Goal: Task Accomplishment & Management: Use online tool/utility

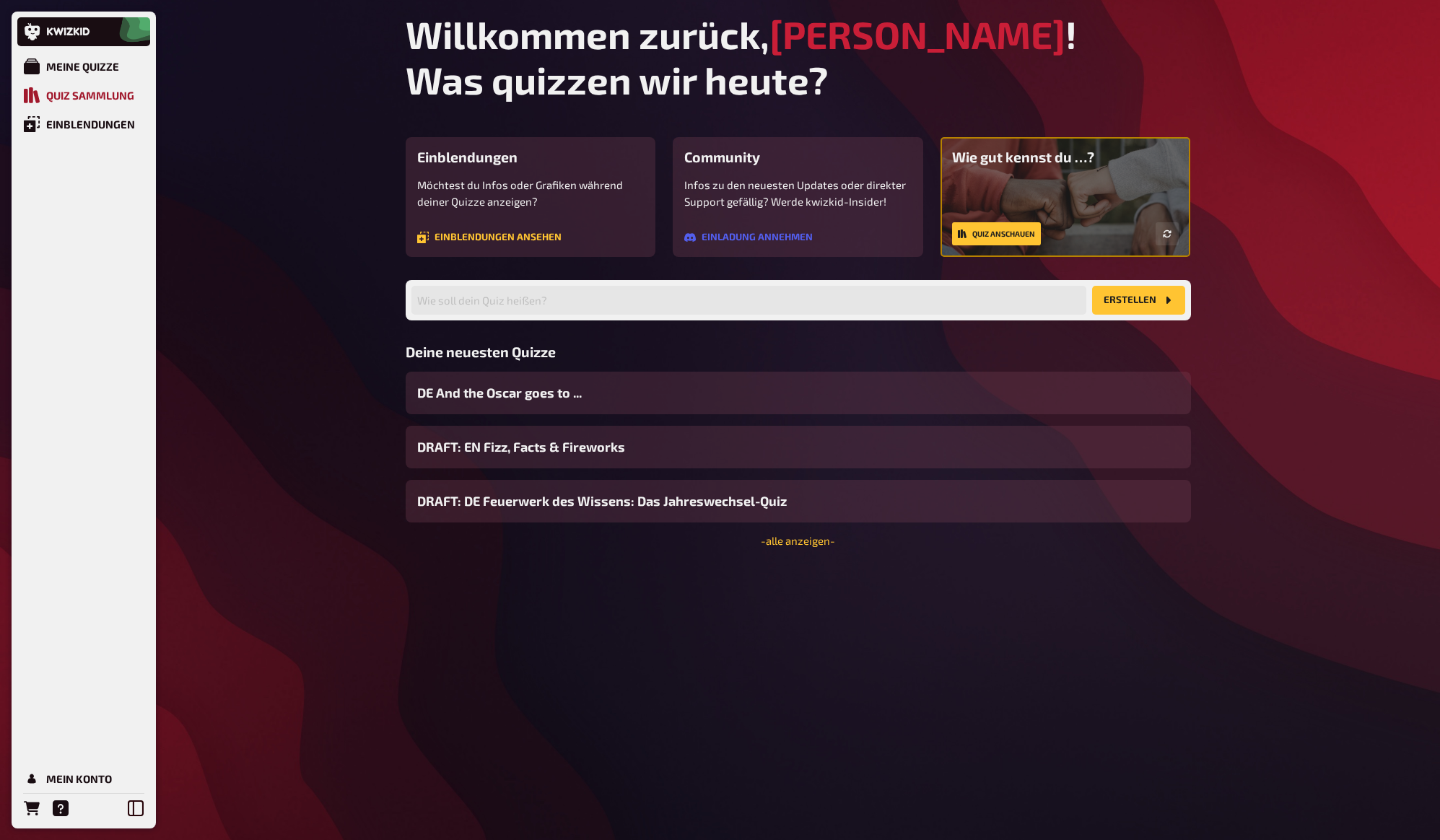
click at [90, 94] on div "Quiz Sammlung" at bounding box center [90, 95] width 88 height 13
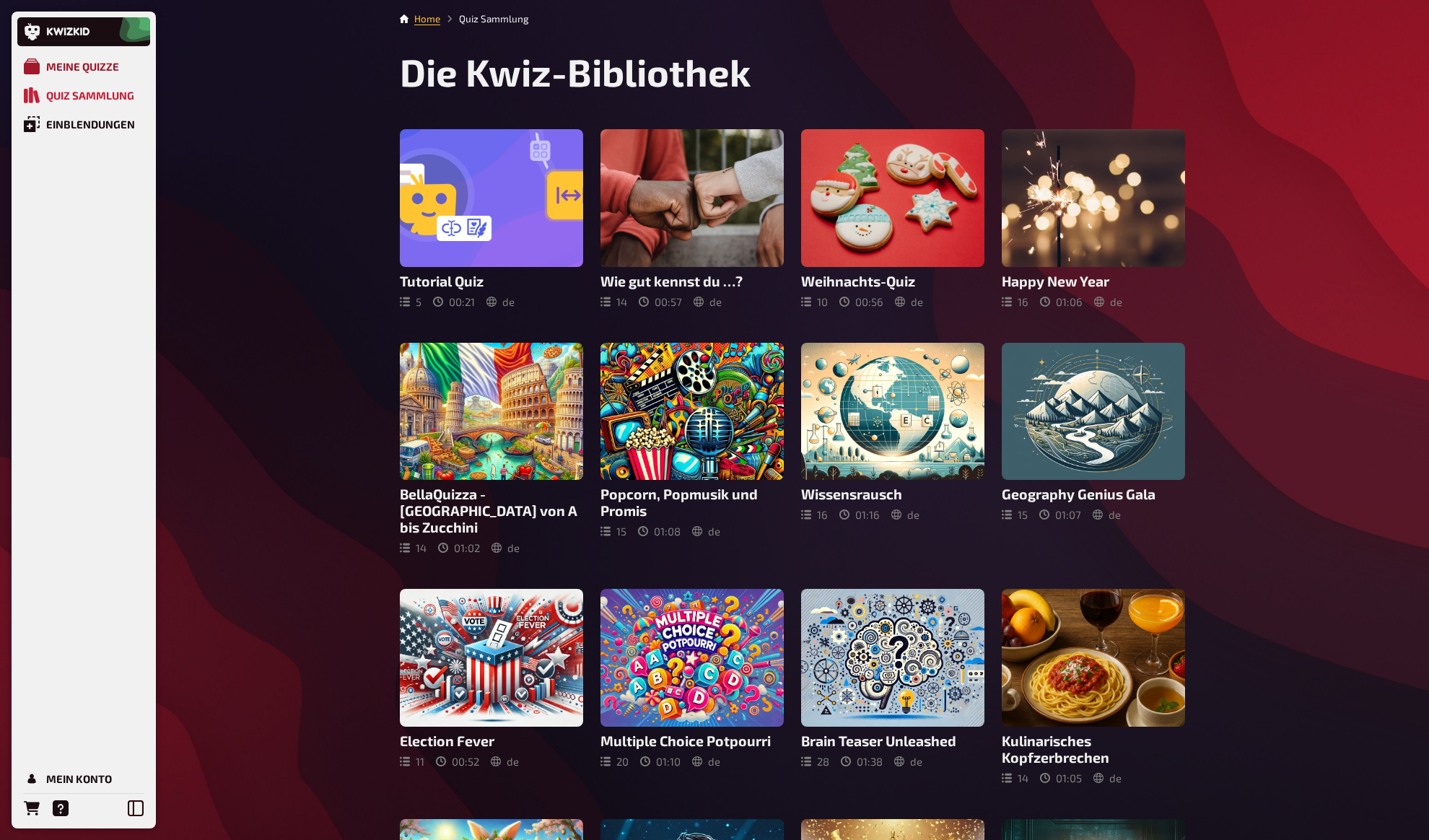
click at [70, 56] on link "Meine Quizze" at bounding box center [84, 66] width 133 height 29
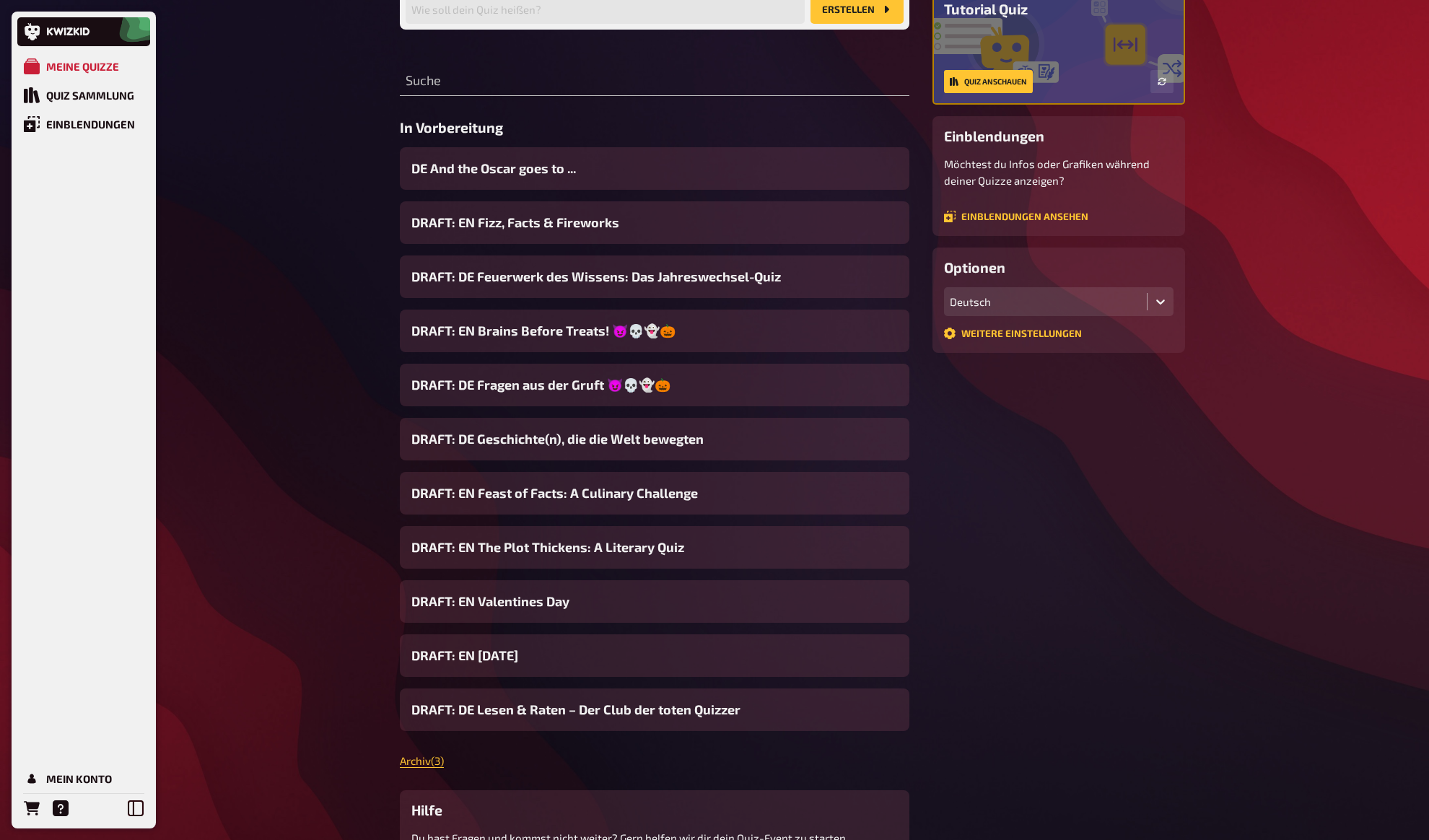
scroll to position [224, 0]
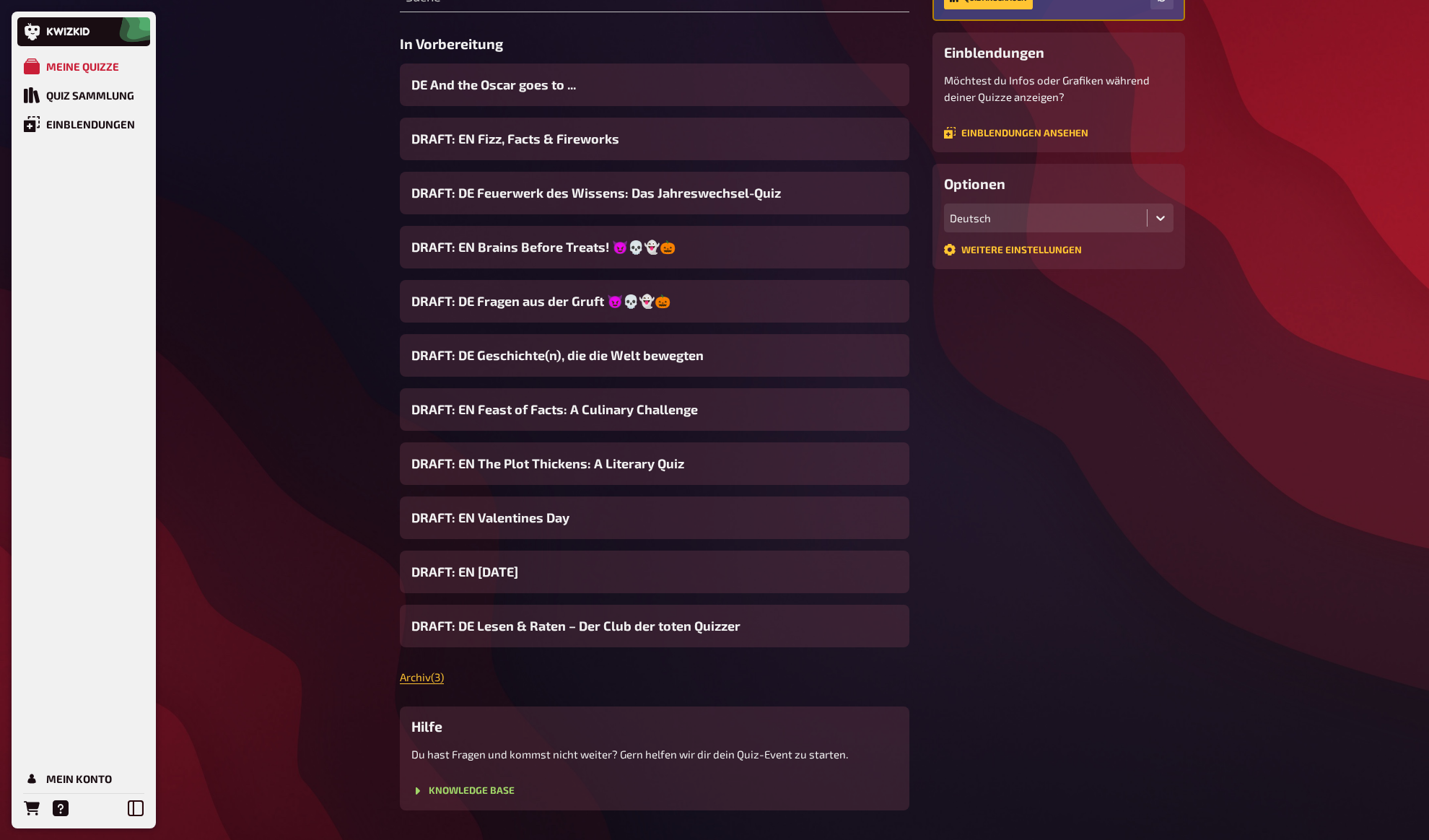
click at [292, 285] on div "Meine Quizze Quiz Sammlung Einblendungen Mein Konto Home Meine Quizze Meine Qui…" at bounding box center [714, 328] width 1429 height 1103
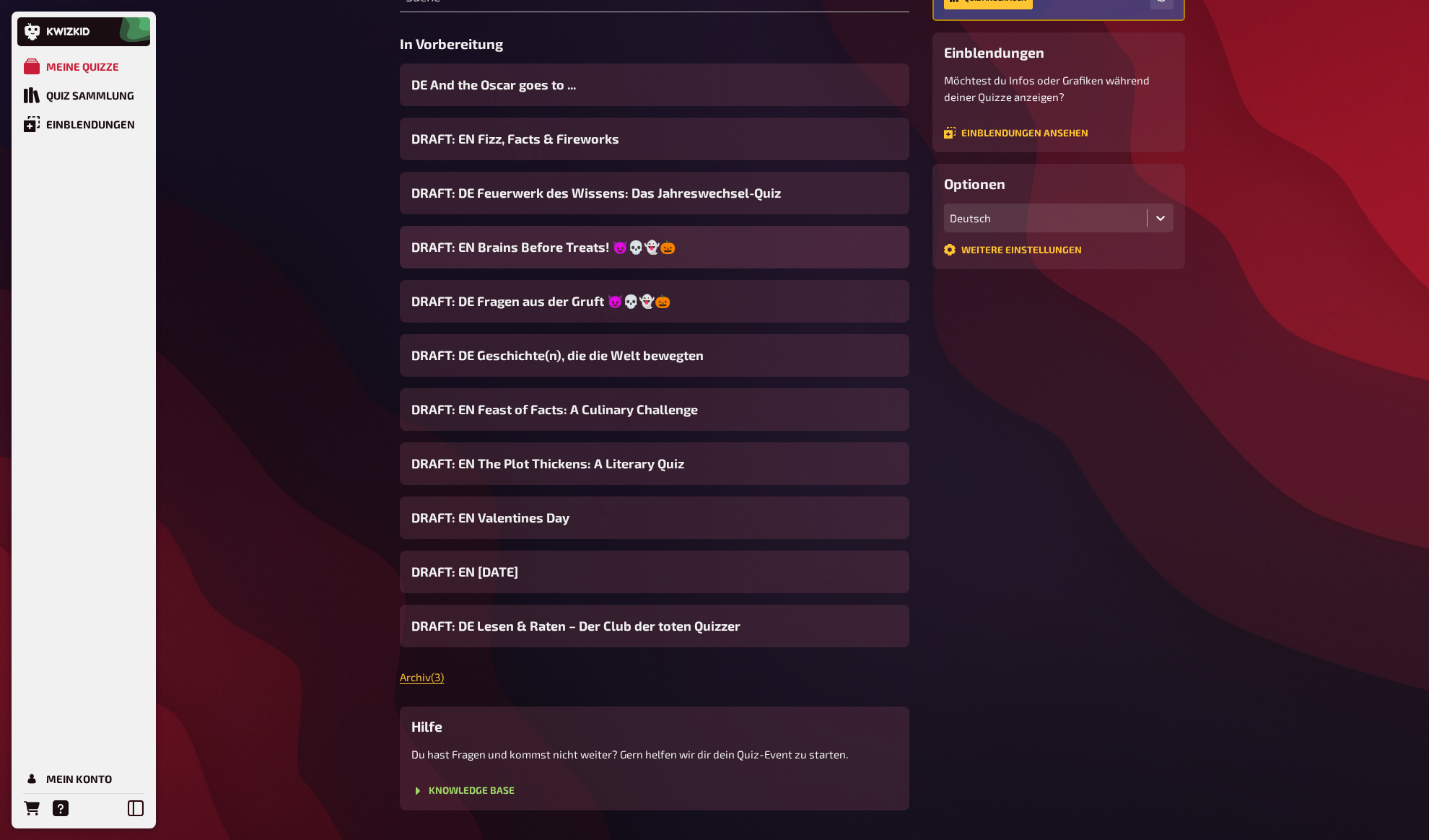
click at [495, 250] on span "DRAFT: EN Brains Before Treats! 😈💀👻🎃" at bounding box center [544, 247] width 264 height 19
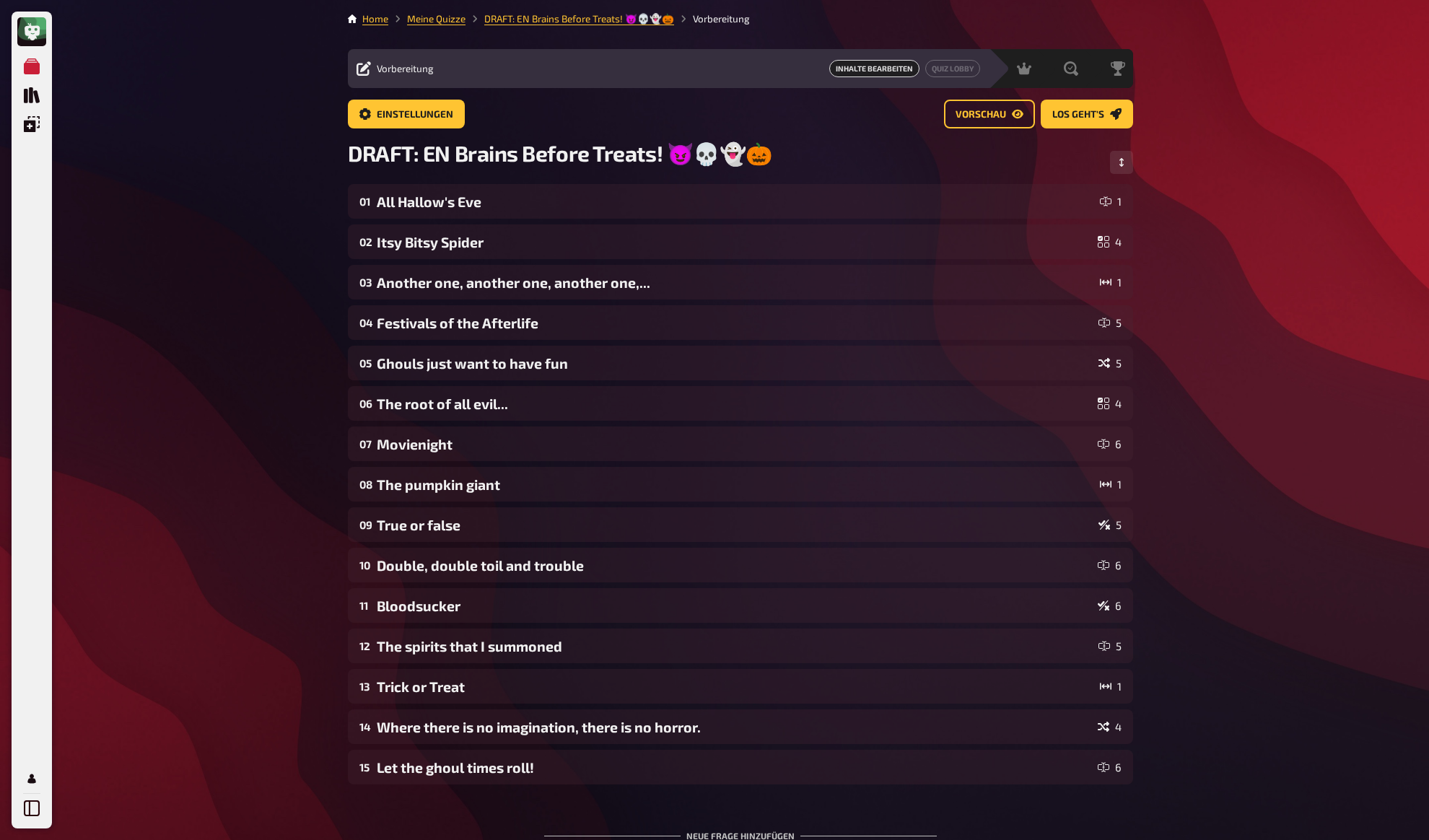
click at [293, 299] on div "Meine Quizze Quiz Sammlung Einblendungen Mein Konto Home Meine Quizze DRAFT: EN…" at bounding box center [714, 492] width 1429 height 985
click at [399, 109] on span "Einstellungen" at bounding box center [415, 114] width 77 height 10
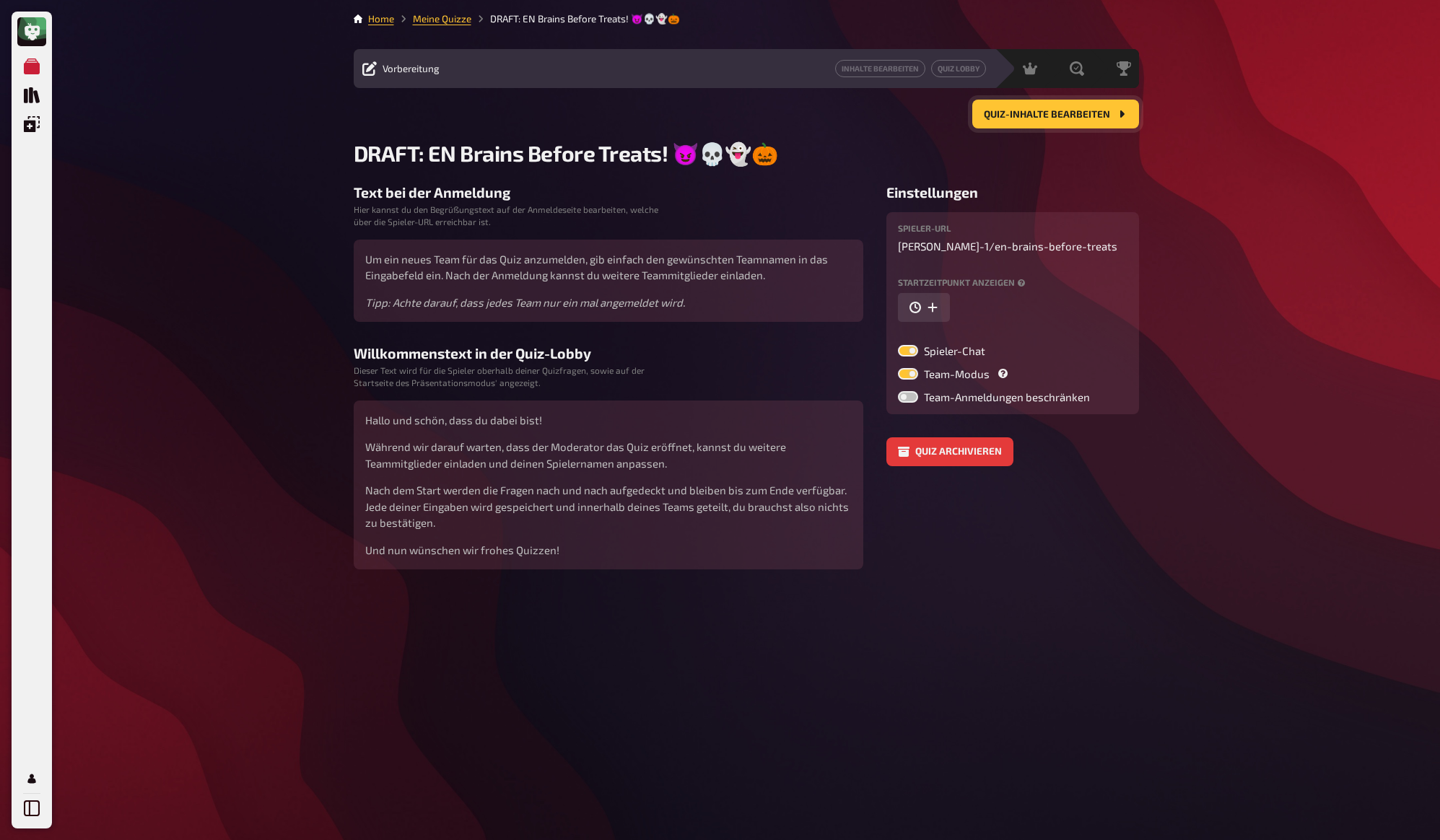
click at [1020, 116] on span "Quiz-Inhalte bearbeiten" at bounding box center [1047, 114] width 126 height 10
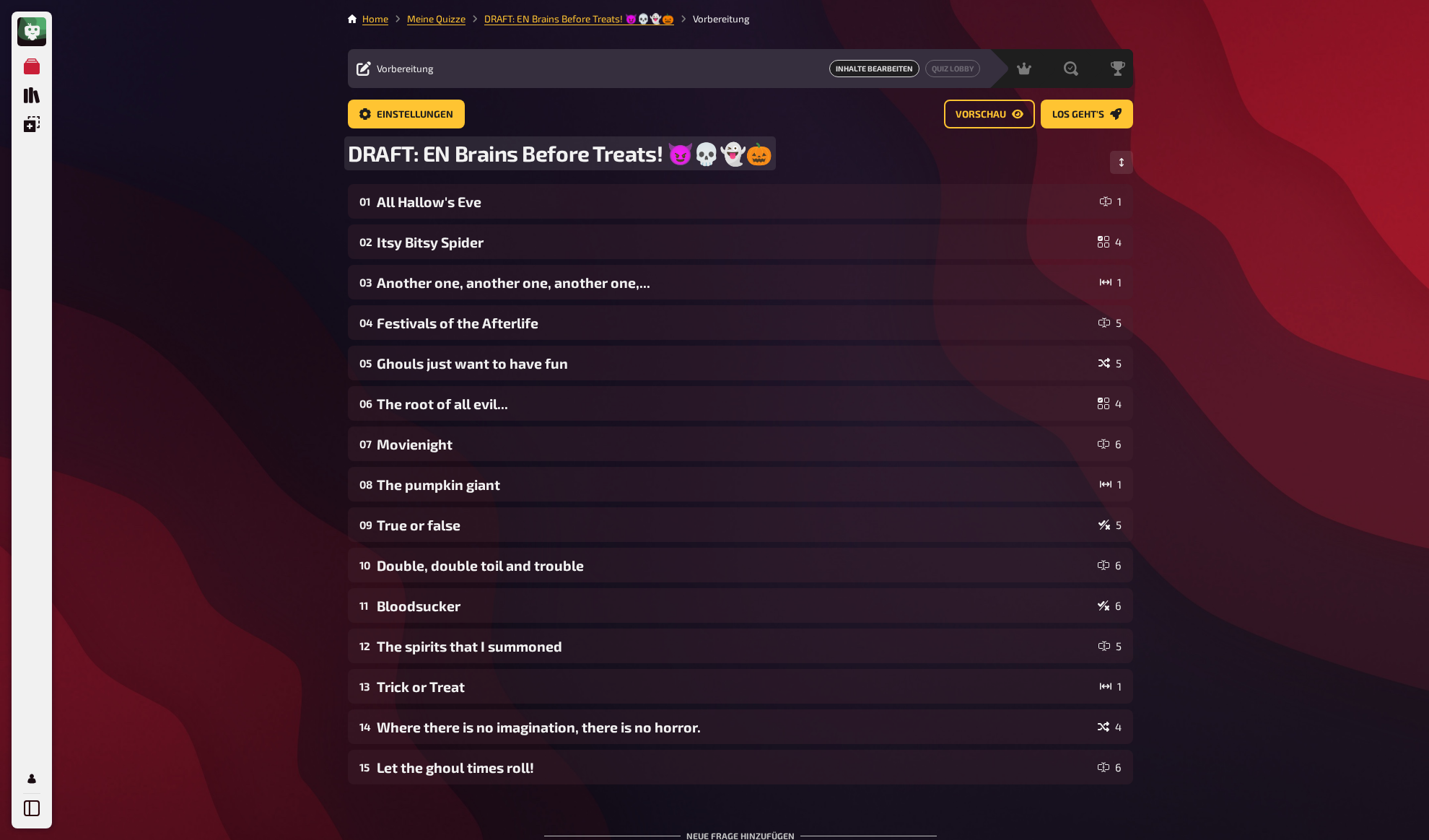
click at [259, 169] on div "Meine Quizze Quiz Sammlung Einblendungen Mein Konto Home Meine Quizze DRAFT: EN…" at bounding box center [714, 492] width 1429 height 985
click at [301, 143] on div "Meine Quizze Quiz Sammlung Einblendungen Mein Konto Home Meine Quizze DRAFT: EN…" at bounding box center [714, 492] width 1429 height 985
click at [297, 98] on div "Meine Quizze Quiz Sammlung Einblendungen Mein Konto Home Meine Quizze DRAFT: EN…" at bounding box center [714, 492] width 1429 height 985
click at [447, 159] on span "DRAFT: EN Brains Before Treats! 😈💀👻🎃" at bounding box center [560, 153] width 425 height 26
click at [475, 154] on span "DRAFT: EN Brains Before Treats! 😈💀👻🎃" at bounding box center [560, 153] width 425 height 26
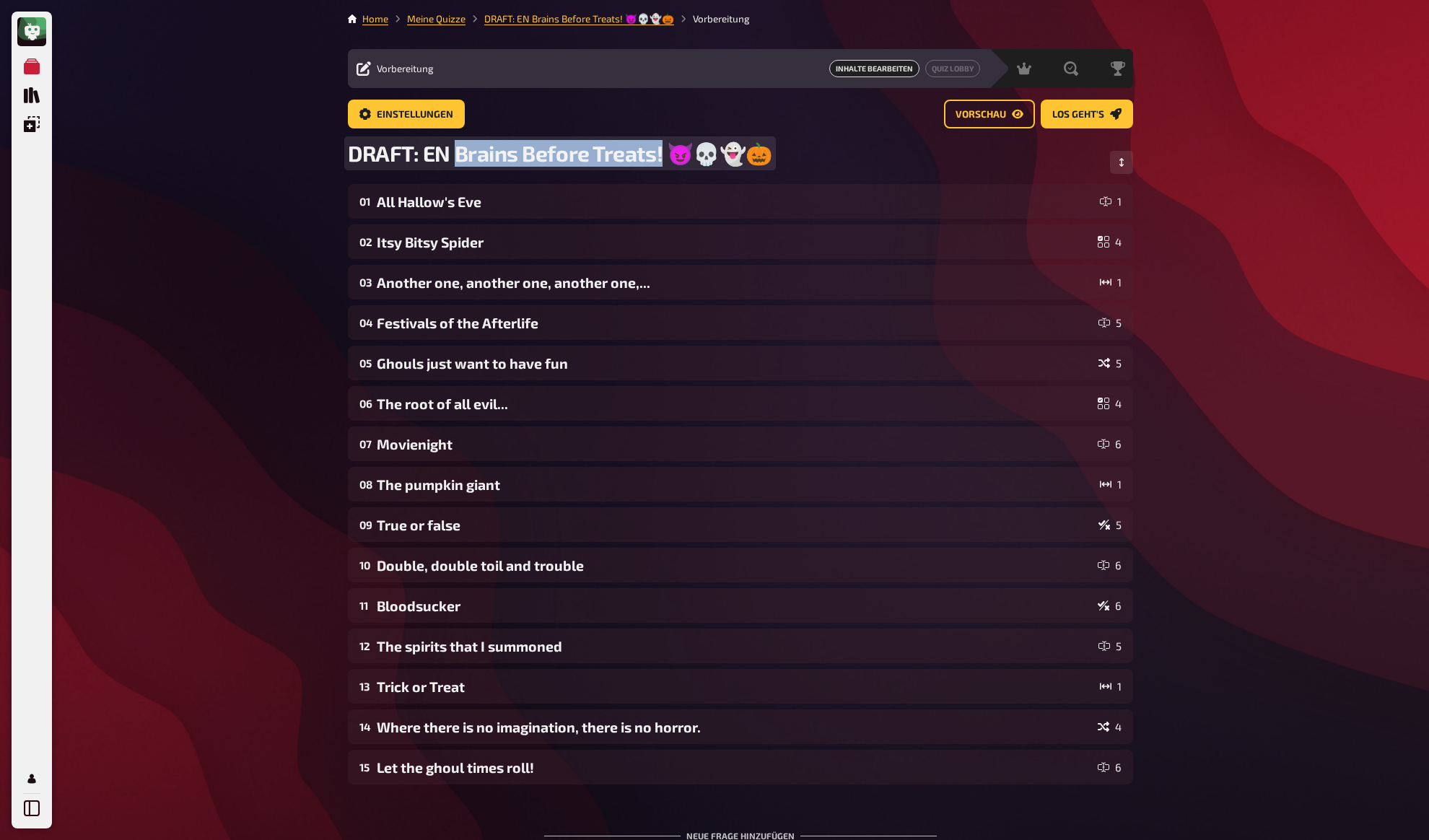
drag, startPoint x: 457, startPoint y: 155, endPoint x: 662, endPoint y: 145, distance: 205.2
click at [662, 145] on span "DRAFT: EN Brains Before Treats! 😈💀👻🎃" at bounding box center [560, 153] width 425 height 26
copy span "Brains Before Treats!"
click at [220, 141] on div "Meine Quizze Quiz Sammlung Einblendungen Mein Konto Home Meine Quizze DRAFT: EN…" at bounding box center [714, 492] width 1429 height 985
click at [247, 74] on div "Meine Quizze Quiz Sammlung Einblendungen Mein Konto Home Meine Quizze DRAFT: EN…" at bounding box center [714, 492] width 1429 height 985
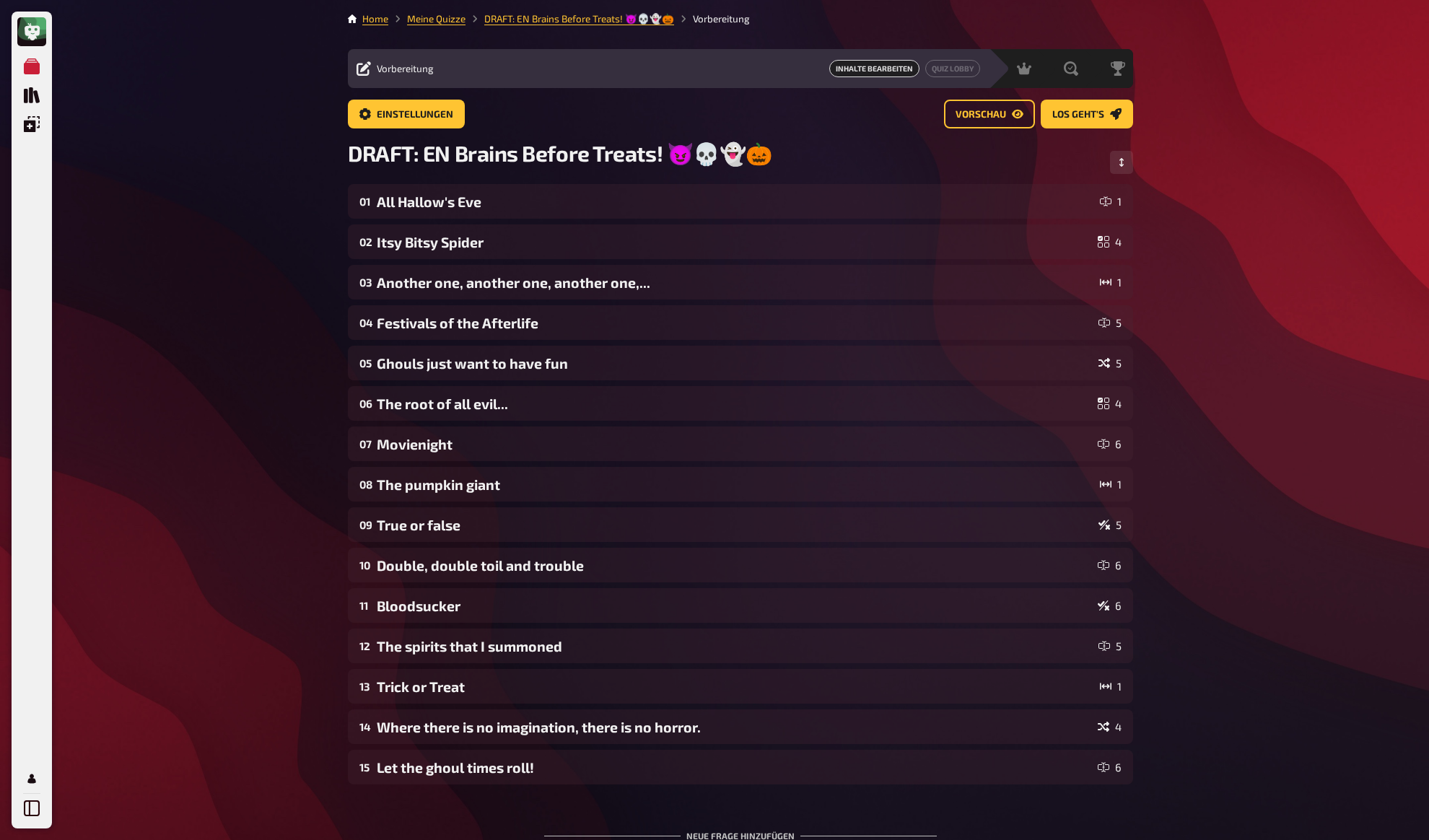
click at [248, 71] on div "Meine Quizze Quiz Sammlung Einblendungen Mein Konto Home Meine Quizze DRAFT: EN…" at bounding box center [714, 492] width 1429 height 985
click at [465, 151] on span "DRAFT: EN Brains Before Treats! 😈💀👻🎃" at bounding box center [560, 153] width 425 height 26
drag, startPoint x: 457, startPoint y: 156, endPoint x: 776, endPoint y: 152, distance: 319.0
click at [776, 152] on div "DRAFT: EN Brains Before Treats! 😈💀👻🎃" at bounding box center [740, 161] width 785 height 44
copy span "Brains Before Treats! 😈💀👻🎃"
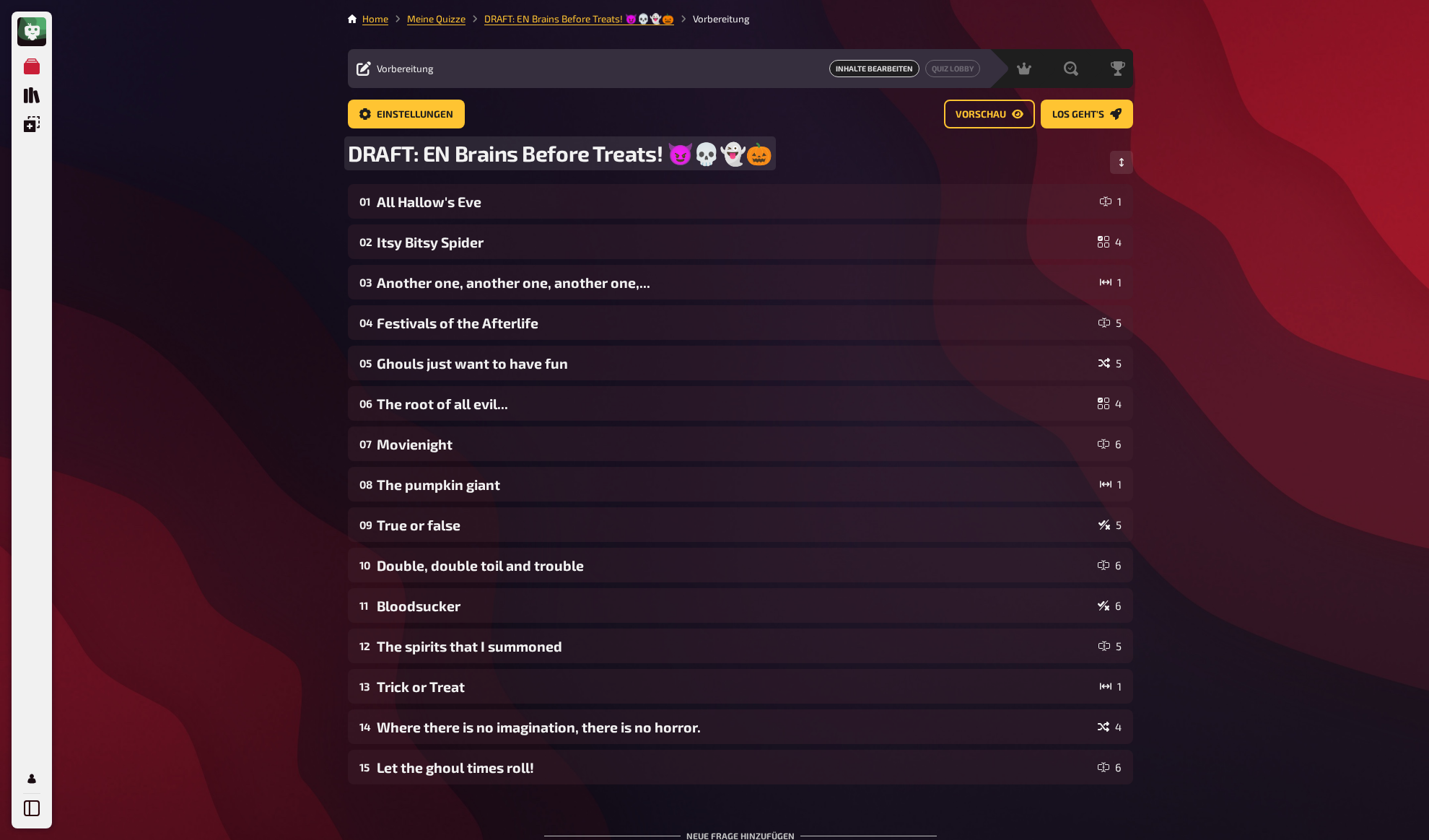
click at [269, 150] on div "Meine Quizze Quiz Sammlung Einblendungen Mein Konto Home Meine Quizze DRAFT: EN…" at bounding box center [714, 492] width 1429 height 985
click at [435, 21] on link "Meine Quizze" at bounding box center [436, 18] width 58 height 11
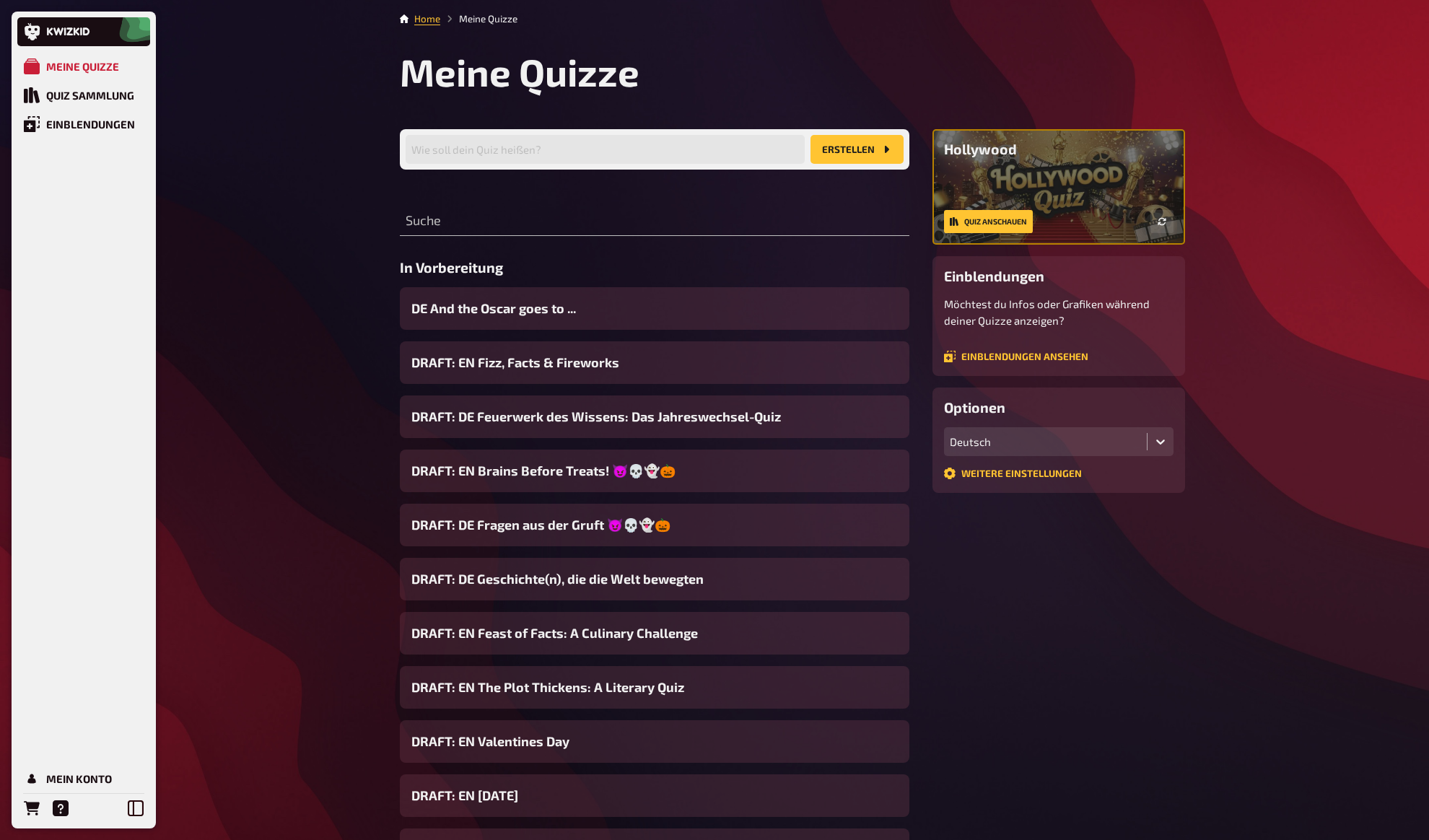
click at [382, 308] on div "Meine Quizze Quiz Sammlung Einblendungen Mein Konto Home Meine Quizze Meine Qui…" at bounding box center [714, 551] width 1429 height 1103
click at [555, 527] on span "DRAFT: DE Fragen aus der Gruft 😈💀👻🎃" at bounding box center [541, 525] width 259 height 19
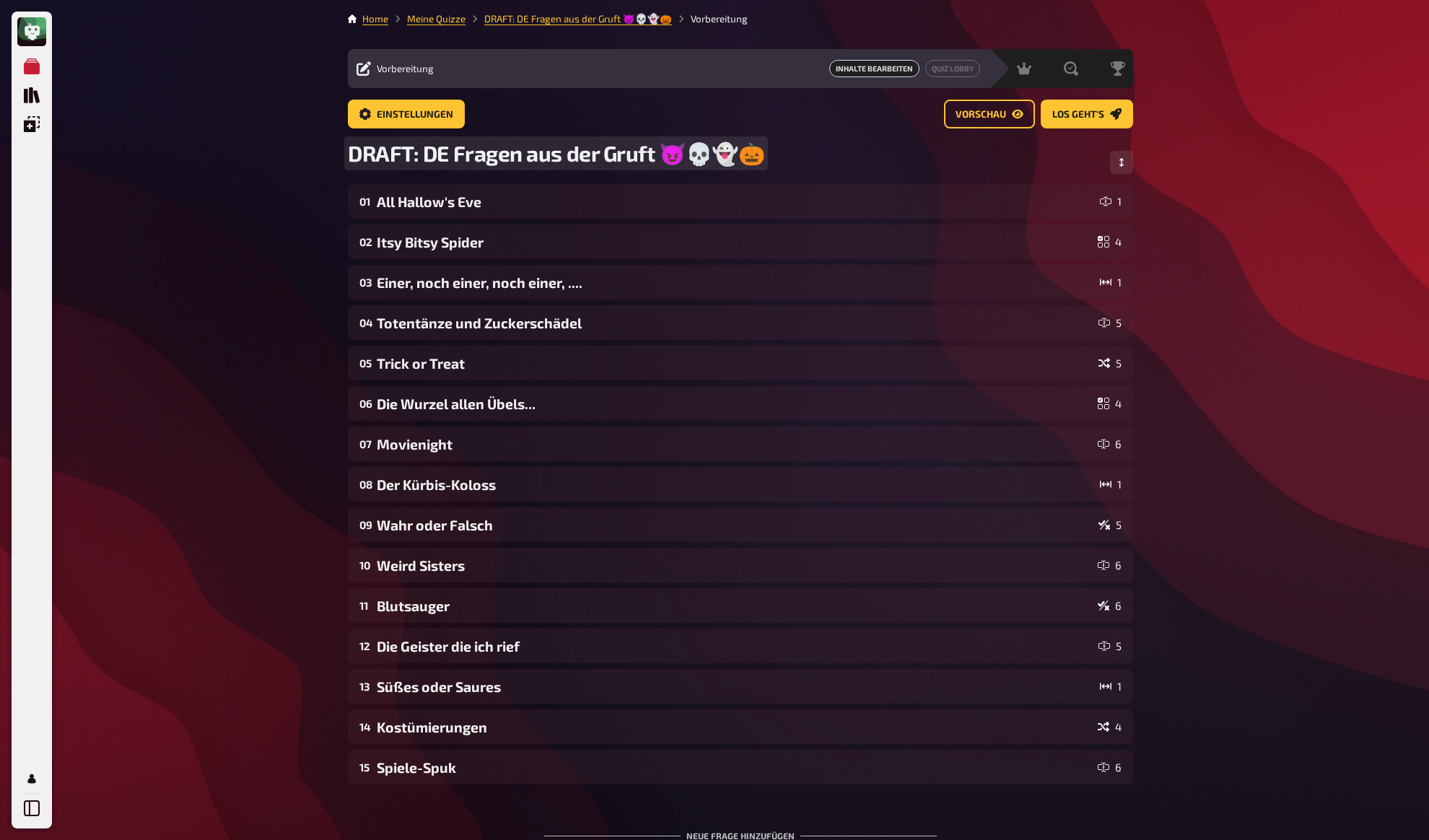
click at [470, 154] on span "DRAFT: DE Fragen aus der Gruft 😈💀👻🎃" at bounding box center [556, 153] width 417 height 26
drag, startPoint x: 485, startPoint y: 152, endPoint x: 824, endPoint y: 145, distance: 339.1
click at [824, 145] on div "DRAFT: DE Fragen aus der Gruft 😈💀👻🎃" at bounding box center [740, 161] width 785 height 44
copy span "Fragen aus der Gruft 😈💀👻🎃"
click at [303, 406] on div "Meine Quizze Quiz Sammlung Einblendungen Mein Konto Home Meine Quizze DRAFT: DE…" at bounding box center [714, 492] width 1429 height 985
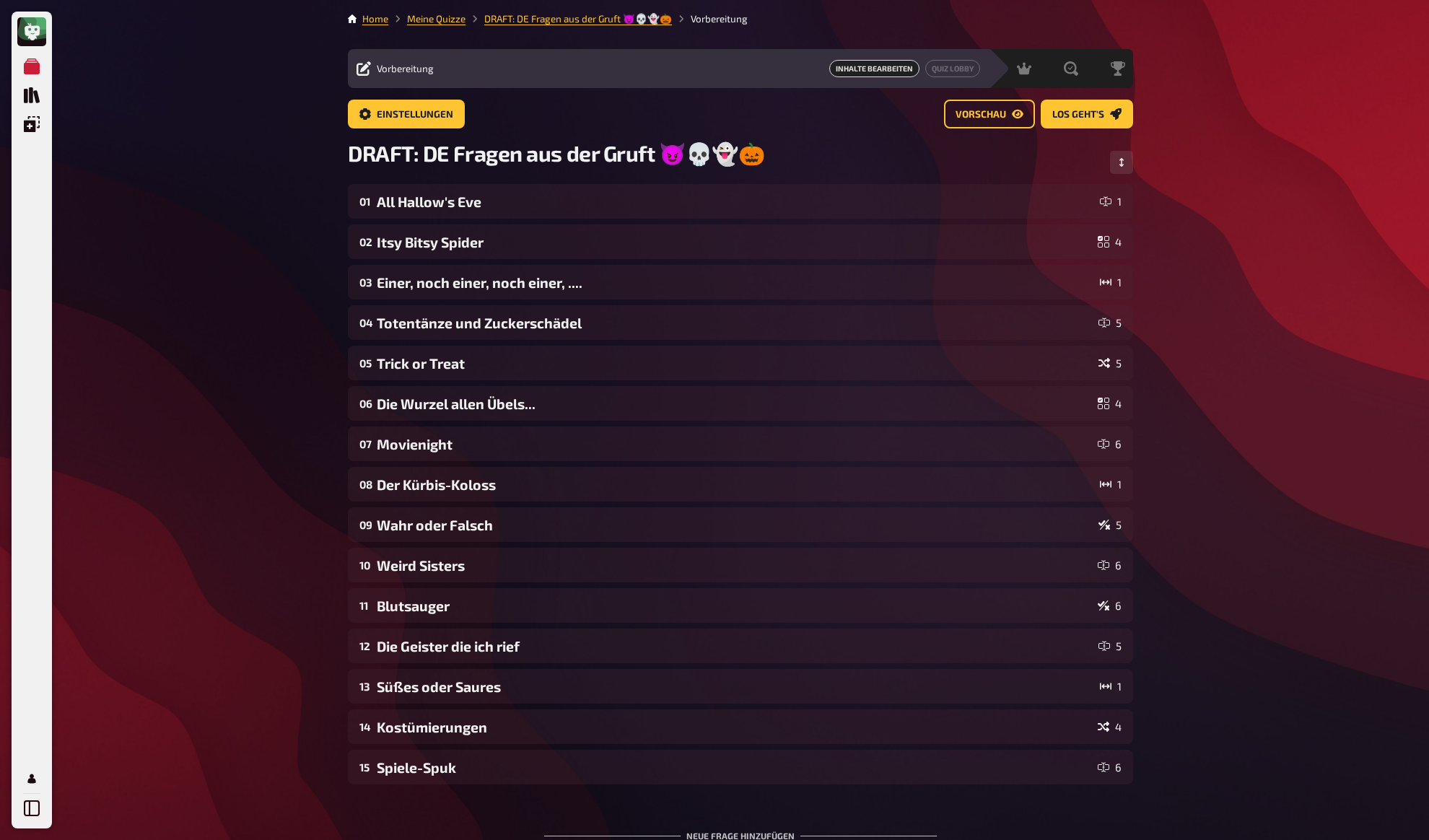
click at [292, 368] on div "Meine Quizze Quiz Sammlung Einblendungen Mein Konto Home Meine Quizze DRAFT: DE…" at bounding box center [714, 492] width 1429 height 985
click at [306, 302] on div "Meine Quizze Quiz Sammlung Einblendungen Mein Konto Home Meine Quizze DRAFT: DE…" at bounding box center [714, 492] width 1429 height 985
click at [441, 18] on link "Meine Quizze" at bounding box center [436, 18] width 58 height 11
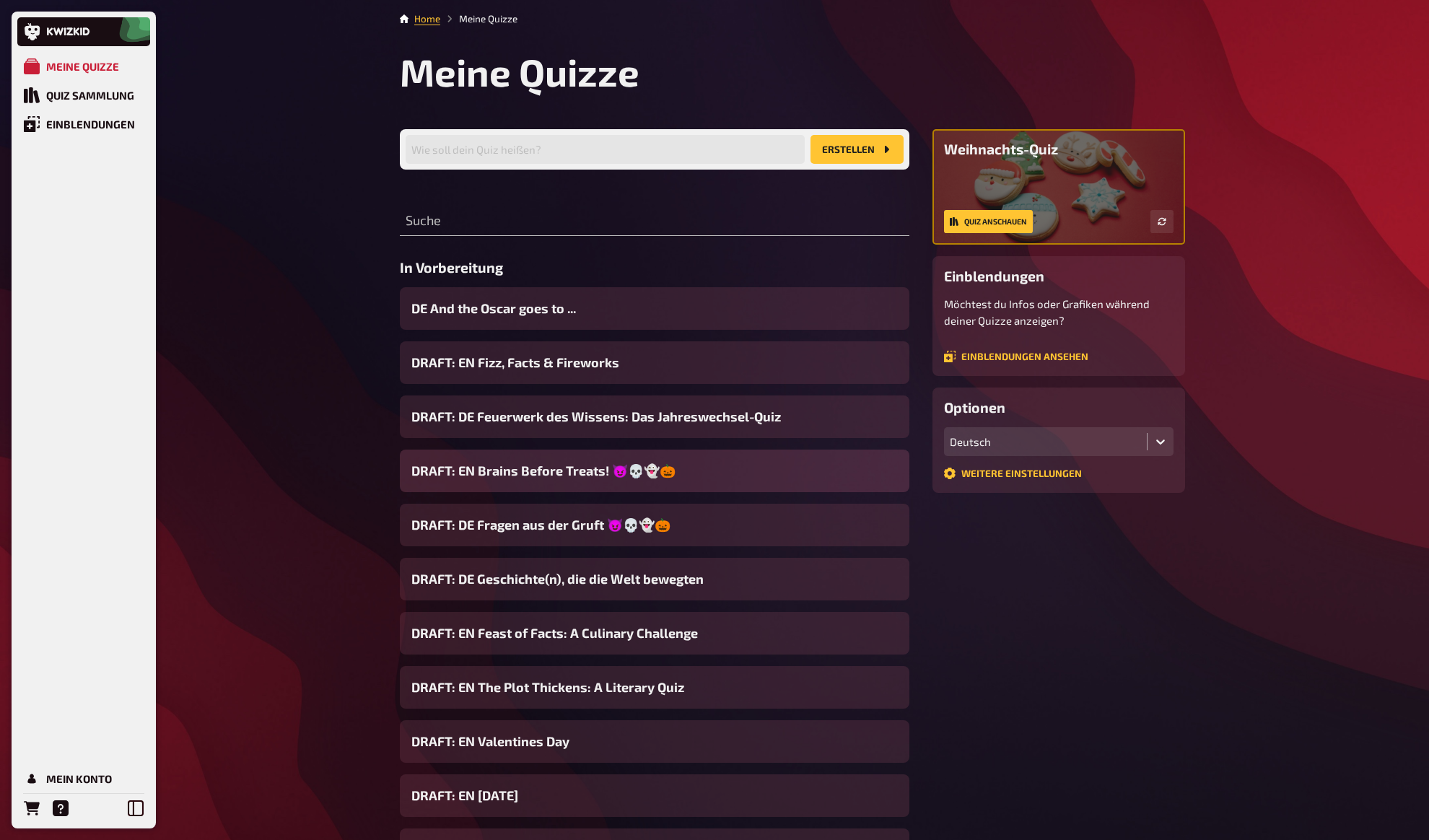
click at [503, 468] on span "DRAFT: EN Brains Before Treats! 😈💀👻🎃" at bounding box center [544, 471] width 264 height 19
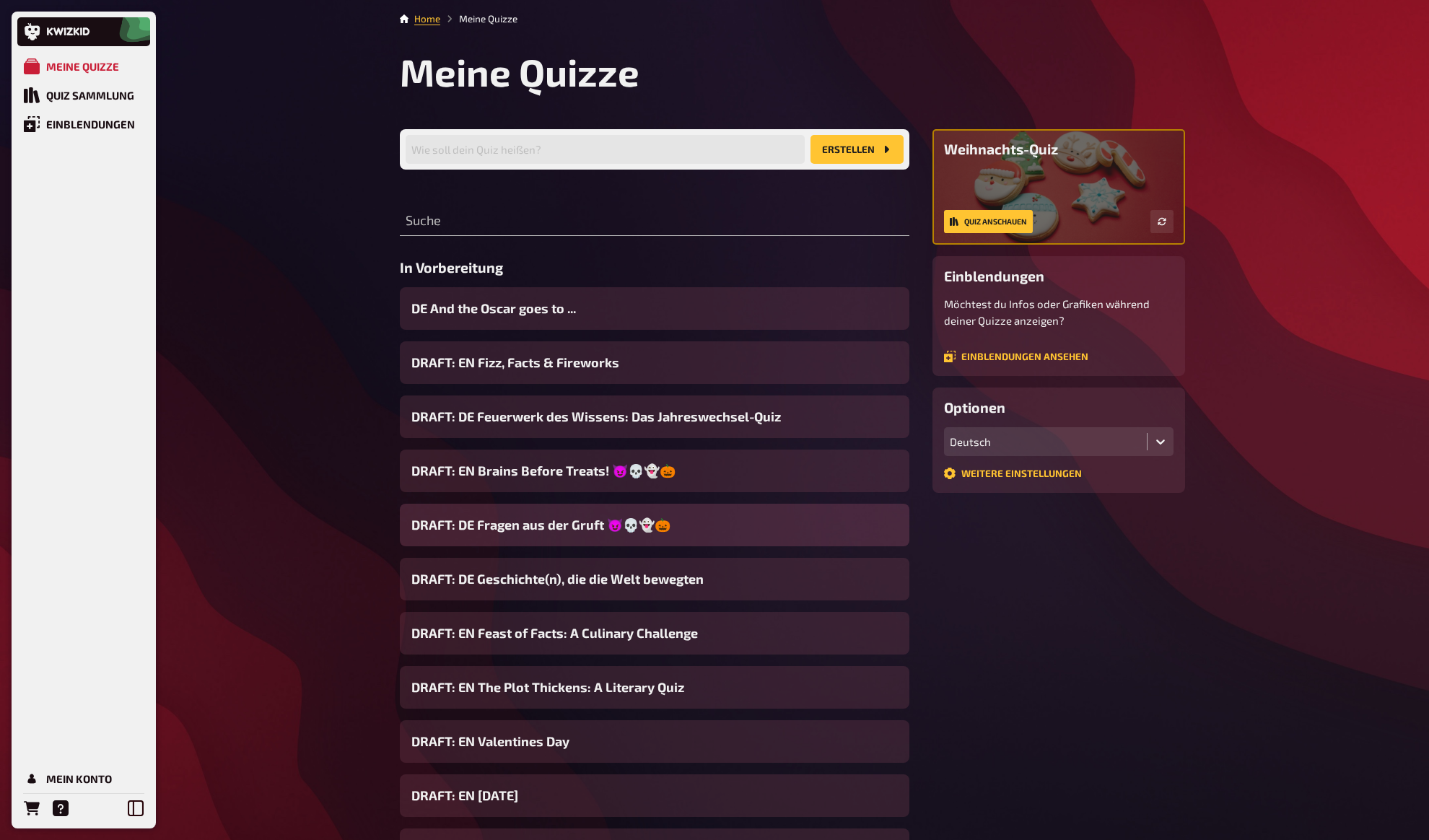
click at [506, 524] on span "DRAFT: DE Fragen aus der Gruft 😈💀👻🎃" at bounding box center [541, 525] width 259 height 19
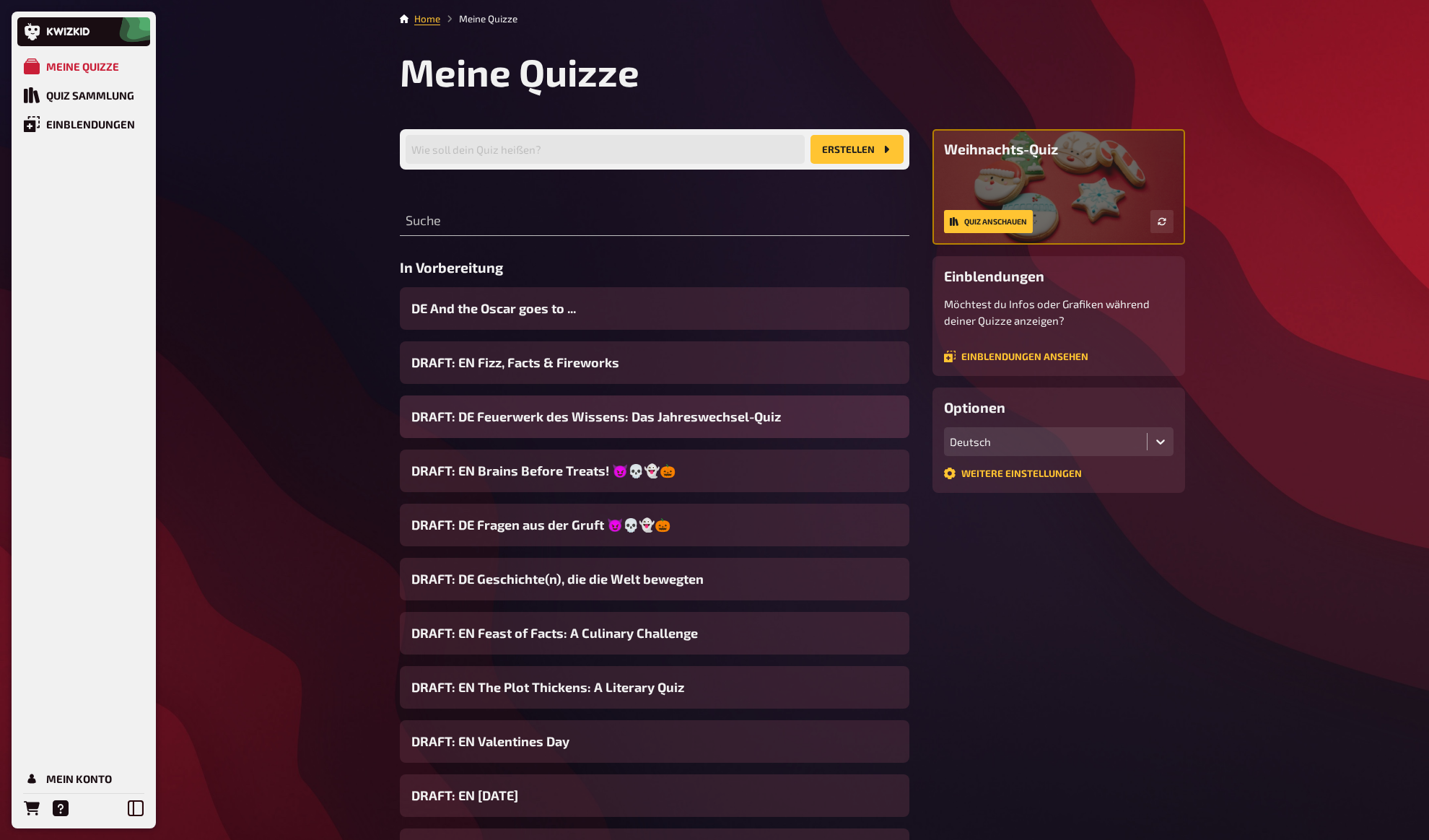
click at [516, 417] on span "DRAFT: DE Feuerwerk des Wissens: Das Jahreswechsel-Quiz" at bounding box center [597, 416] width 369 height 19
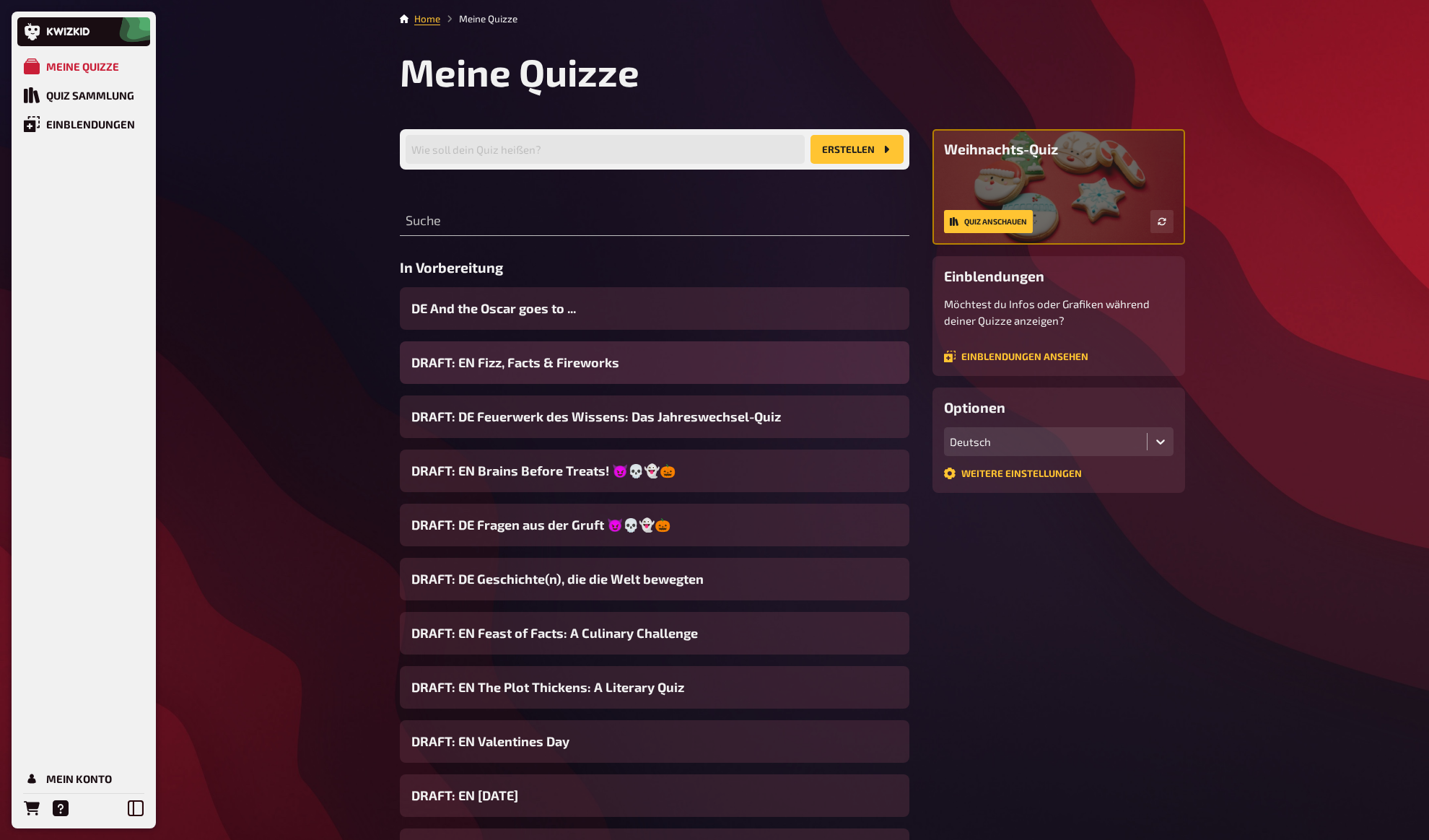
click at [513, 360] on span "DRAFT: EN Fizz, Facts & Fireworks" at bounding box center [516, 362] width 208 height 19
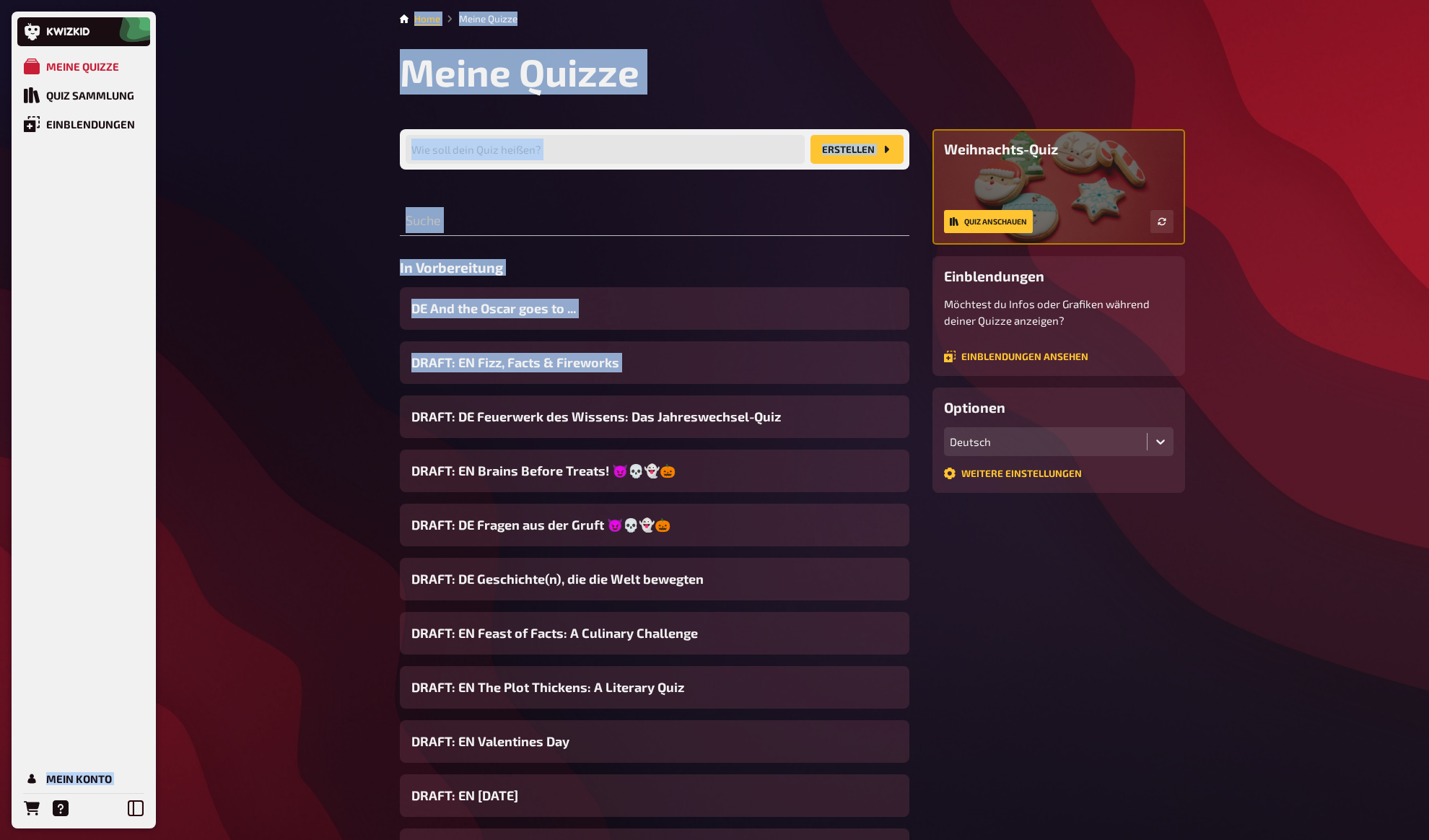
drag, startPoint x: 271, startPoint y: 394, endPoint x: 285, endPoint y: 396, distance: 14.1
click at [285, 396] on div "Meine Quizze Quiz Sammlung Einblendungen Mein Konto Home Meine Quizze Meine Qui…" at bounding box center [714, 551] width 1429 height 1103
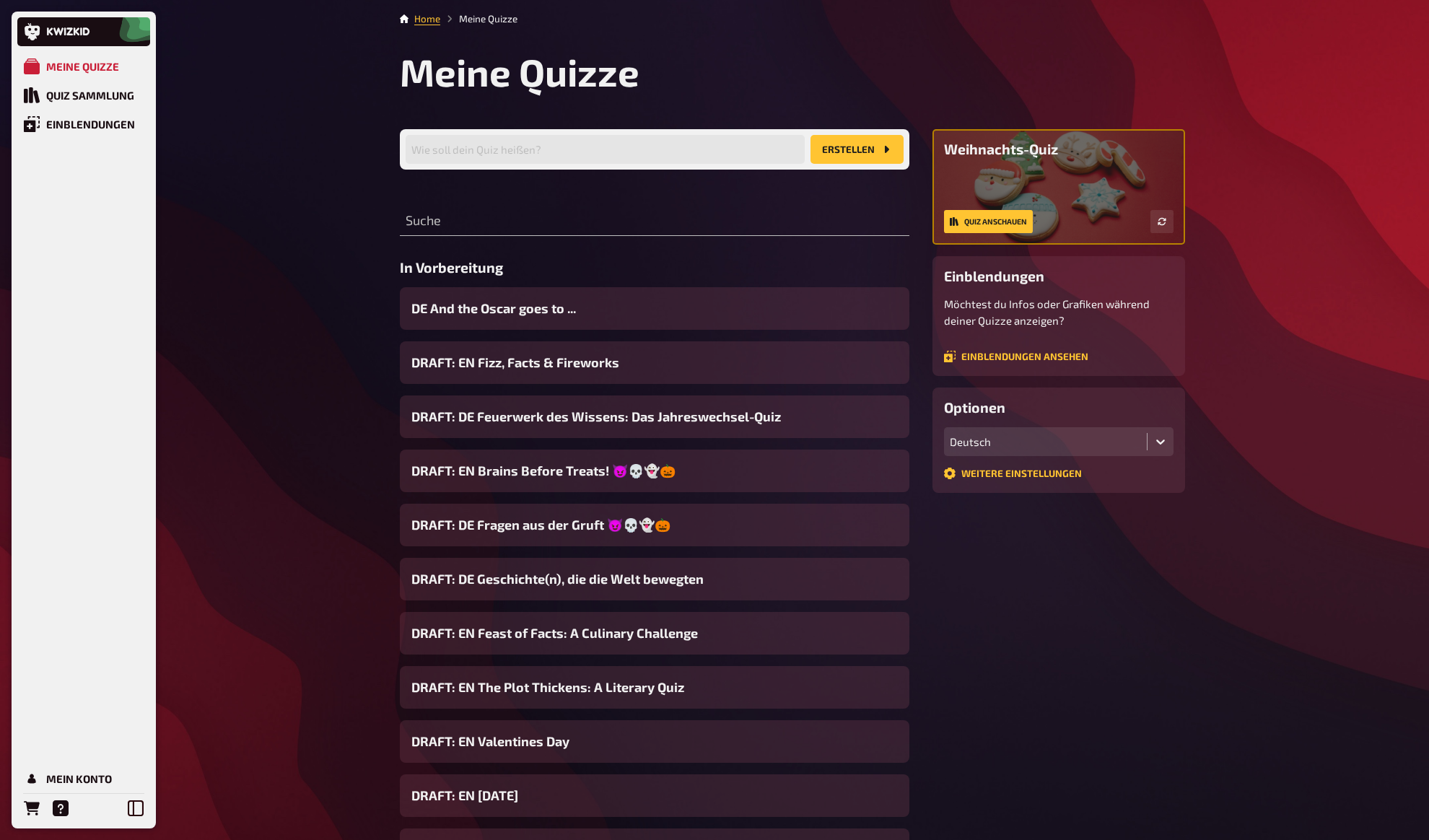
click at [335, 474] on div "Meine Quizze Quiz Sammlung Einblendungen Mein Konto Home Meine Quizze Meine Qui…" at bounding box center [714, 551] width 1429 height 1103
click at [497, 529] on span "DRAFT: DE Fragen aus der Gruft 😈💀👻🎃" at bounding box center [541, 525] width 259 height 19
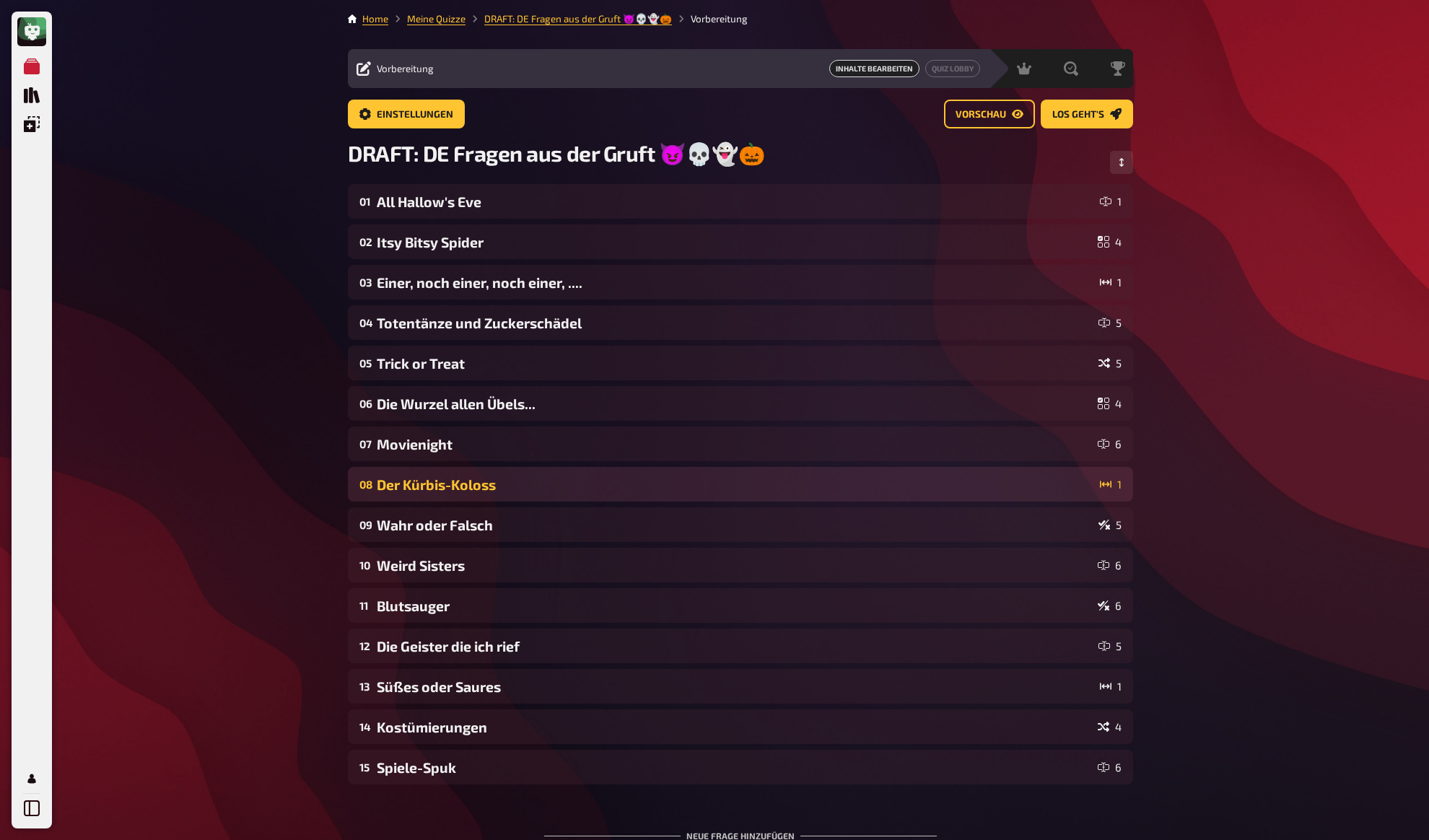
click at [430, 493] on div "Der Kürbis-Koloss" at bounding box center [735, 484] width 717 height 17
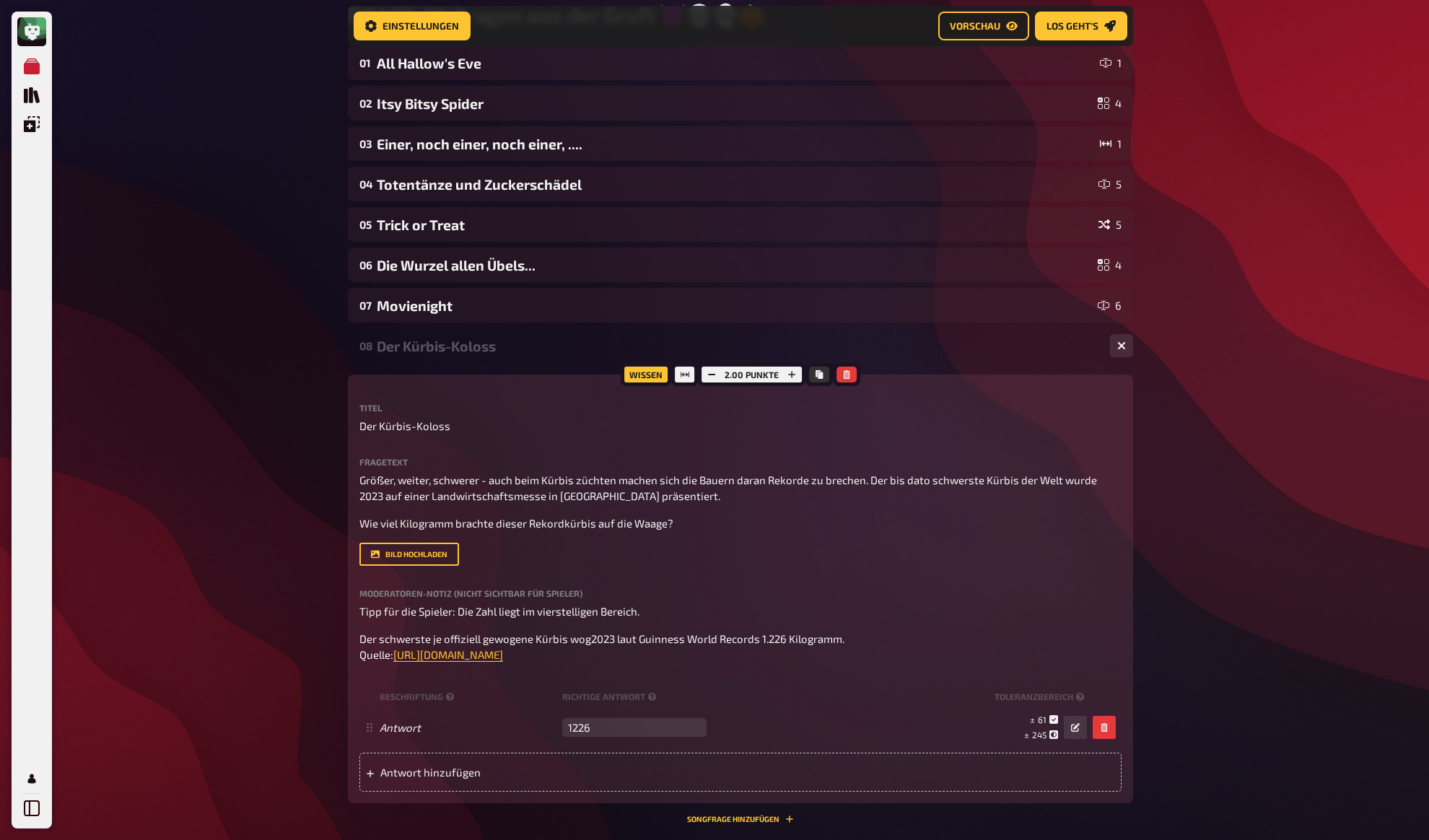
scroll to position [152, 0]
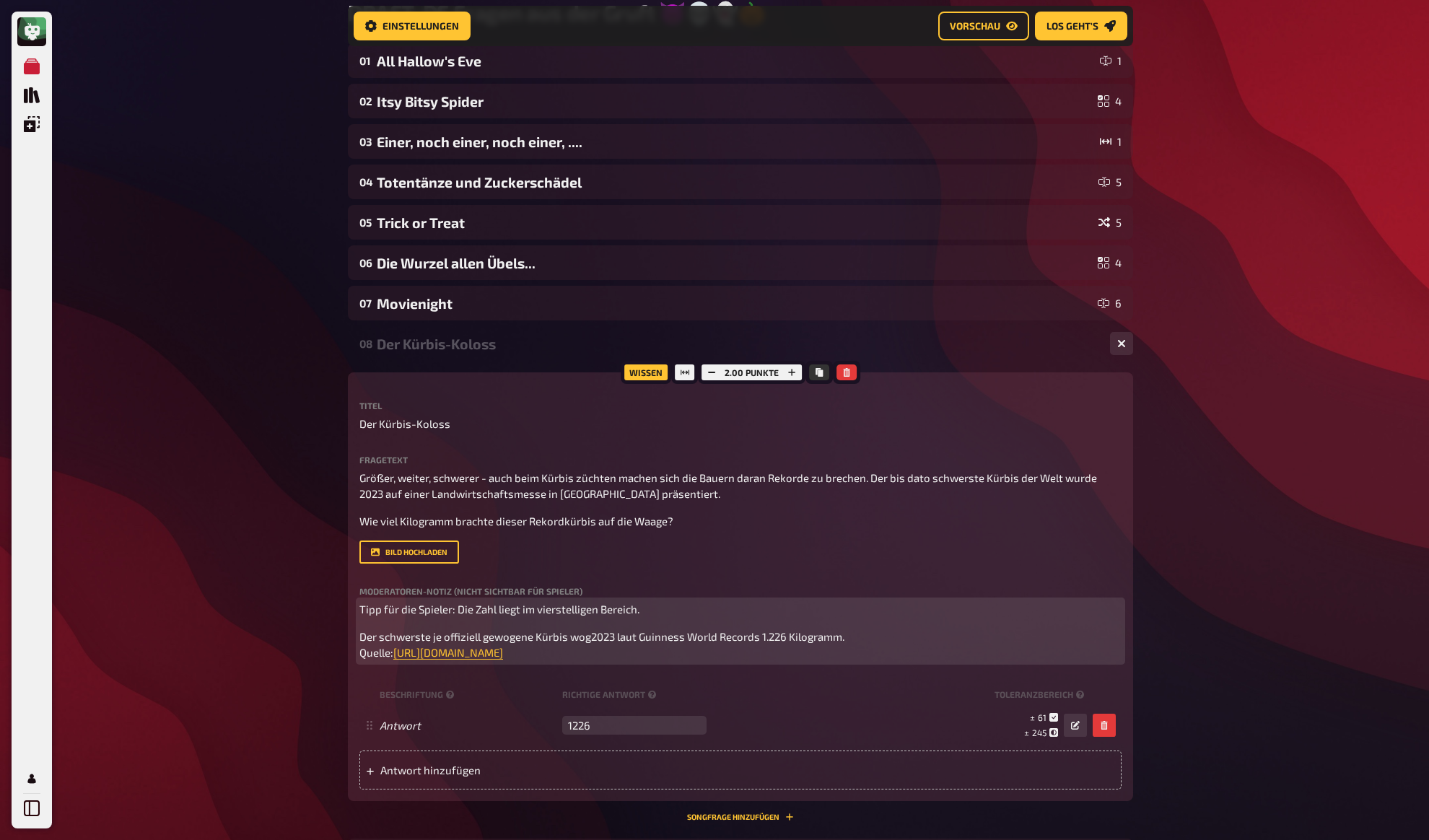
click at [392, 614] on span "Tipp für die Spieler: Die Zahl liegt im vierstelligen Bereich." at bounding box center [500, 609] width 280 height 13
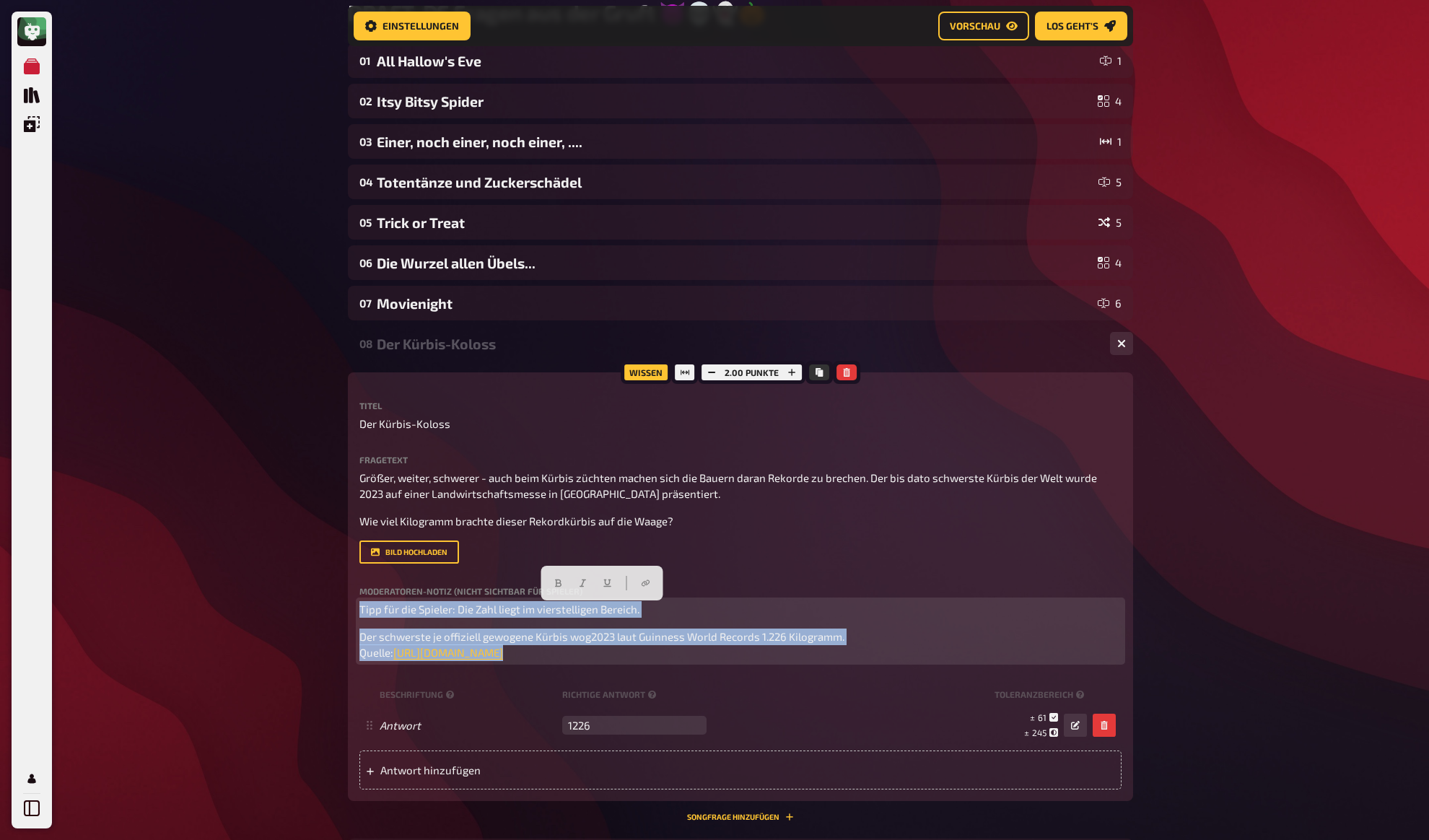
copy div "Tipp für die Spieler: Die Zahl liegt im vierstelligen Bereich. Der schwerste je…"
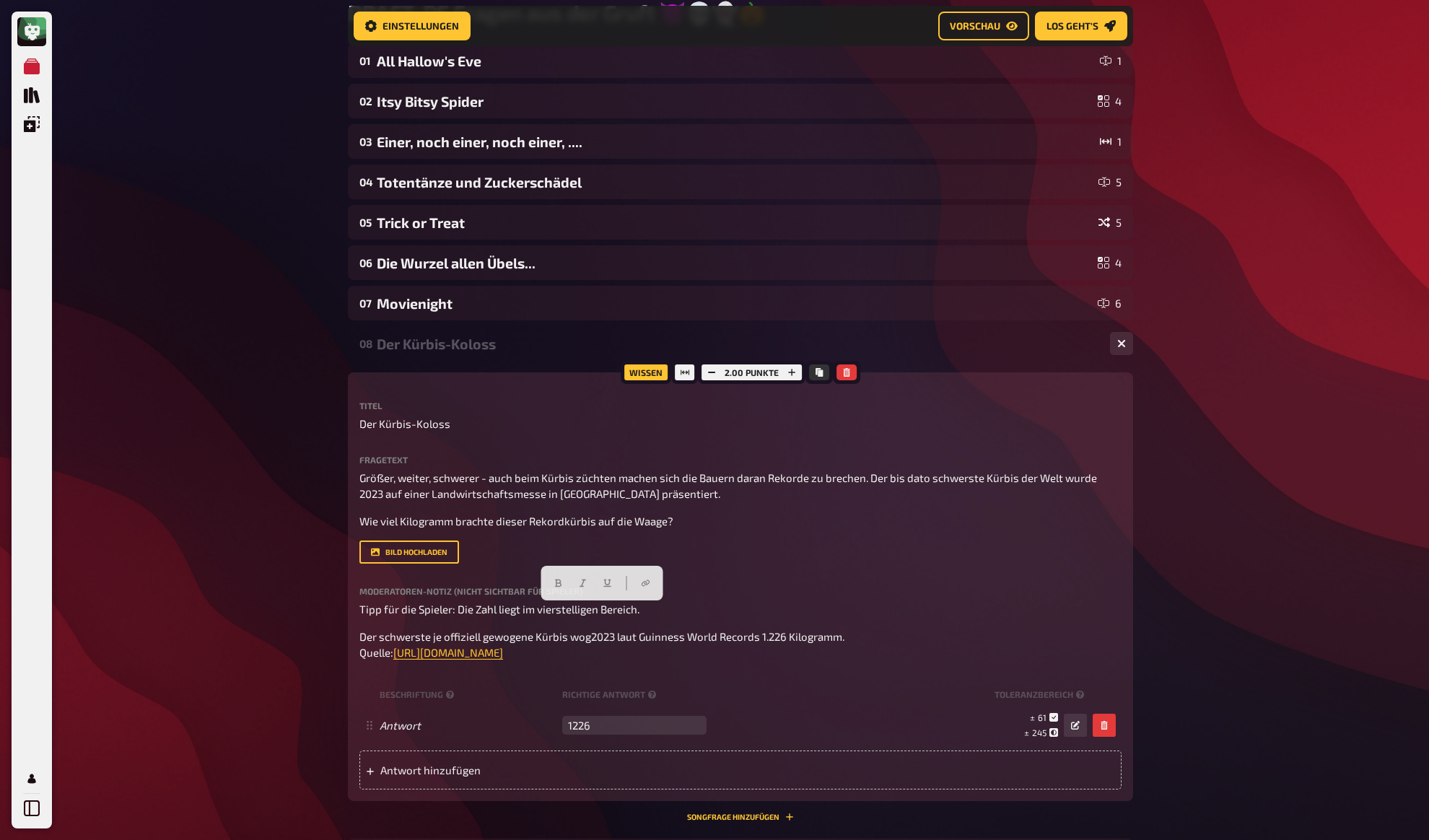
click at [270, 482] on div "Meine Quizze Quiz Sammlung Einblendungen Mein Konto Home Meine Quizze DRAFT: DE…" at bounding box center [714, 582] width 1429 height 1468
click at [281, 315] on div "Meine Quizze Quiz Sammlung Einblendungen Mein Konto Home Meine Quizze DRAFT: DE…" at bounding box center [714, 582] width 1429 height 1468
click at [238, 176] on div "Meine Quizze Quiz Sammlung Einblendungen Mein Konto Home Meine Quizze DRAFT: DE…" at bounding box center [714, 582] width 1429 height 1468
click at [253, 144] on div "Meine Quizze Quiz Sammlung Einblendungen Mein Konto Home Meine Quizze DRAFT: DE…" at bounding box center [714, 582] width 1429 height 1468
click at [253, 138] on div "Meine Quizze Quiz Sammlung Einblendungen Mein Konto Home Meine Quizze DRAFT: DE…" at bounding box center [714, 582] width 1429 height 1468
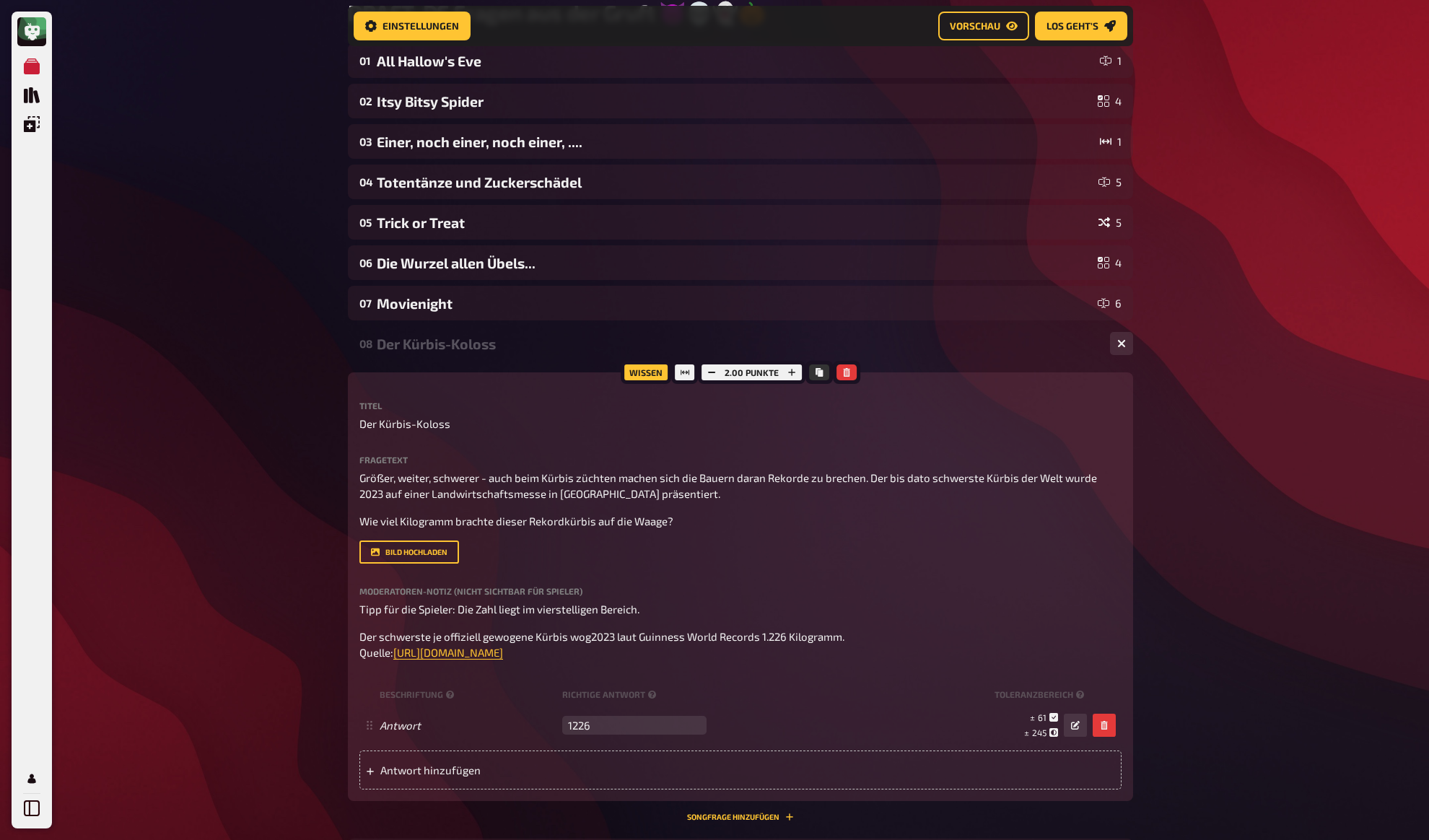
scroll to position [0, 0]
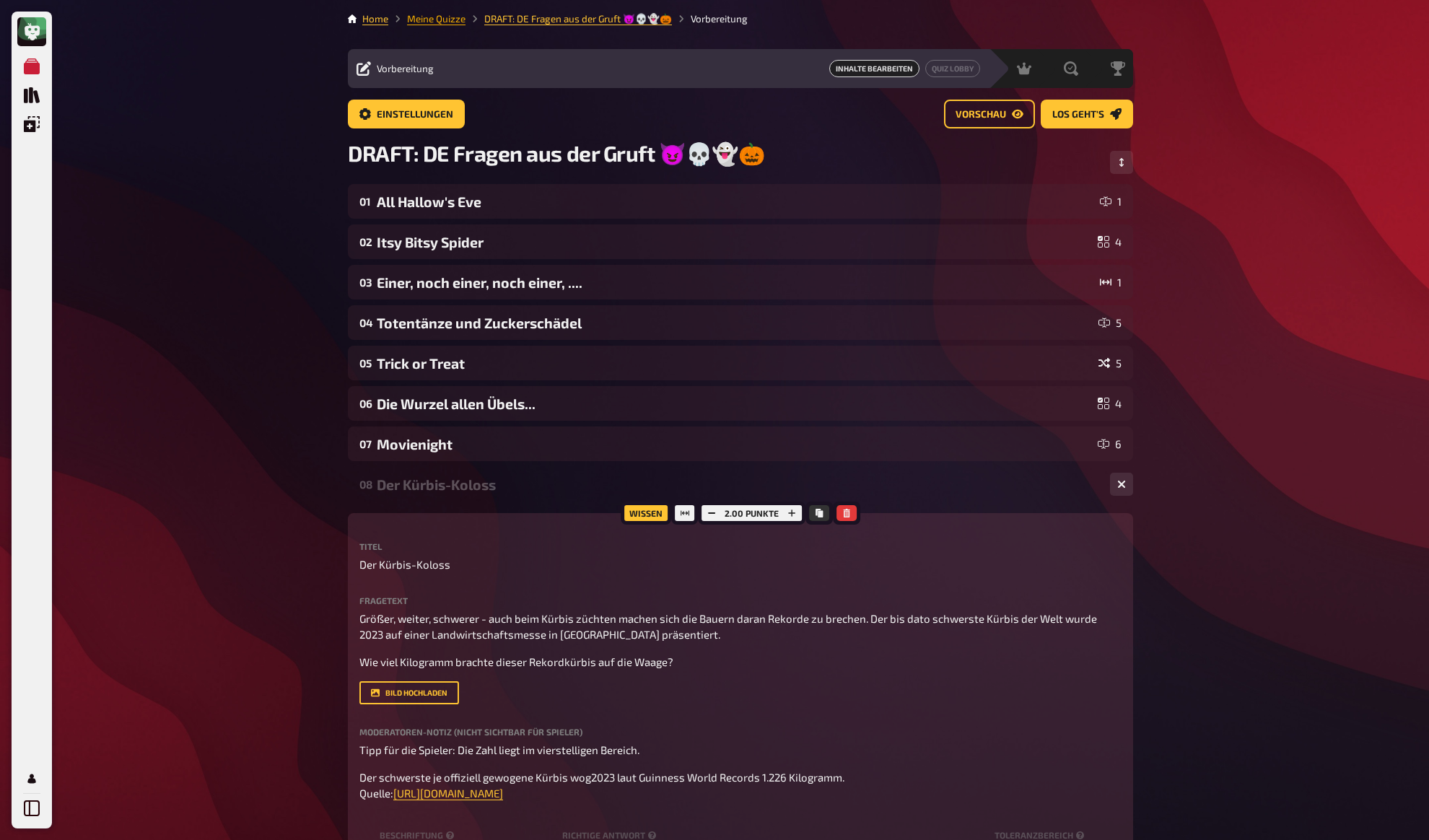
click at [434, 18] on link "Meine Quizze" at bounding box center [436, 18] width 58 height 11
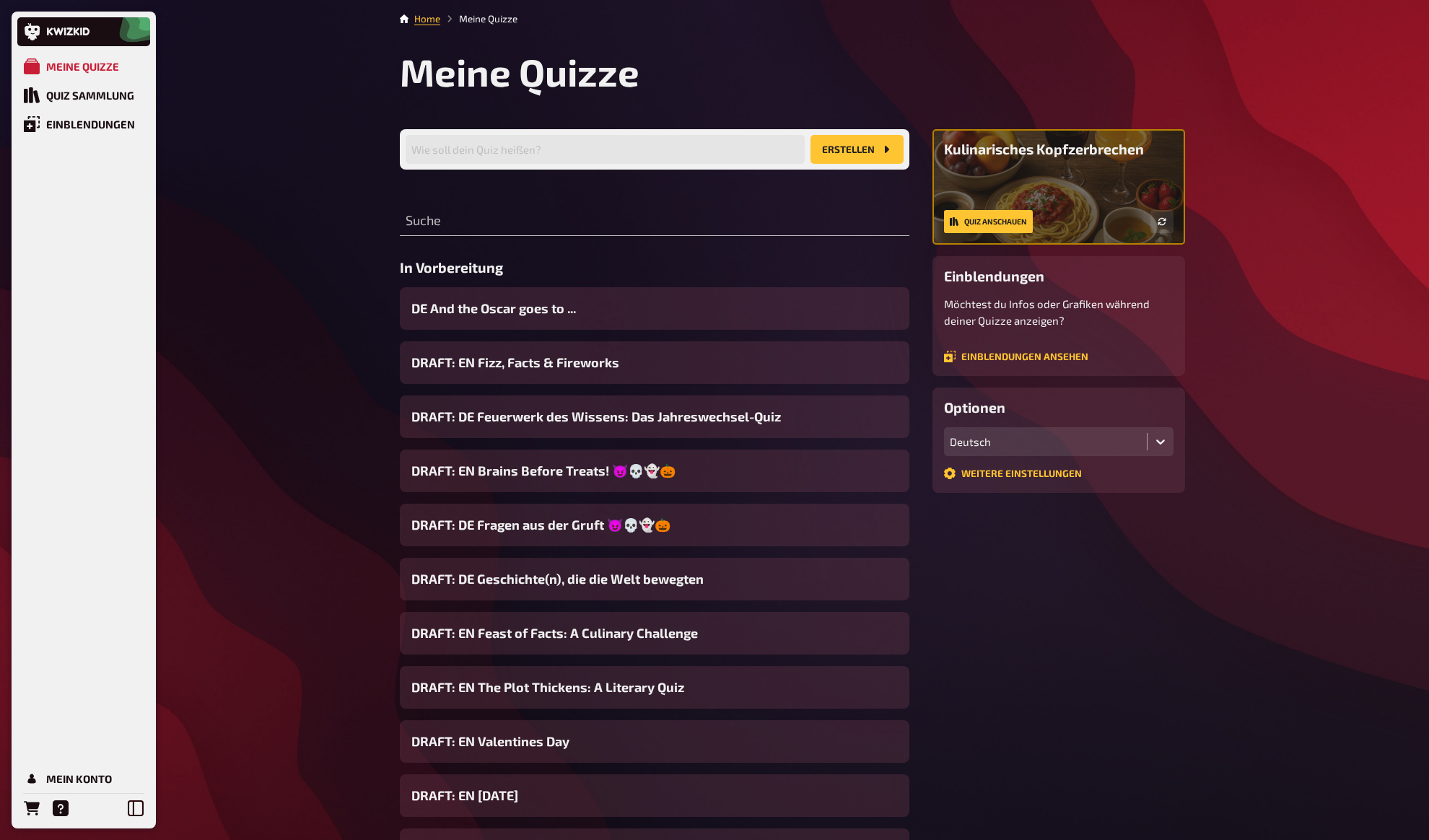
click at [328, 249] on div "Meine Quizze Quiz Sammlung Einblendungen Mein Konto Home Meine Quizze Meine Qui…" at bounding box center [714, 551] width 1429 height 1103
click at [342, 278] on div "Meine Quizze Quiz Sammlung Einblendungen Mein Konto Home Meine Quizze Meine Qui…" at bounding box center [714, 551] width 1429 height 1103
click at [486, 416] on span "DRAFT: DE Feuerwerk des Wissens: Das Jahreswechsel-Quiz" at bounding box center [597, 416] width 369 height 19
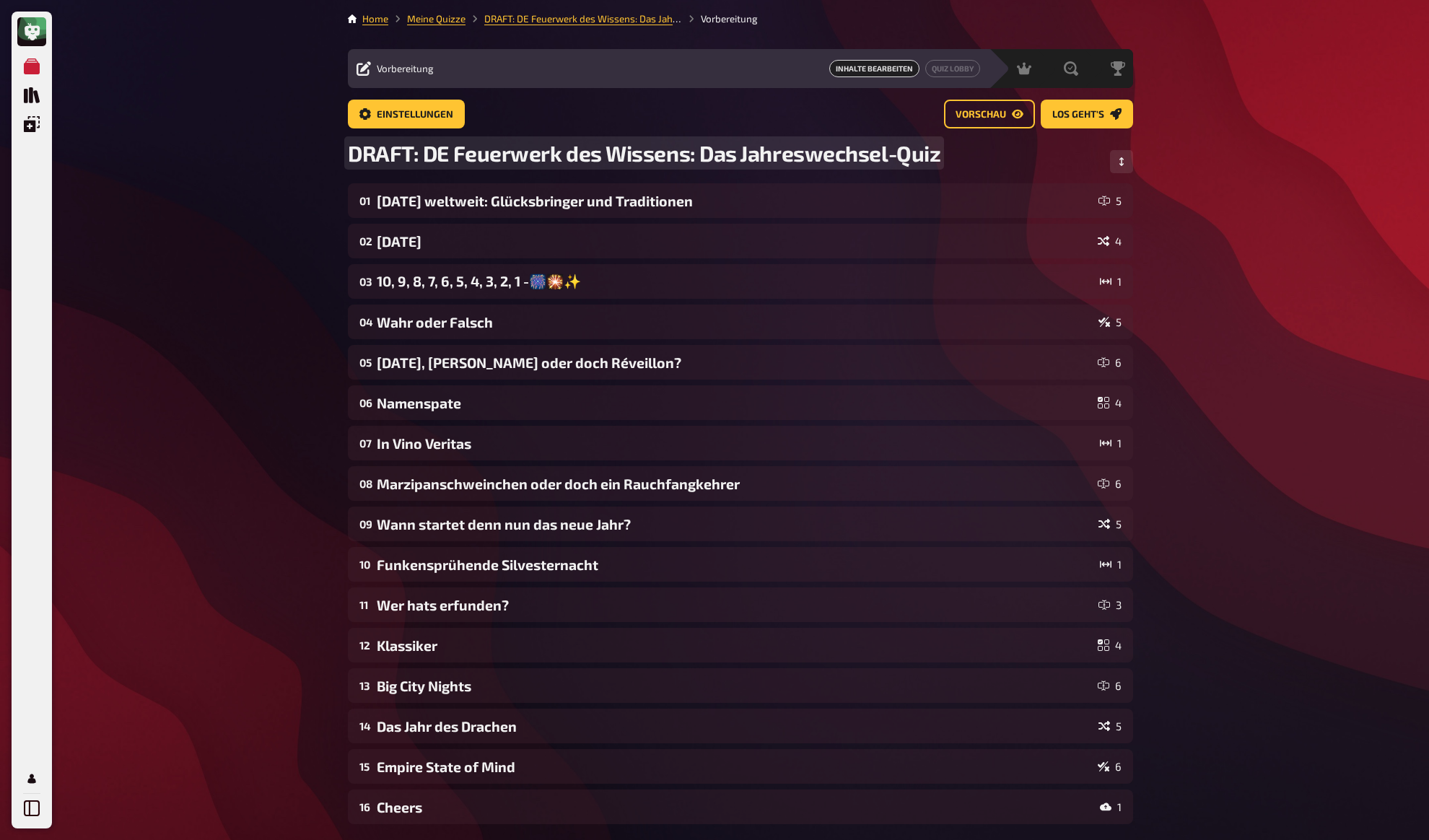
click at [430, 148] on span "DRAFT: DE Feuerwerk des Wissens: Das Jahreswechsel-Quiz" at bounding box center [644, 153] width 593 height 26
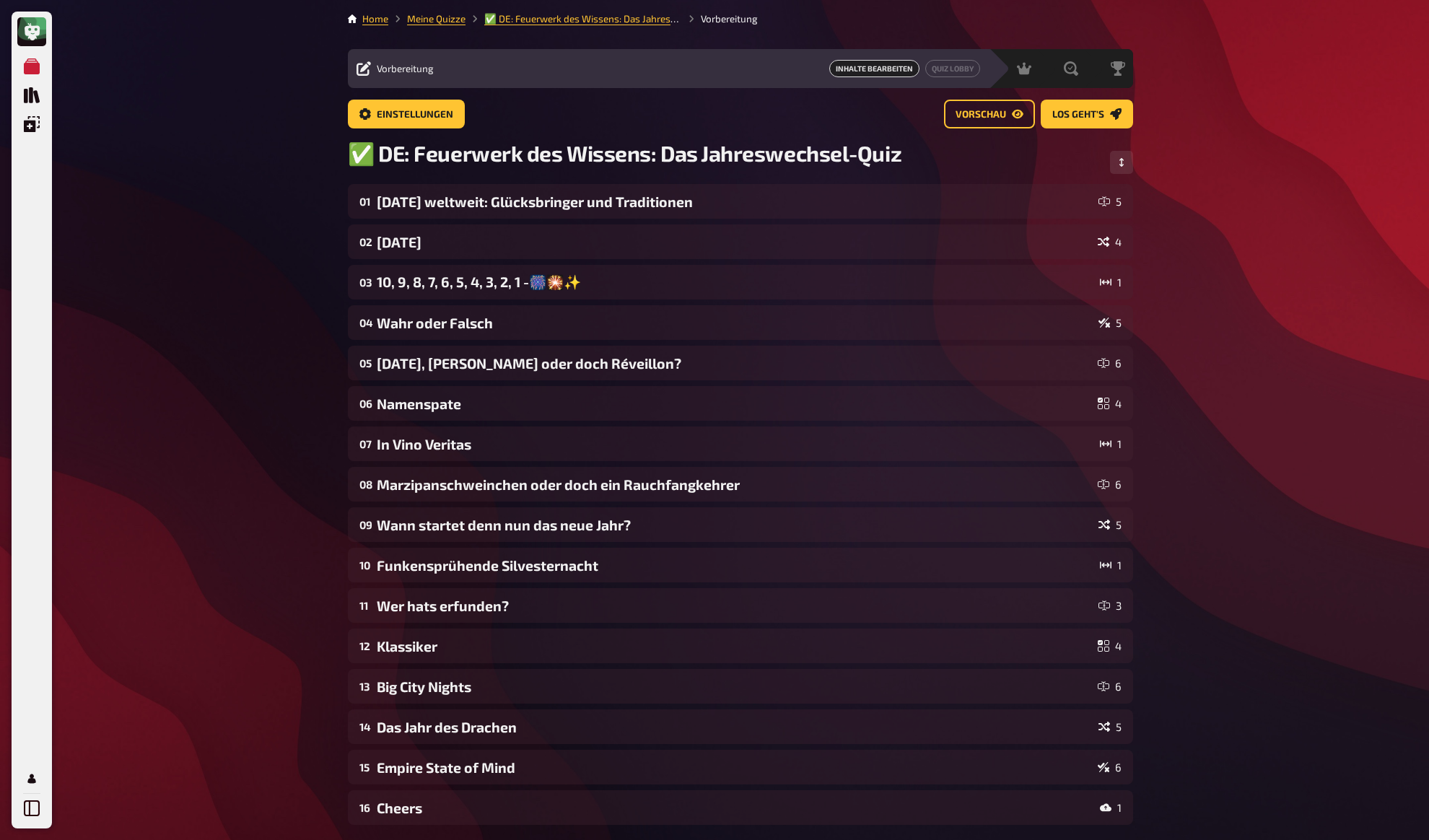
click at [239, 226] on div "Meine Quizze Quiz Sammlung Einblendungen Mein Konto Home Meine Quizze ✅ DE: Feu…" at bounding box center [714, 512] width 1429 height 1025
click at [444, 18] on link "Meine Quizze" at bounding box center [436, 18] width 58 height 11
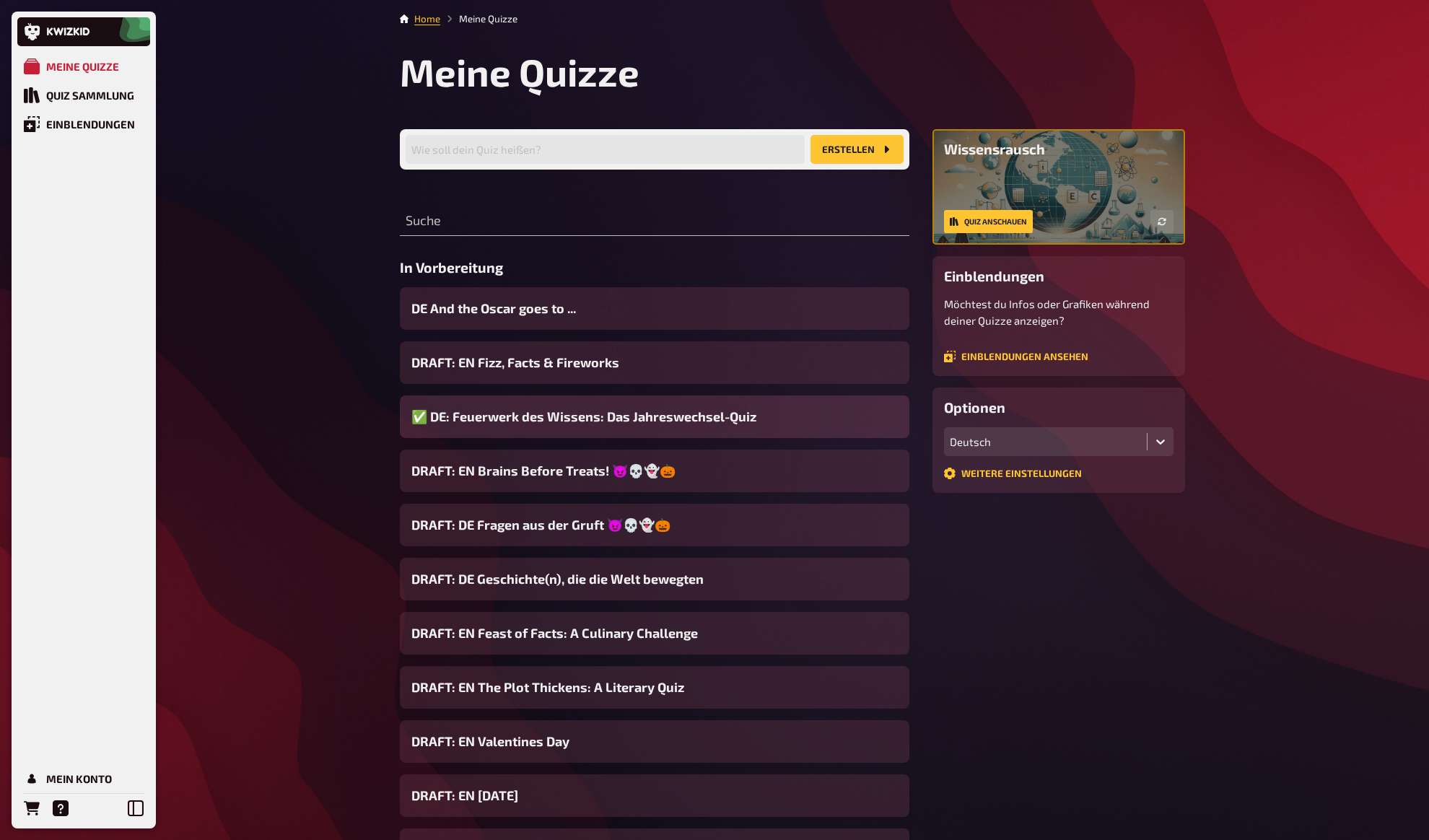
drag, startPoint x: 331, startPoint y: 388, endPoint x: 426, endPoint y: 429, distance: 103.5
click at [334, 389] on div "Meine Quizze Quiz Sammlung Einblendungen Mein Konto Home Meine Quizze Meine Qui…" at bounding box center [714, 551] width 1429 height 1103
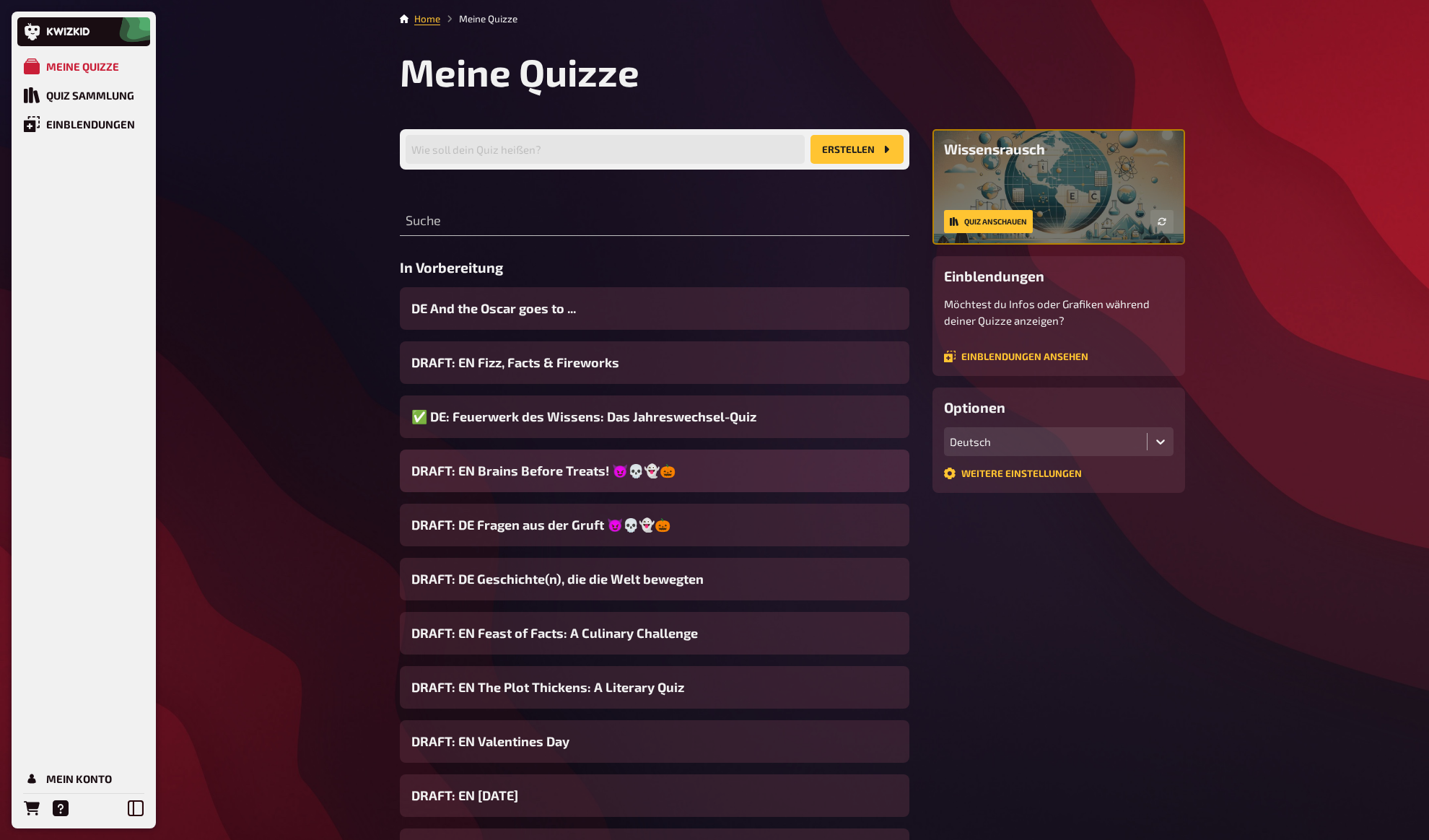
click at [537, 475] on span "DRAFT: EN Brains Before Treats! 😈💀👻🎃" at bounding box center [544, 471] width 264 height 19
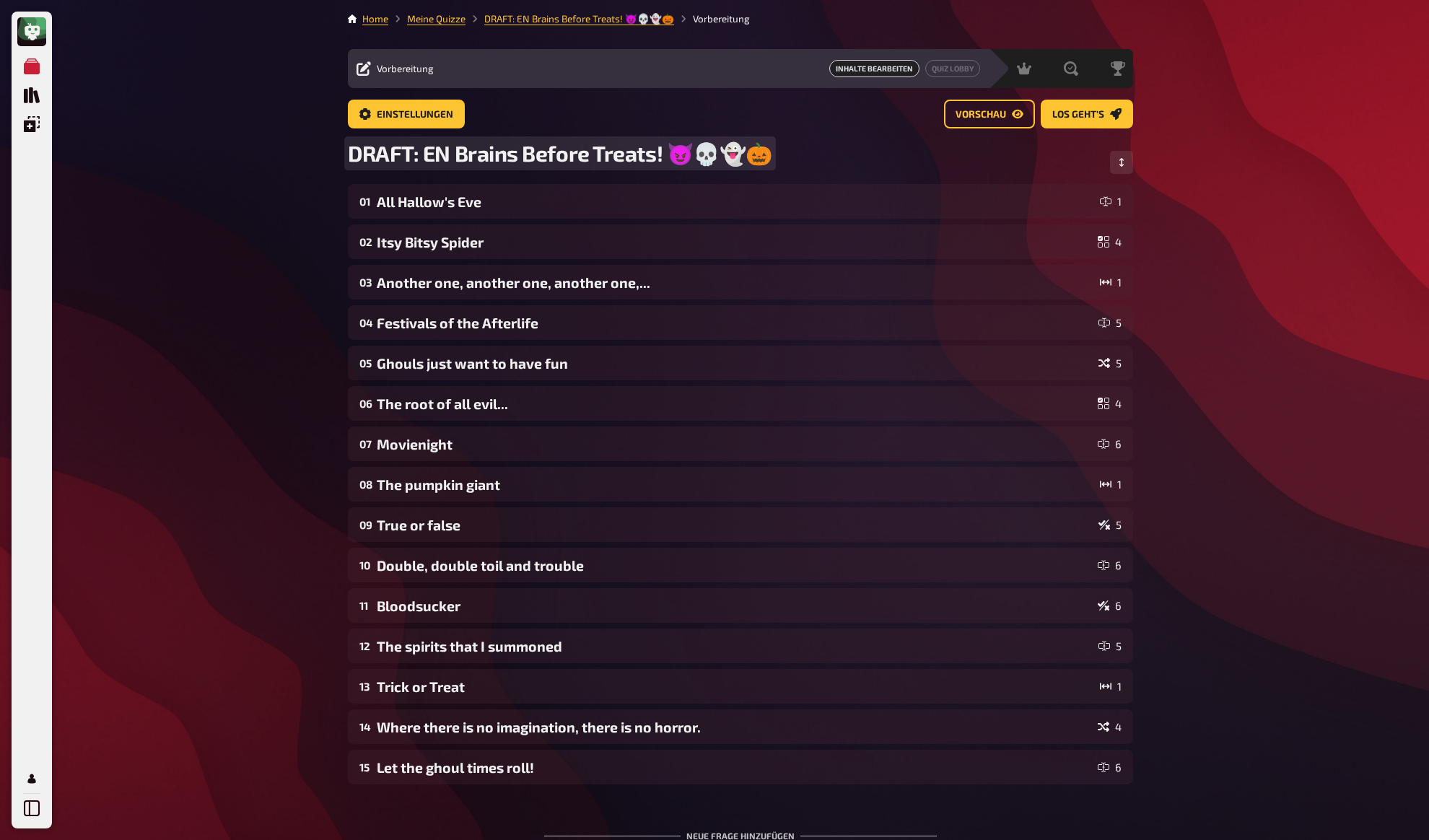
click at [419, 149] on span "DRAFT: EN Brains Before Treats! 😈💀👻🎃" at bounding box center [560, 153] width 425 height 26
click at [426, 152] on span "DRAFT: EN Brains Before Treats! 😈💀👻🎃" at bounding box center [560, 153] width 425 height 26
drag, startPoint x: 455, startPoint y: 155, endPoint x: 277, endPoint y: 159, distance: 178.0
click at [277, 159] on div "Meine Quizze Quiz Sammlung Einblendungen Mein Konto Home Meine Quizze DRAFT: EN…" at bounding box center [714, 492] width 1429 height 985
click at [213, 173] on div "Meine Quizze Quiz Sammlung Einblendungen Mein Konto Home Meine Quizze ✅ EN: Bra…" at bounding box center [714, 492] width 1429 height 985
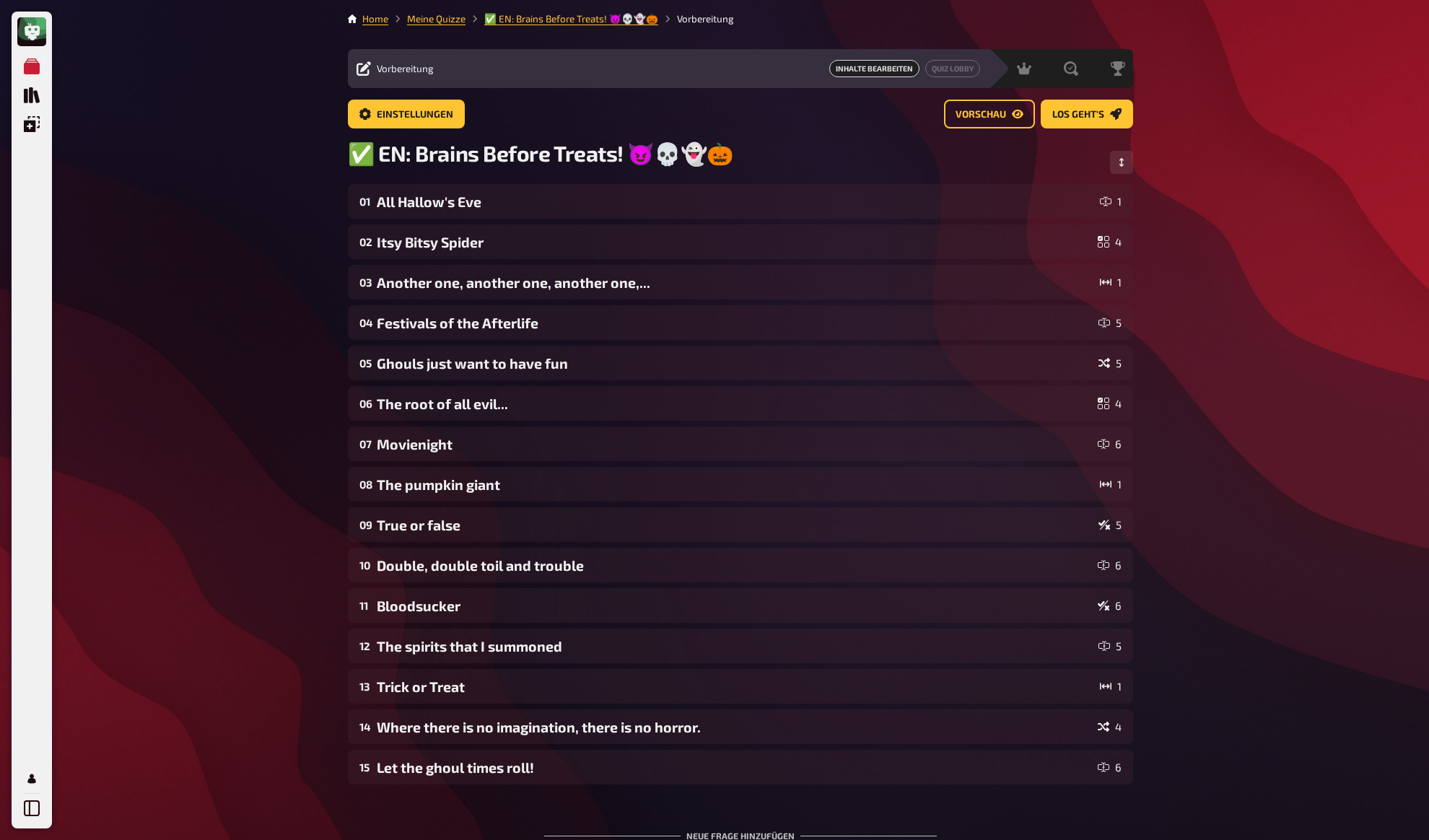
click at [453, 12] on li "Meine Quizze" at bounding box center [427, 18] width 78 height 14
click at [449, 18] on link "Meine Quizze" at bounding box center [436, 18] width 58 height 11
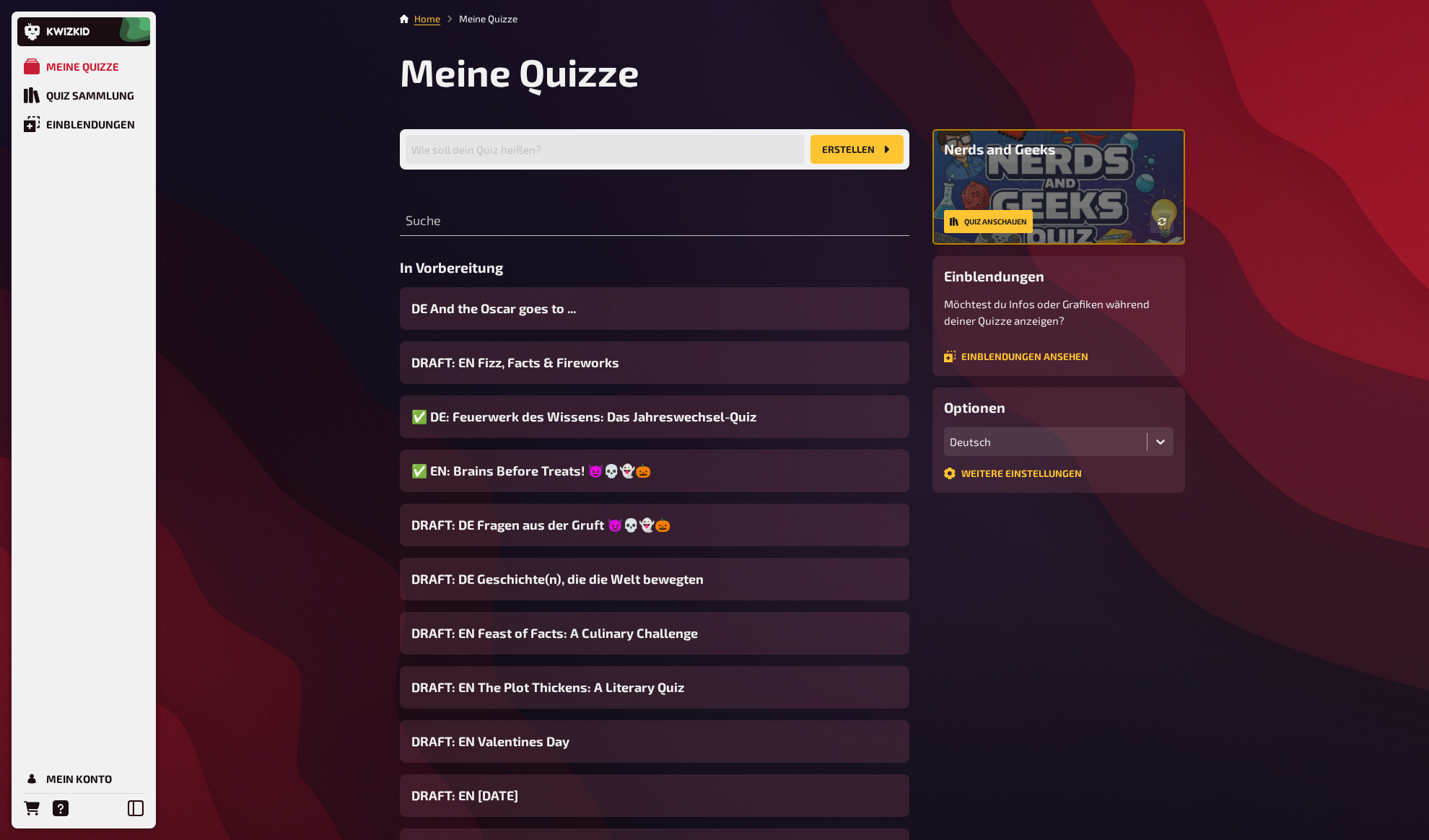
click at [353, 361] on div "Meine Quizze Quiz Sammlung Einblendungen Mein Konto Home Meine Quizze Meine Qui…" at bounding box center [714, 551] width 1429 height 1103
click at [549, 360] on span "DRAFT: EN Fizz, Facts & Fireworks" at bounding box center [516, 362] width 208 height 19
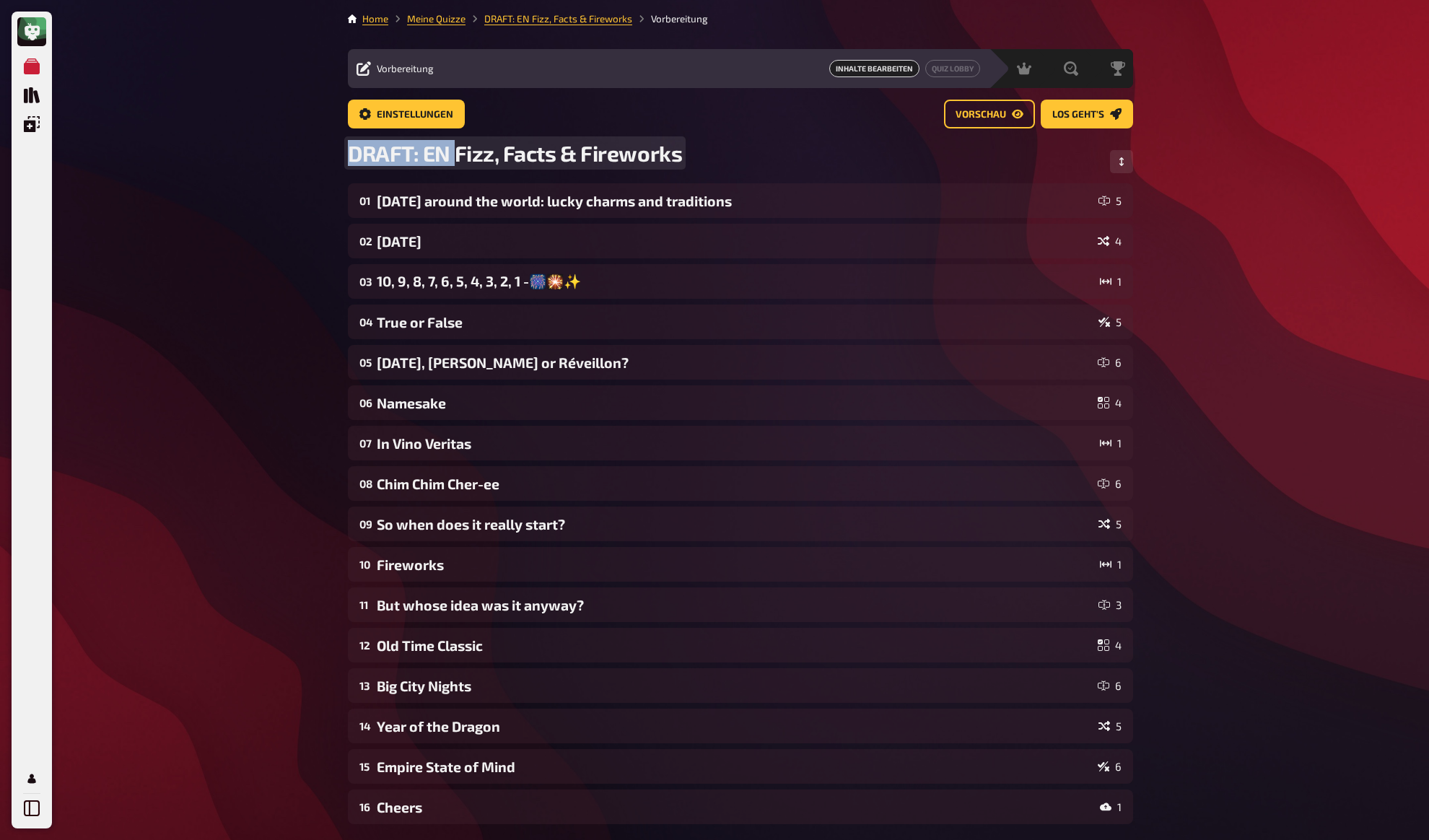
drag, startPoint x: 457, startPoint y: 152, endPoint x: 315, endPoint y: 153, distance: 142.0
click at [315, 153] on div "Meine Quizze Quiz Sammlung Einblendungen Mein Konto Home Meine Quizze DRAFT: EN…" at bounding box center [714, 512] width 1429 height 1025
click at [241, 186] on div "Meine Quizze Quiz Sammlung Einblendungen Mein Konto Home Meine Quizze ✅ EN: Fiz…" at bounding box center [714, 512] width 1429 height 1025
click at [441, 13] on link "Meine Quizze" at bounding box center [436, 18] width 58 height 11
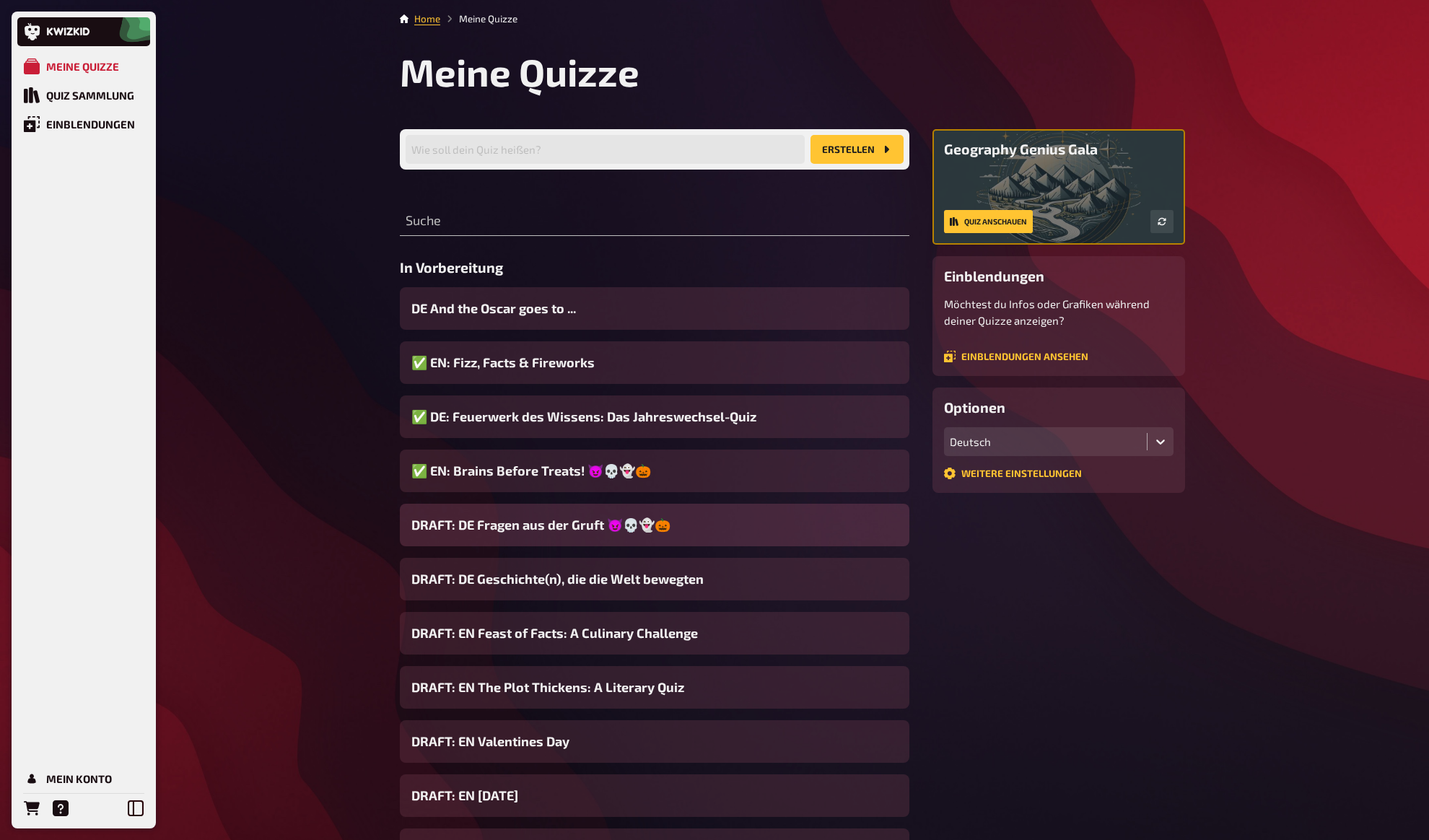
click at [478, 520] on span "DRAFT: DE Fragen aus der Gruft 😈💀👻🎃" at bounding box center [541, 525] width 259 height 19
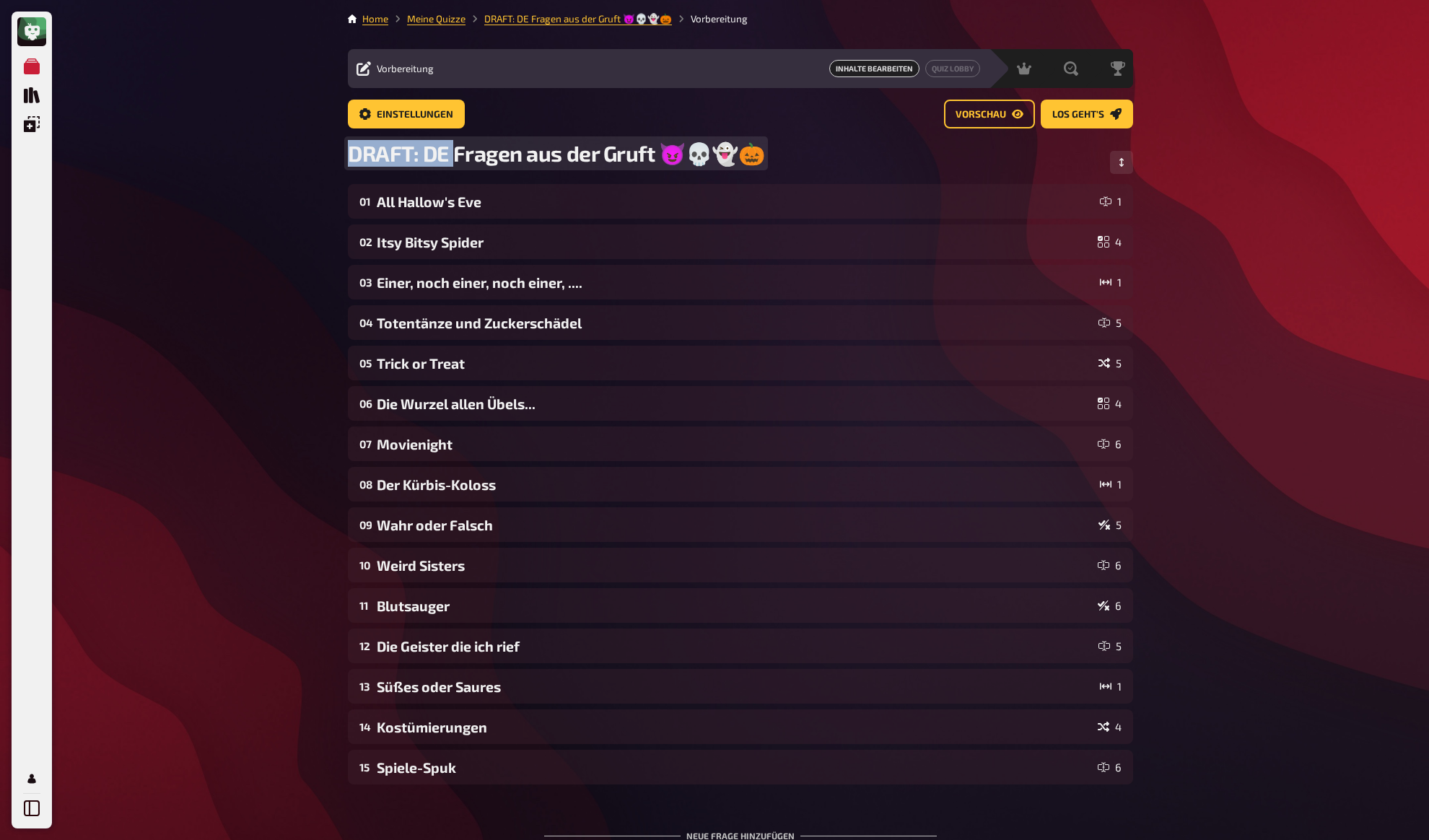
drag, startPoint x: 454, startPoint y: 152, endPoint x: 241, endPoint y: 162, distance: 213.2
click at [241, 162] on div "Meine Quizze Quiz Sammlung Einblendungen Mein Konto Home Meine Quizze DRAFT: DE…" at bounding box center [714, 492] width 1429 height 985
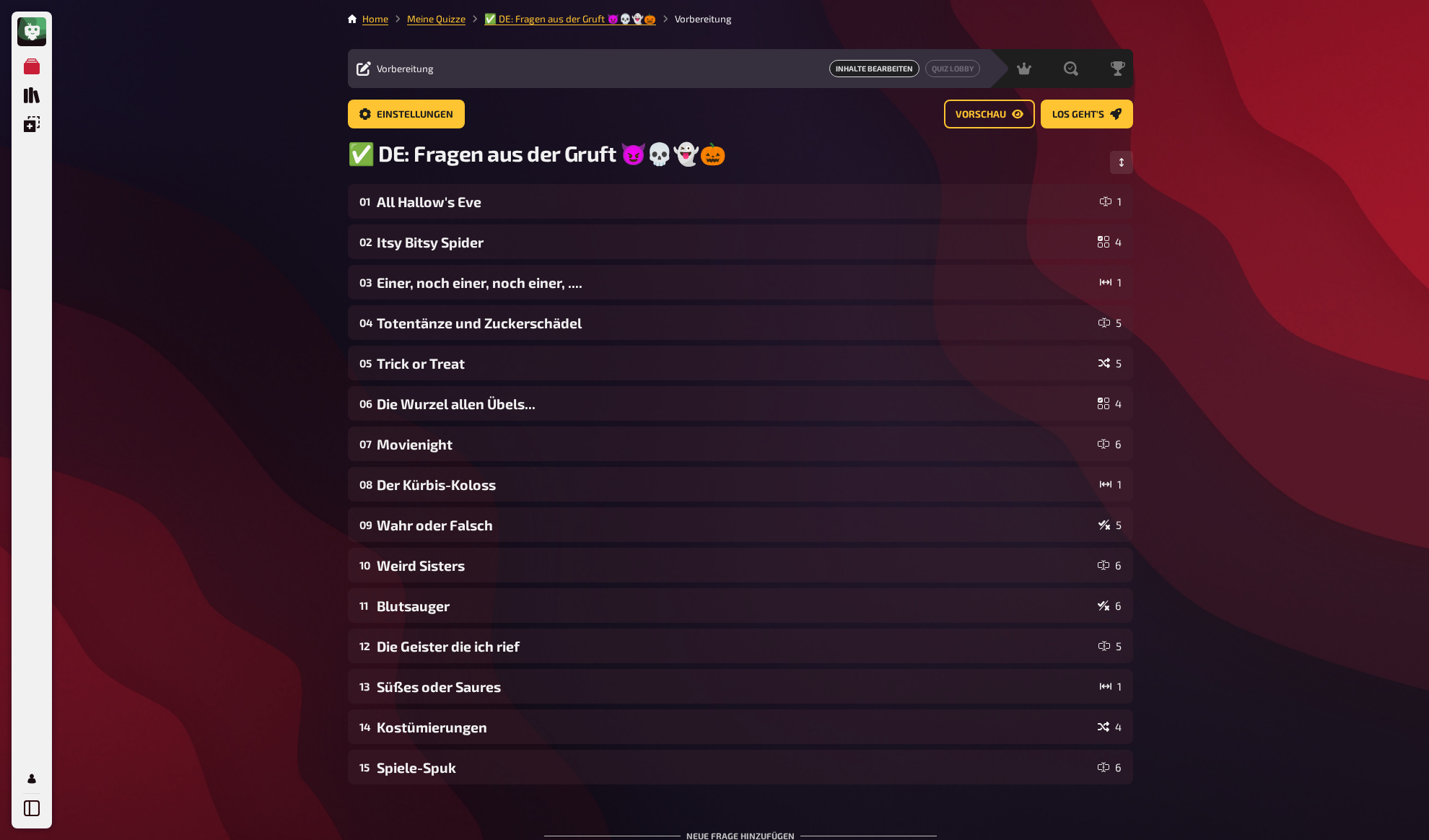
click at [215, 224] on div "Meine Quizze Quiz Sammlung Einblendungen Mein Konto Home Meine Quizze ✅ DE: Fra…" at bounding box center [714, 492] width 1429 height 985
click at [291, 159] on div "Meine Quizze Quiz Sammlung Einblendungen Mein Konto Home Meine Quizze ✅ DE: Fra…" at bounding box center [714, 492] width 1429 height 985
click at [436, 17] on link "Meine Quizze" at bounding box center [436, 18] width 58 height 11
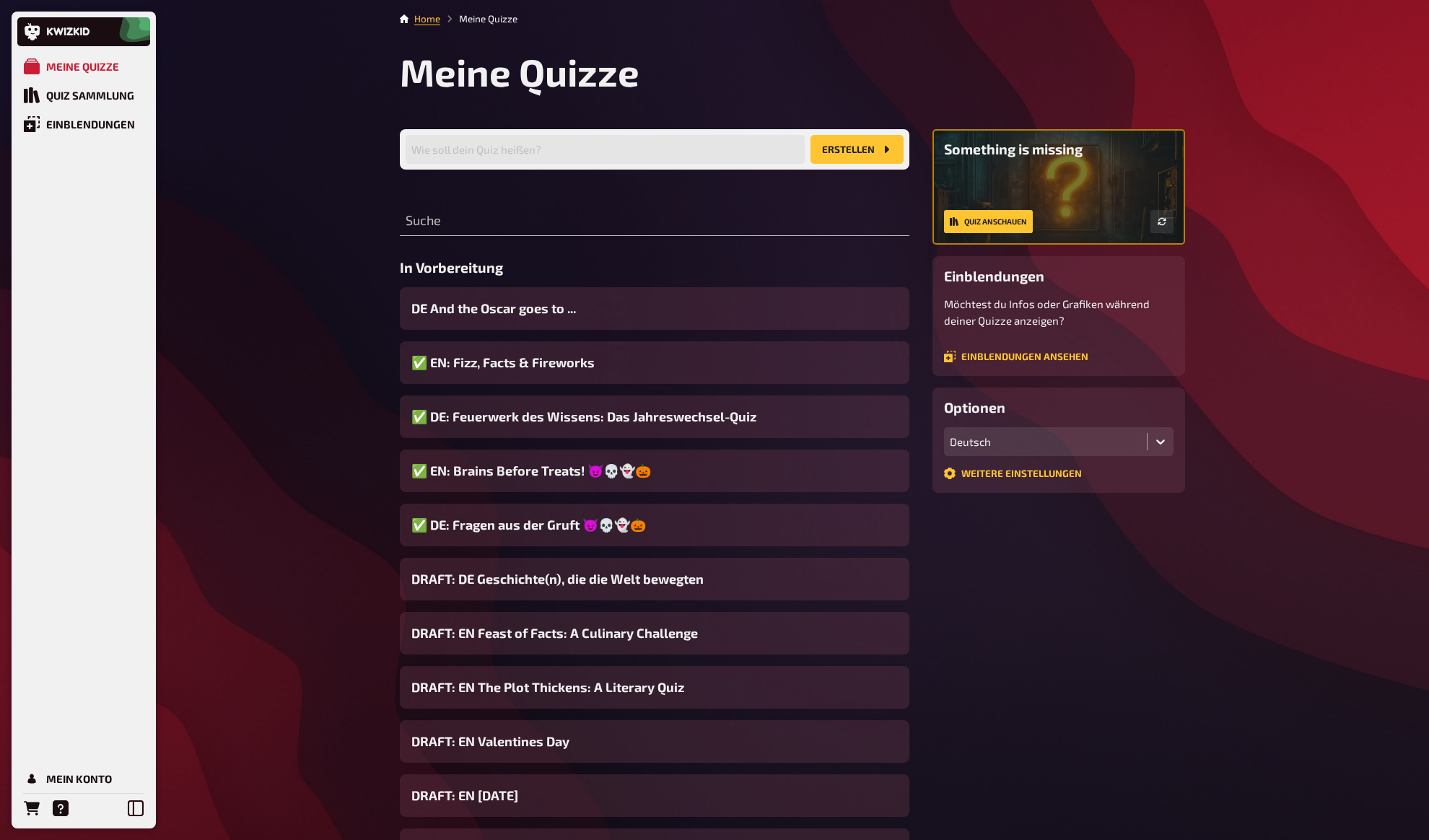
click at [347, 365] on div "Meine Quizze Quiz Sammlung Einblendungen Mein Konto Home Meine Quizze Meine Qui…" at bounding box center [714, 551] width 1429 height 1103
click at [333, 313] on div "Meine Quizze Quiz Sammlung Einblendungen Mein Konto Home Meine Quizze Meine Qui…" at bounding box center [714, 551] width 1429 height 1103
click at [333, 309] on div "Meine Quizze Quiz Sammlung Einblendungen Mein Konto Home Meine Quizze Meine Qui…" at bounding box center [714, 551] width 1429 height 1103
click at [325, 267] on div "Meine Quizze Quiz Sammlung Einblendungen Mein Konto Home Meine Quizze Meine Qui…" at bounding box center [714, 551] width 1429 height 1103
click at [325, 165] on div "Meine Quizze Quiz Sammlung Einblendungen Mein Konto Home Meine Quizze Meine Qui…" at bounding box center [714, 551] width 1429 height 1103
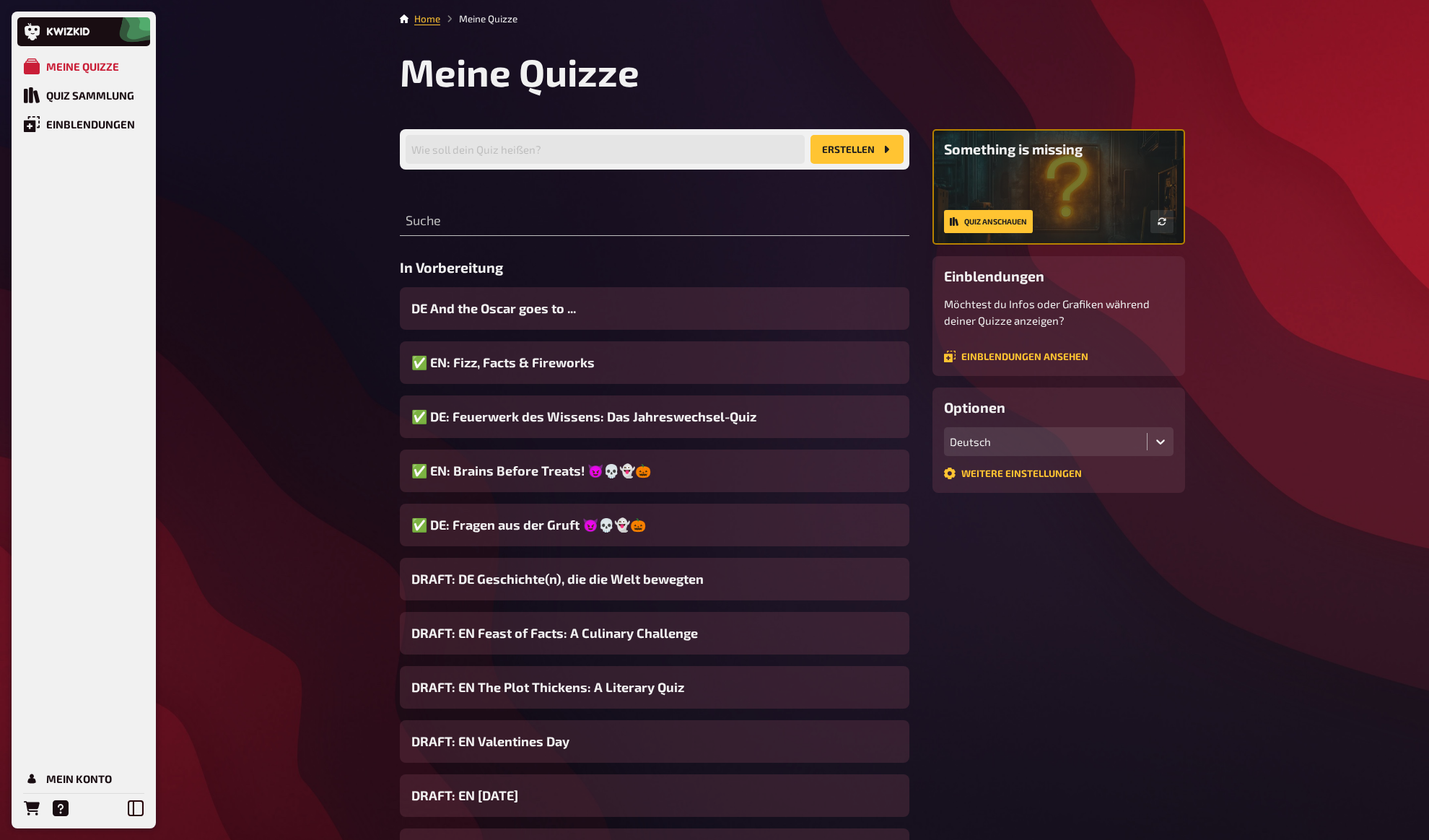
click at [338, 166] on div "Meine Quizze Quiz Sammlung Einblendungen Mein Konto Home Meine Quizze Meine Qui…" at bounding box center [714, 551] width 1429 height 1103
click at [342, 130] on div "Meine Quizze Quiz Sammlung Einblendungen Mein Konto Home Meine Quizze Meine Qui…" at bounding box center [714, 551] width 1429 height 1103
click at [250, 101] on div "Meine Quizze Quiz Sammlung Einblendungen Mein Konto Home Meine Quizze Meine Qui…" at bounding box center [714, 551] width 1429 height 1103
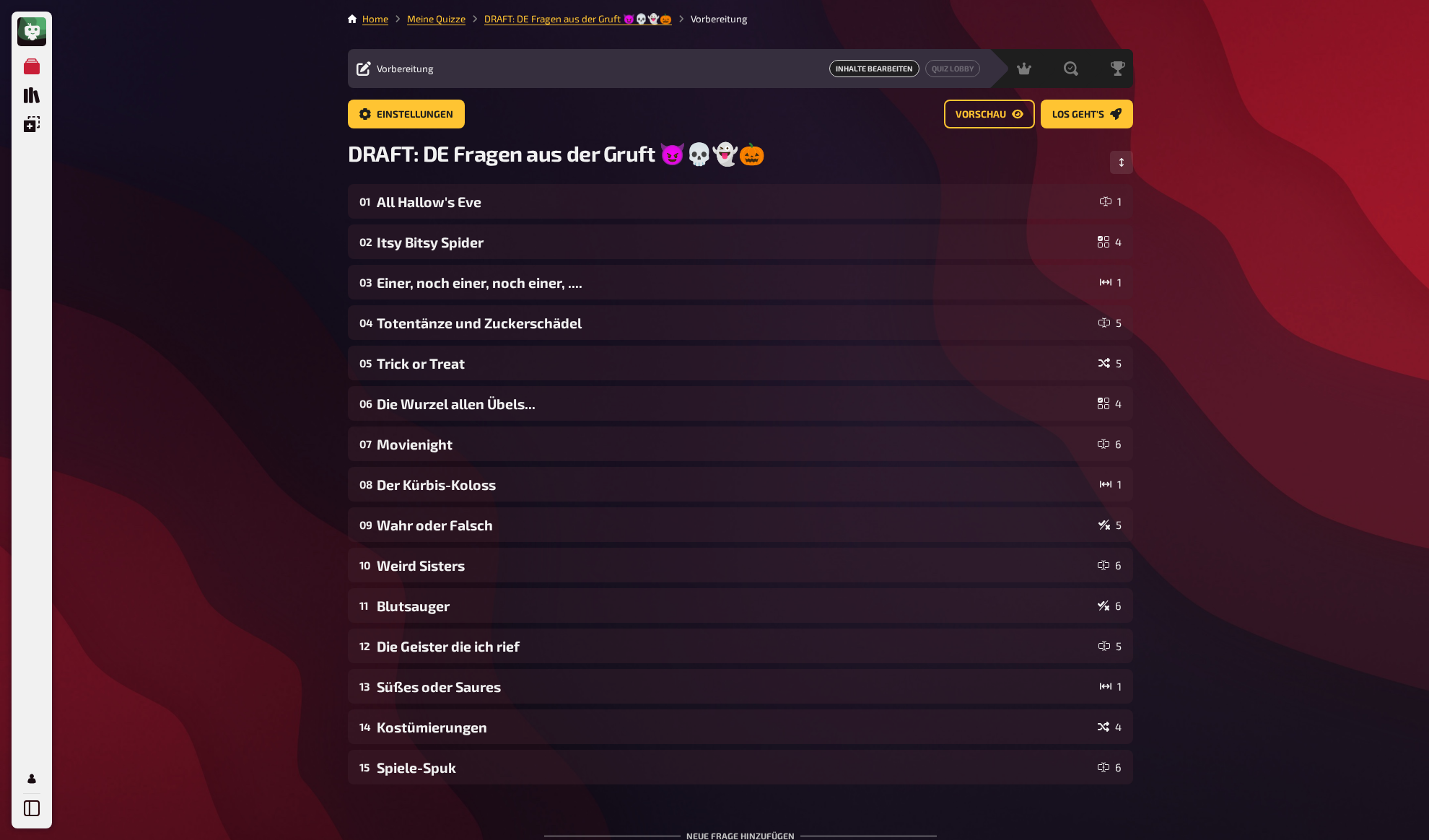
click at [241, 259] on div "Meine Quizze Quiz Sammlung Einblendungen Mein Konto Home Meine Quizze DRAFT: DE…" at bounding box center [714, 492] width 1429 height 985
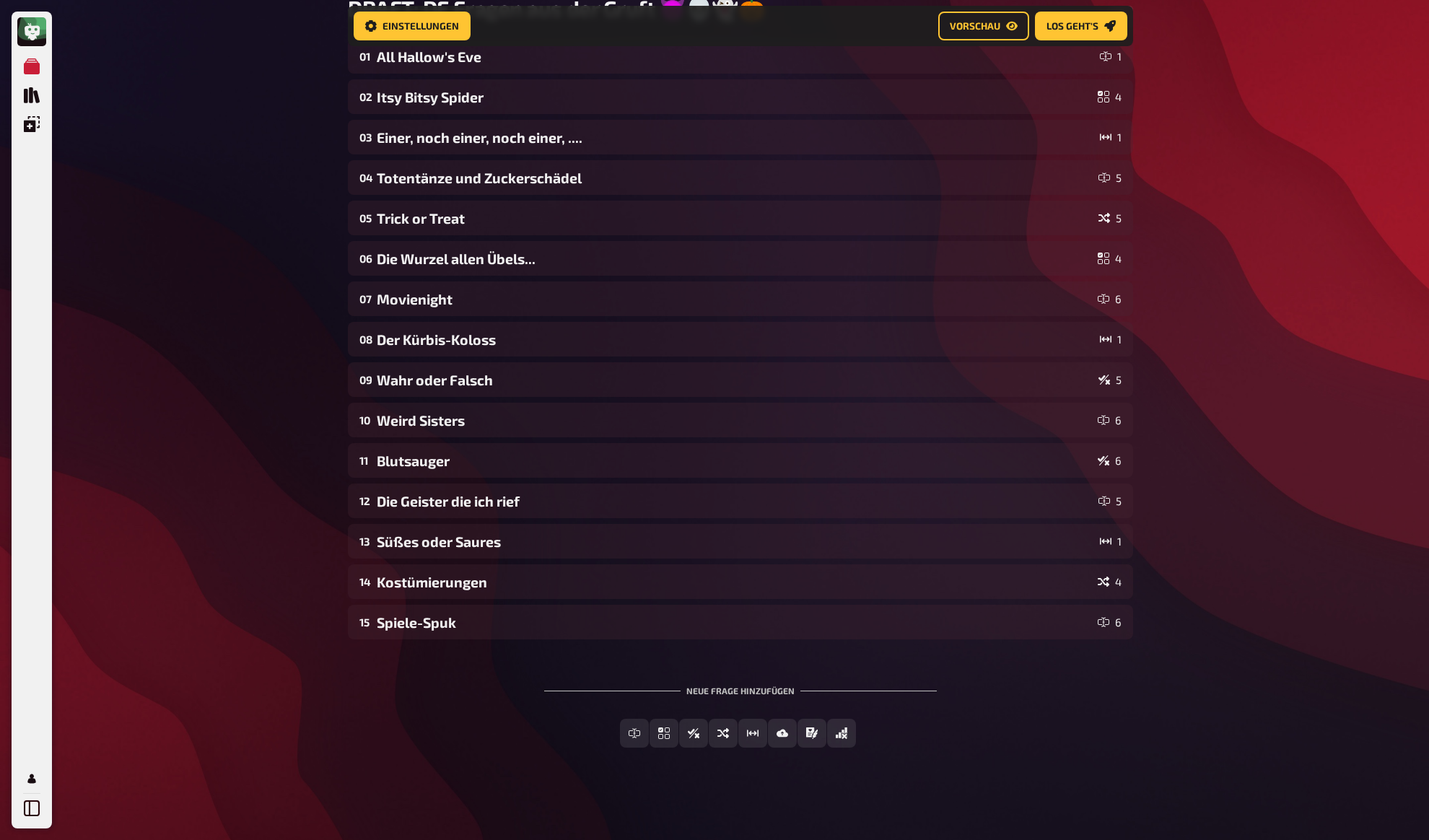
scroll to position [159, 0]
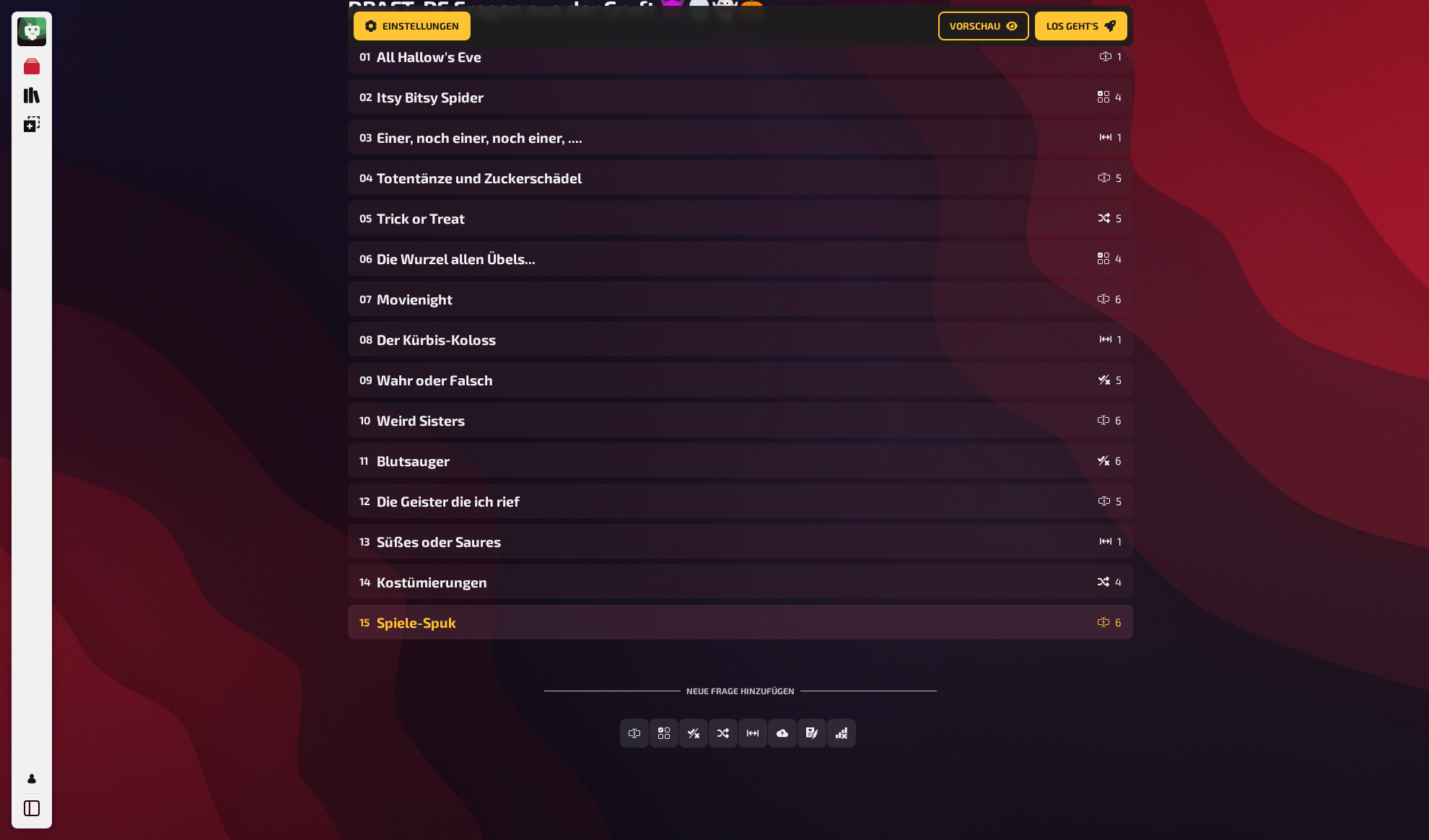
click at [414, 615] on div "Spiele-Spuk" at bounding box center [734, 622] width 716 height 17
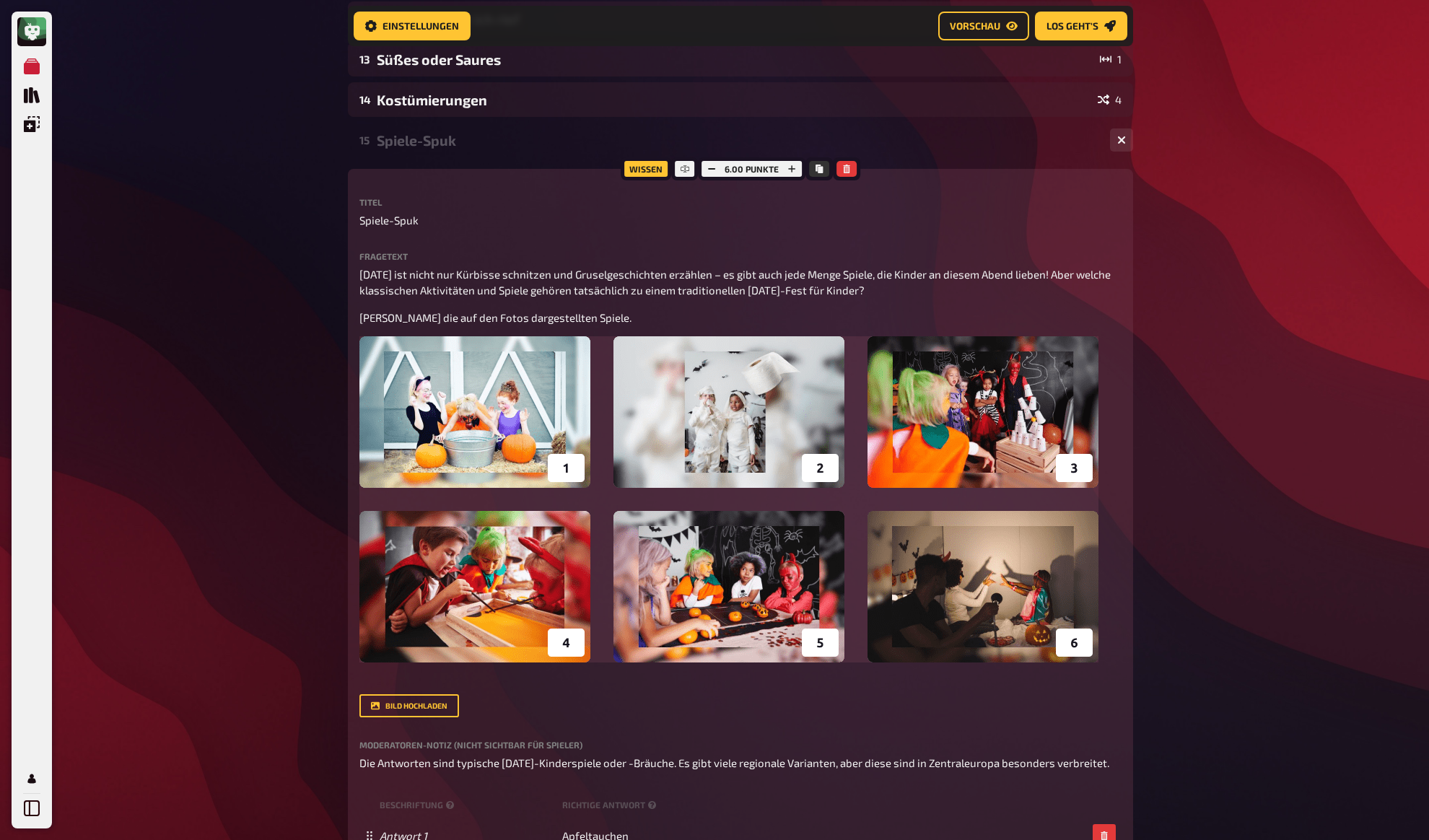
scroll to position [619, 0]
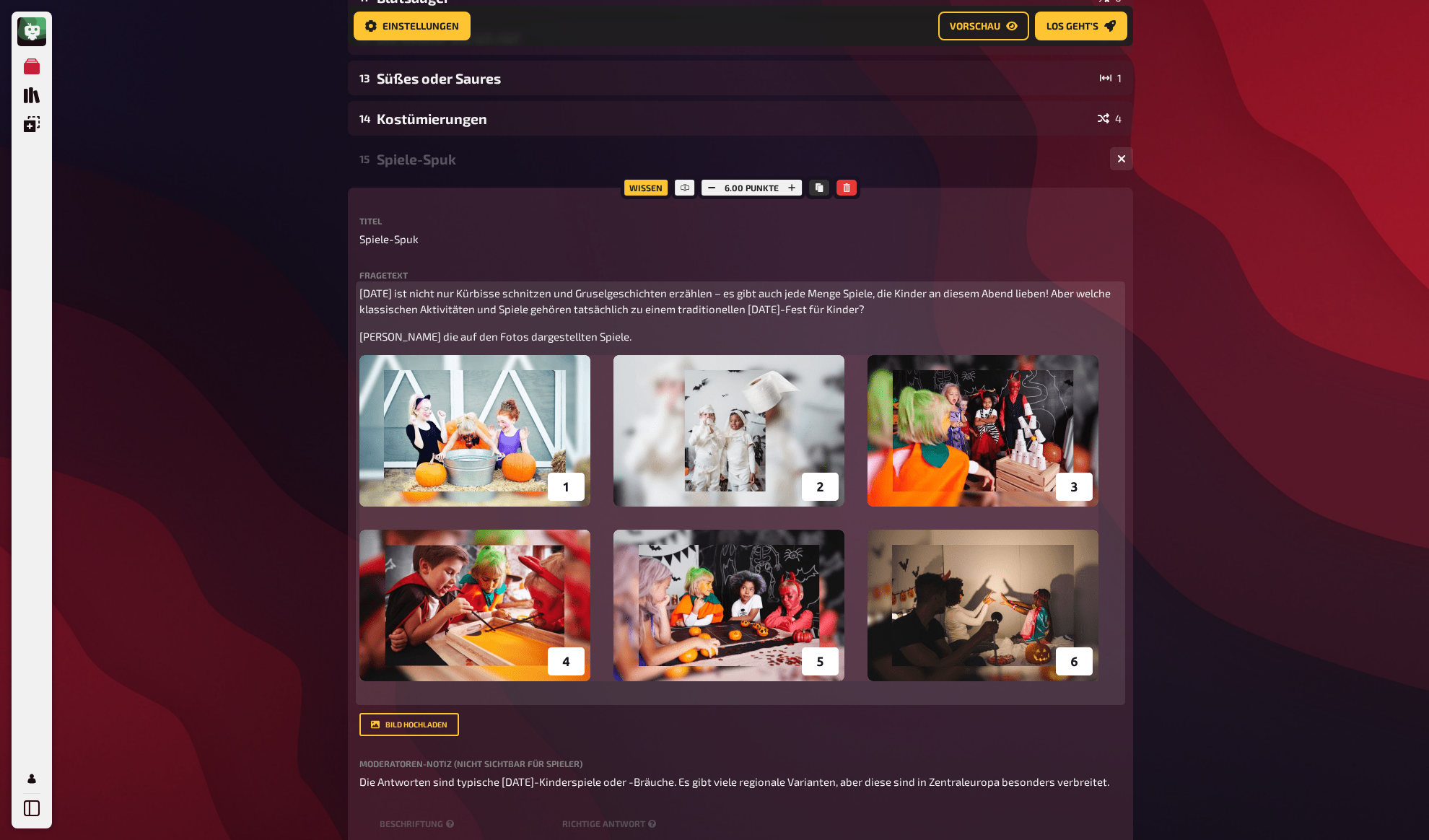
click at [638, 339] on p "[PERSON_NAME] die auf den Fotos dargestellten Spiele." at bounding box center [740, 336] width 762 height 17
click at [657, 326] on div "[DATE] ist nicht nur Kürbisse schnitzen und Gruselgeschichten erzählen – es gib…" at bounding box center [740, 494] width 762 height 417
click at [661, 313] on span "[DATE] ist nicht nur Kürbisse schnitzen und Gruselgeschichten erzählen – es gib…" at bounding box center [736, 301] width 753 height 30
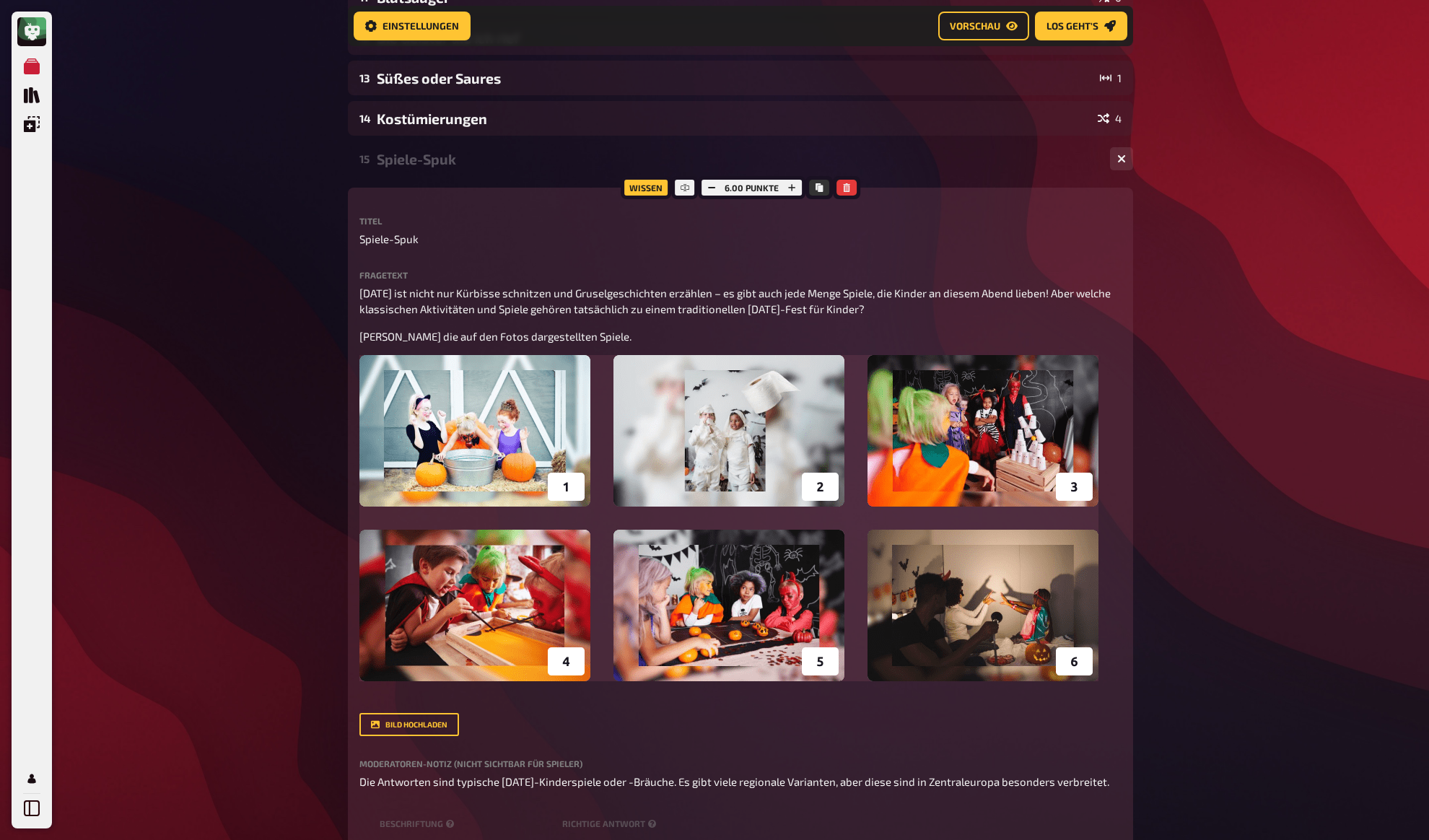
click at [261, 338] on div "Meine Quizze Quiz Sammlung Einblendungen Mein Konto Home Meine Quizze DRAFT: DE…" at bounding box center [714, 368] width 1429 height 1977
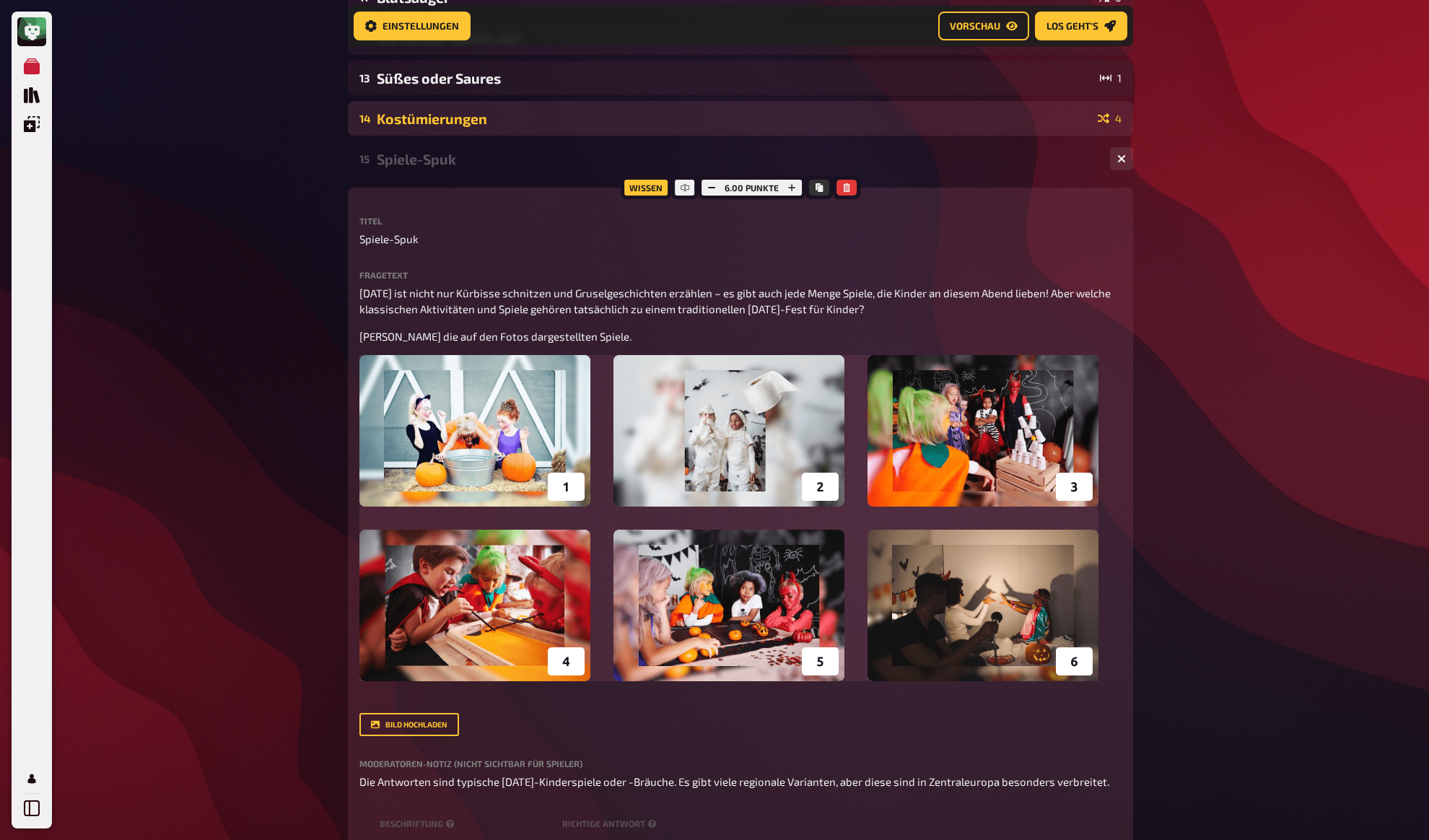
click at [428, 121] on div "Kostümierungen" at bounding box center [734, 118] width 716 height 17
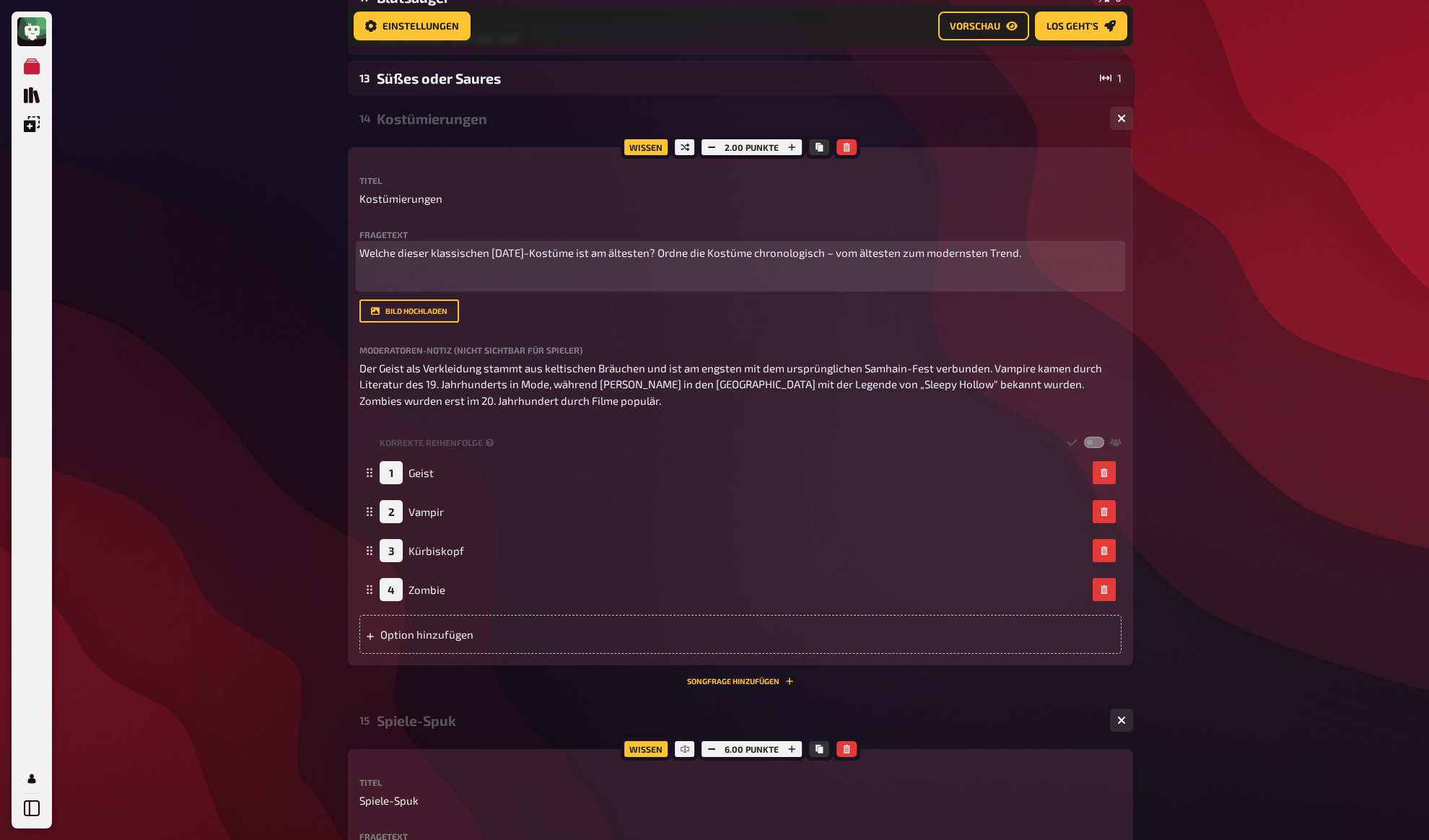
click at [492, 277] on p "﻿" at bounding box center [740, 279] width 762 height 17
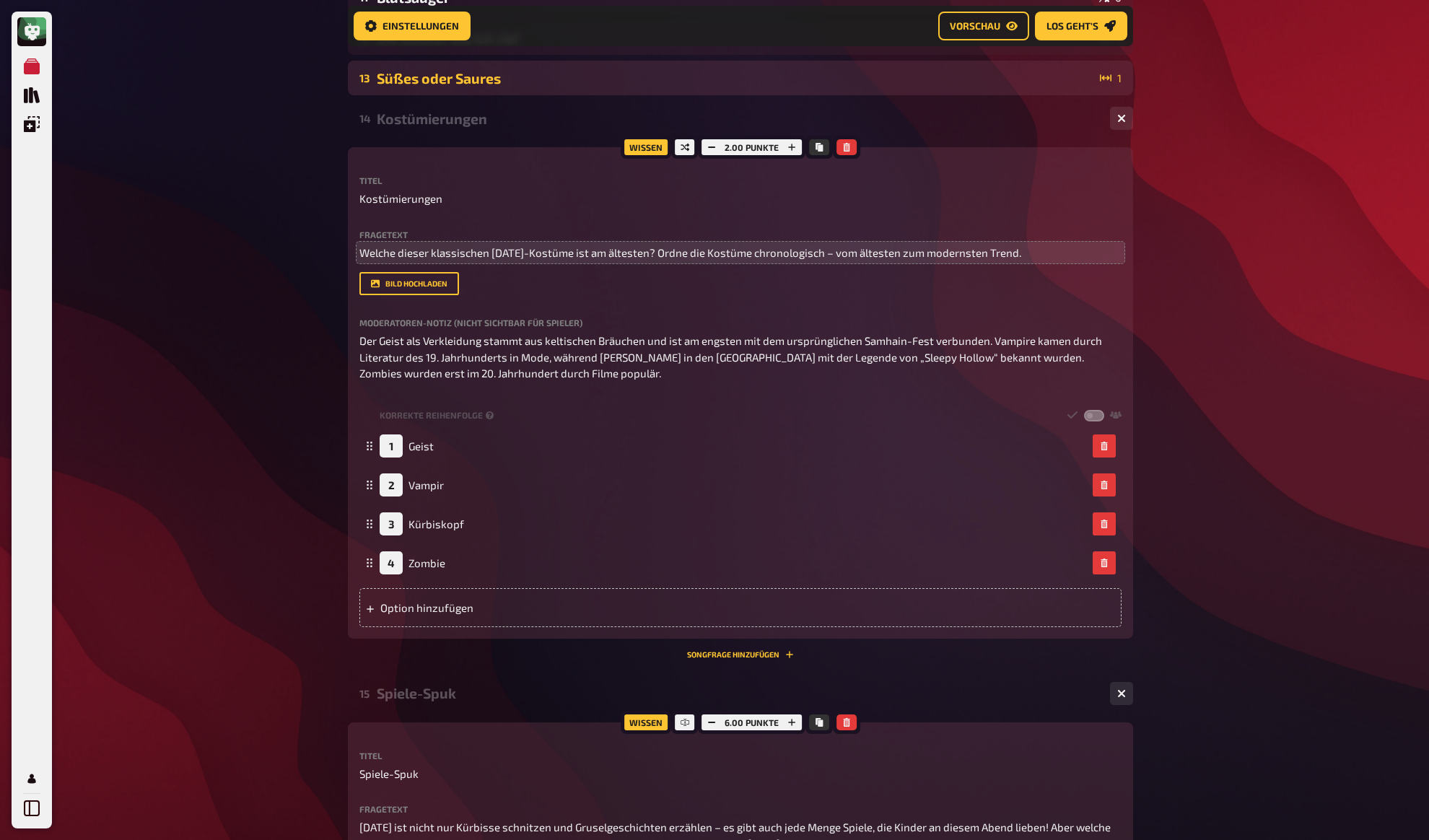
click at [461, 82] on div "Süßes oder Saures" at bounding box center [735, 78] width 717 height 17
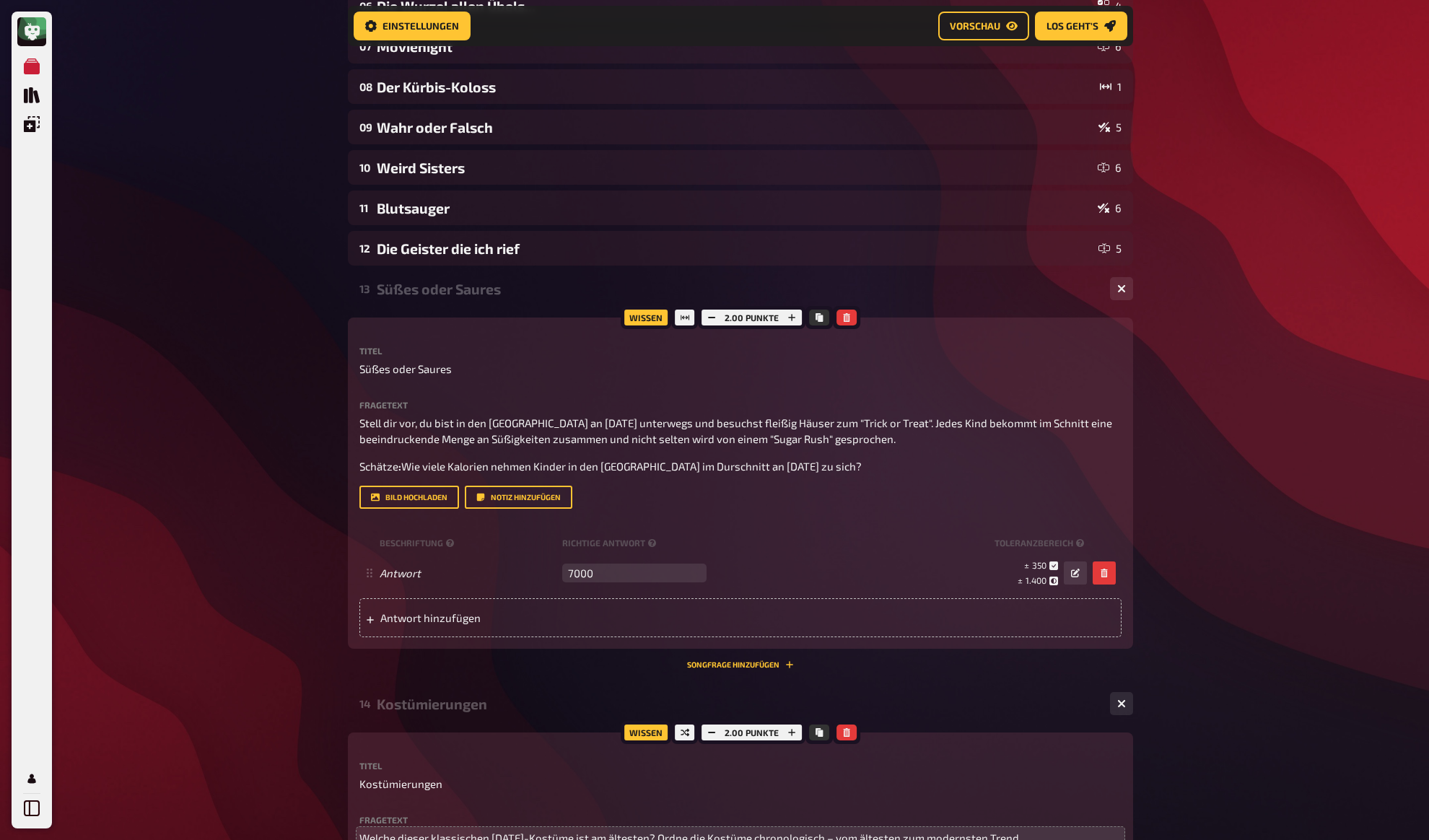
scroll to position [336, 0]
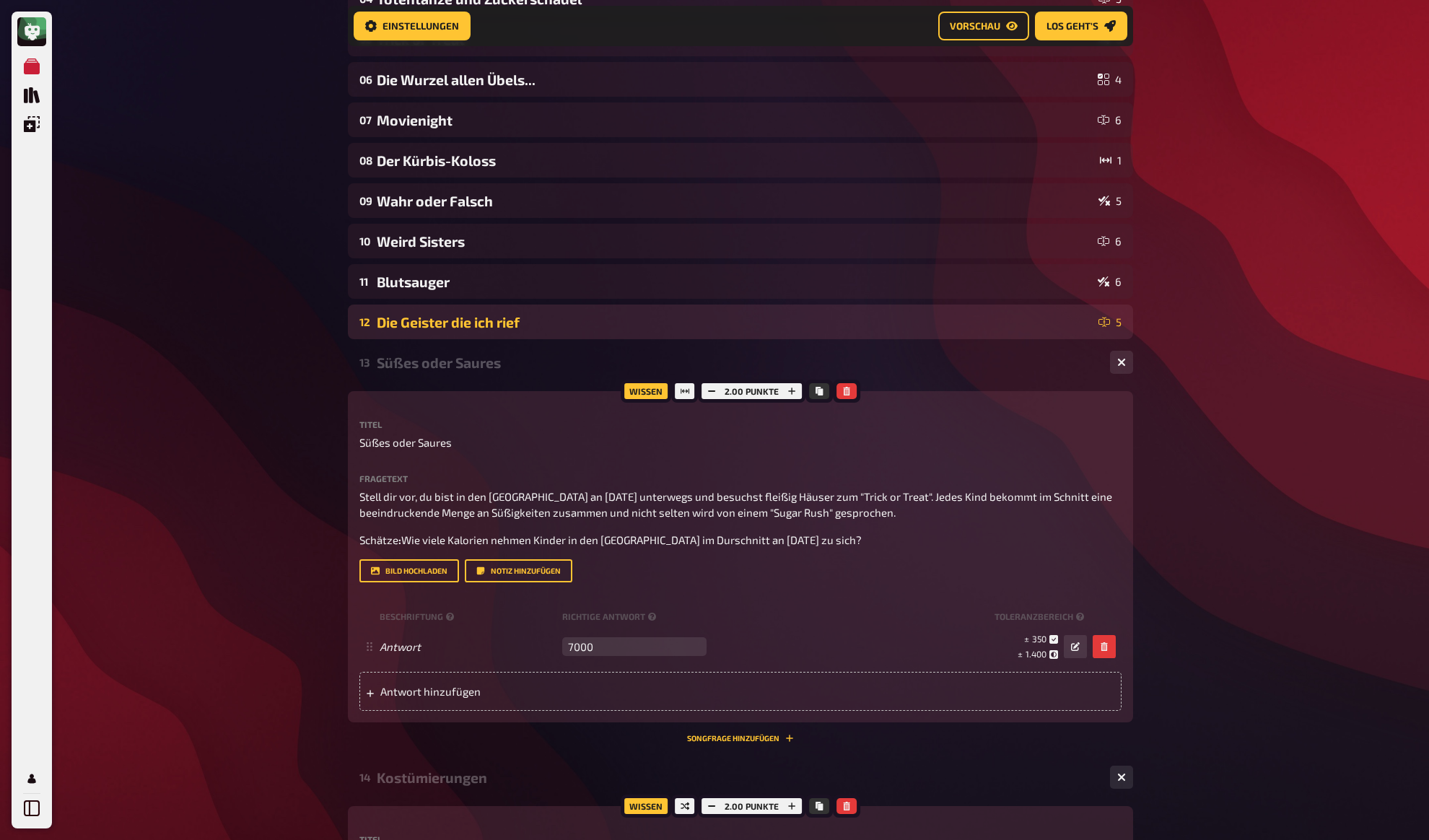
click at [434, 323] on div "Die Geister die ich rief" at bounding box center [734, 322] width 716 height 17
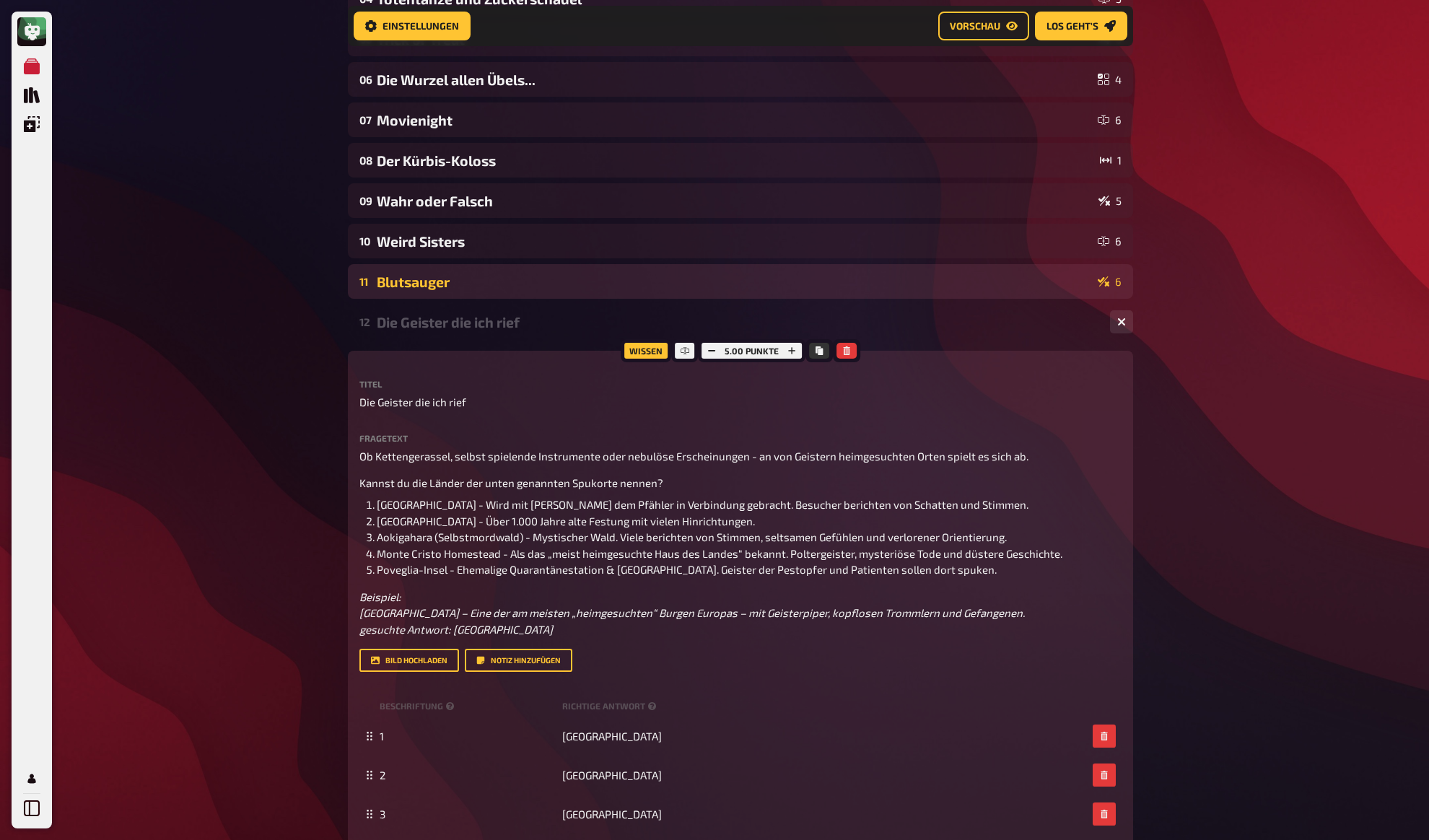
click at [468, 289] on div "Blutsauger" at bounding box center [734, 281] width 716 height 17
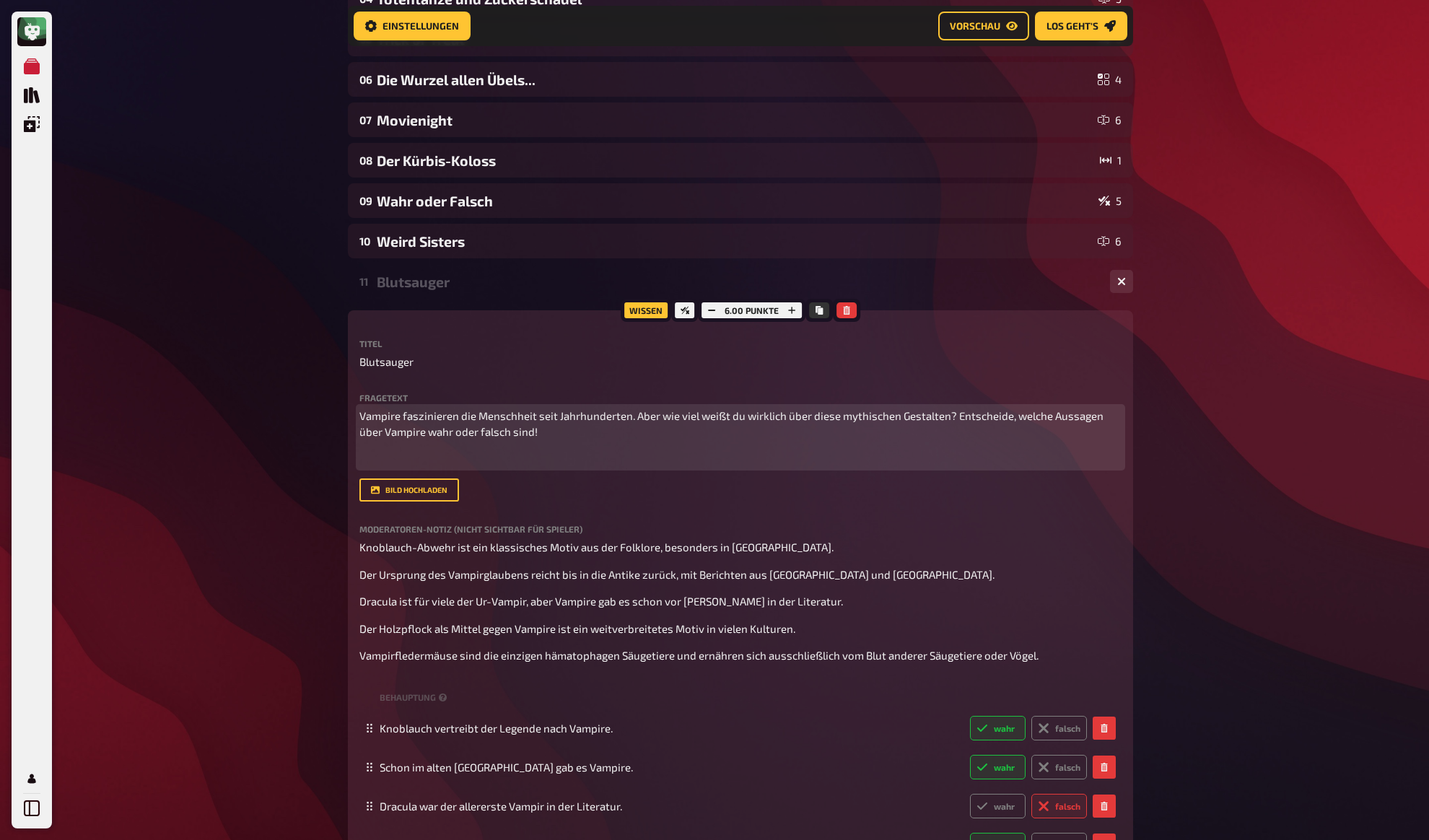
click at [493, 463] on p "﻿" at bounding box center [740, 459] width 762 height 17
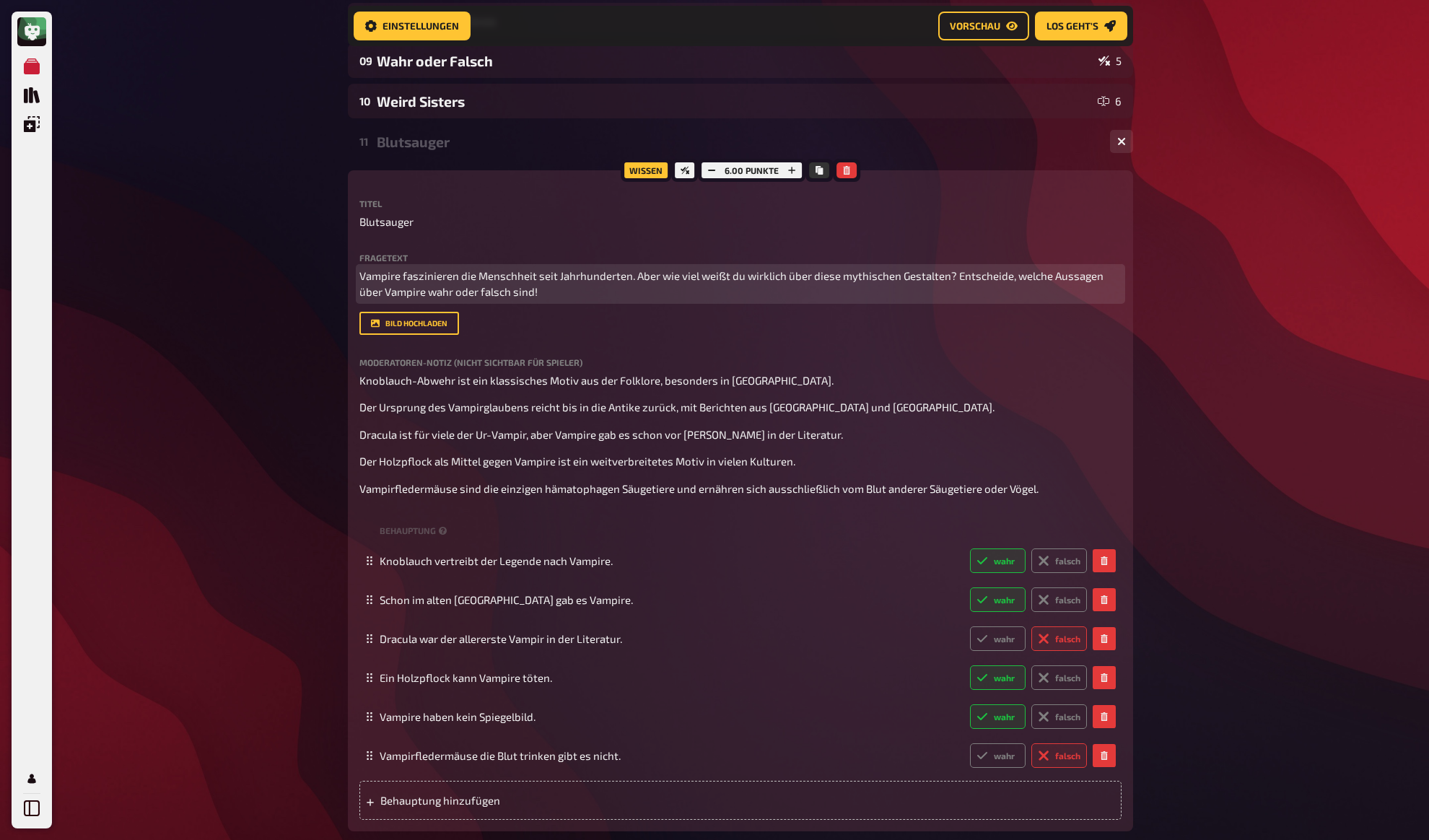
scroll to position [456, 0]
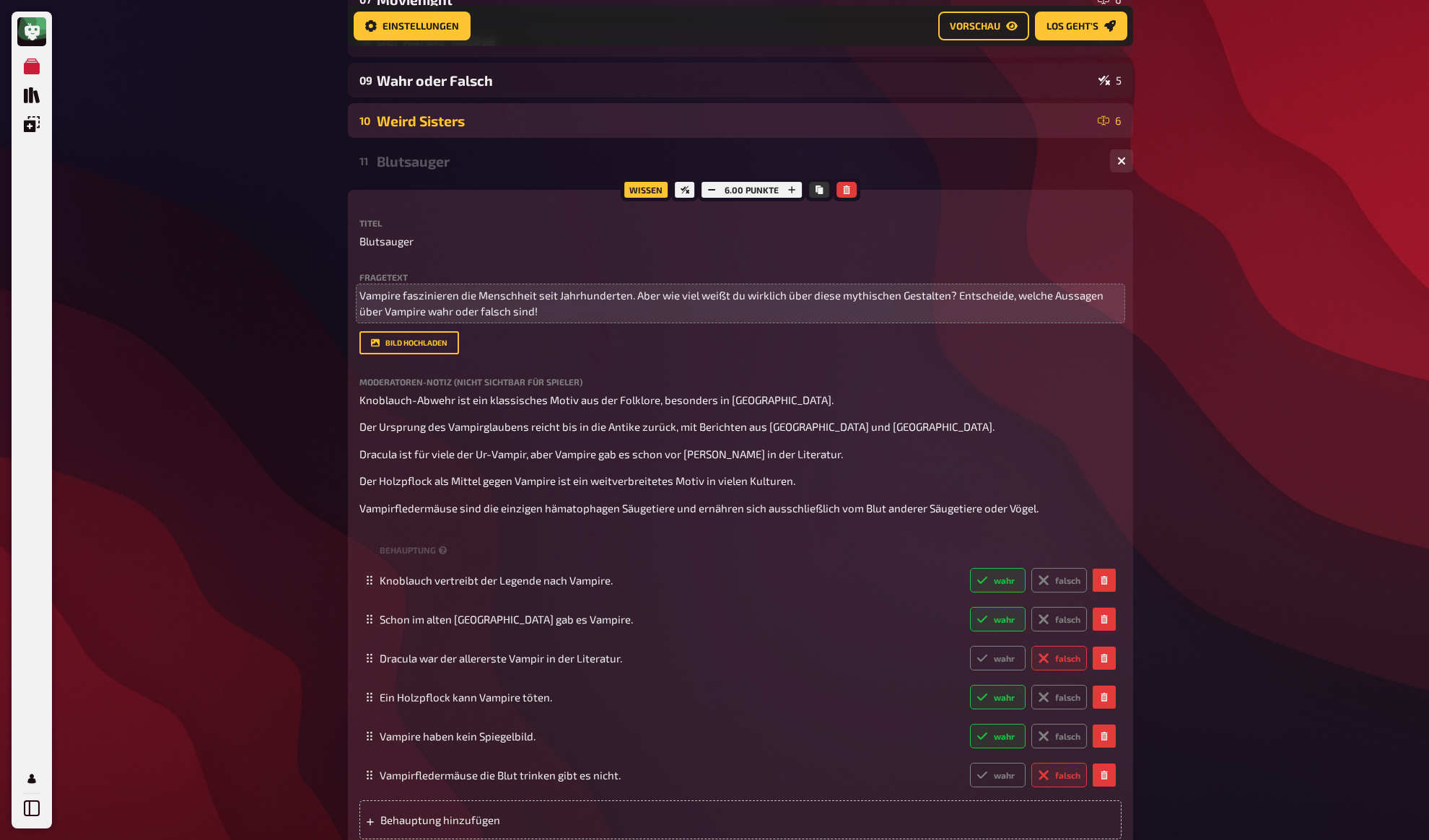
click at [429, 119] on div "Weird Sisters" at bounding box center [734, 121] width 716 height 17
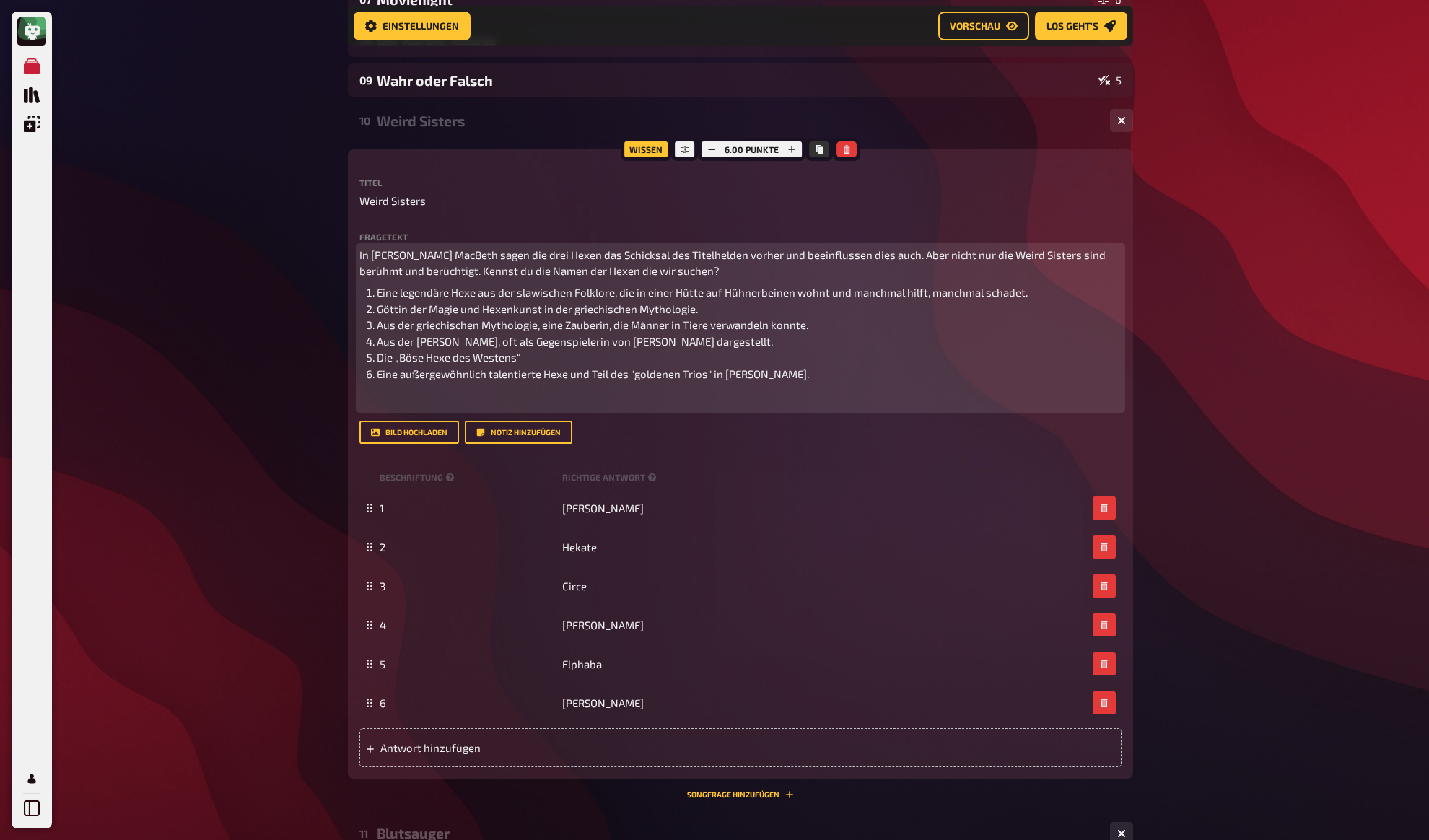
click at [457, 407] on p "﻿" at bounding box center [740, 400] width 762 height 17
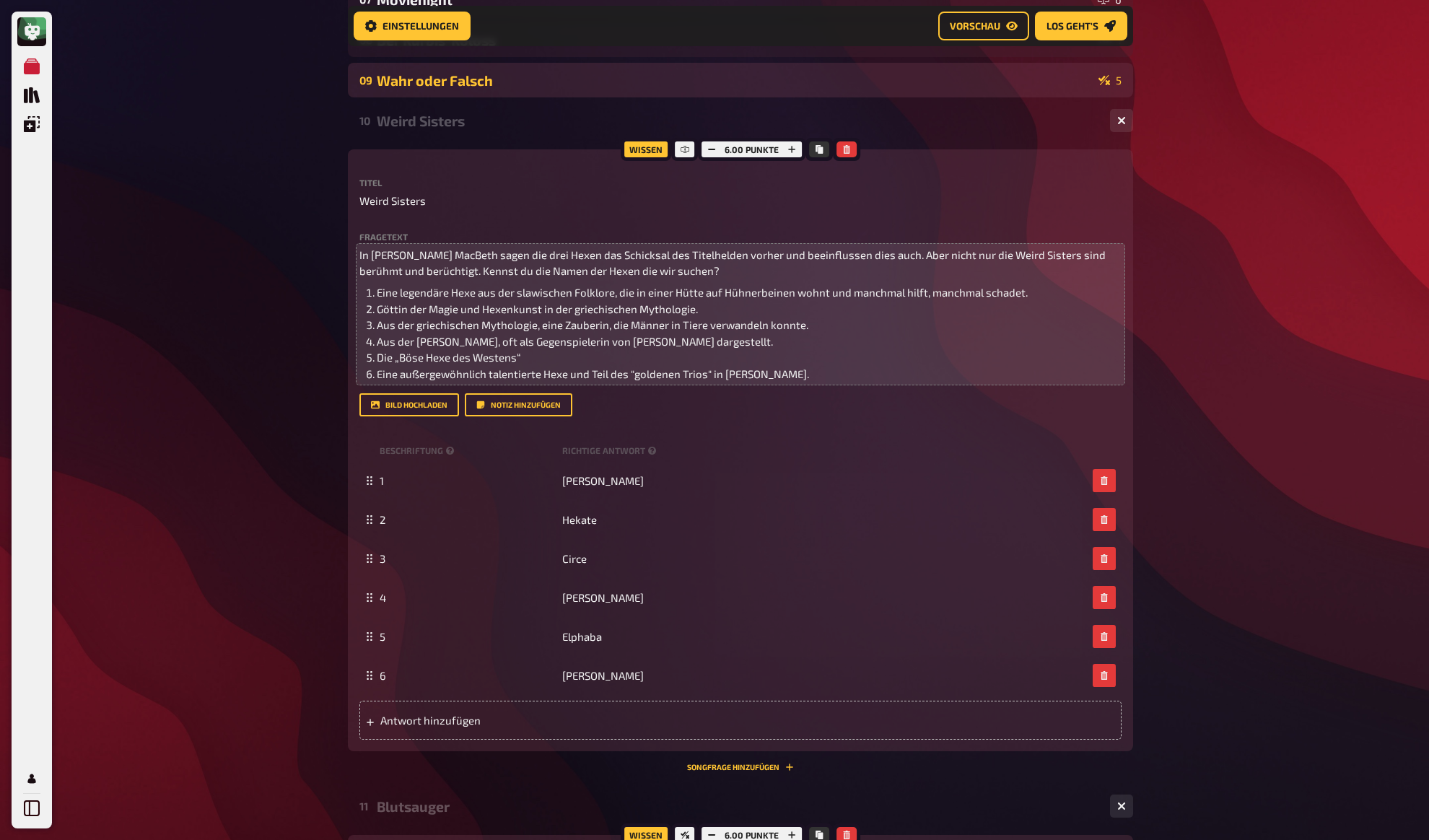
click at [446, 78] on div "Wahr oder Falsch" at bounding box center [734, 80] width 716 height 17
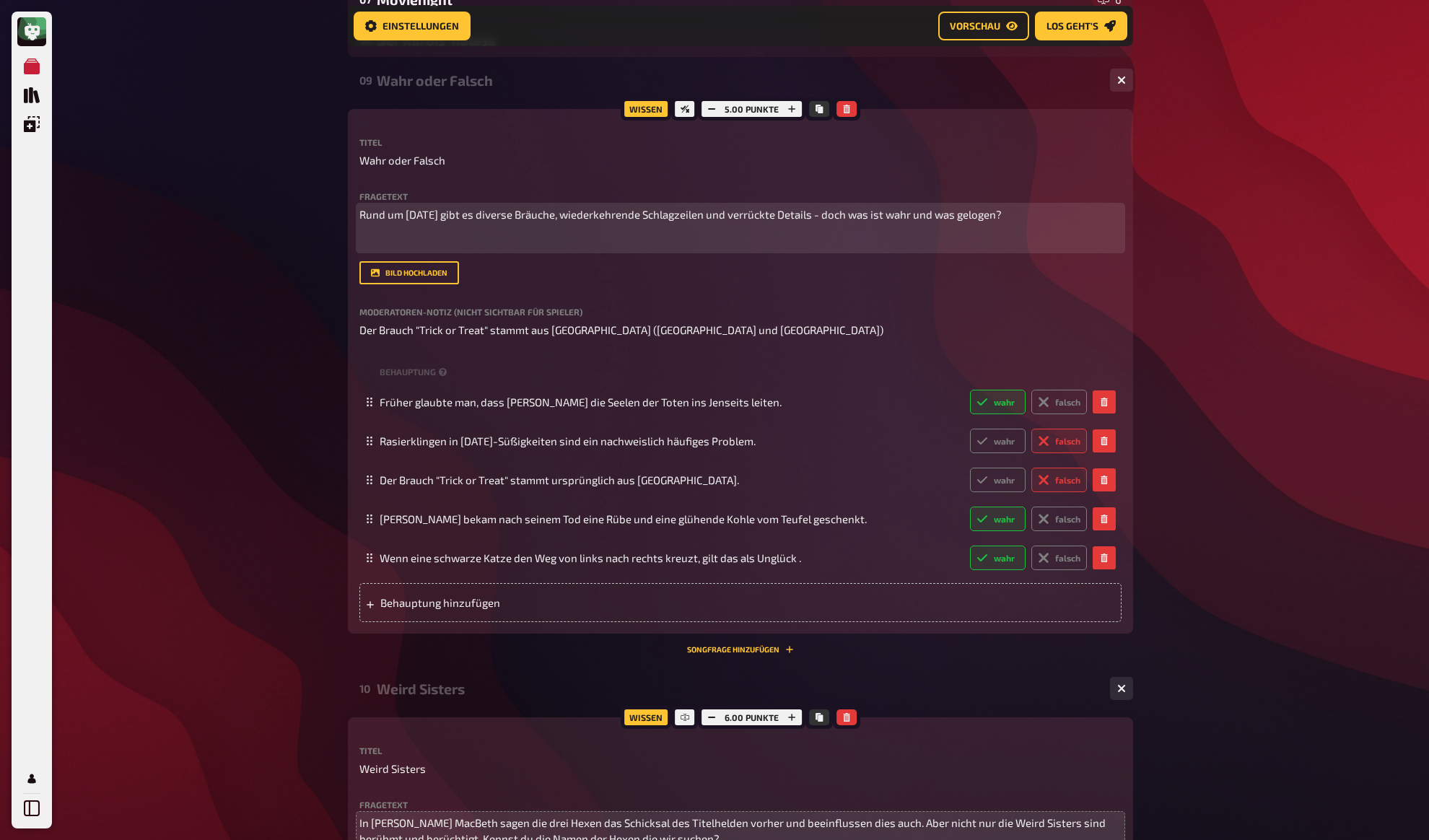
click at [455, 249] on p "﻿" at bounding box center [740, 241] width 762 height 17
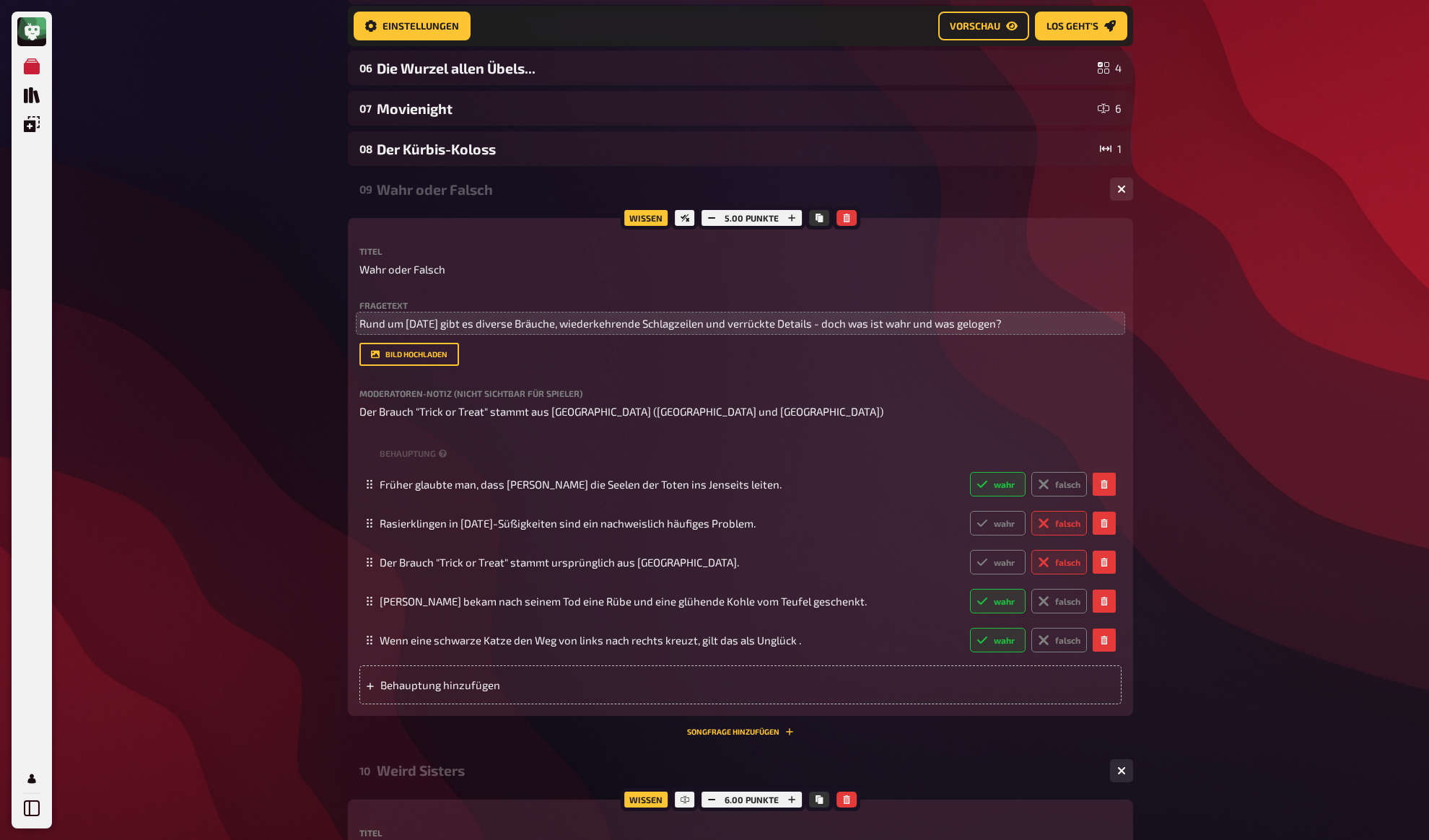
scroll to position [337, 0]
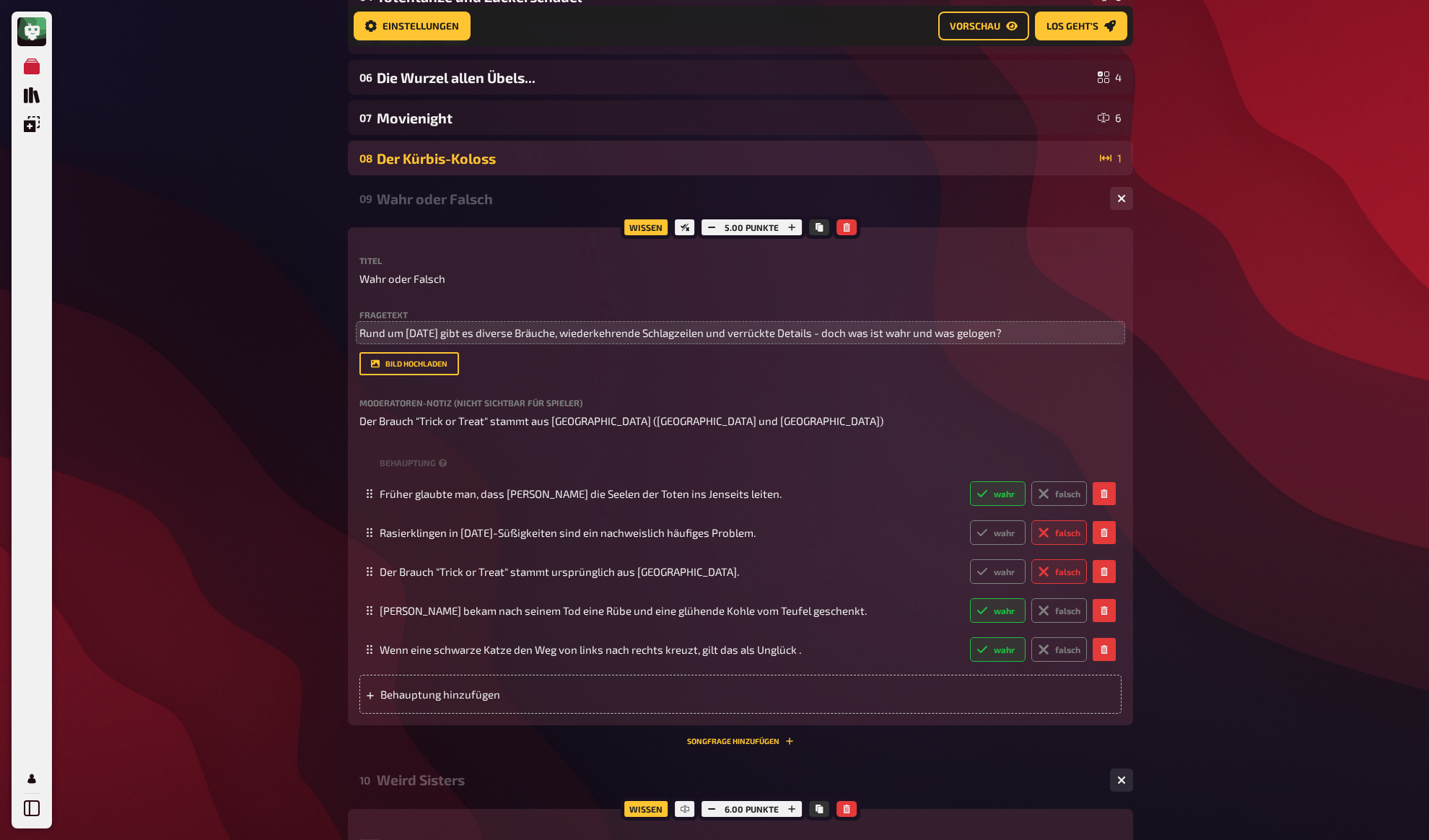
click at [416, 162] on div "Der Kürbis-Koloss" at bounding box center [735, 158] width 717 height 17
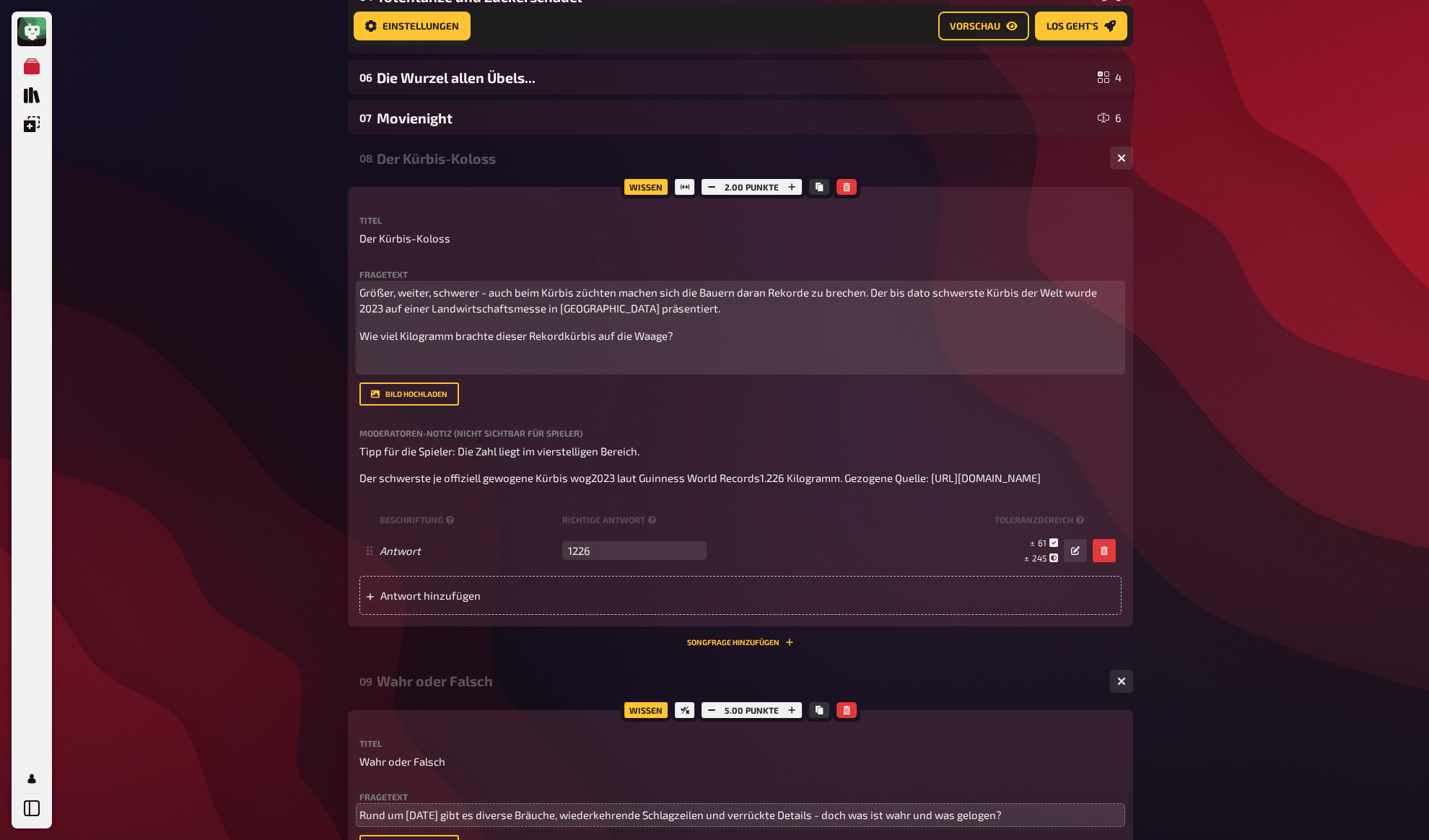
click at [435, 357] on p "﻿" at bounding box center [740, 362] width 762 height 17
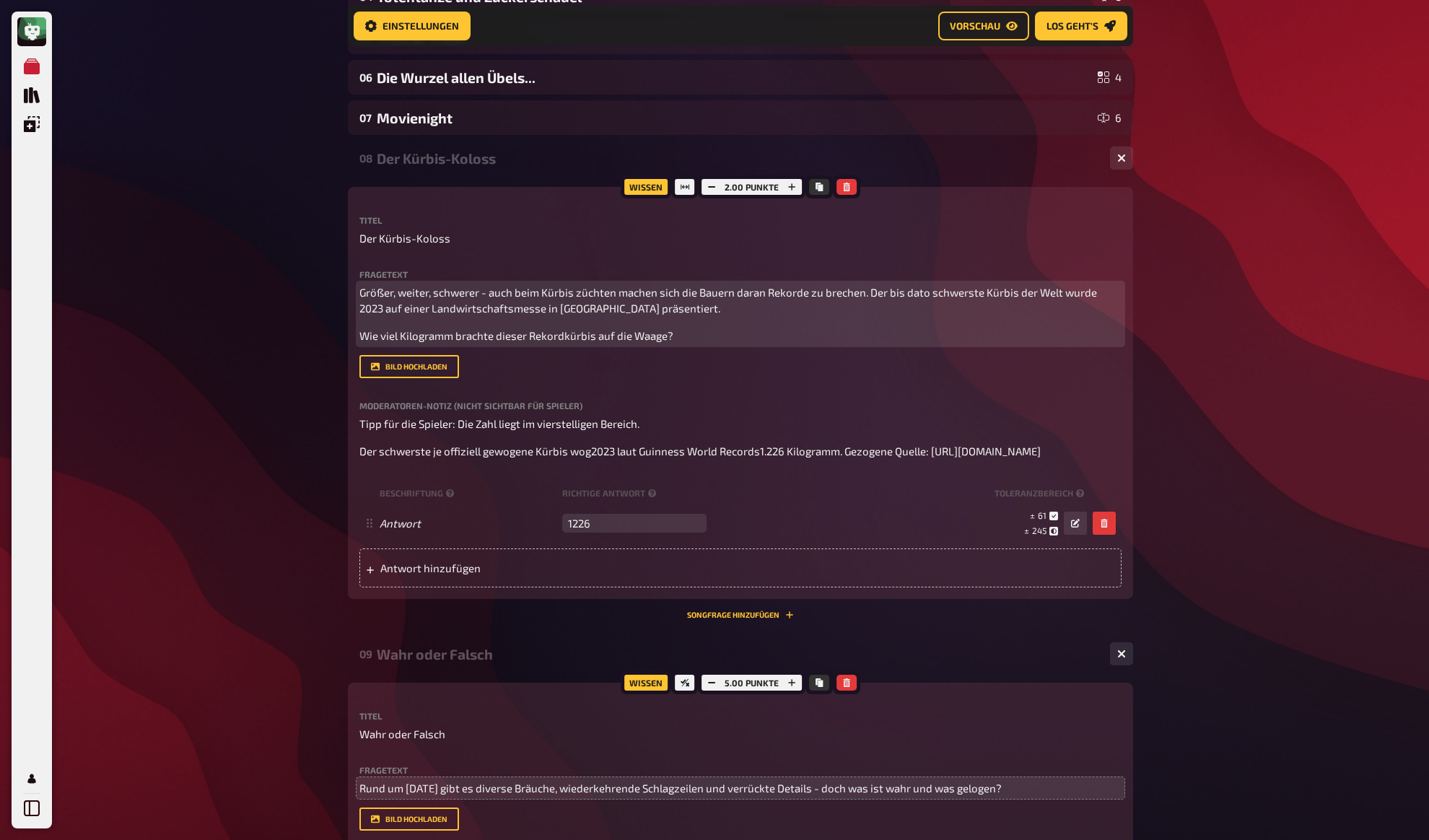
click at [691, 322] on div "Größer, weiter, schwerer - auch beim Kürbis züchten machen sich die Bauern dara…" at bounding box center [740, 314] width 762 height 60
click at [697, 311] on p "Größer, weiter, schwerer - auch beim Kürbis züchten machen sich die Bauern dara…" at bounding box center [740, 301] width 762 height 33
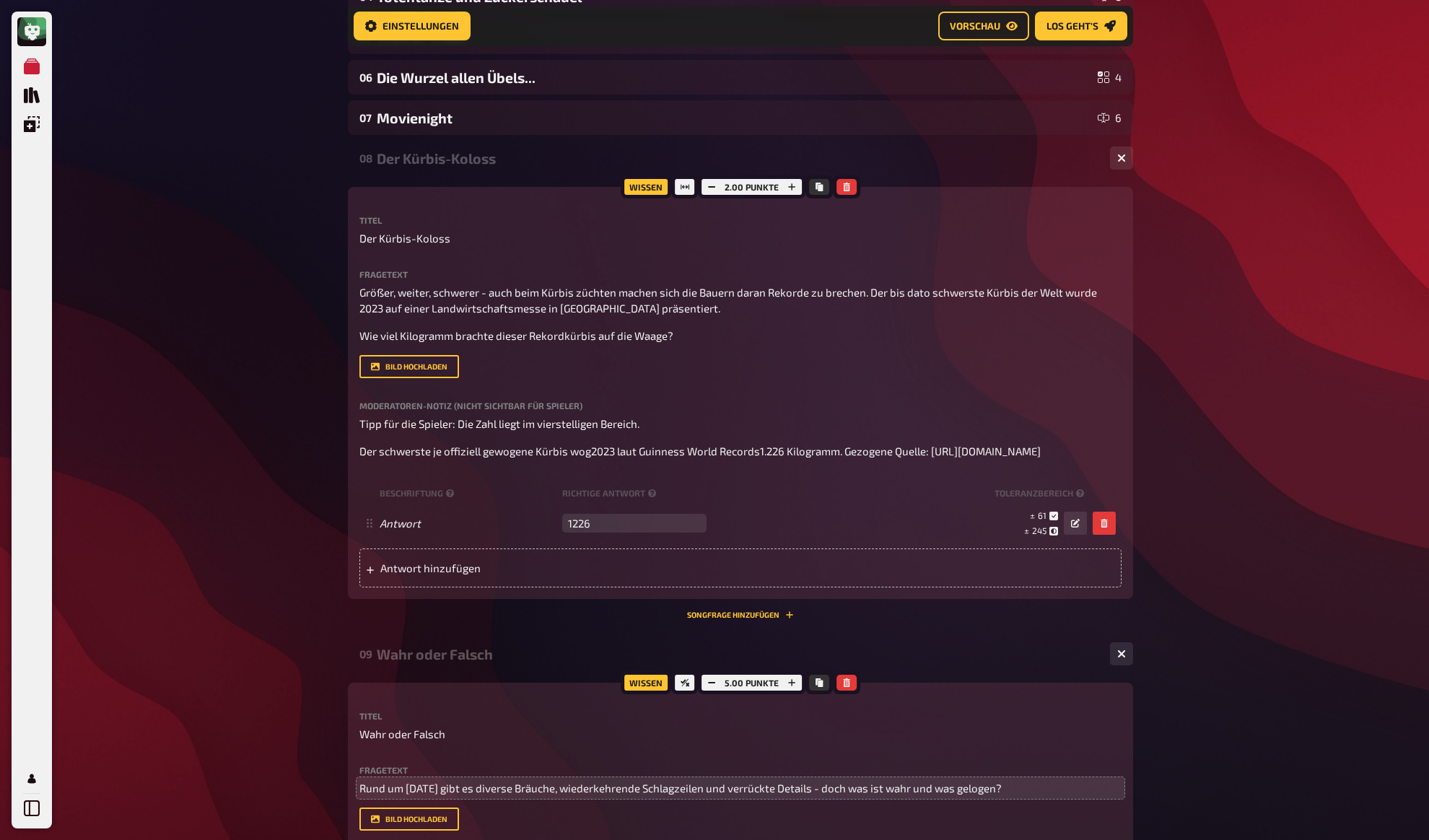
click at [827, 347] on div "Fragetext Größer, weiter, schwerer - auch beim Kürbis züchten machen sich die B…" at bounding box center [740, 324] width 762 height 109
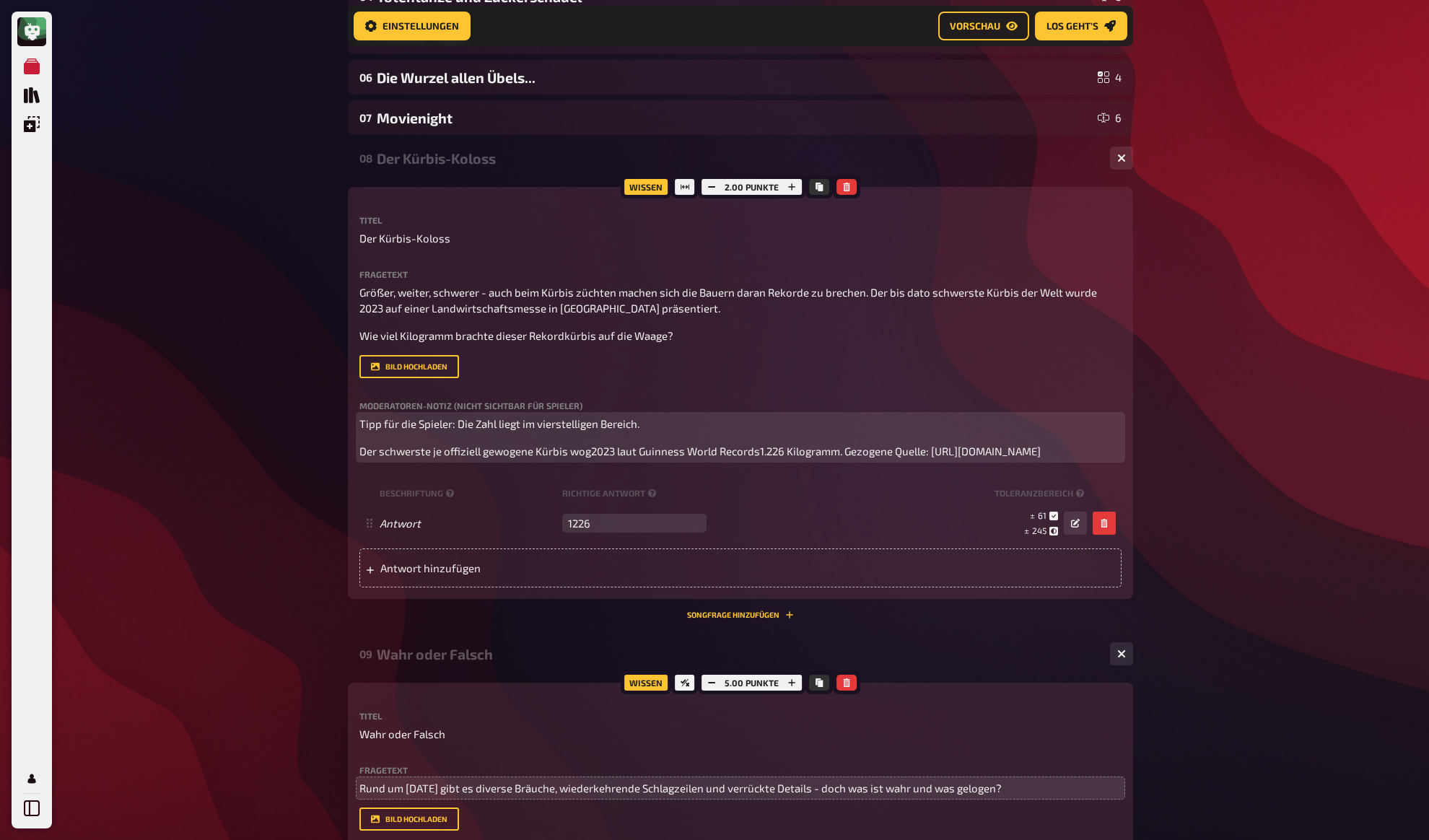
click at [820, 456] on span "Der schwerste je offiziell gewogene Kürbis wog2023 laut Guinness World Records1…" at bounding box center [701, 451] width 681 height 13
click at [535, 457] on span "Der schwerste je offiziell gewogene Kürbis wog2023 laut Guinness World Records1…" at bounding box center [701, 451] width 681 height 13
copy span "[URL][DOMAIN_NAME]"
click at [592, 434] on button "button" at bounding box center [589, 440] width 23 height 23
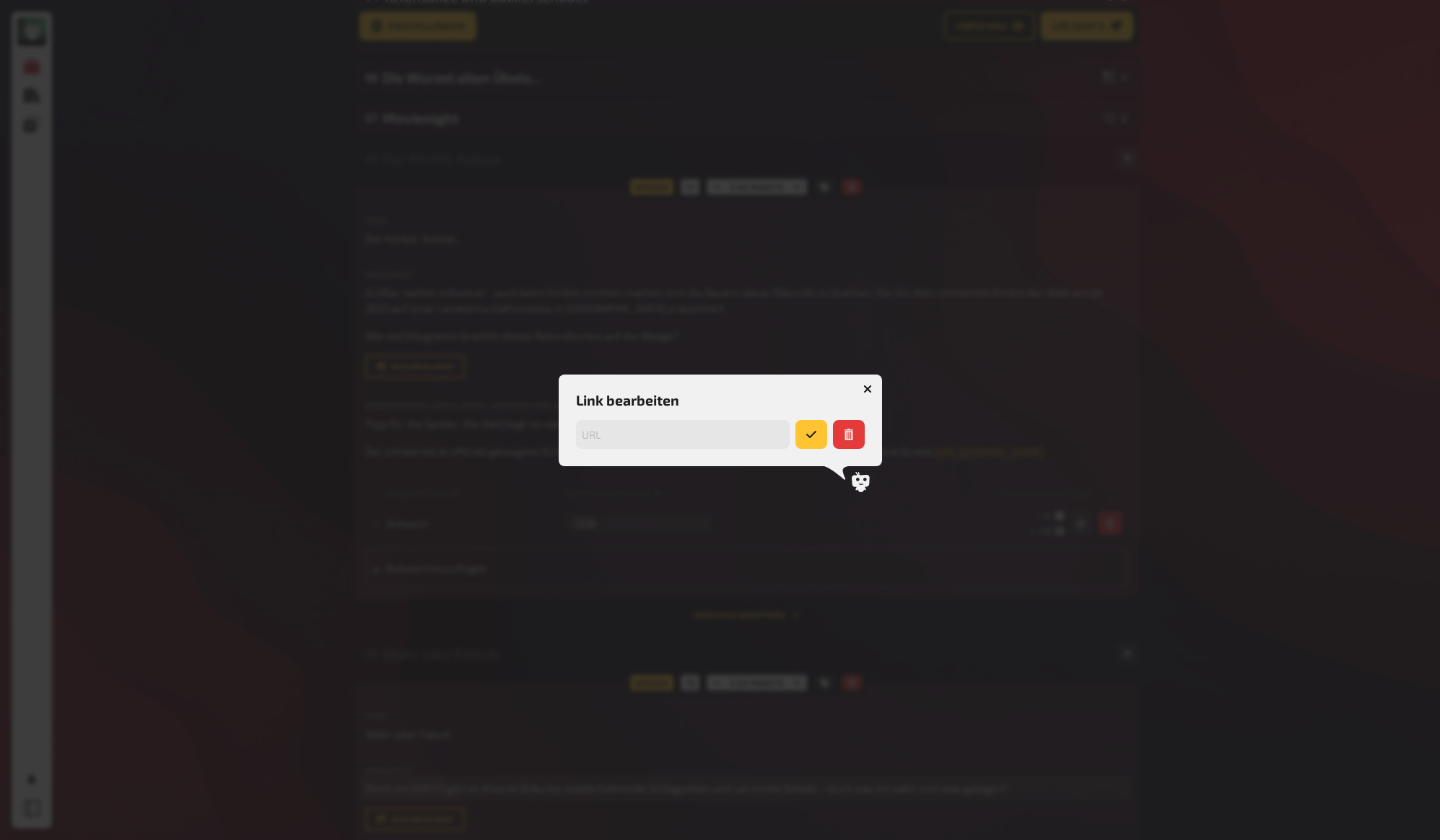
click at [1010, 417] on div at bounding box center [720, 420] width 1440 height 840
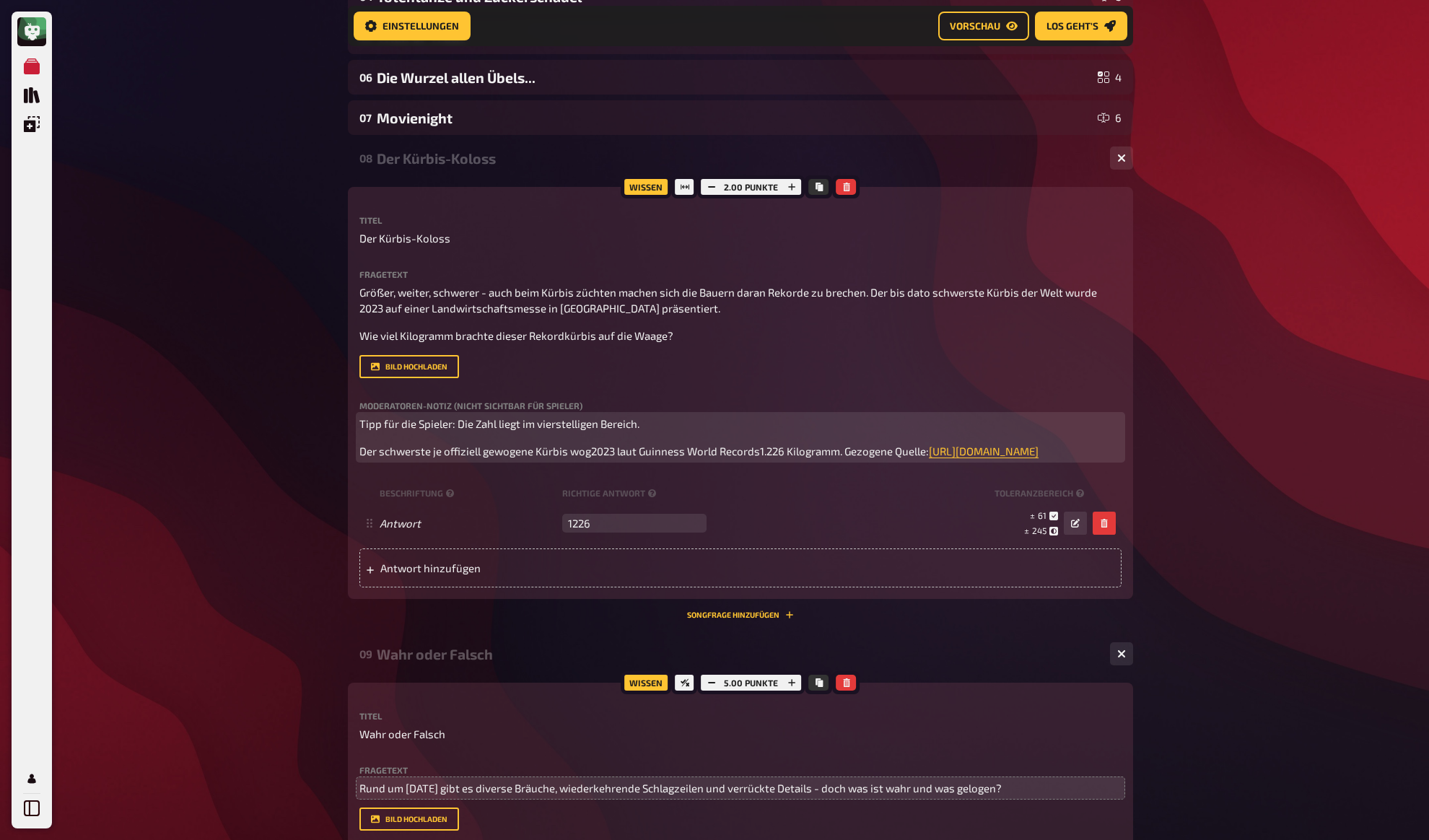
click at [760, 460] on p "Der schwerste je offiziell gewogene Kürbis wog2023 laut Guinness World Records1…" at bounding box center [740, 451] width 762 height 17
click at [784, 450] on span "Der schwerste je offiziell gewogene Kürbis wog2023 laut Guinness World Records1…" at bounding box center [645, 451] width 569 height 13
click at [773, 451] on span "Der schwerste je offiziell gewogene Kürbis wog2023 laut Guinness World Records1…" at bounding box center [645, 451] width 569 height 13
click at [849, 454] on span "Der schwerste je offiziell gewogene Kürbis wog2023 laut Guinness World Records …" at bounding box center [645, 451] width 572 height 13
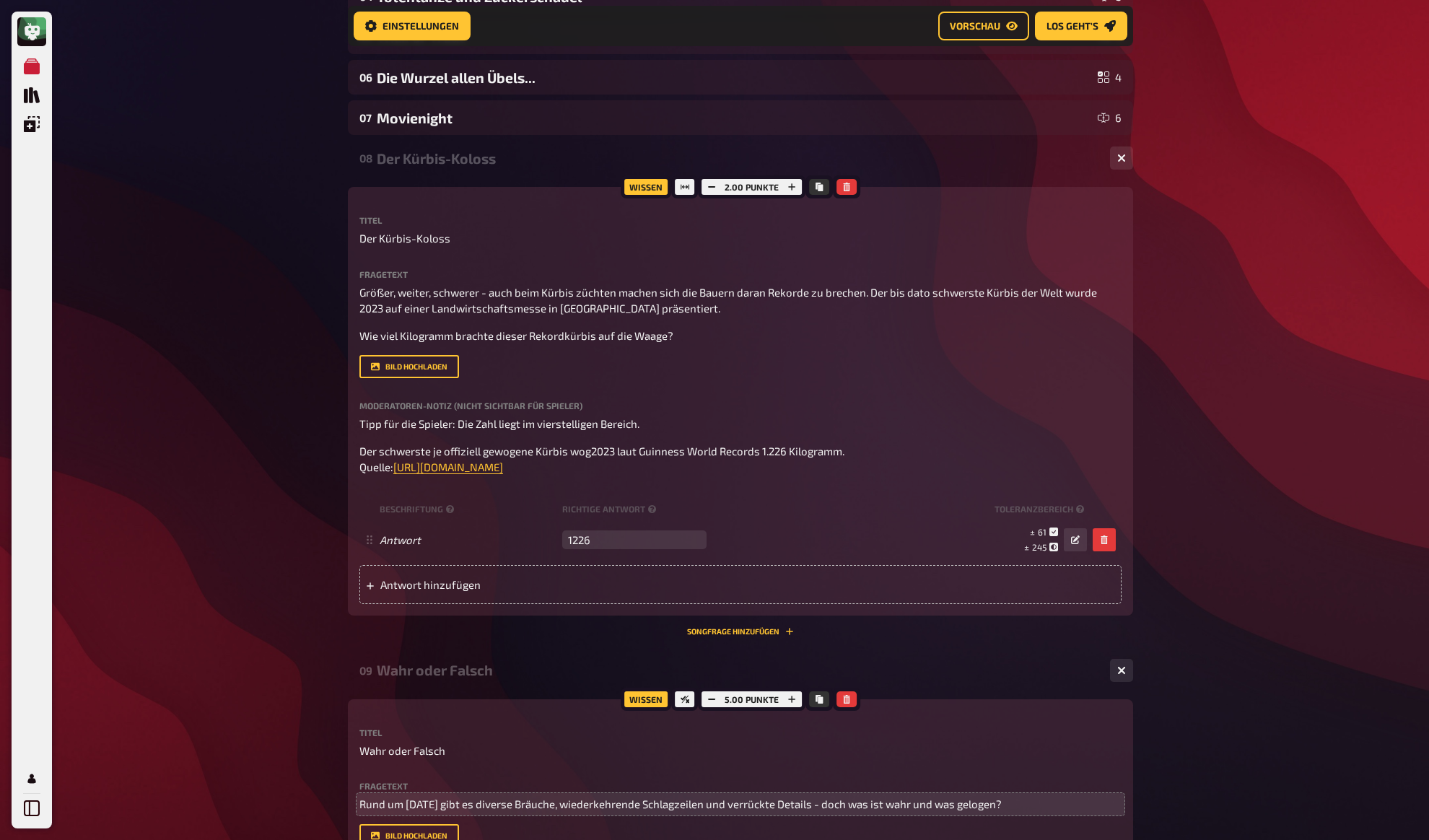
drag, startPoint x: 295, startPoint y: 308, endPoint x: 353, endPoint y: 241, distance: 88.6
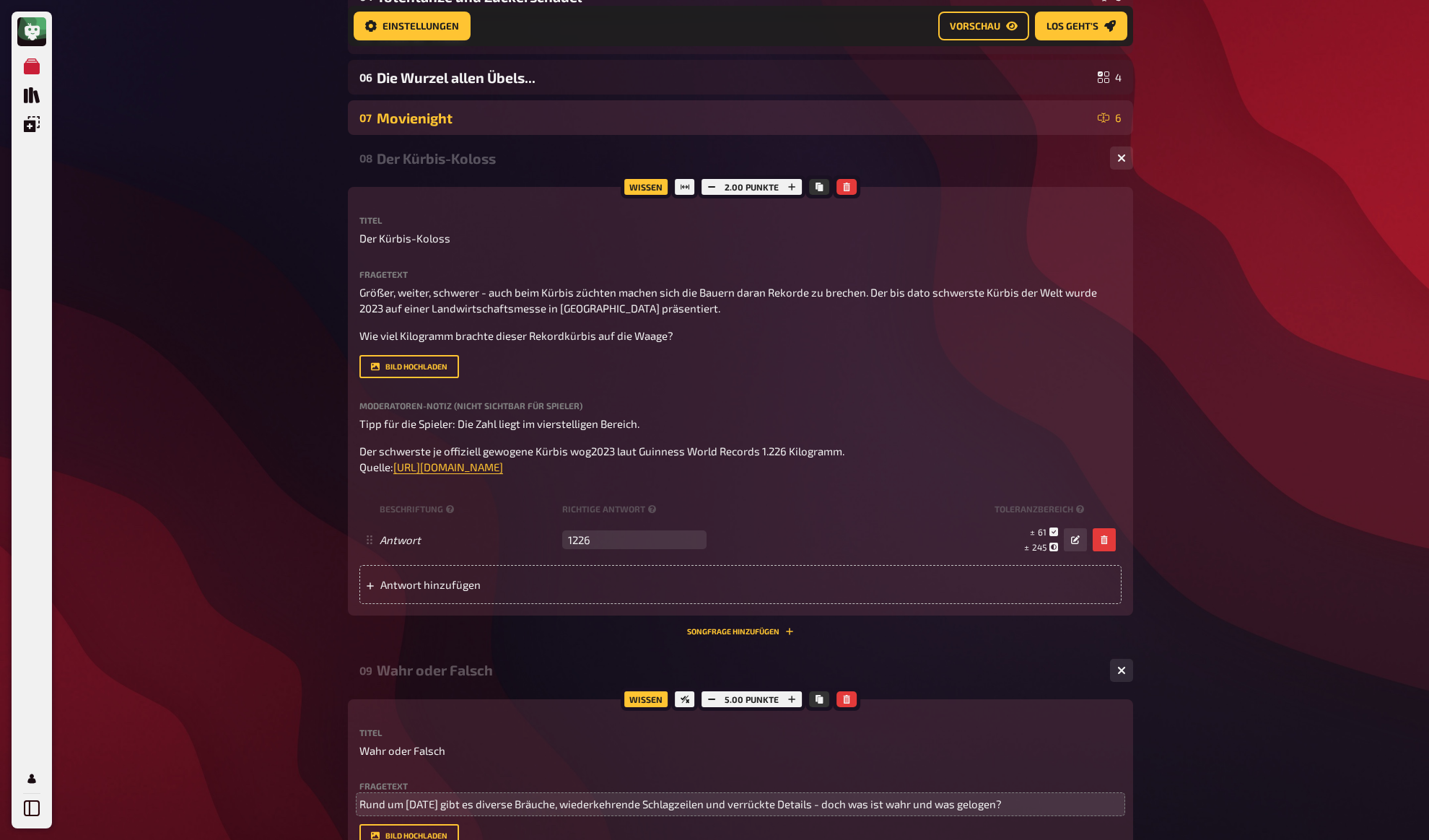
click at [451, 121] on div "Movienight" at bounding box center [734, 117] width 716 height 17
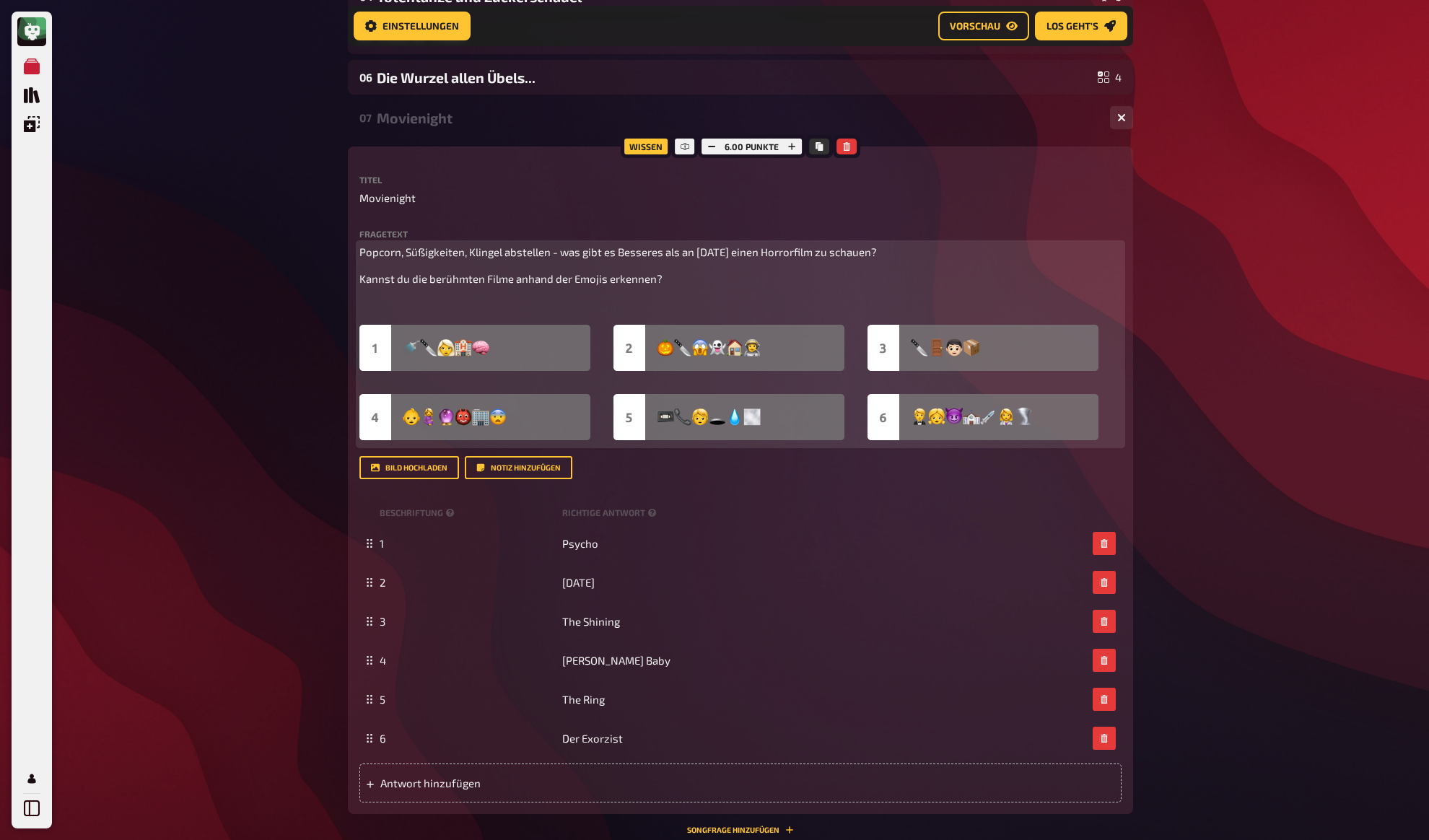
click at [449, 285] on span "Kannst du die berühmten Filme anhand der Emojis erkennen?" at bounding box center [511, 278] width 303 height 13
click at [455, 309] on p "﻿" at bounding box center [740, 306] width 762 height 17
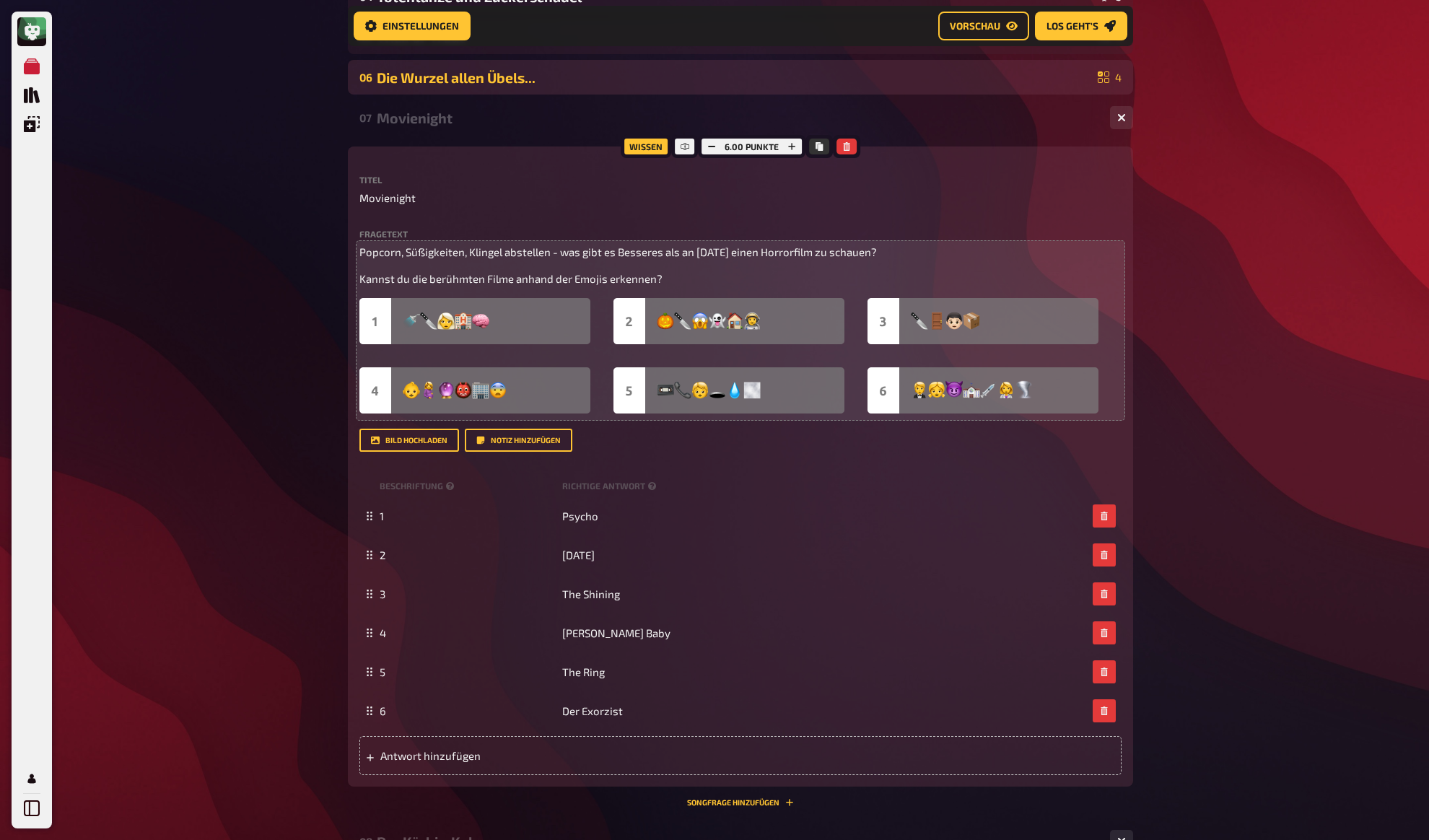
click at [412, 75] on div "Die Wurzel allen Übels..." at bounding box center [734, 78] width 716 height 17
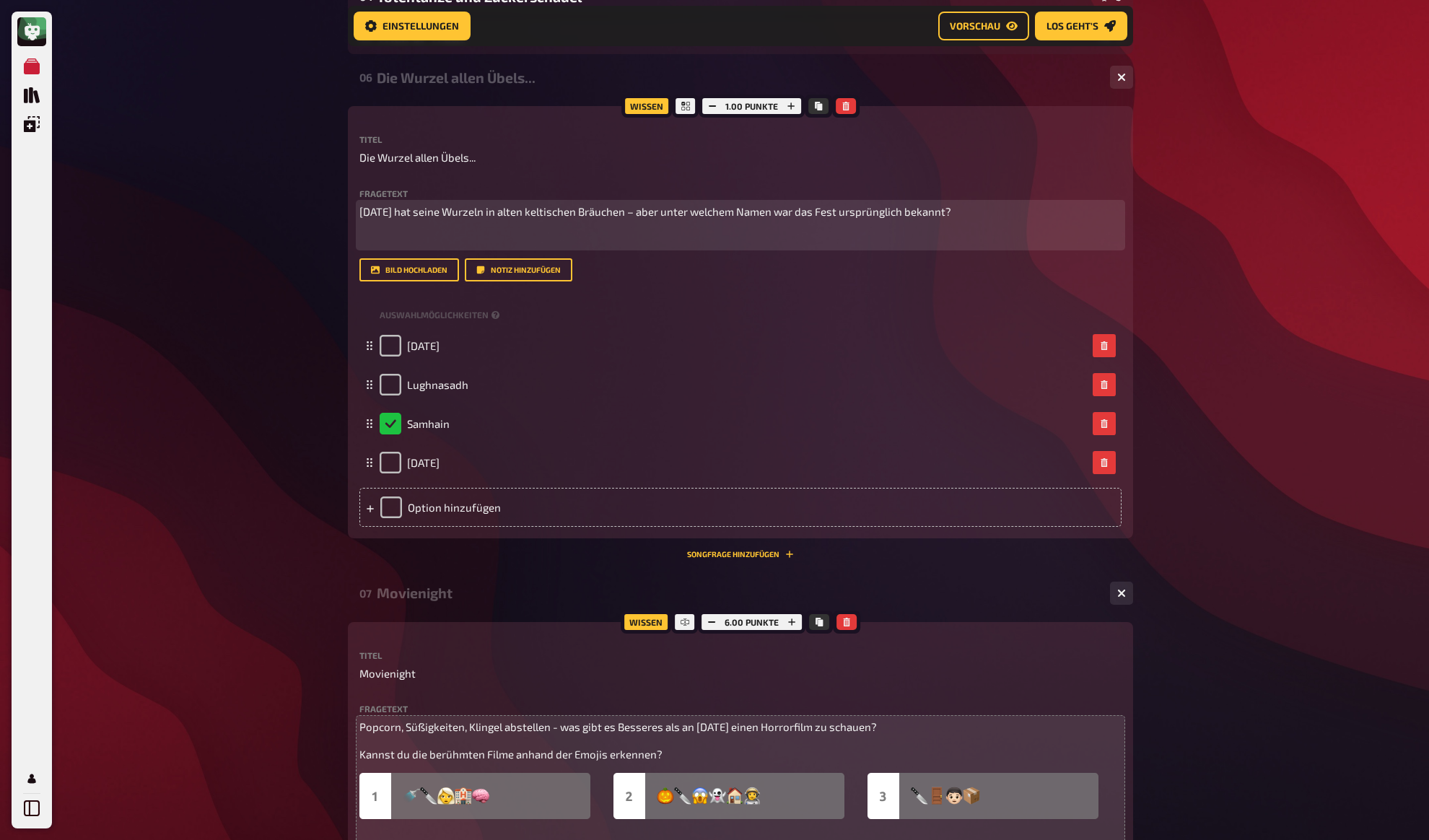
click at [433, 226] on div "Halloween hat seine Wurzeln in alten keltischen Bräuchen – aber unter welchem N…" at bounding box center [740, 225] width 762 height 43
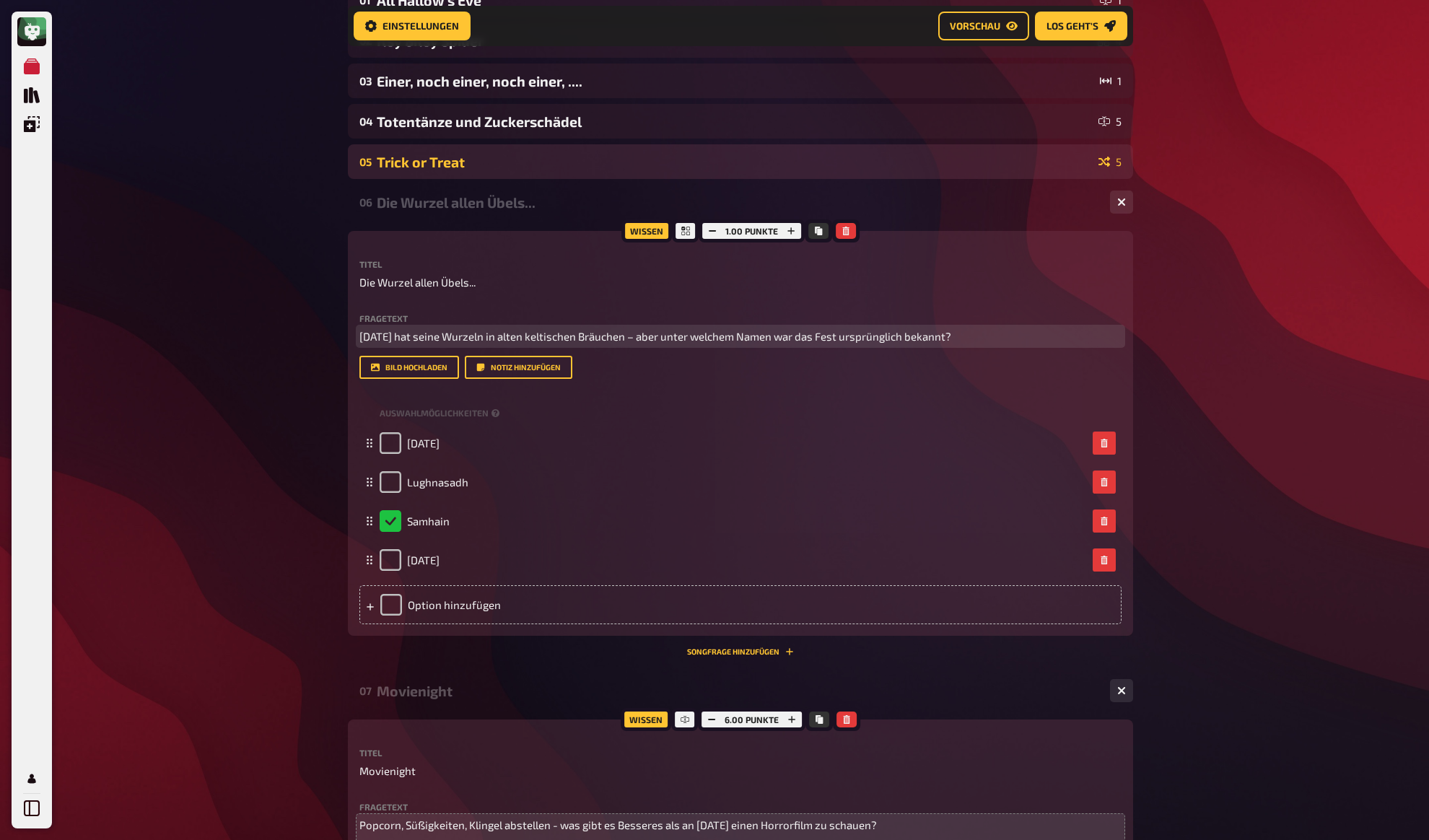
scroll to position [194, 0]
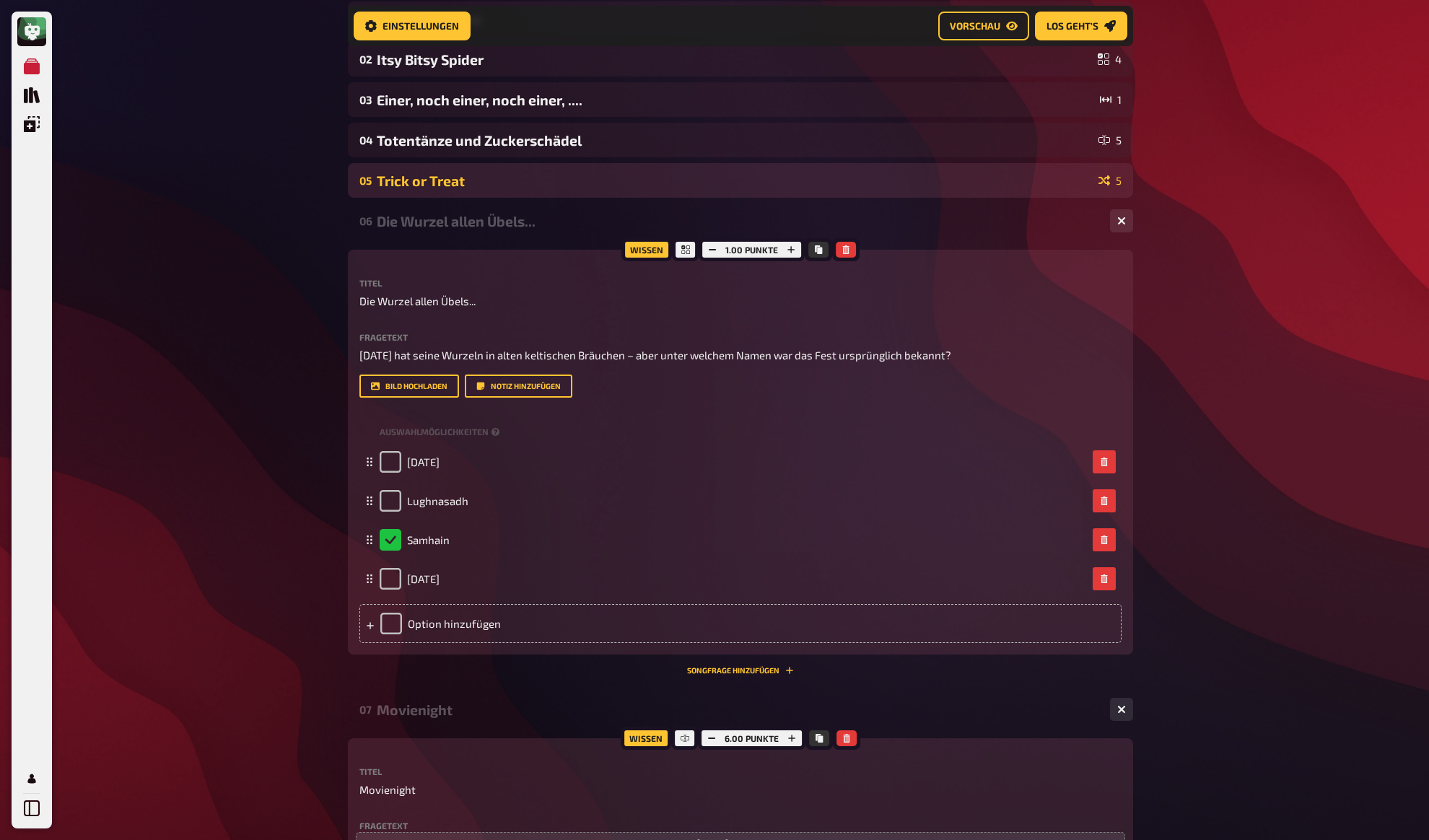
click at [448, 187] on div "Trick or Treat" at bounding box center [734, 181] width 716 height 17
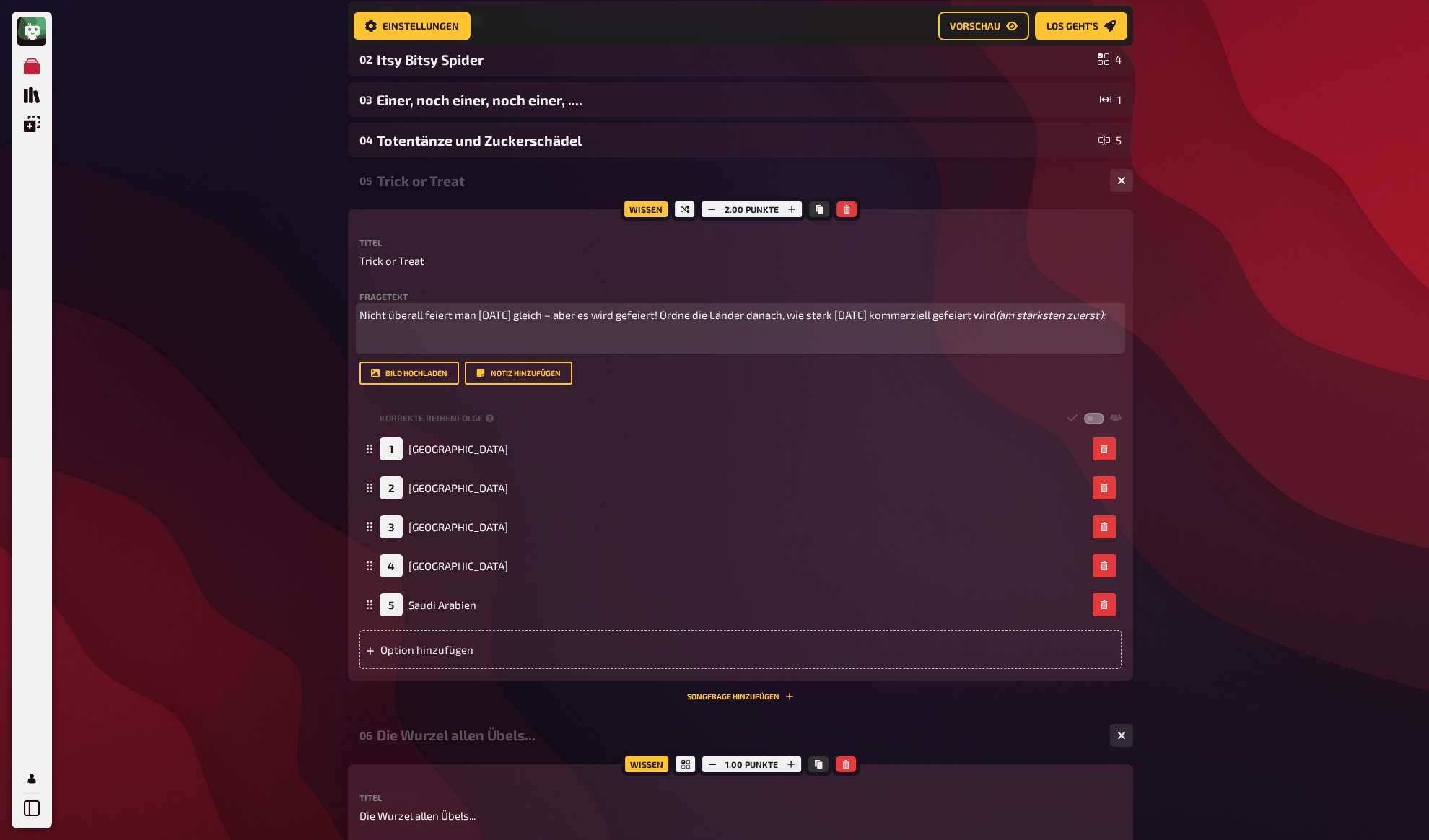
click at [447, 350] on p "﻿" at bounding box center [740, 341] width 762 height 17
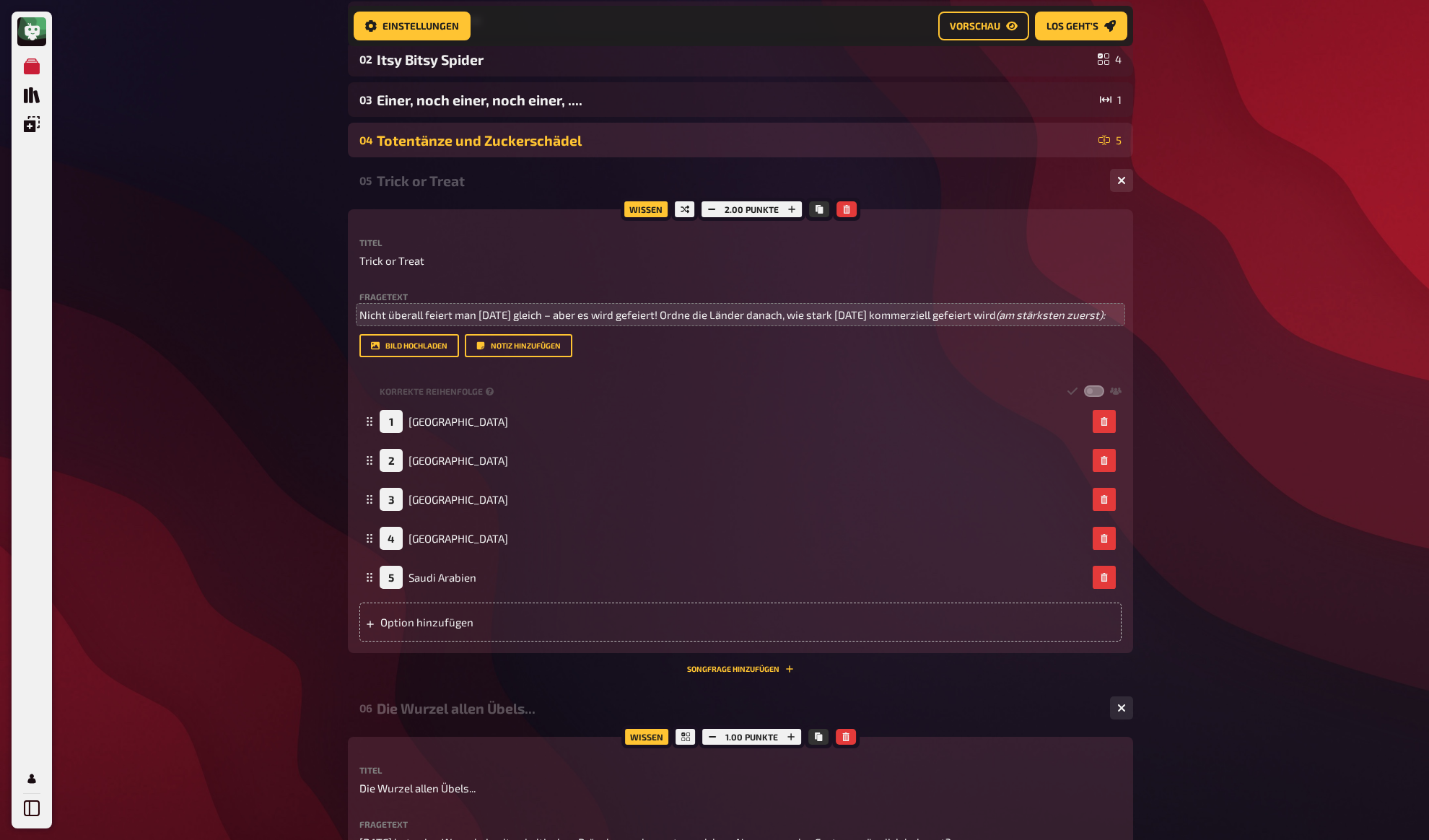
click at [433, 145] on div "Totentänze und Zuckerschädel" at bounding box center [734, 140] width 716 height 17
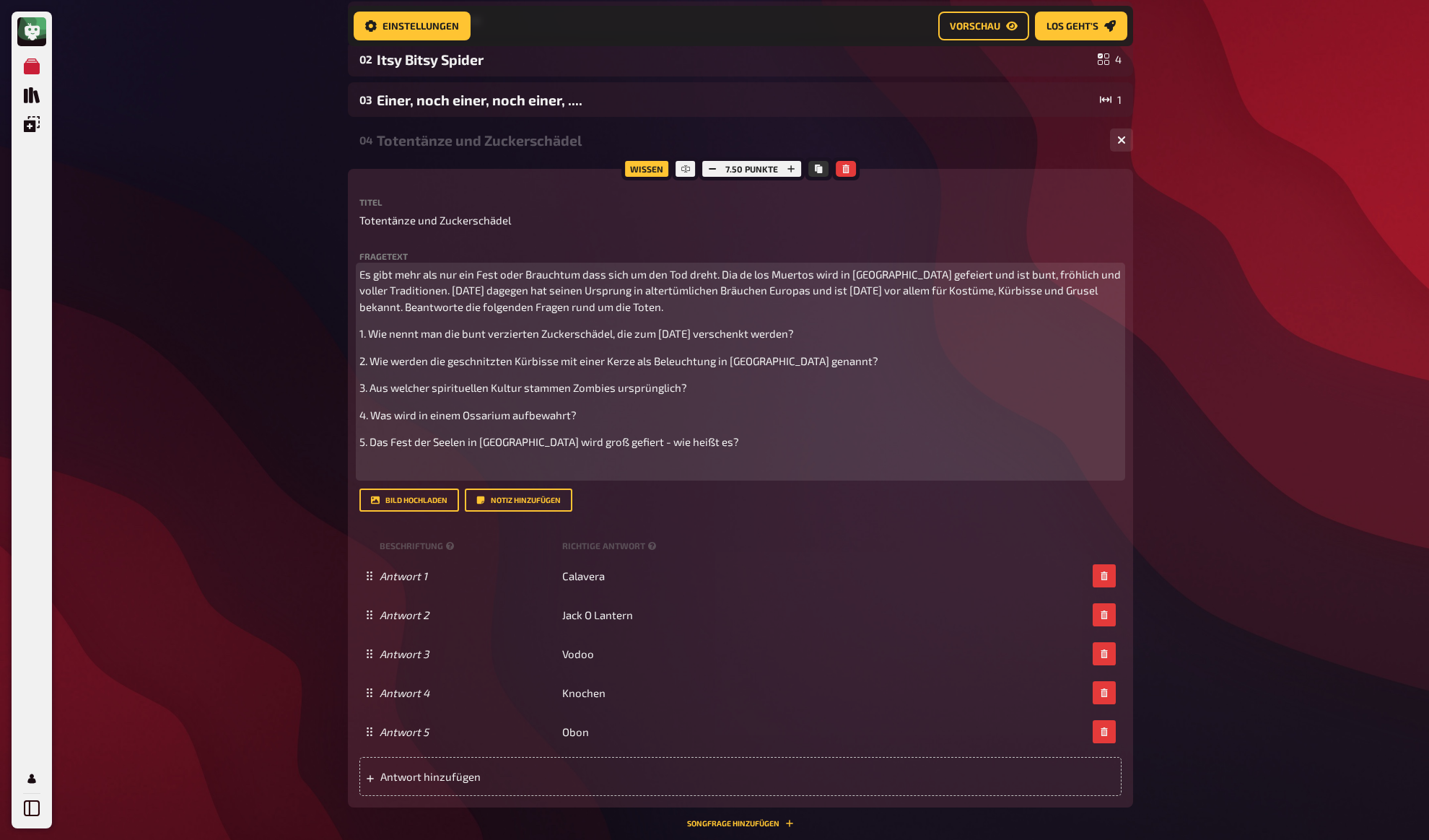
click at [472, 478] on p "﻿" at bounding box center [740, 469] width 762 height 17
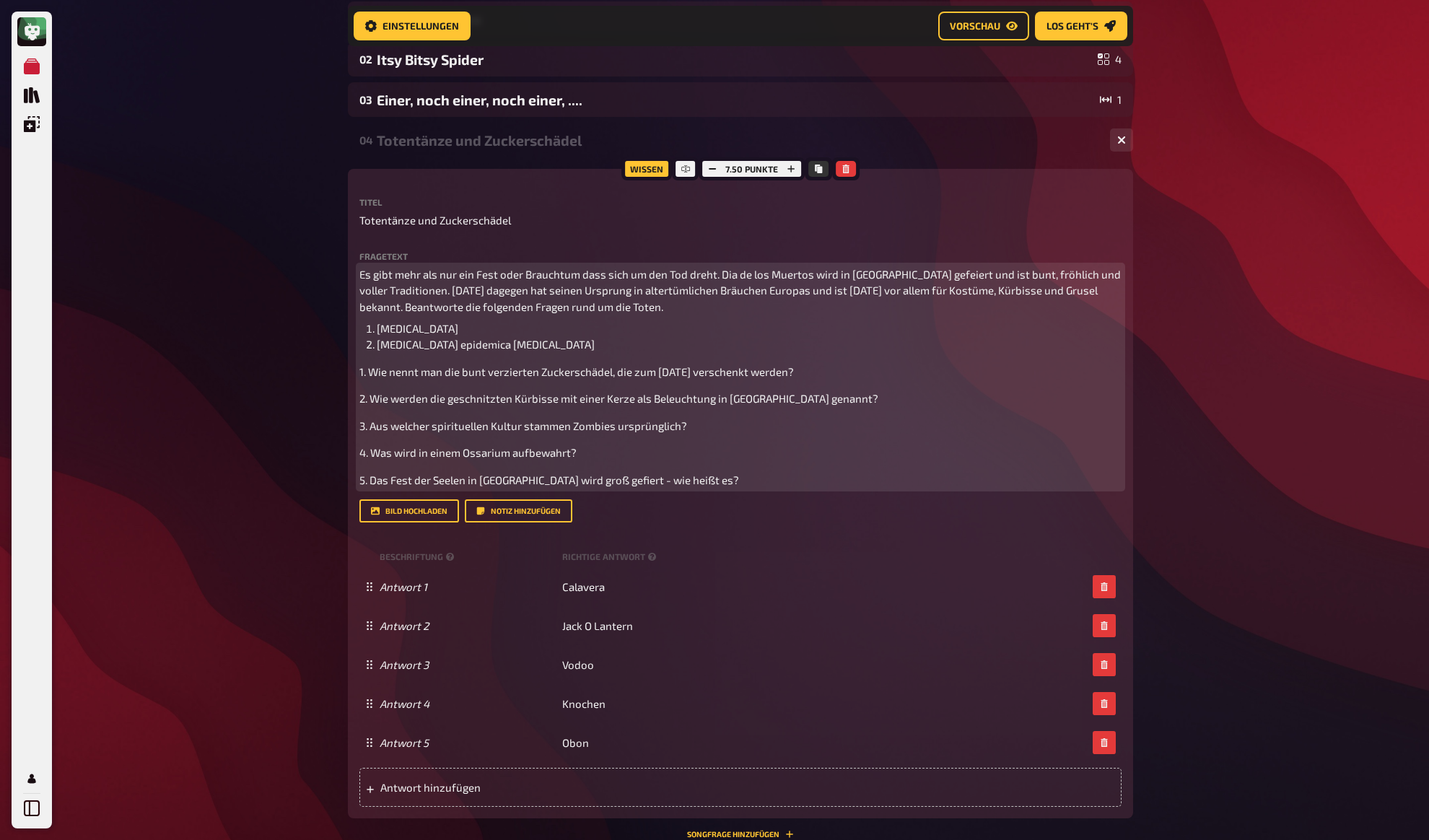
drag, startPoint x: 370, startPoint y: 373, endPoint x: 592, endPoint y: 383, distance: 222.2
click at [370, 373] on span "1. Wie nennt man die bunt verzierten Zuckerschädel, die zum Día de los Muertos …" at bounding box center [577, 372] width 434 height 13
copy span "Wie nennt man die bunt verzierten Zuckerschädel, die zum Día de los Muertos ver…"
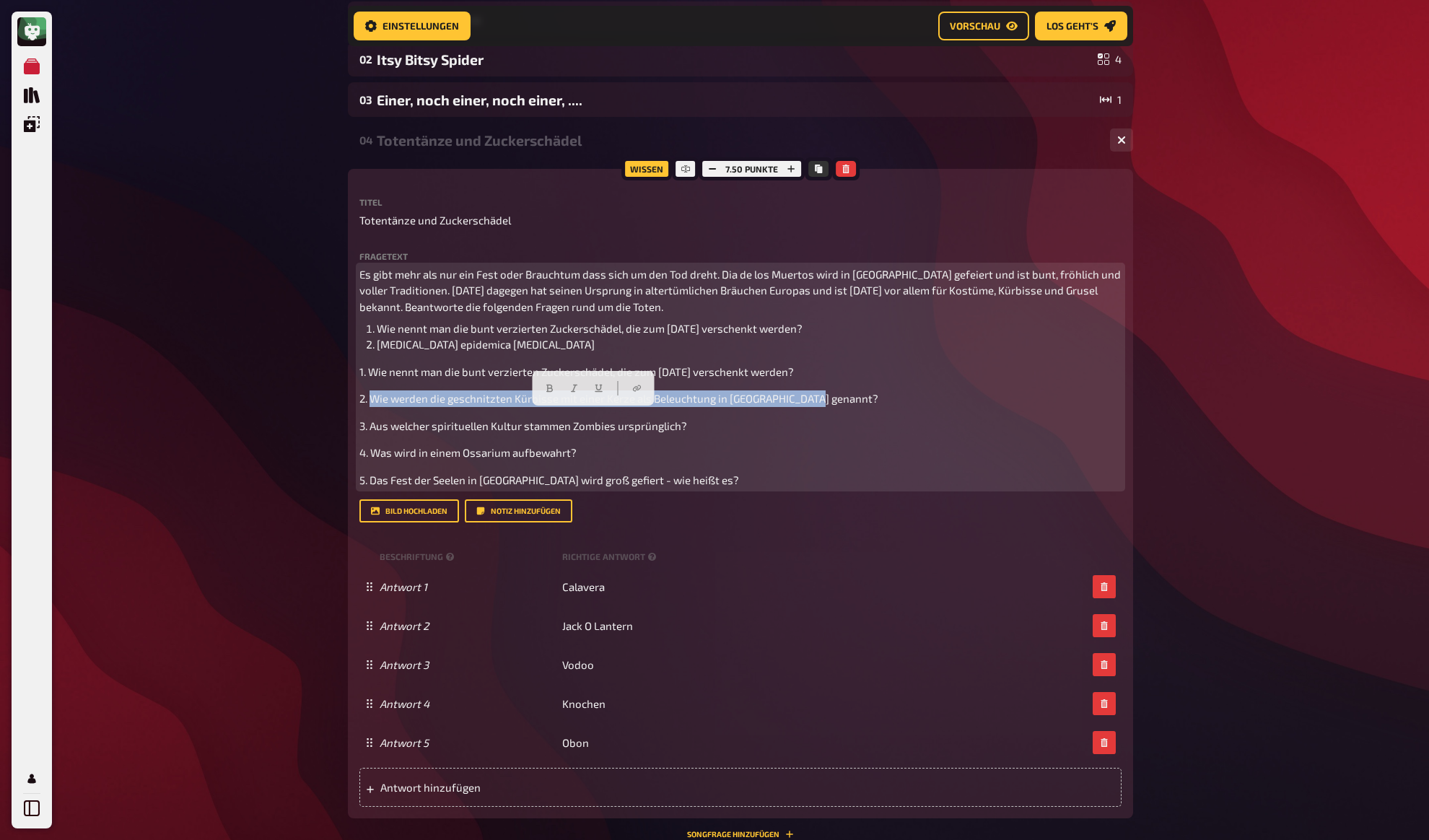
copy span "Wie werden die geschnitzten Kürbisse mit einer Kerze als Beleuchtung in Amerika…"
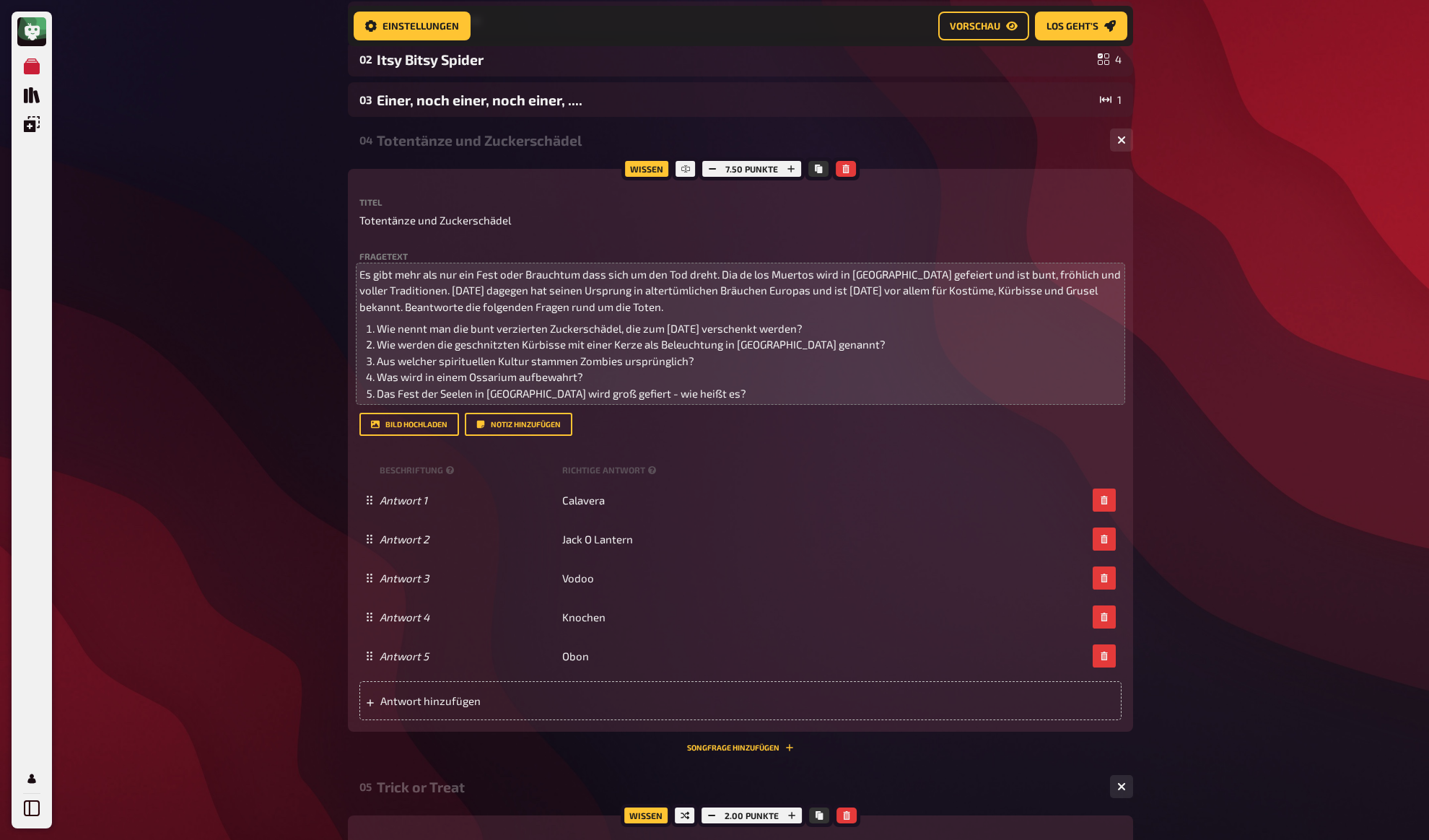
drag, startPoint x: 302, startPoint y: 209, endPoint x: 309, endPoint y: 200, distance: 11.4
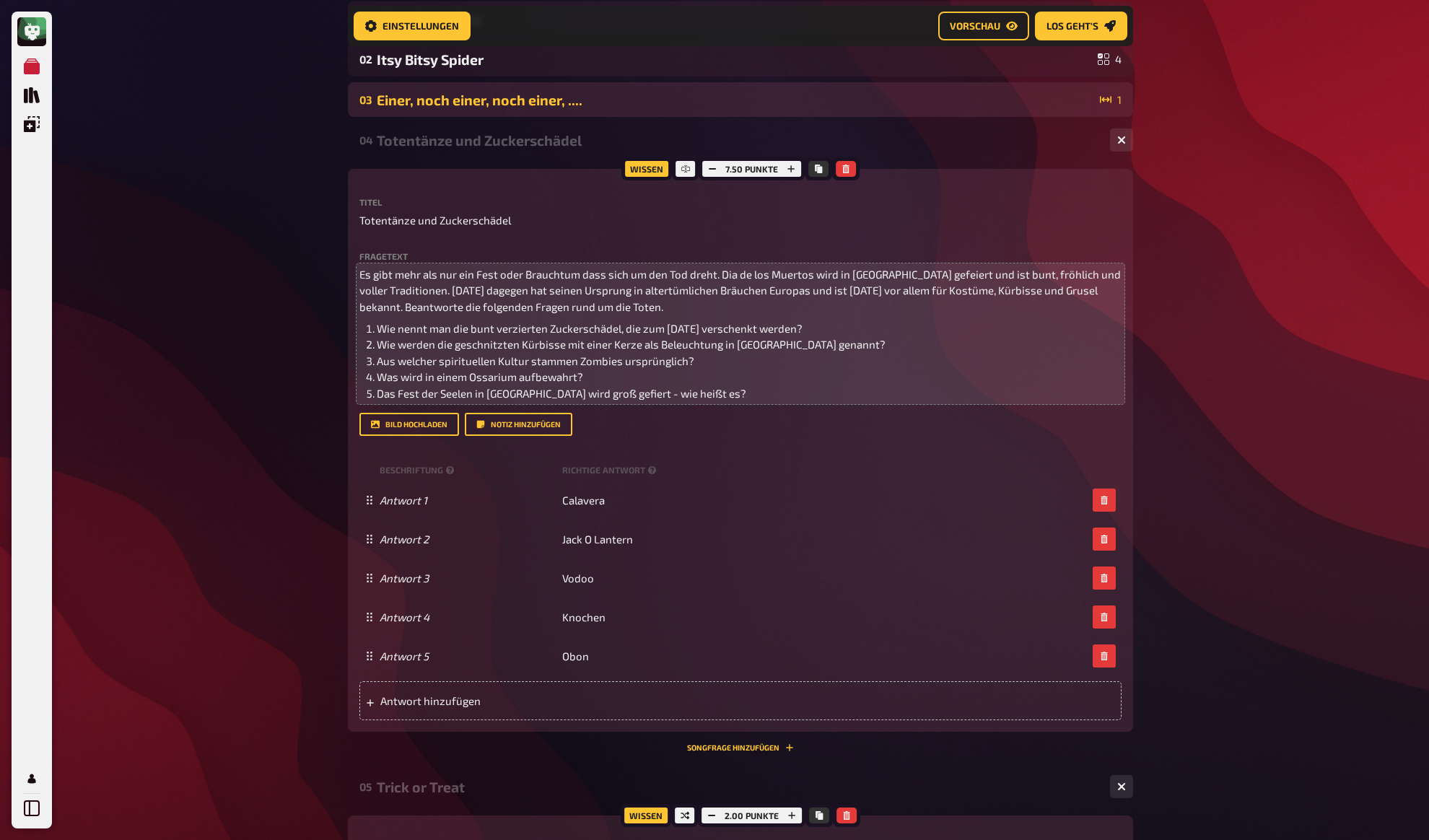
click at [405, 103] on div "Einer, noch einer, noch einer, ...." at bounding box center [735, 100] width 717 height 17
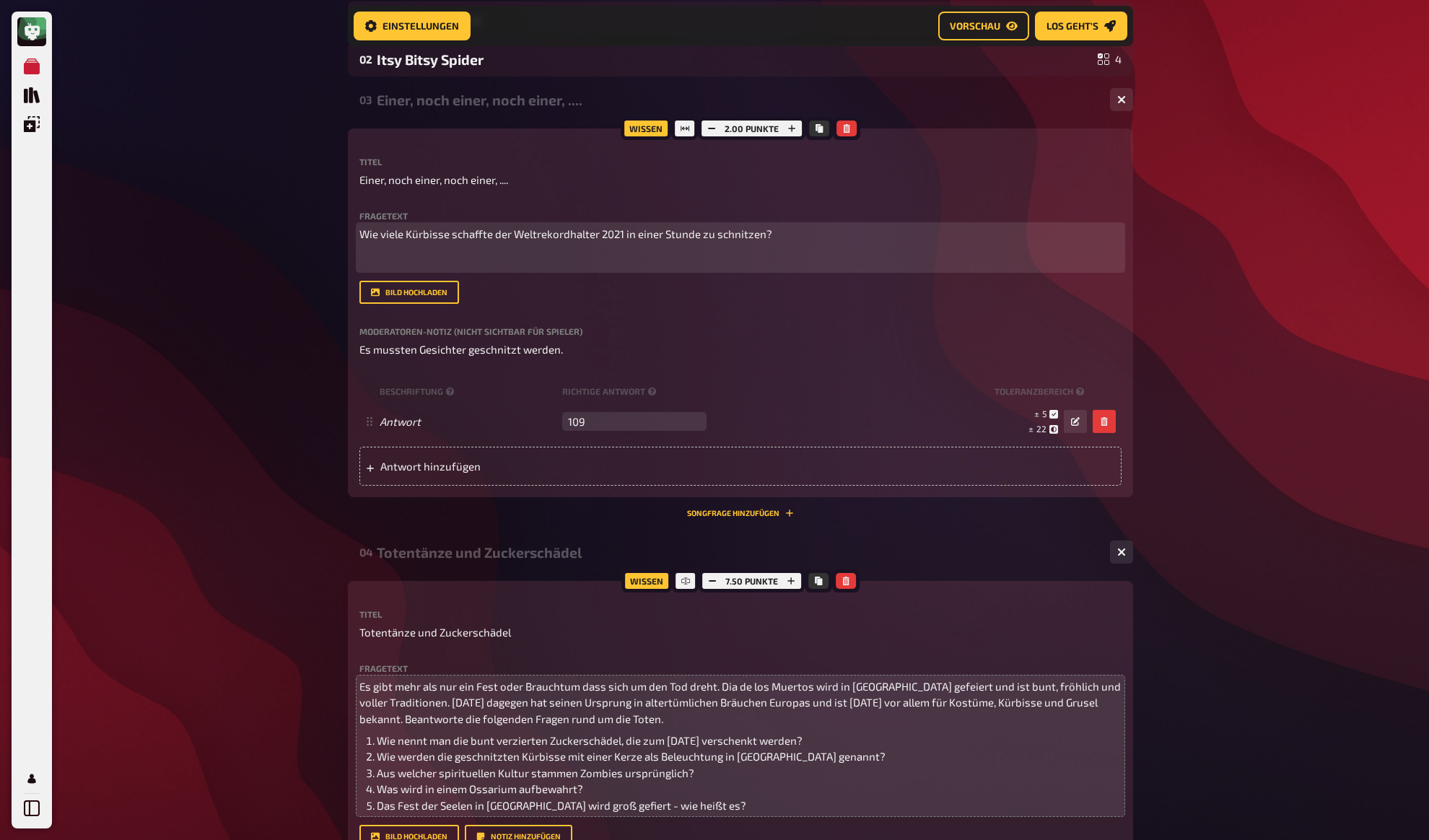
click at [430, 262] on p "﻿" at bounding box center [740, 261] width 762 height 17
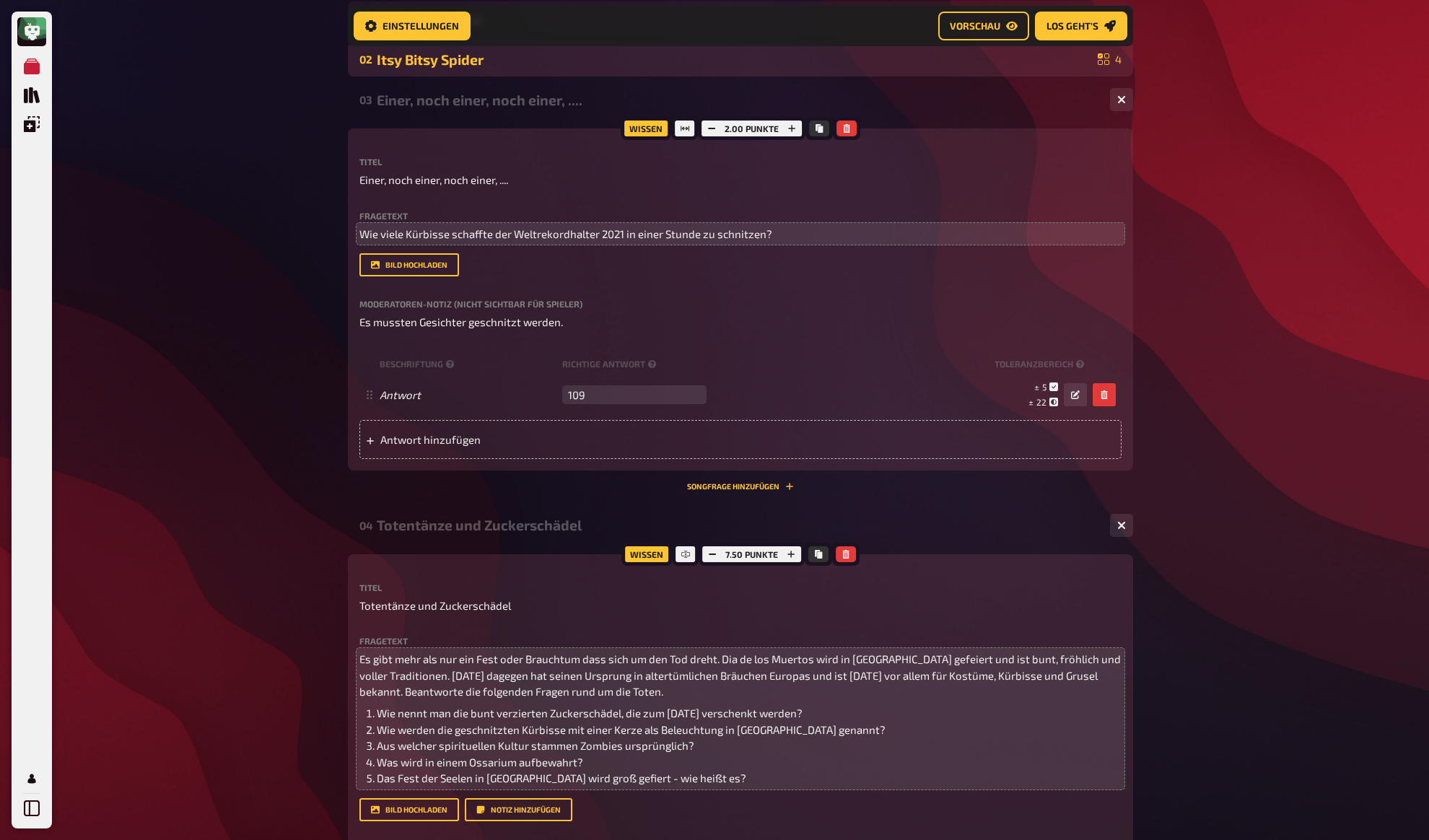
click at [419, 66] on div "Itsy Bitsy Spider" at bounding box center [734, 59] width 716 height 17
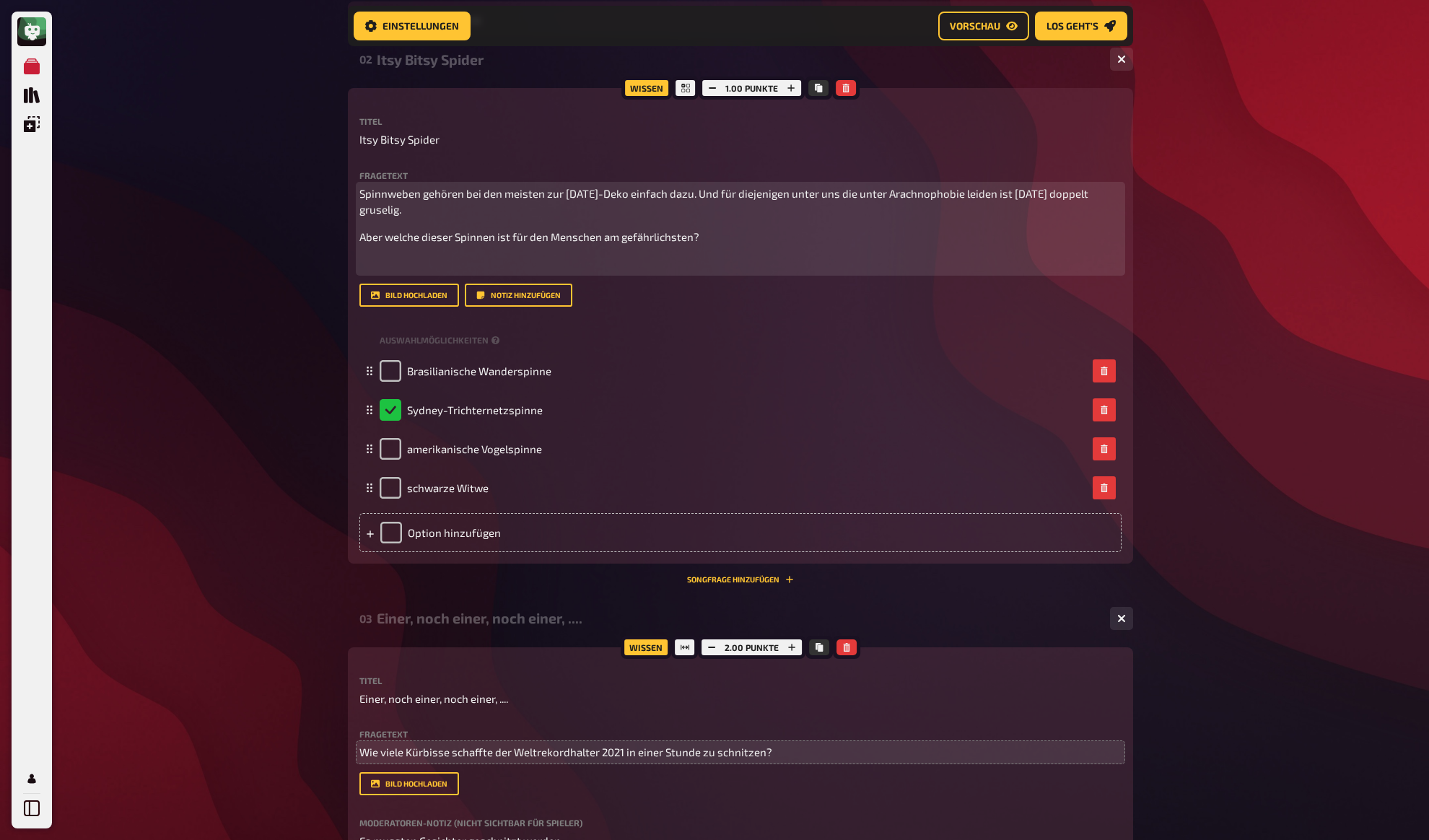
click at [447, 253] on div "Spinnweben gehören bei den meisten zur Halloween-Deko einfach dazu. Und für die…" at bounding box center [740, 229] width 762 height 86
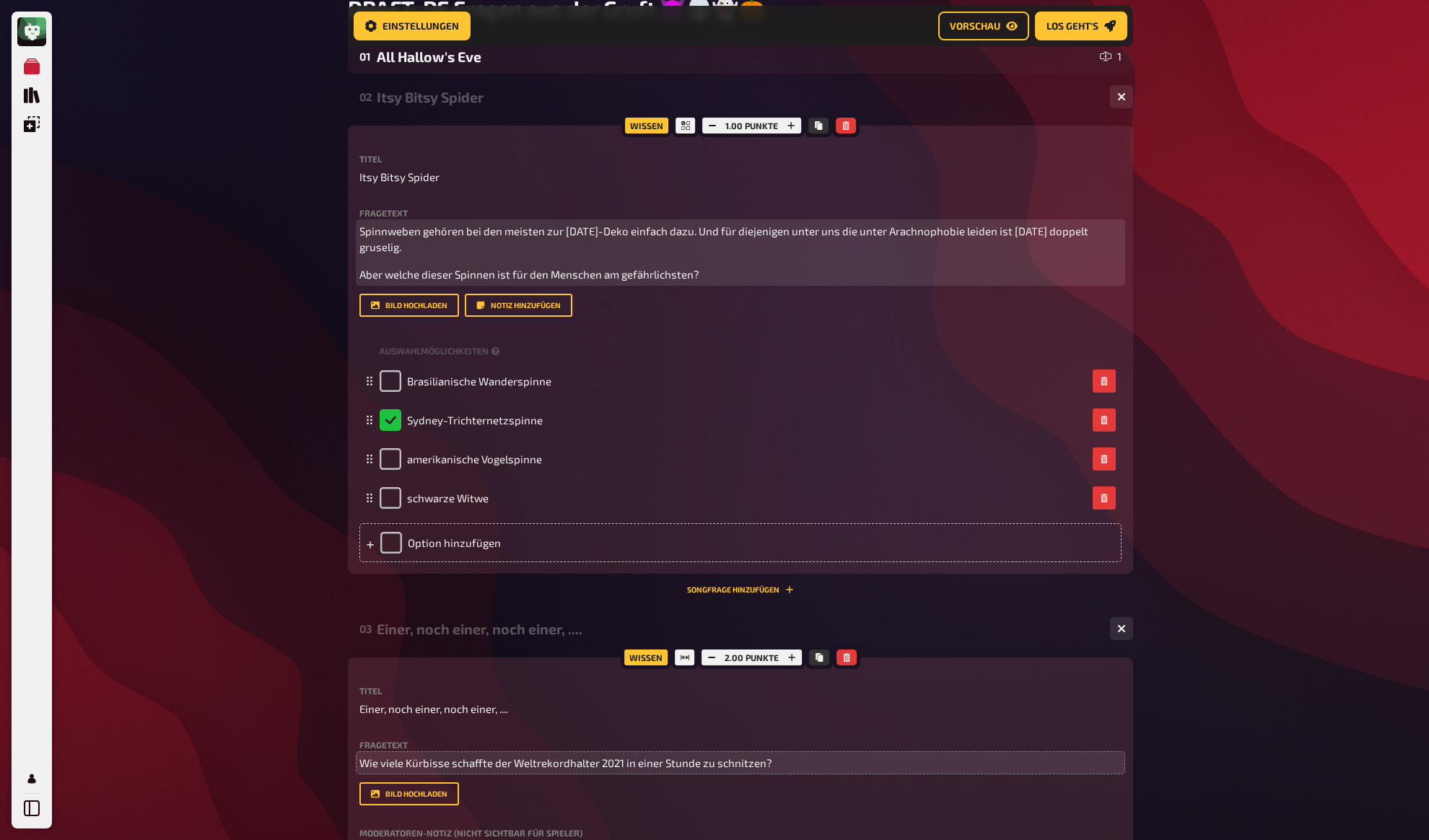
scroll to position [147, 0]
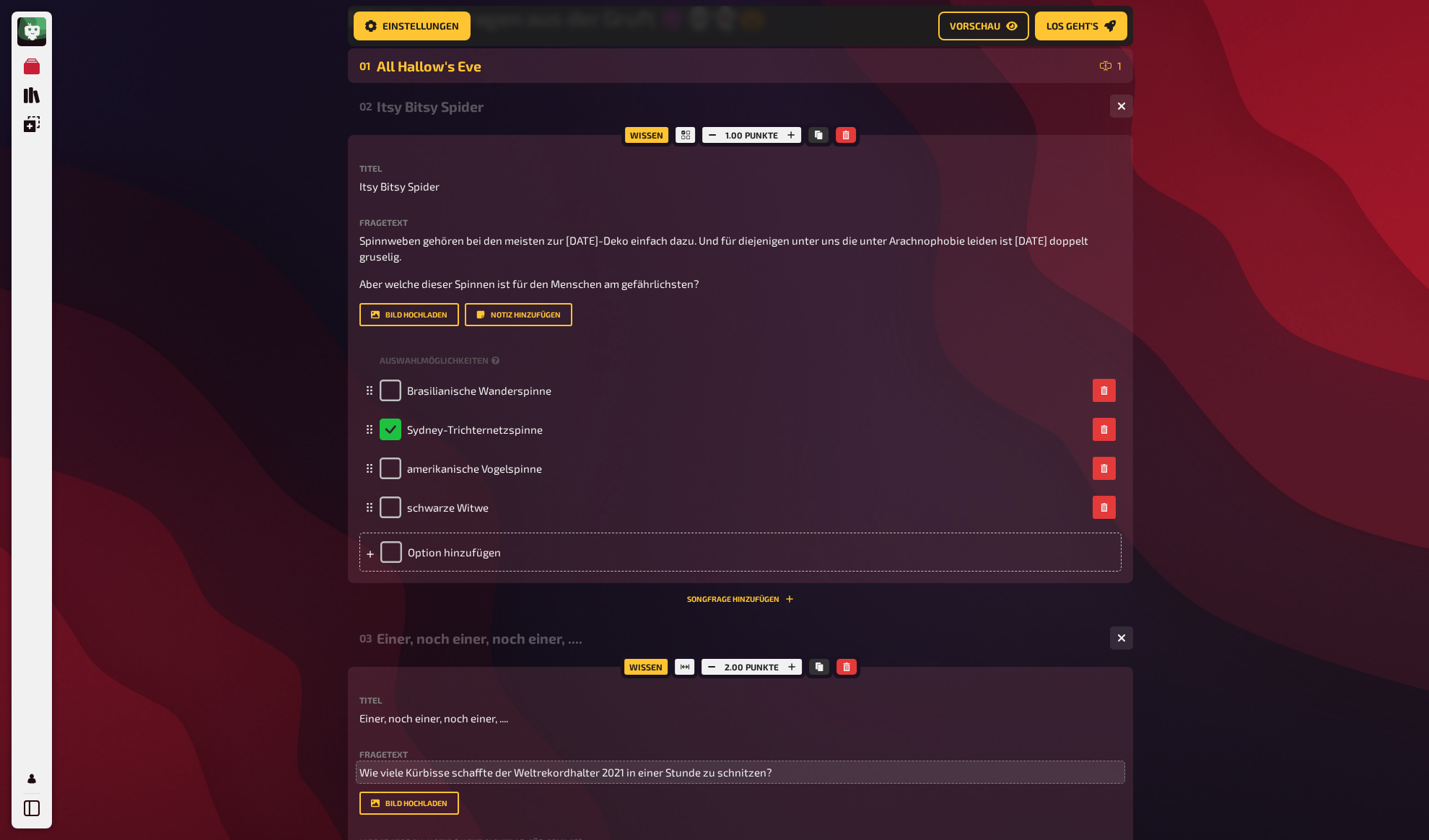
click at [422, 71] on div "All Hallow's Eve" at bounding box center [735, 66] width 717 height 17
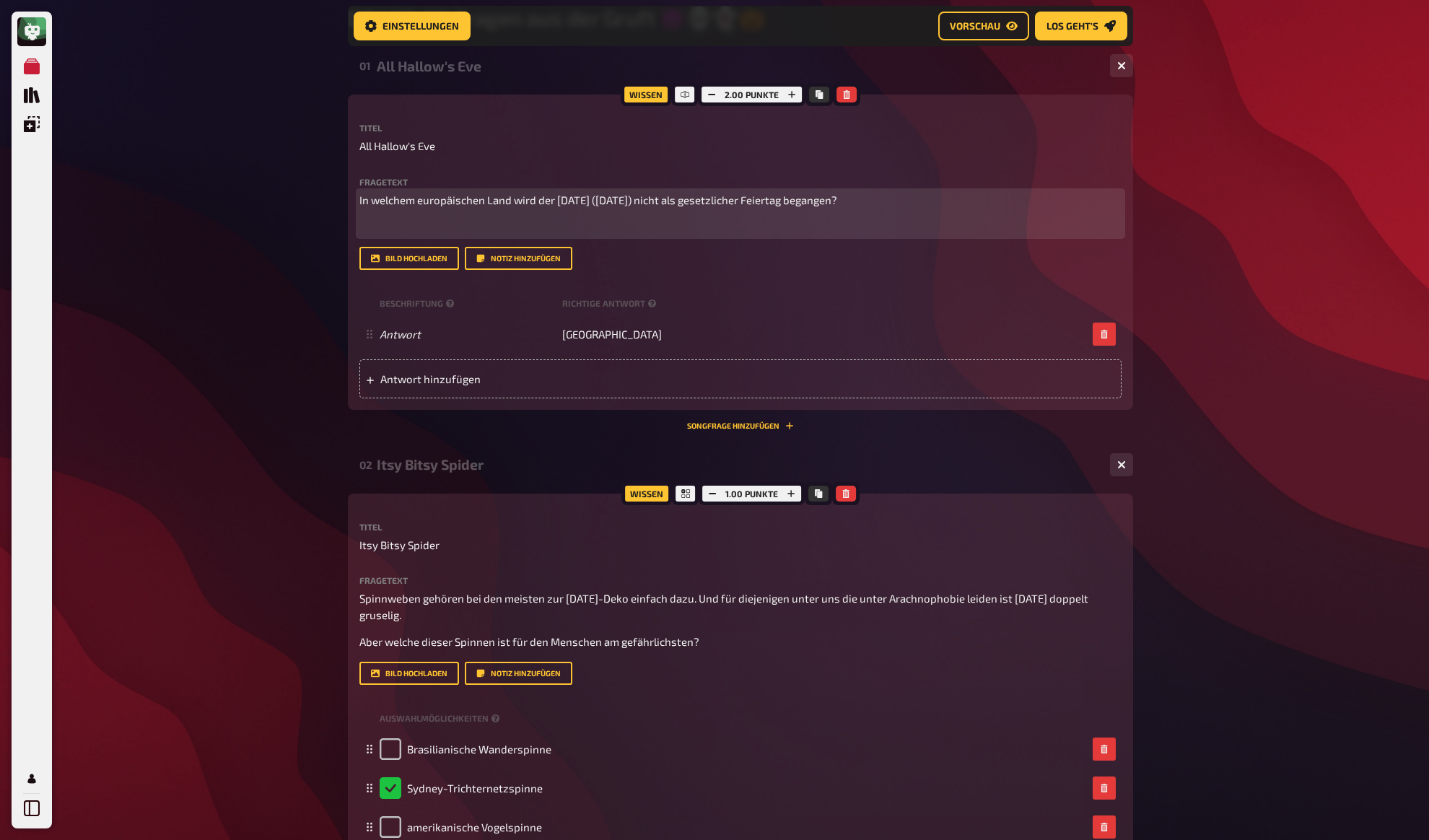
click at [449, 221] on p "﻿" at bounding box center [740, 227] width 762 height 17
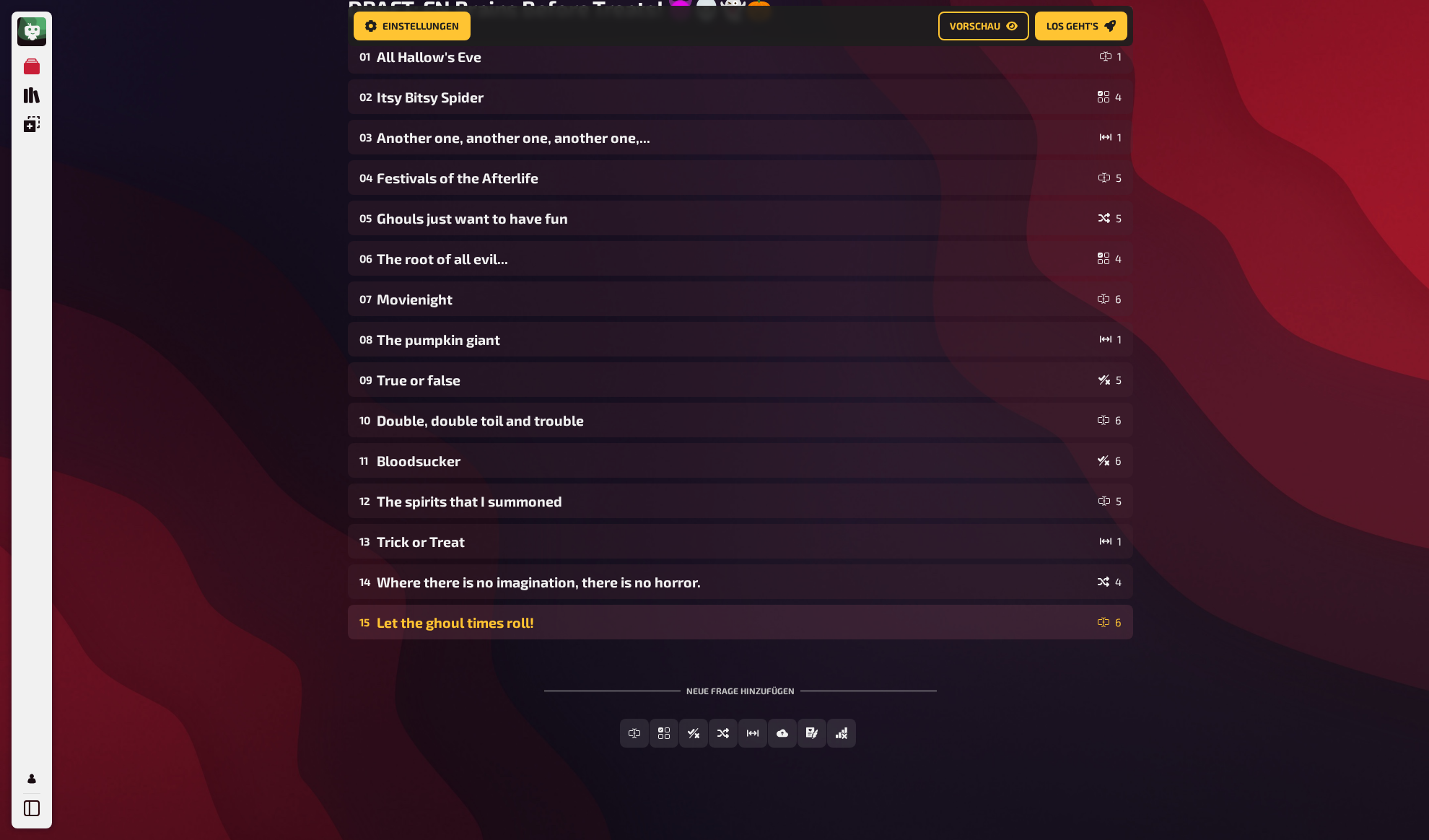
click at [473, 627] on div "Let the ghoul times roll!" at bounding box center [734, 622] width 716 height 17
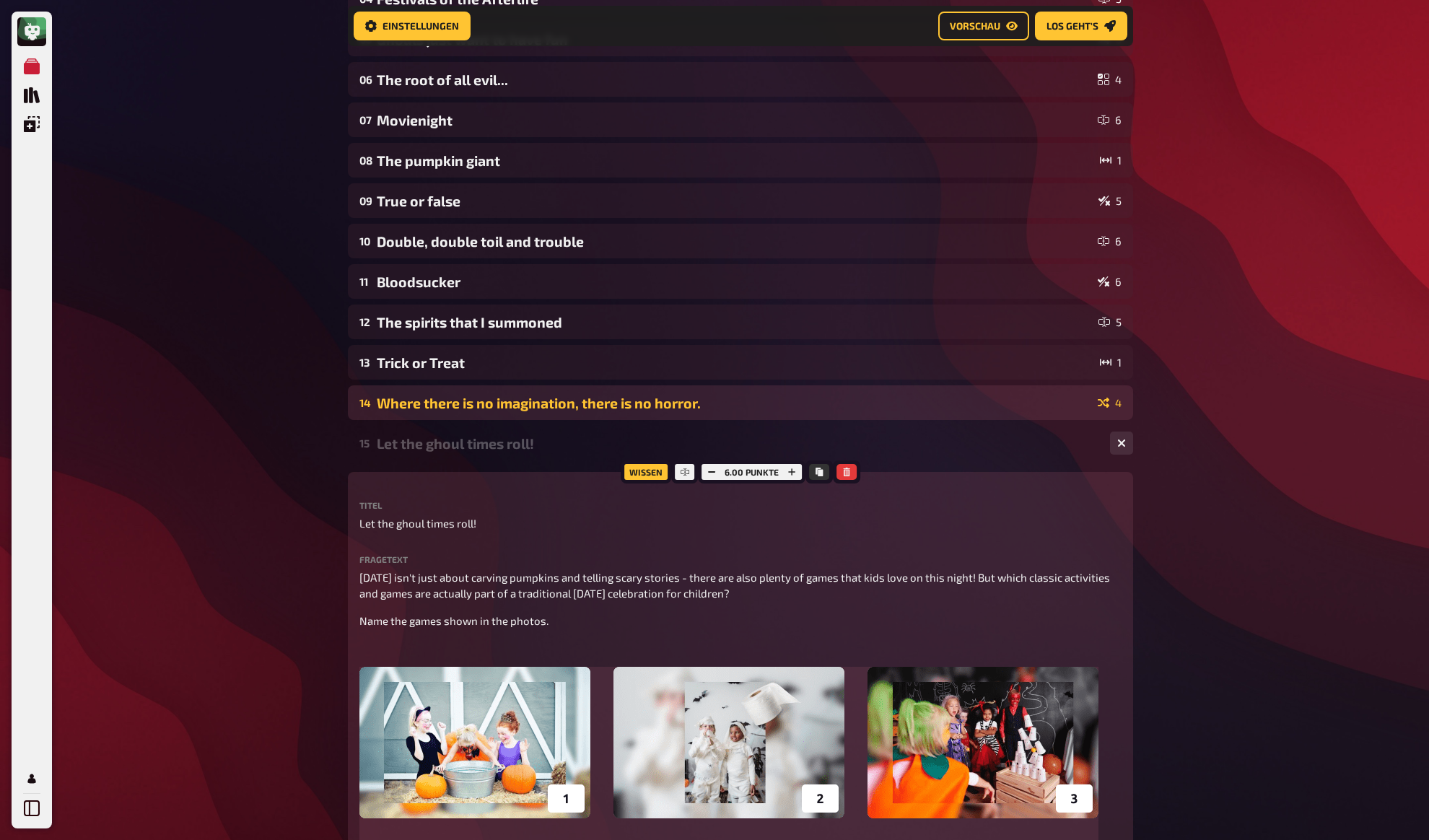
scroll to position [484, 0]
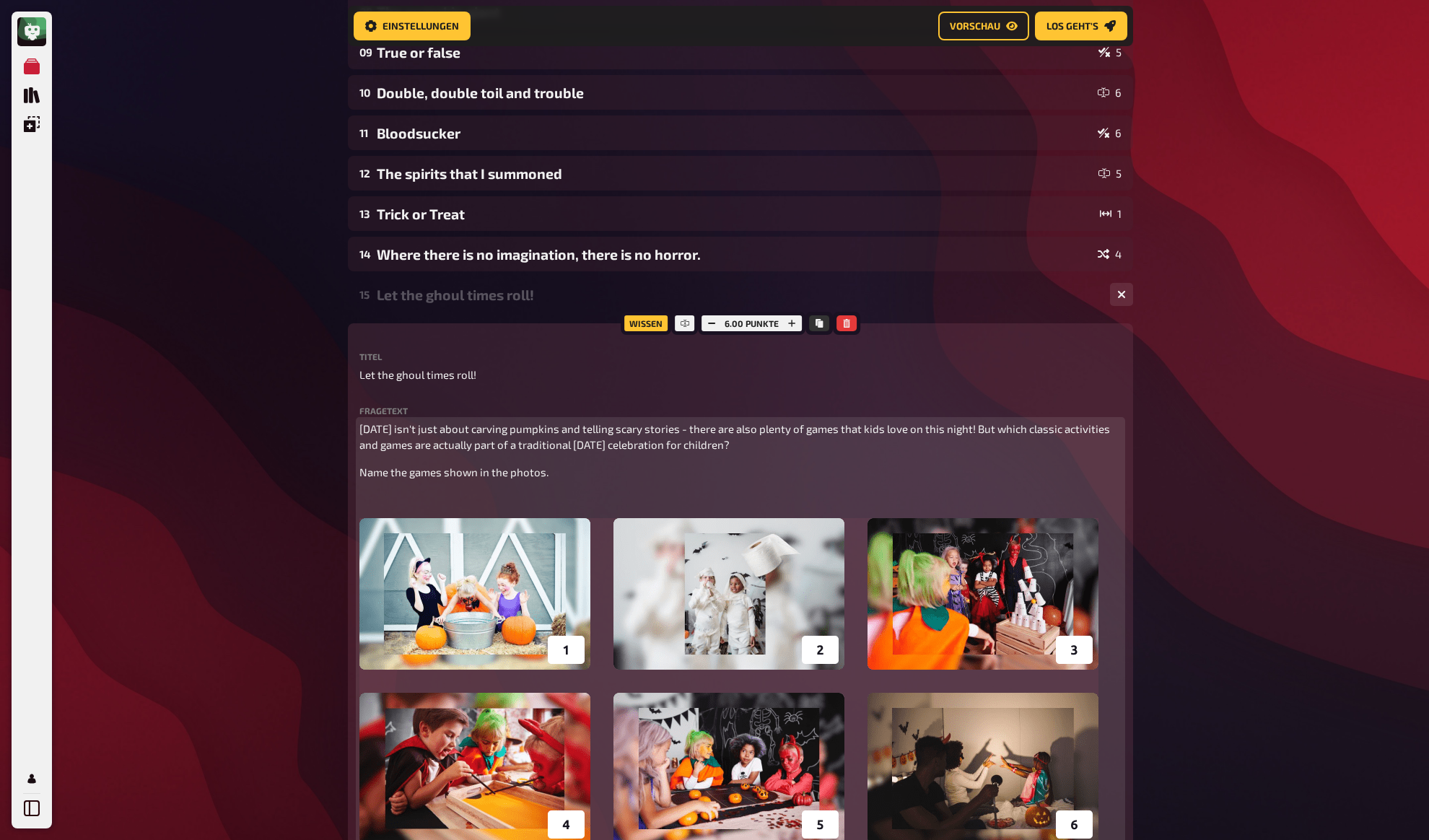
click at [435, 493] on p "﻿" at bounding box center [740, 499] width 762 height 17
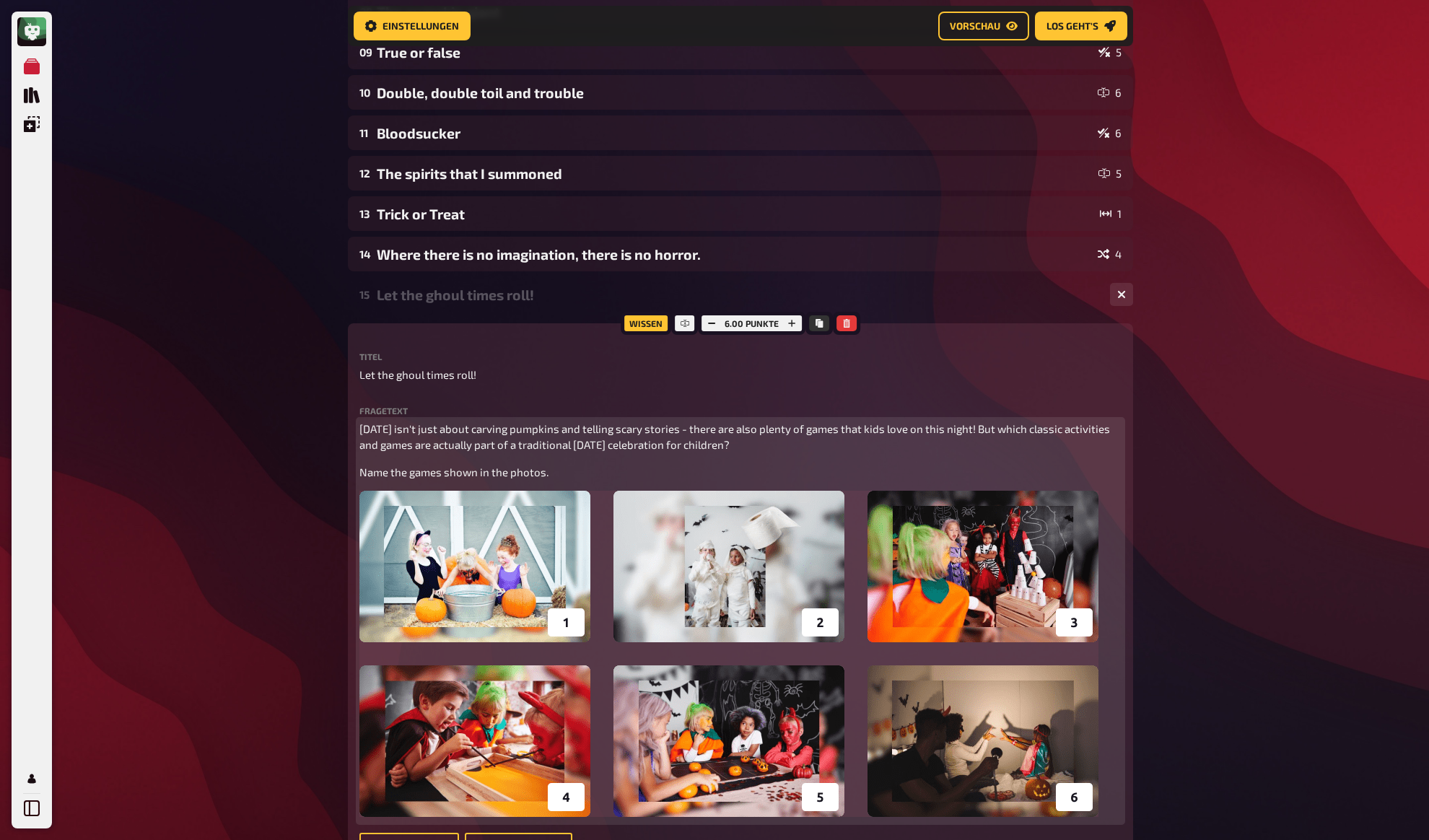
click at [587, 443] on span "Halloween isn't just about carving pumpkins and telling scary stories - there a…" at bounding box center [736, 436] width 753 height 30
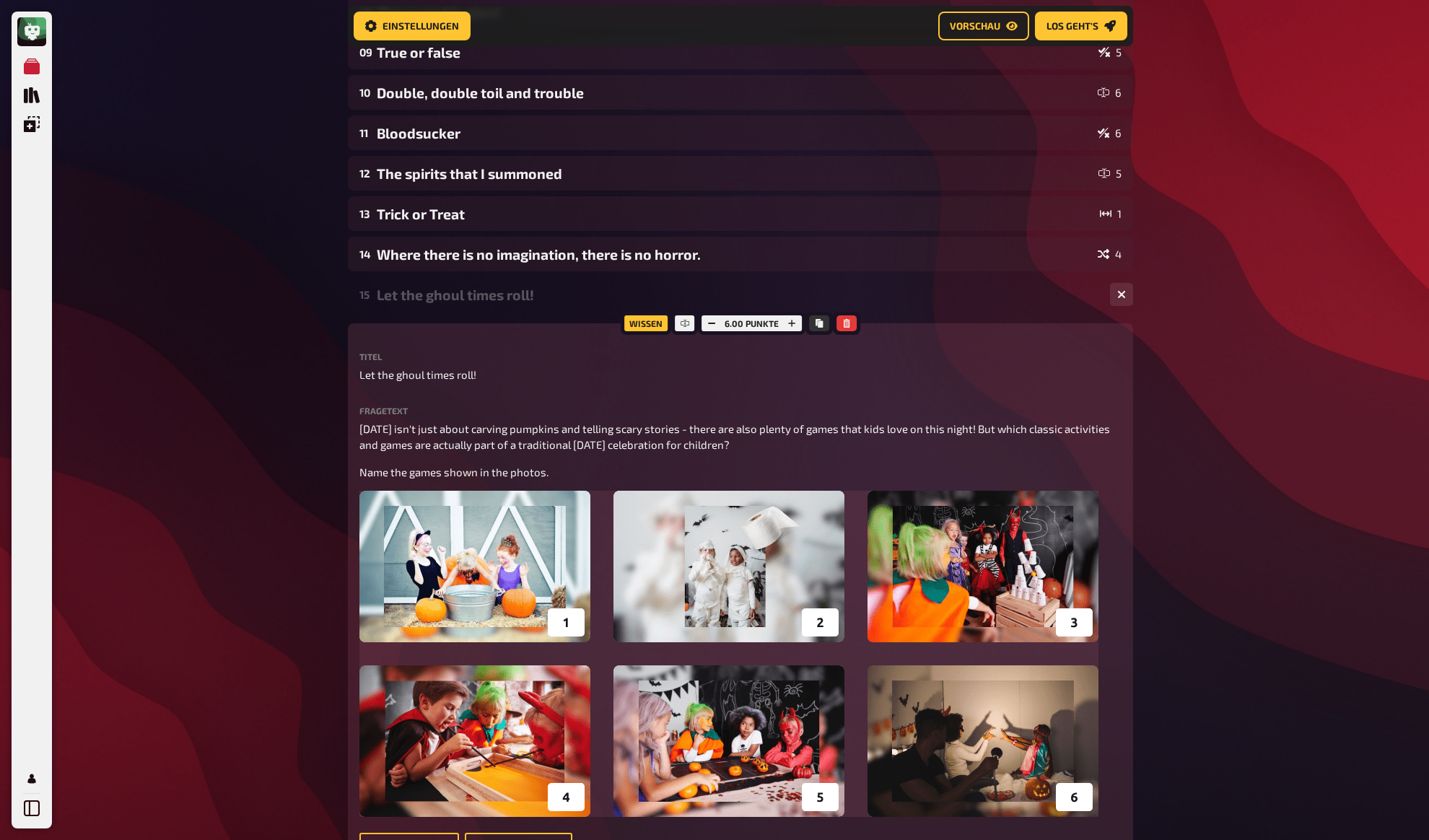
click at [469, 236] on div "01 All Hallow's Eve 1 02 Itsy Bitsy Spider 4 03 Another one, another one, anoth…" at bounding box center [740, 467] width 785 height 1511
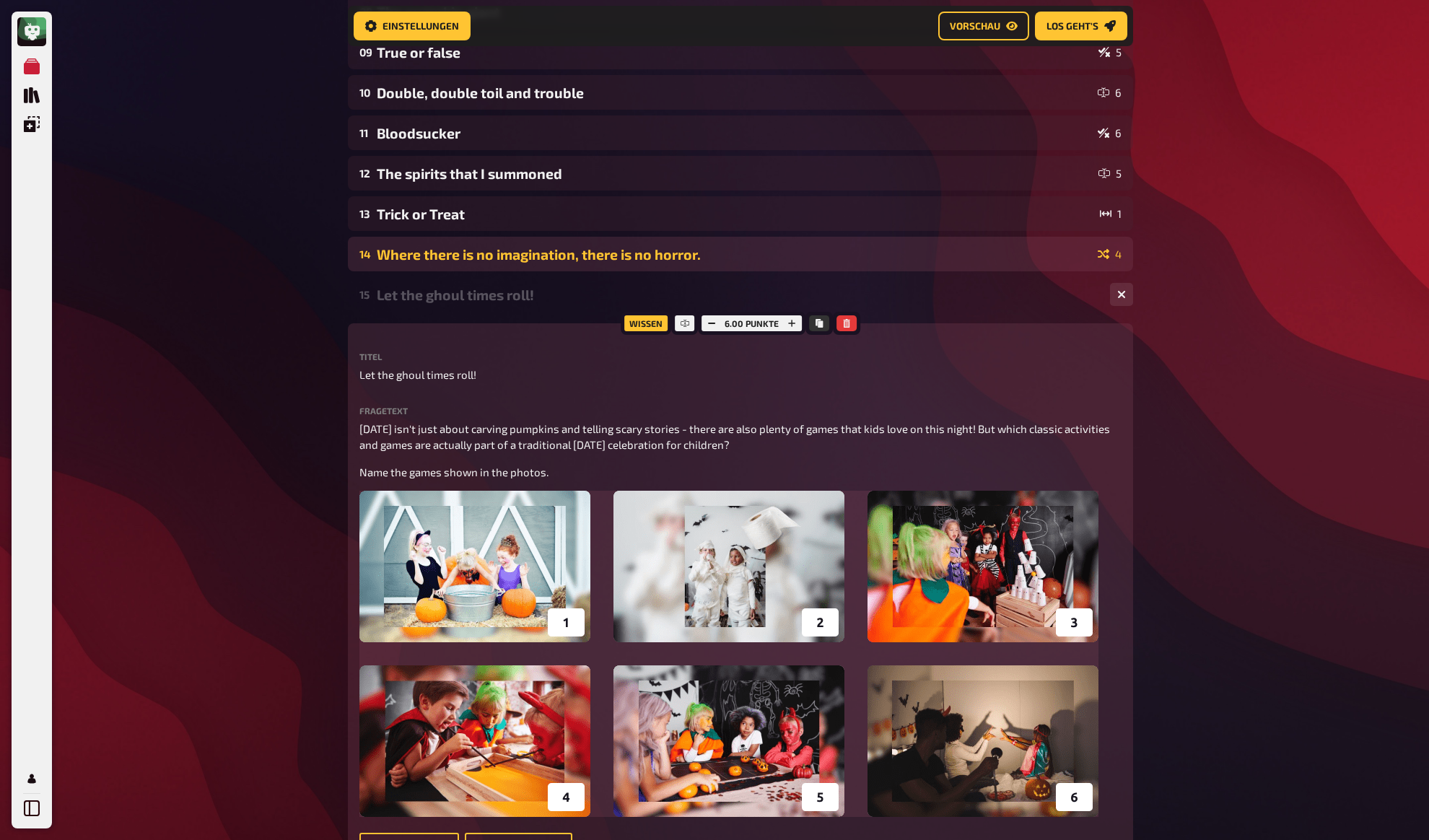
click at [465, 258] on div "Where there is no imagination, there is no horror." at bounding box center [734, 254] width 716 height 17
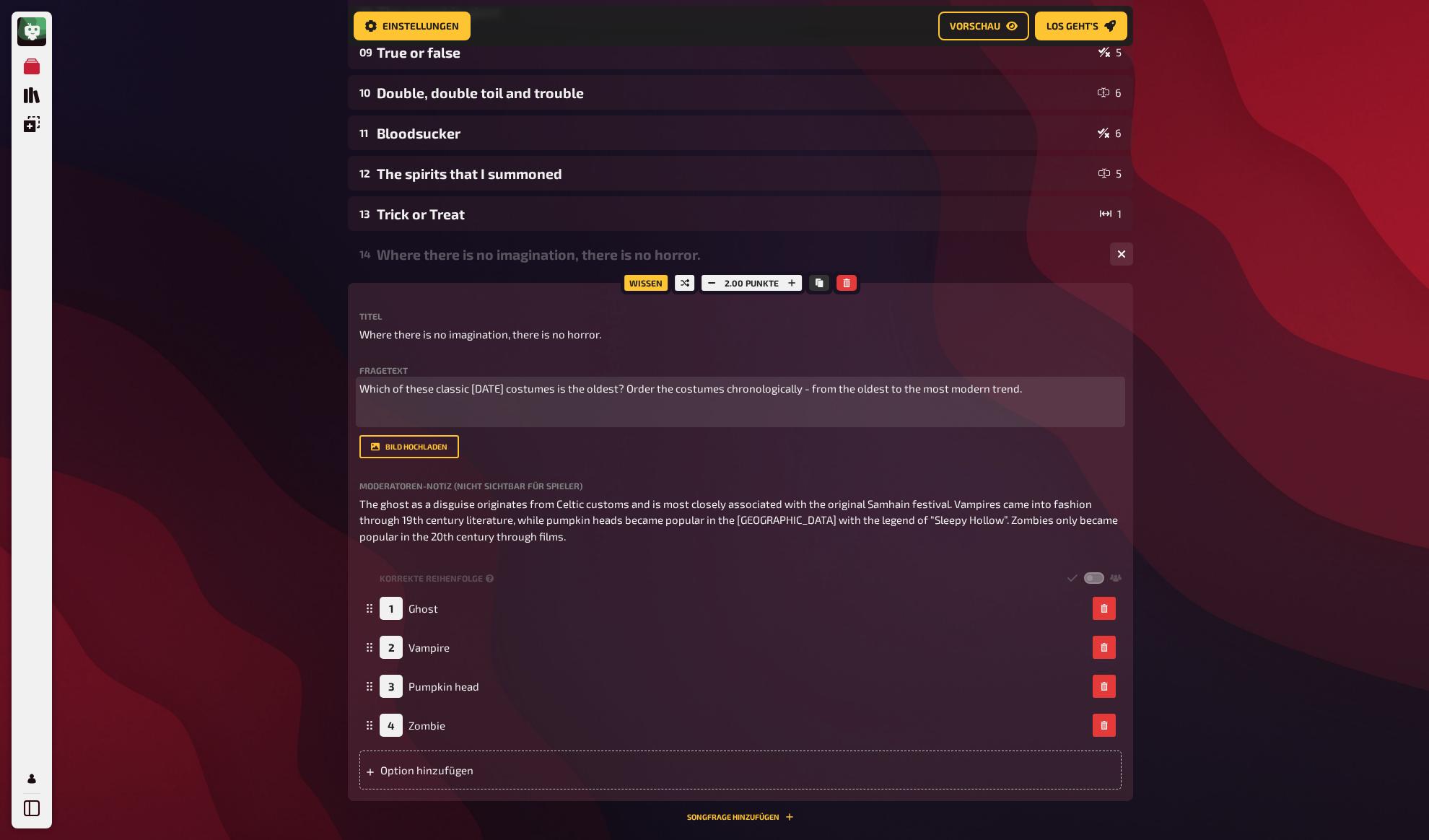
click at [490, 422] on p "﻿" at bounding box center [740, 415] width 762 height 17
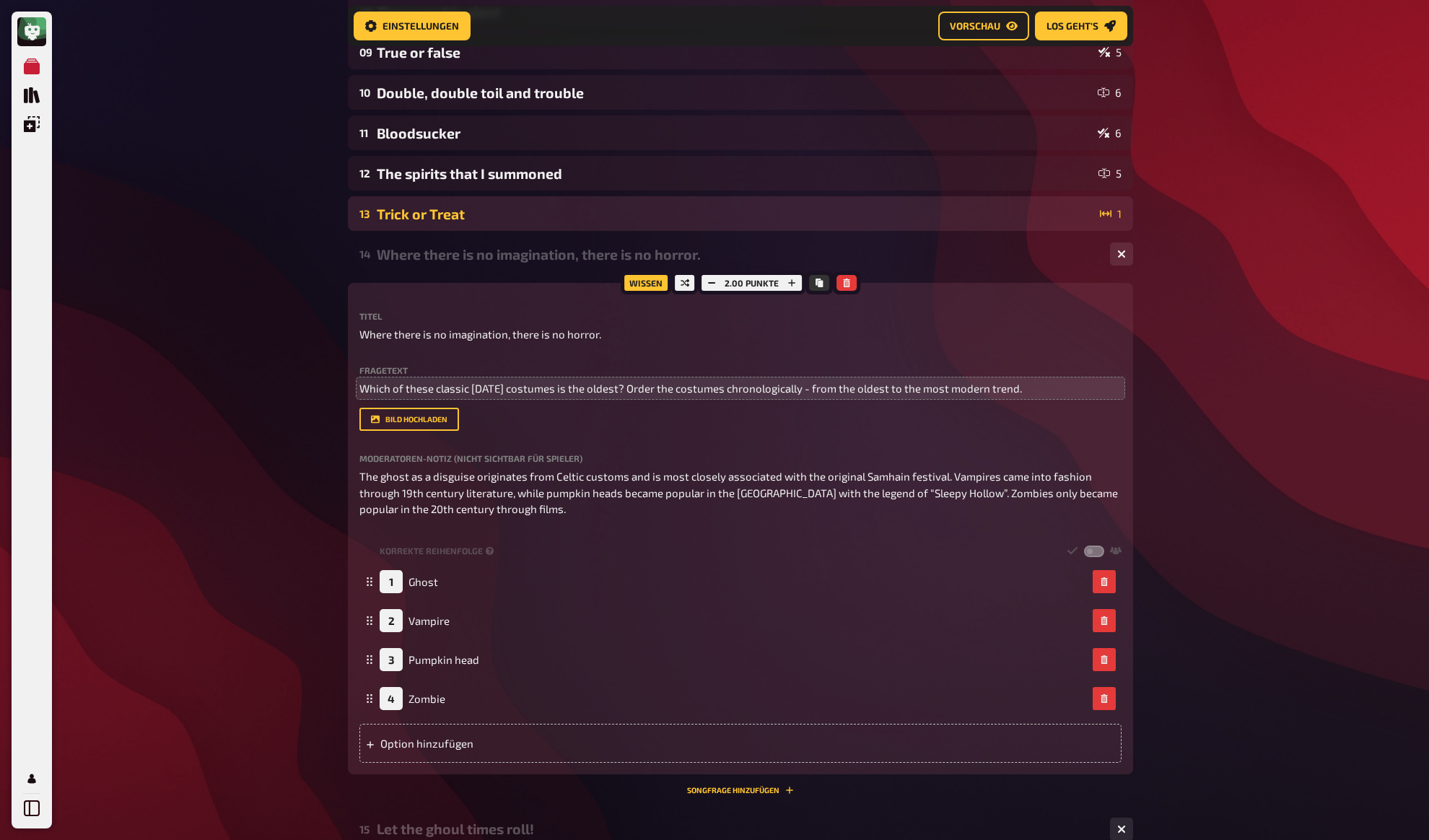
click at [442, 211] on div "Trick or Treat" at bounding box center [735, 213] width 717 height 17
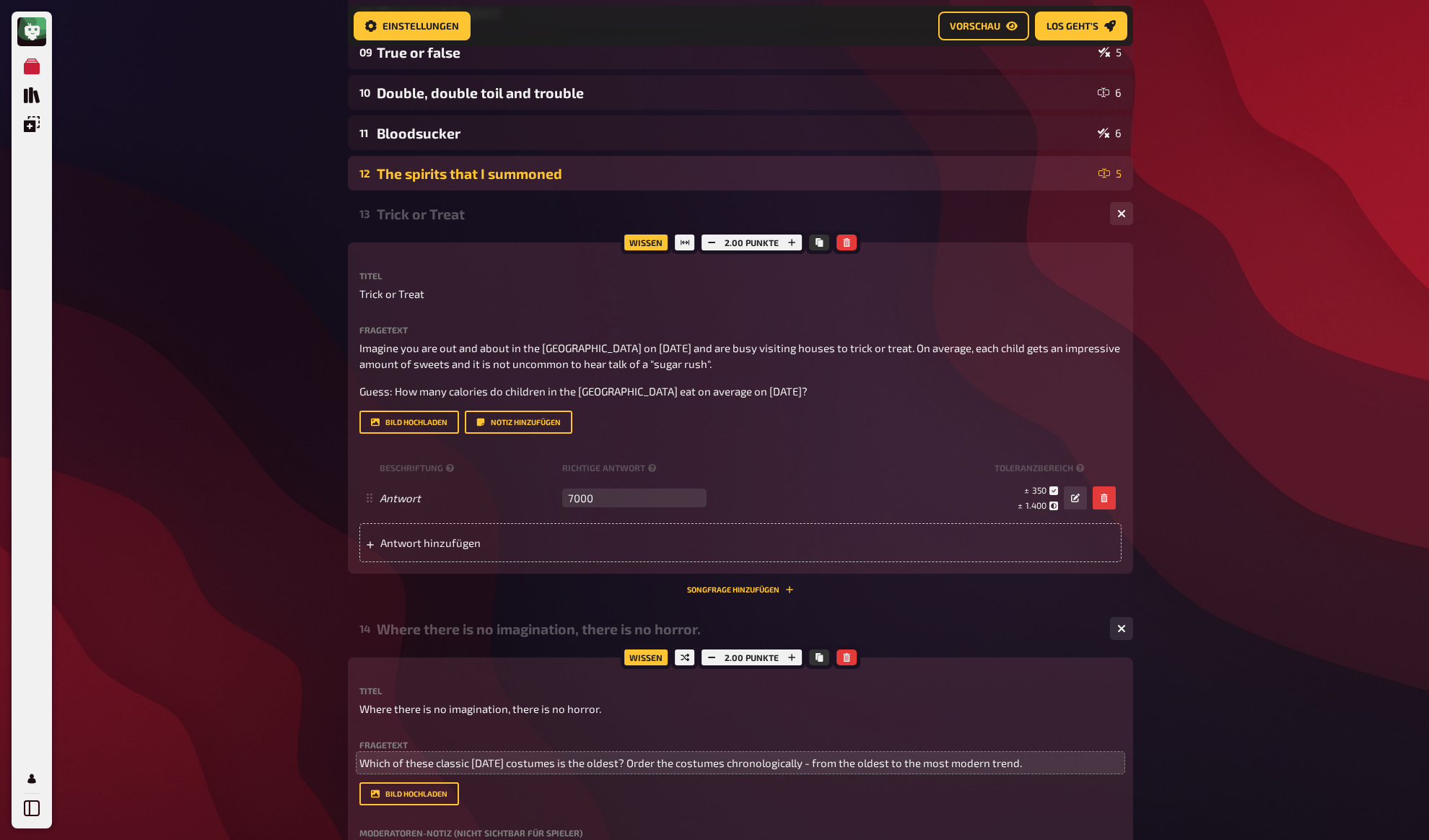
click at [433, 178] on div "The spirits that I summoned" at bounding box center [734, 173] width 716 height 17
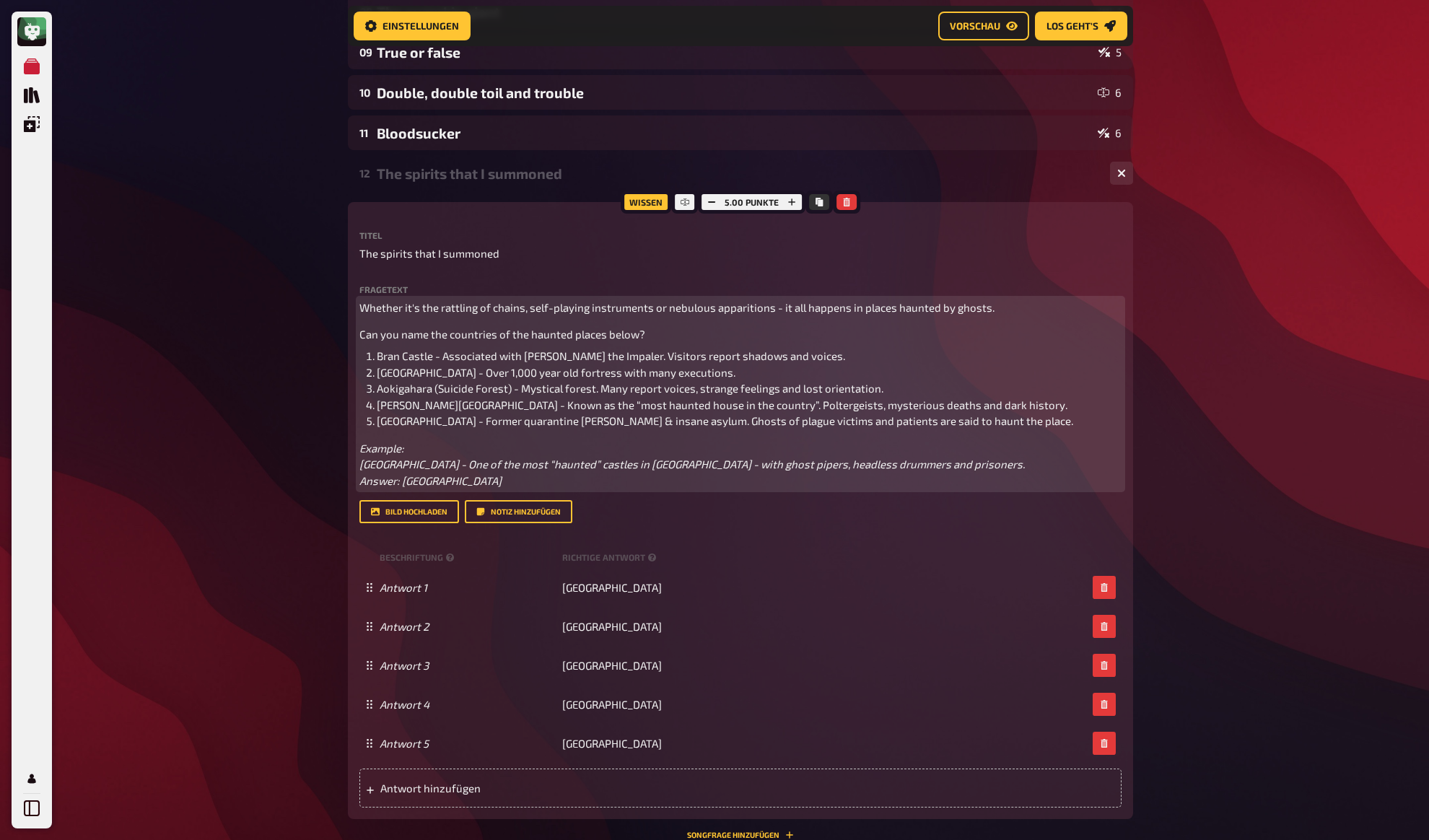
click at [414, 324] on div "Whether it's the rattling of chains, self-playing instruments or nebulous appar…" at bounding box center [740, 394] width 762 height 189
click at [405, 362] on span "Bran Castle - Associated with Vlad the Impaler. Visitors report shadows and voi…" at bounding box center [611, 356] width 469 height 13
click at [437, 420] on span "Poveglia Island - Former quarantine ward & insane asylum. Ghosts of plague vict…" at bounding box center [724, 420] width 697 height 13
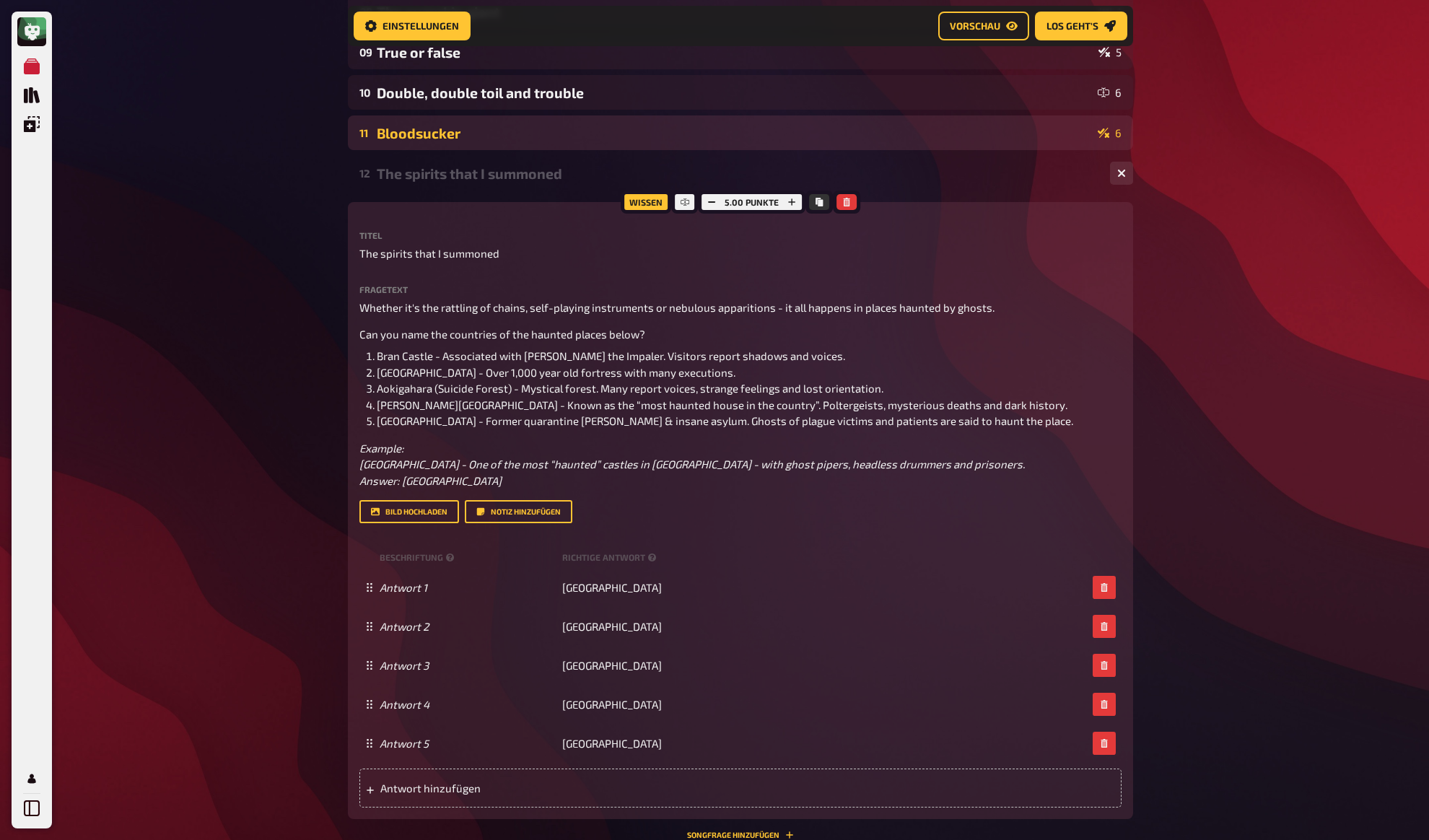
click at [428, 127] on div "Bloodsucker" at bounding box center [734, 133] width 716 height 17
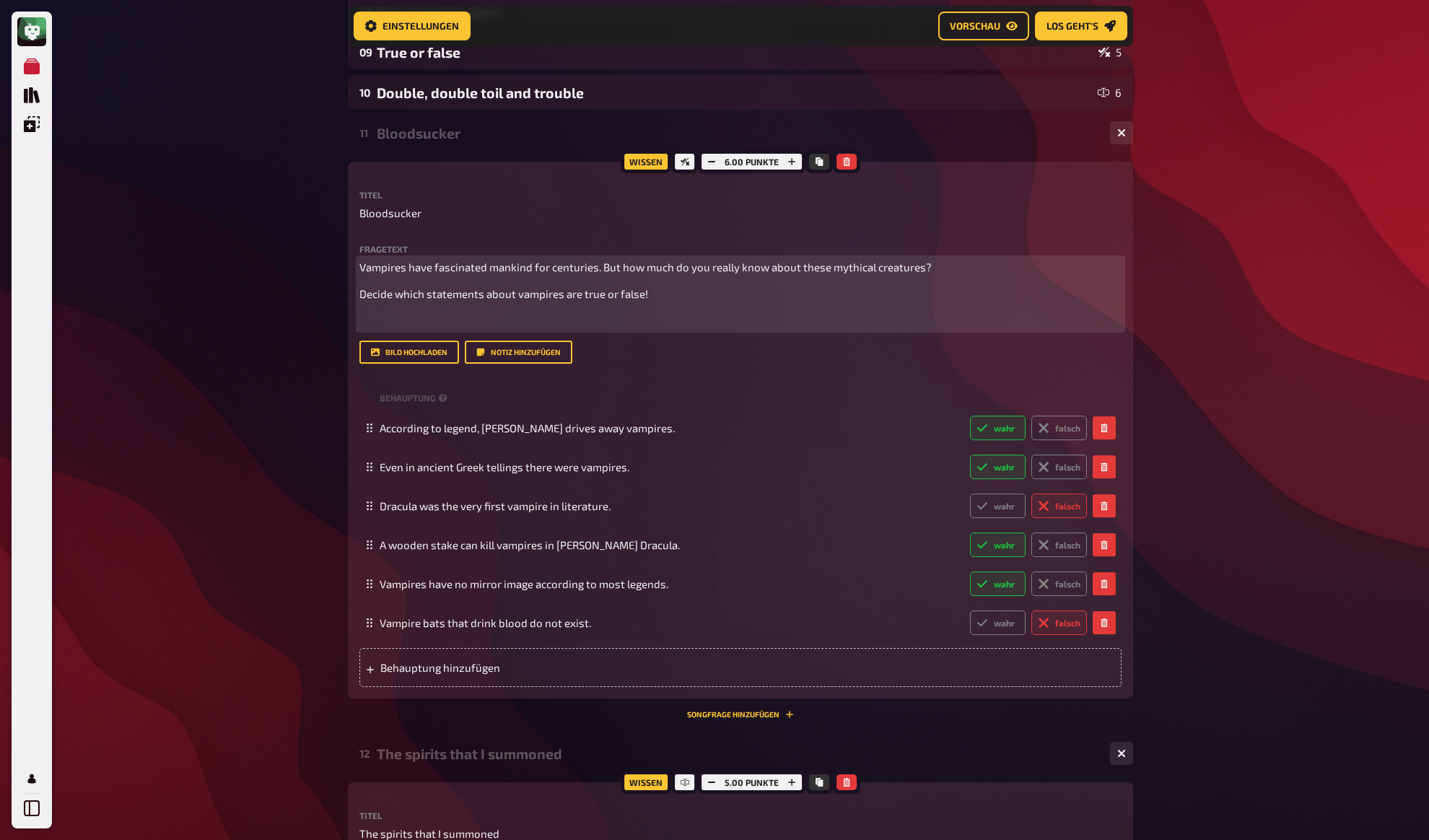
click at [430, 325] on p "﻿" at bounding box center [740, 321] width 762 height 17
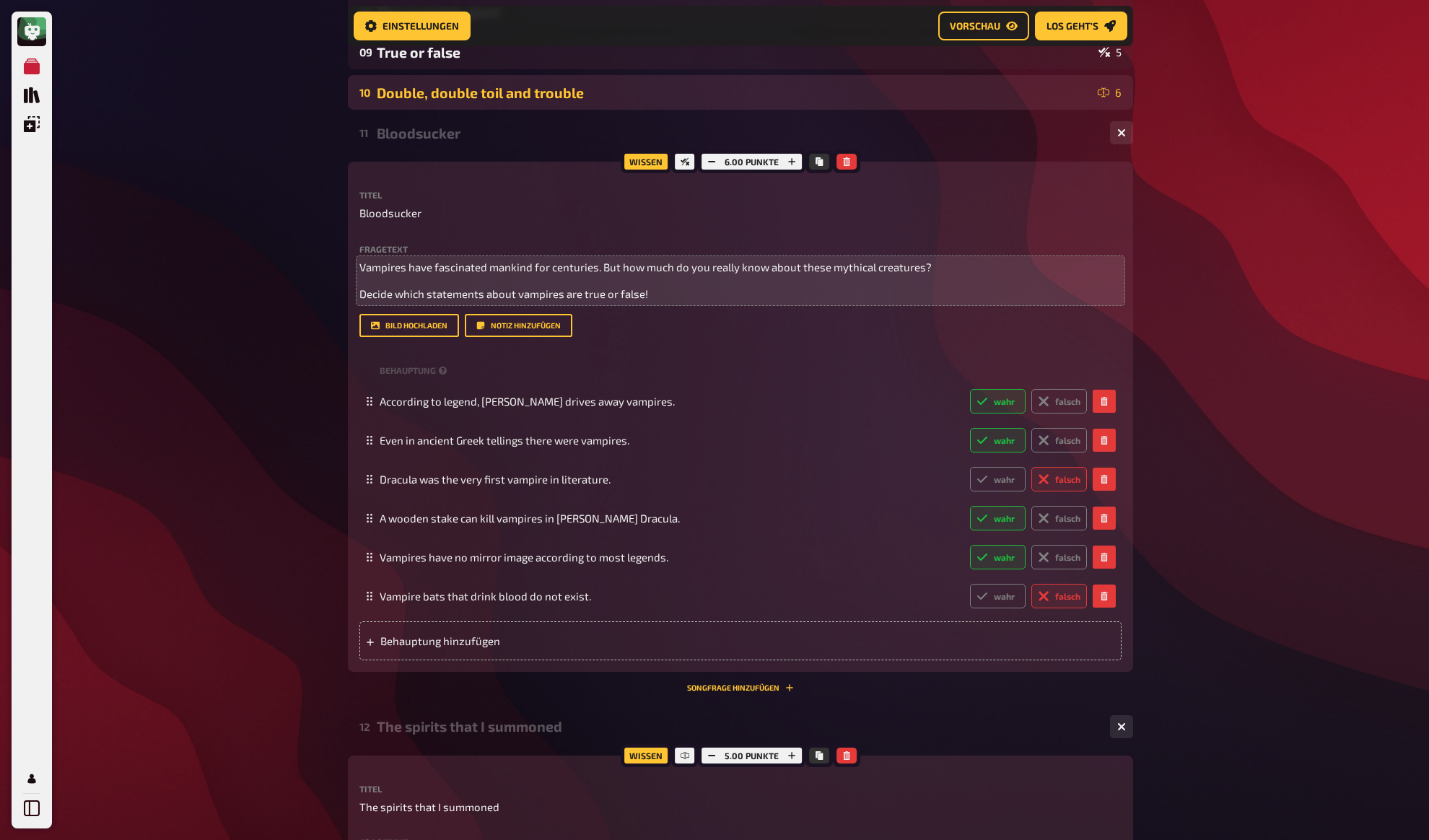
click at [434, 90] on div "Double, double toil and trouble" at bounding box center [734, 93] width 716 height 17
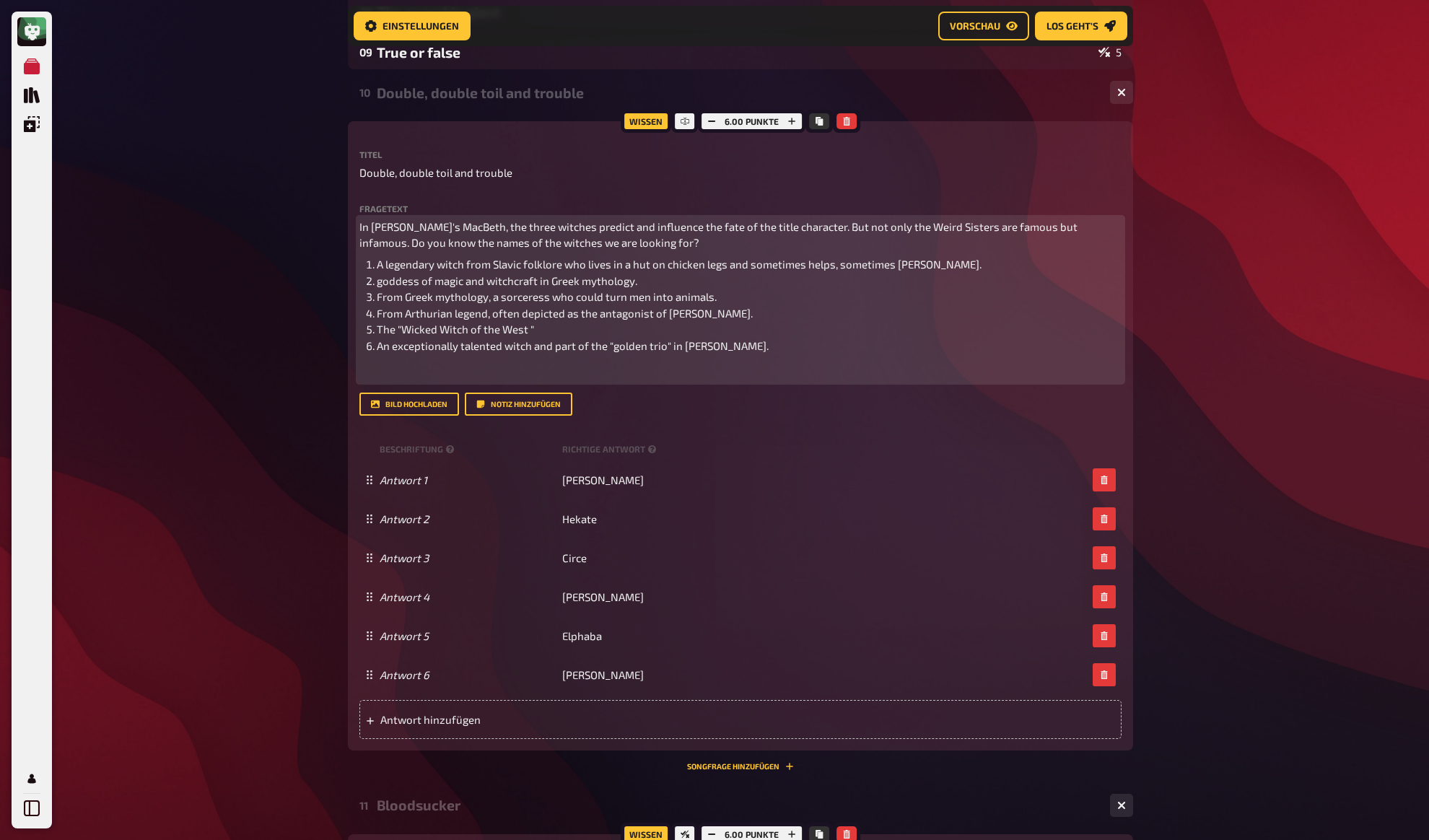
click at [414, 366] on p "﻿" at bounding box center [740, 372] width 762 height 17
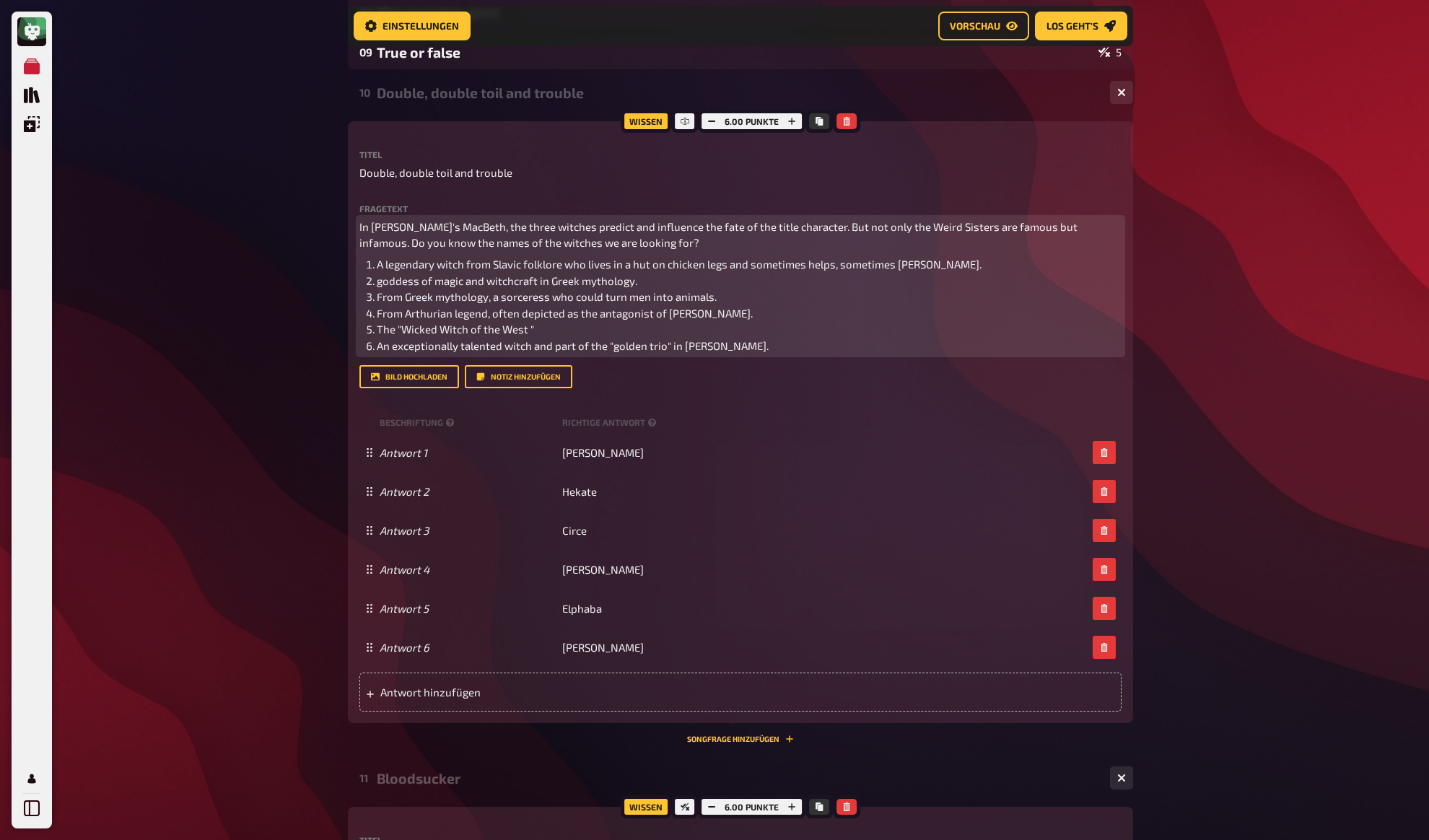
click at [396, 267] on span "A legendary witch from Slavic folklore who lives in a hut on chicken legs and s…" at bounding box center [679, 264] width 605 height 13
copy ol "A legendary witch from Slavic folklore who lives in a hut on chicken legs and s…"
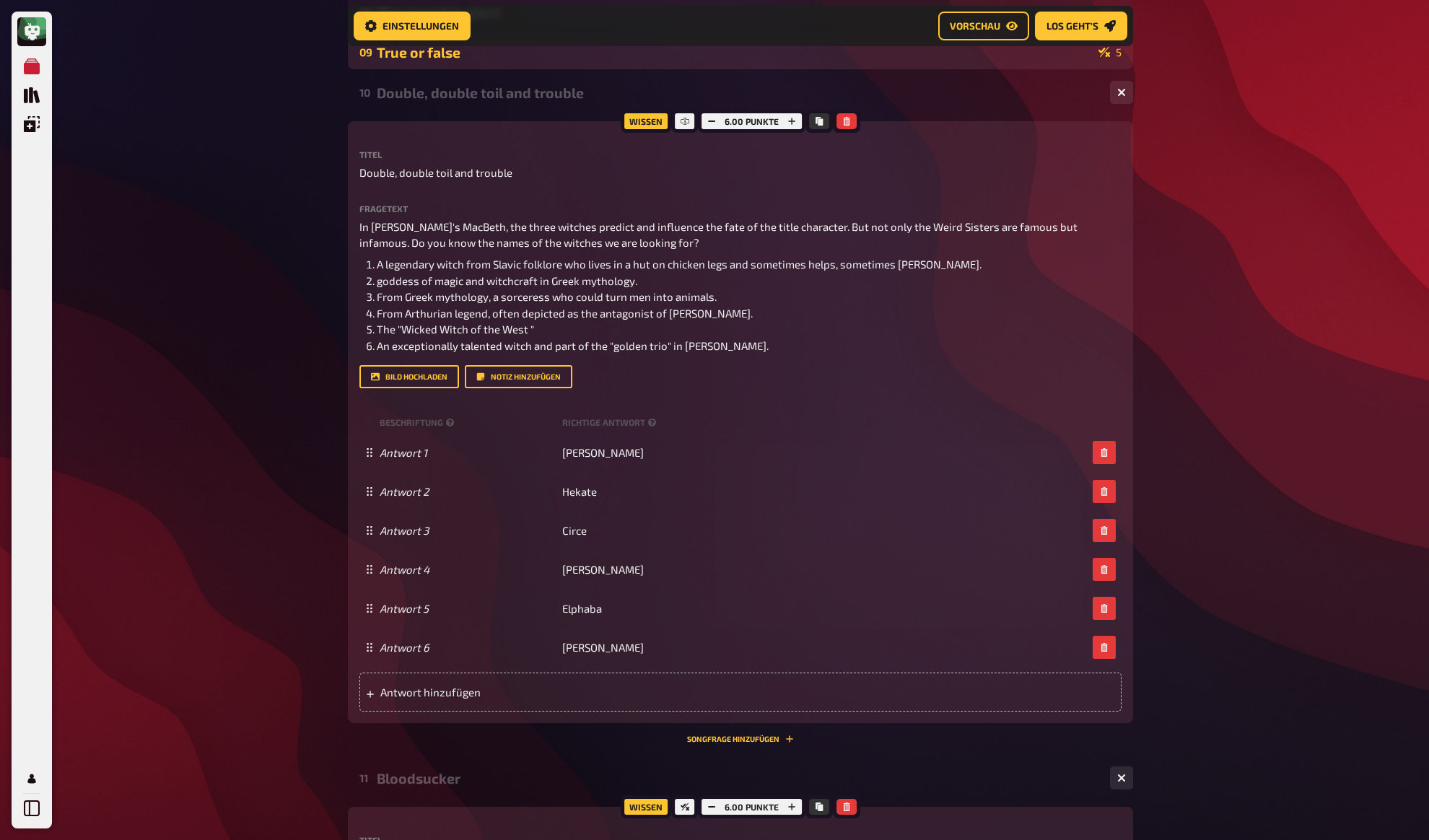
click at [388, 66] on div "09 True or false 5" at bounding box center [740, 51] width 785 height 34
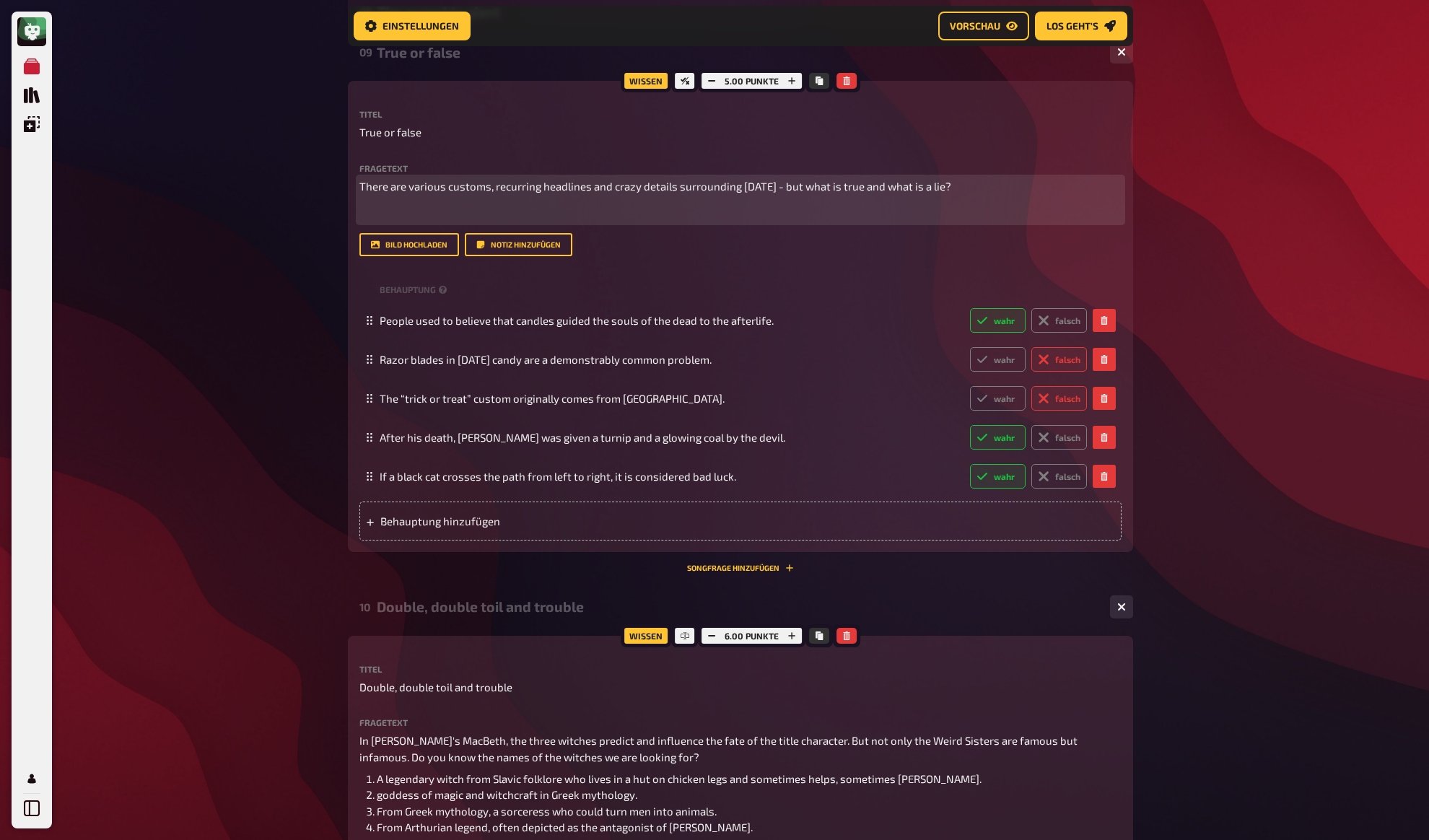
click at [447, 221] on p "﻿" at bounding box center [740, 213] width 762 height 17
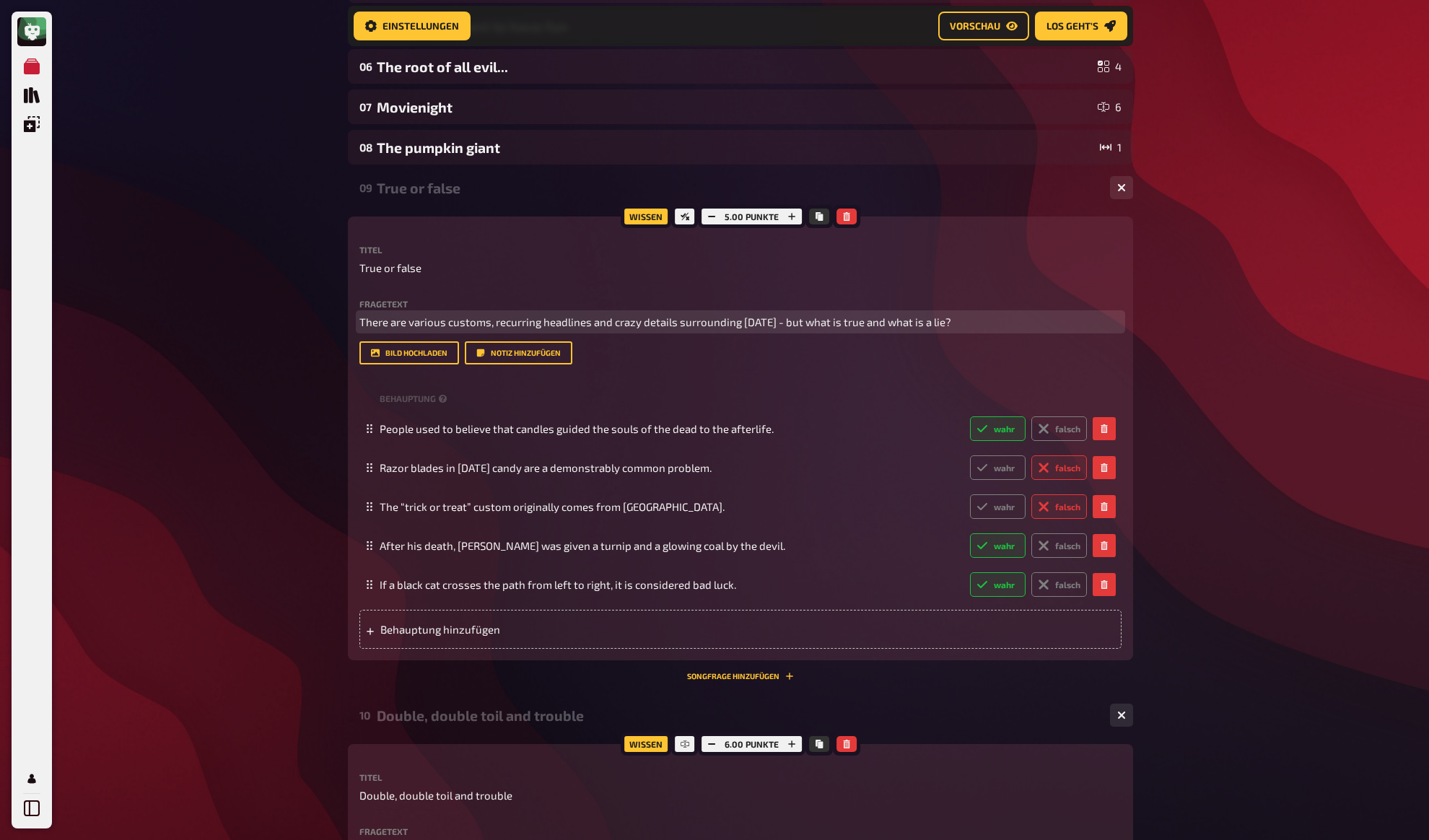
scroll to position [333, 0]
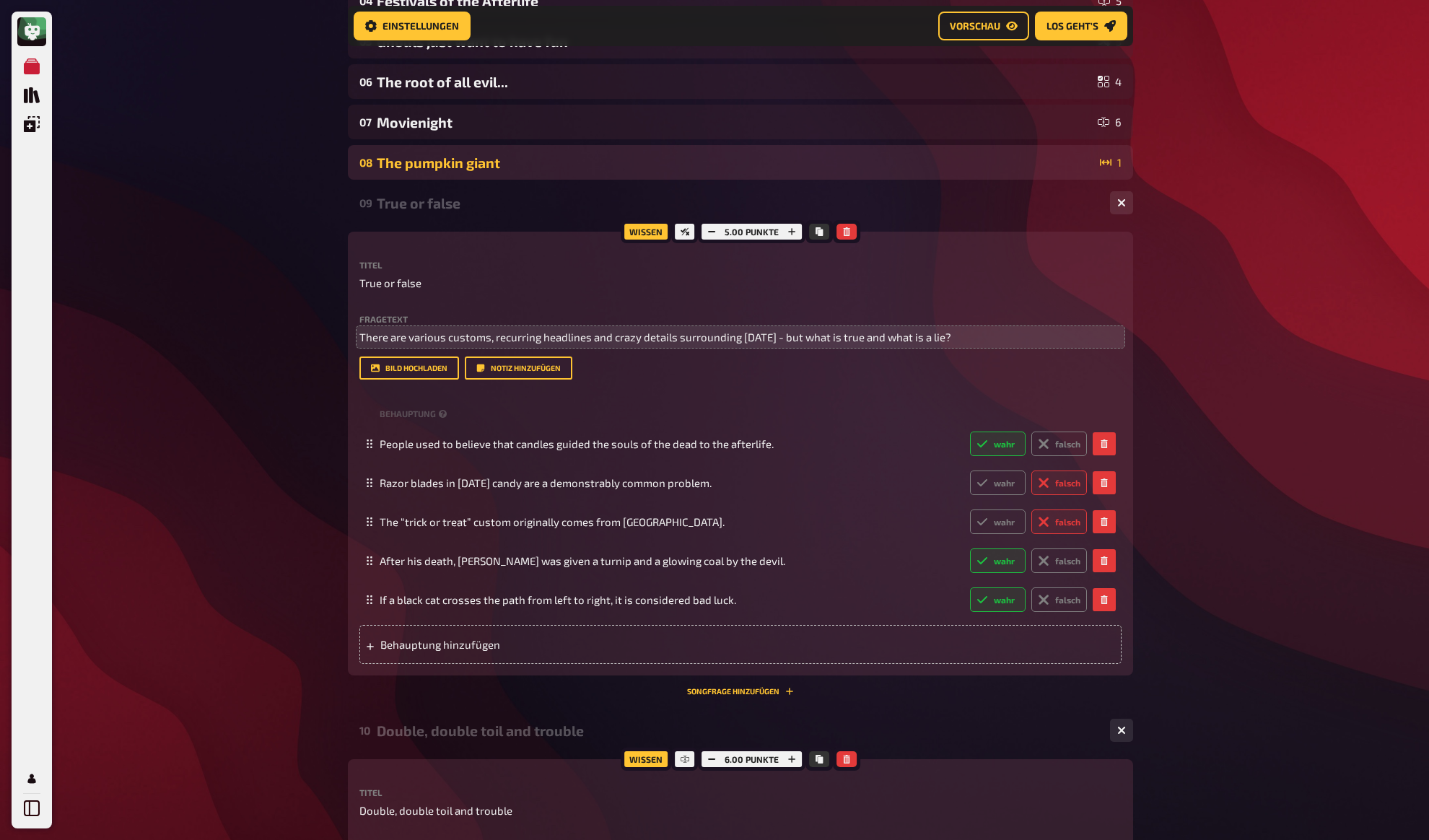
click at [432, 161] on div "The pumpkin giant" at bounding box center [735, 162] width 717 height 17
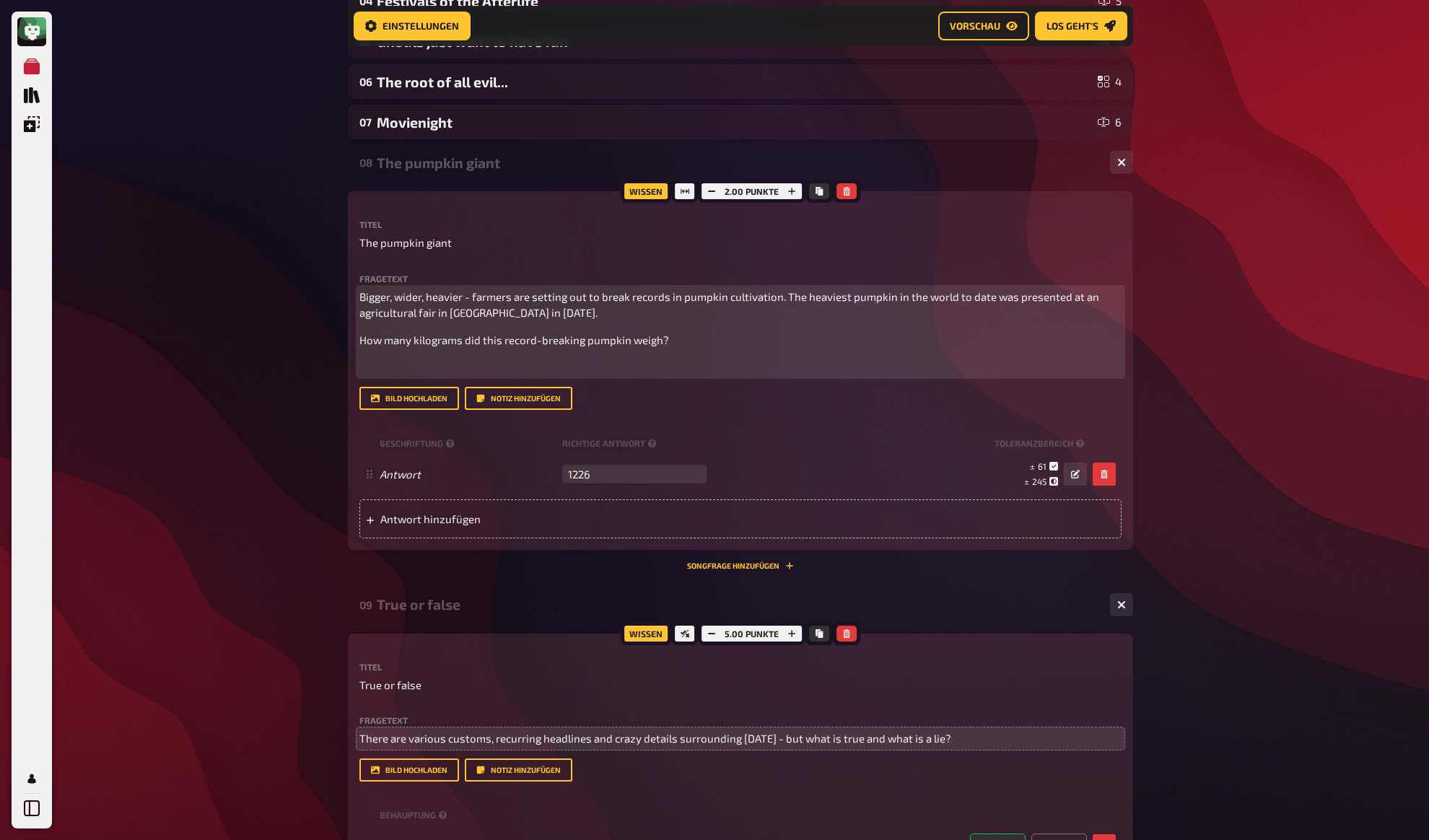
click at [424, 366] on p "﻿" at bounding box center [740, 367] width 762 height 17
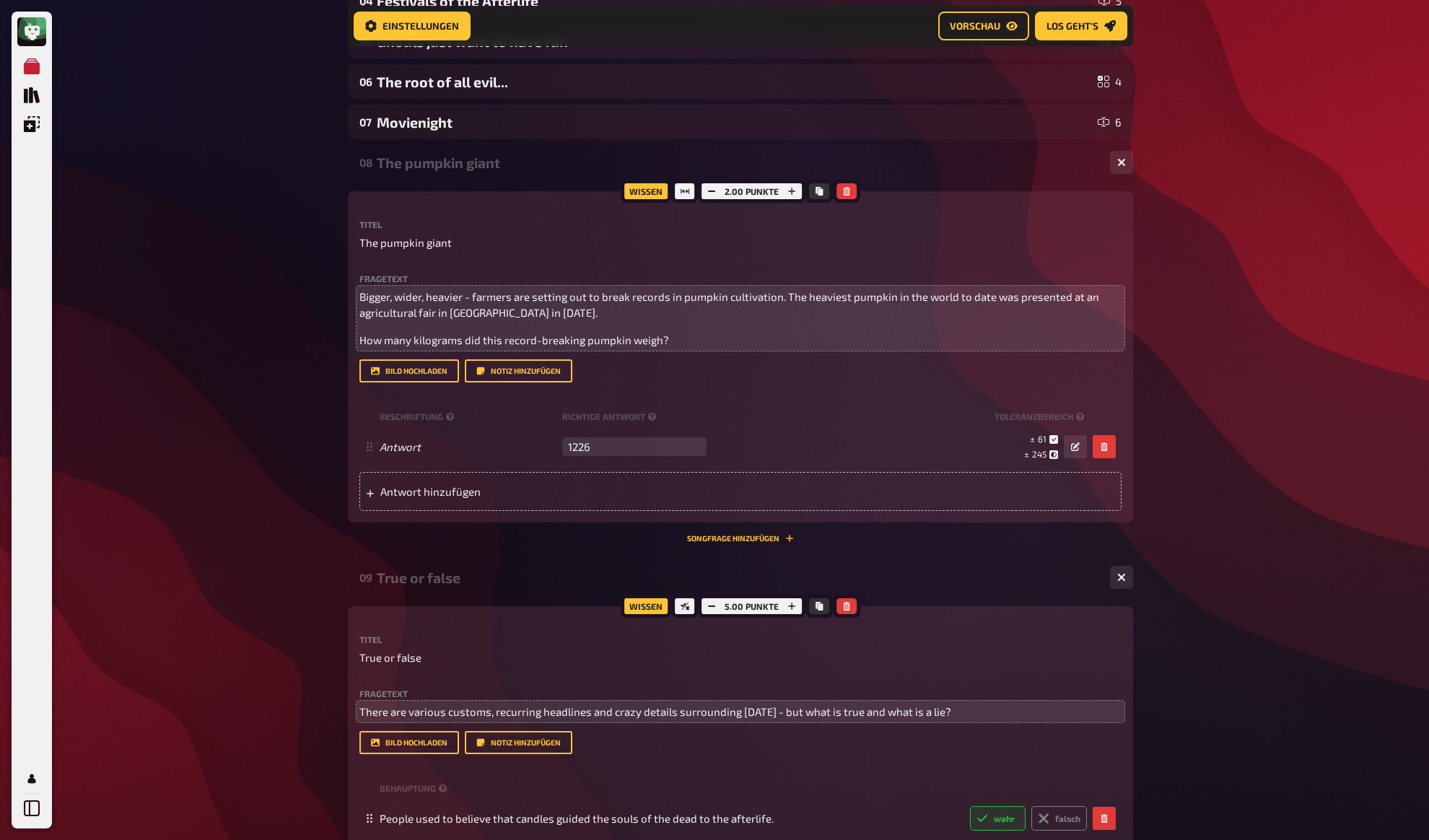
click at [508, 373] on button "Notiz hinzufügen" at bounding box center [518, 371] width 108 height 23
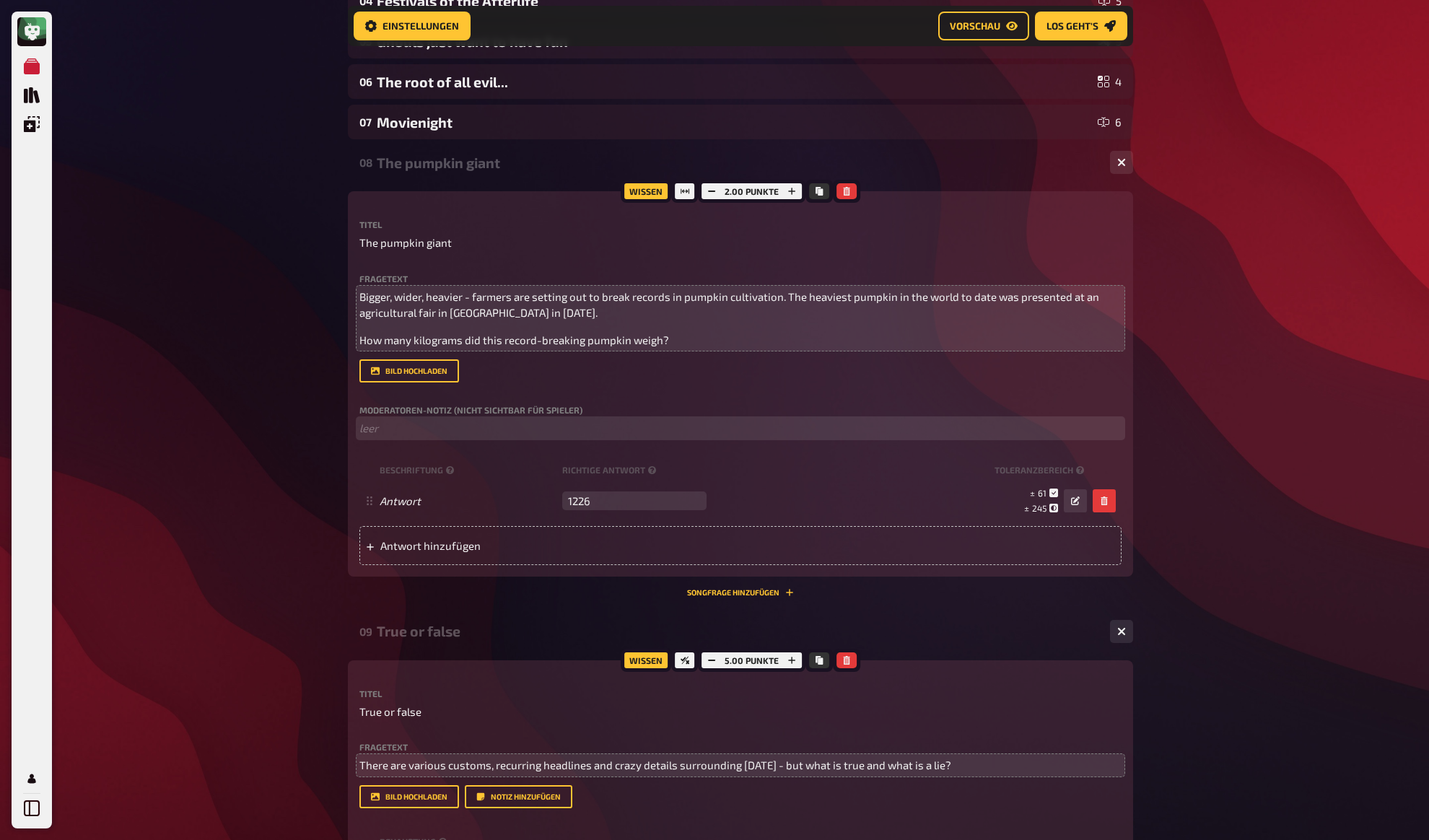
click at [405, 434] on p "﻿ leer" at bounding box center [740, 428] width 762 height 17
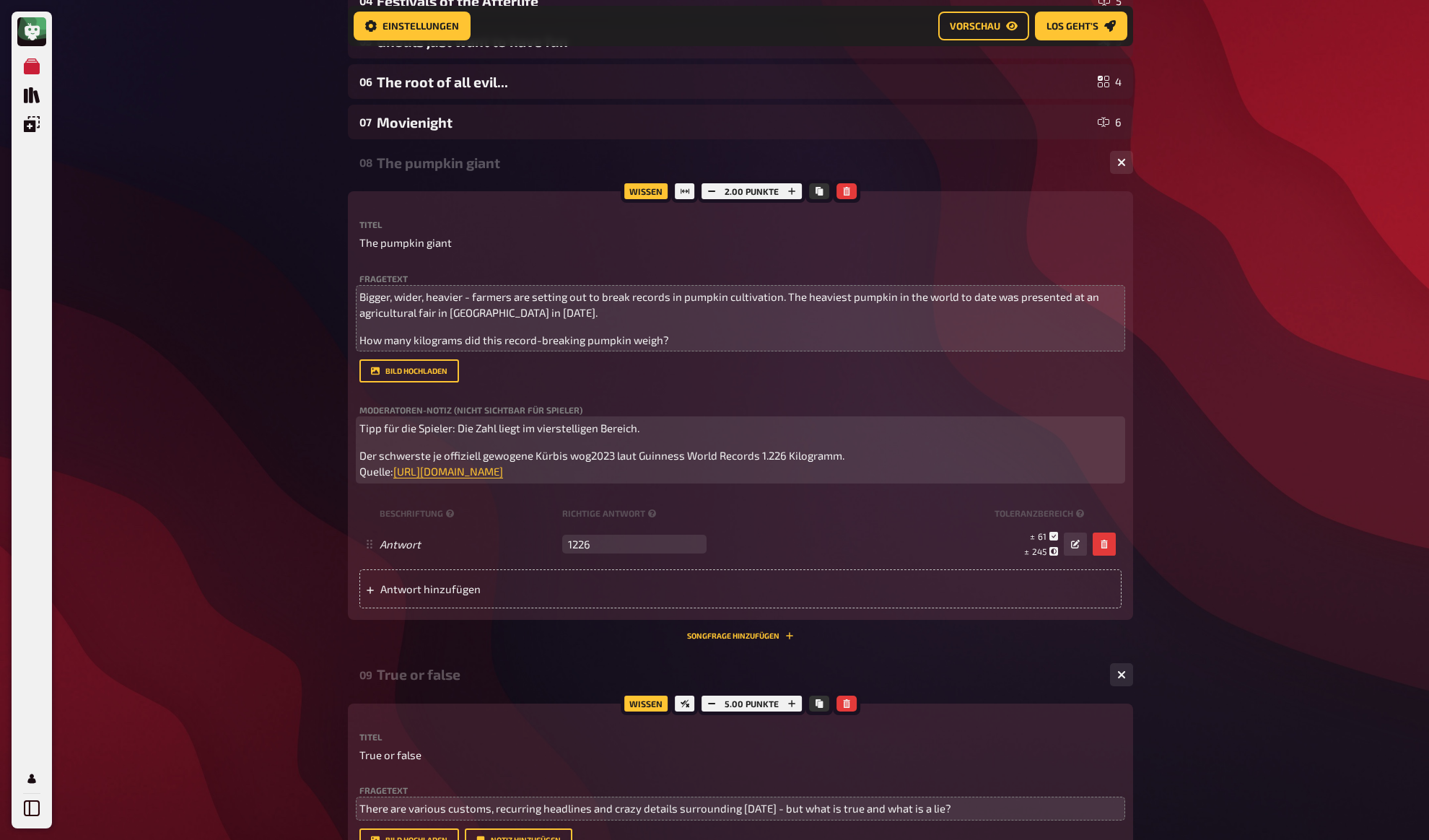
click at [429, 427] on span "Tipp für die Spieler: Die Zahl liegt im vierstelligen Bereich." at bounding box center [500, 428] width 280 height 13
click at [533, 430] on span "Tipp für die Spieler: Die Zahl liegt im vierstelligen Bereich." at bounding box center [500, 428] width 280 height 13
copy span "https://www.guinnessworldrecords.com/world-records/heaviest-pumpkin"
click at [622, 456] on span "According to Guinness World Records, the heaviest pumpkin ever officially weigh…" at bounding box center [639, 463] width 558 height 30
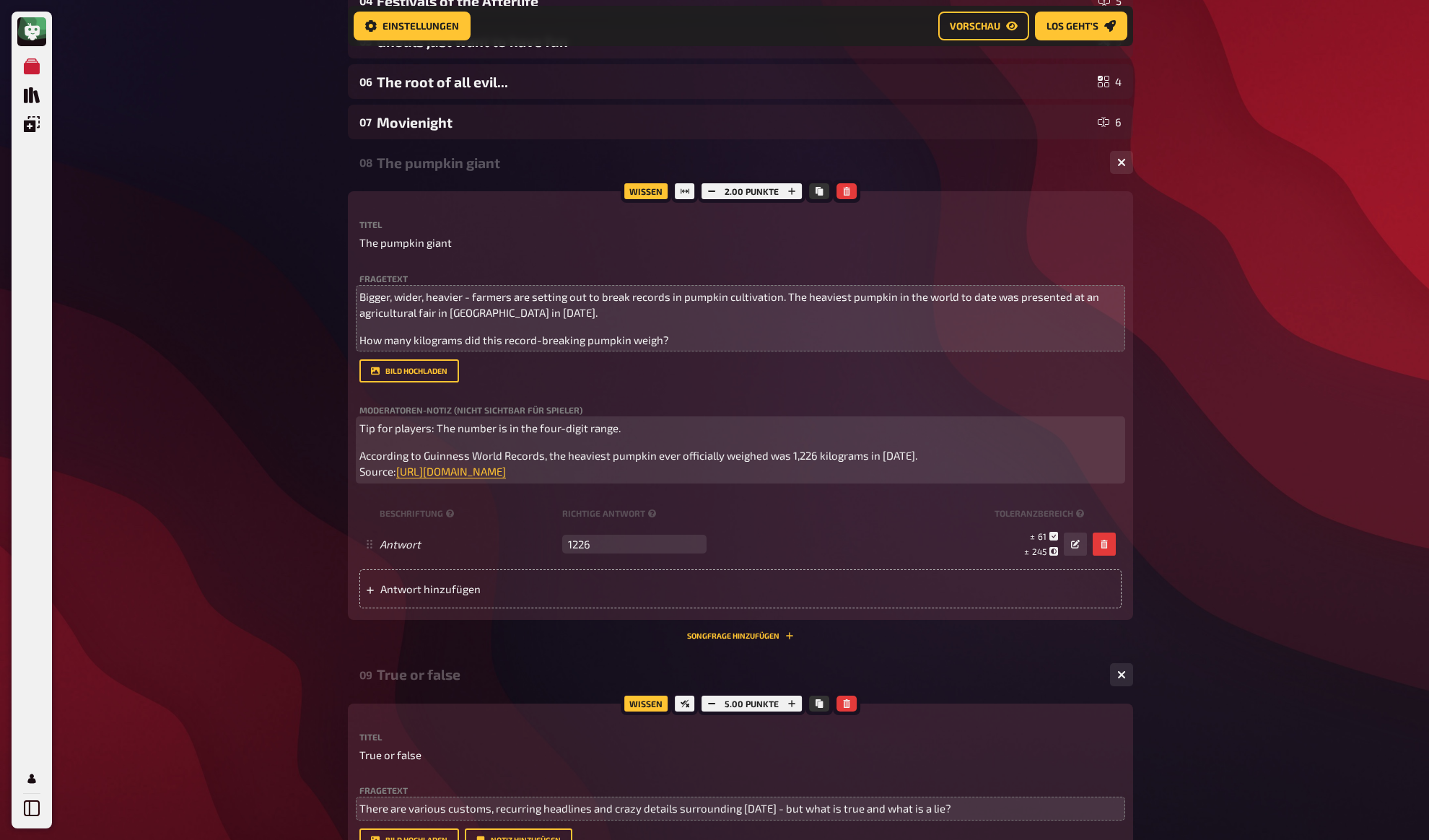
click at [622, 456] on span "According to Guinness World Records, the heaviest pumpkin ever officially weigh…" at bounding box center [639, 463] width 558 height 30
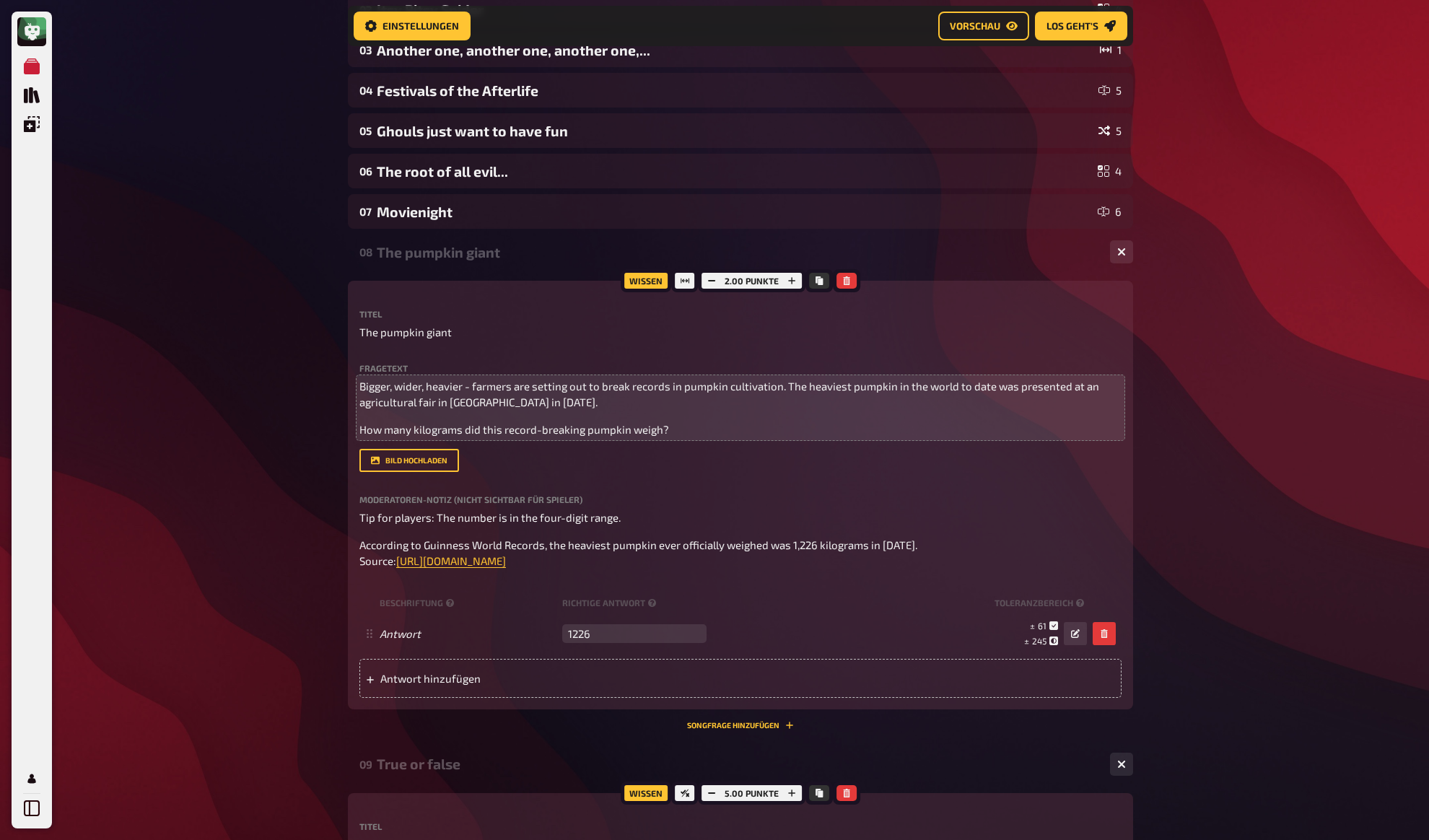
scroll to position [234, 0]
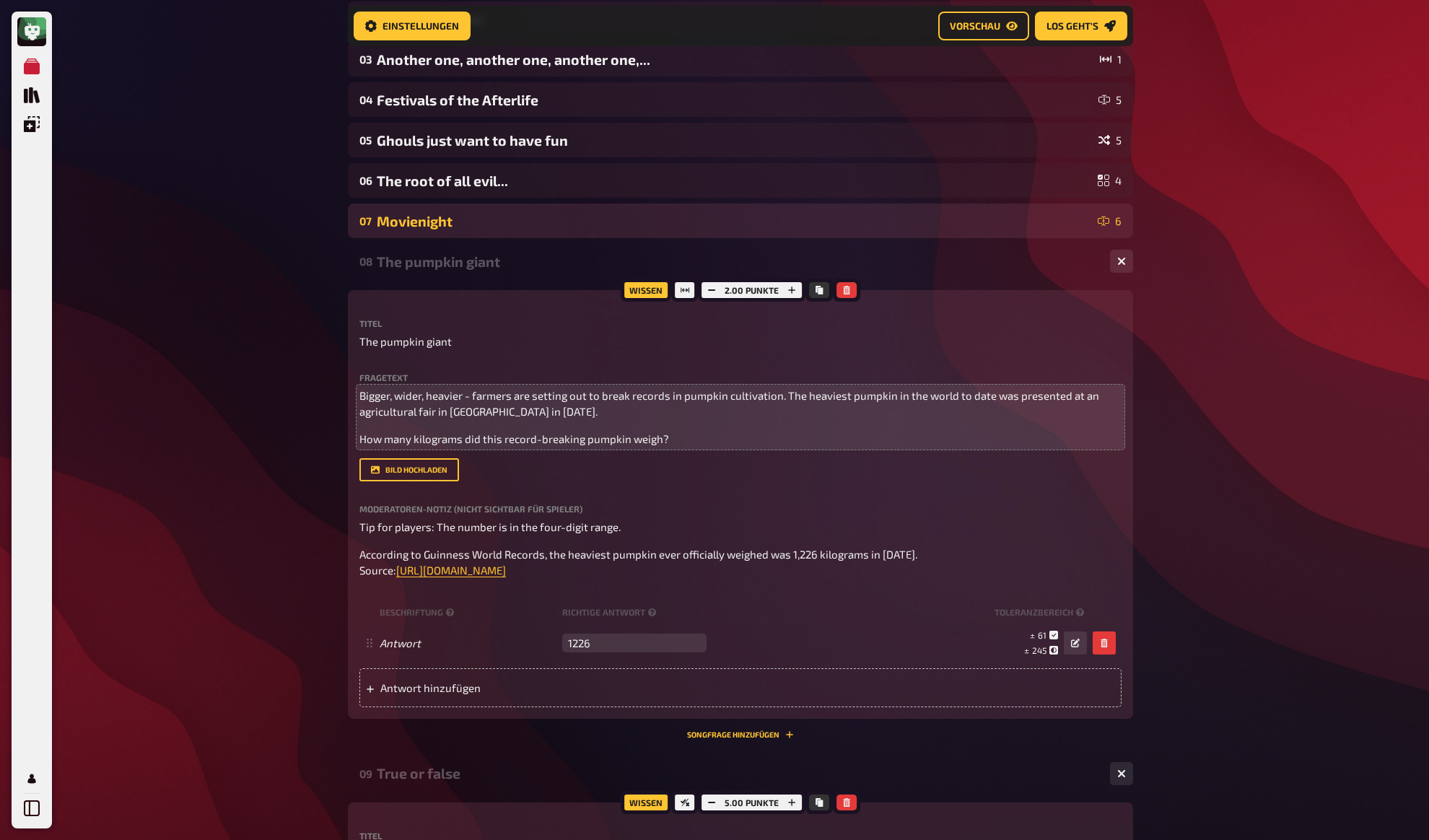
click at [420, 220] on div "Movienight" at bounding box center [734, 221] width 716 height 17
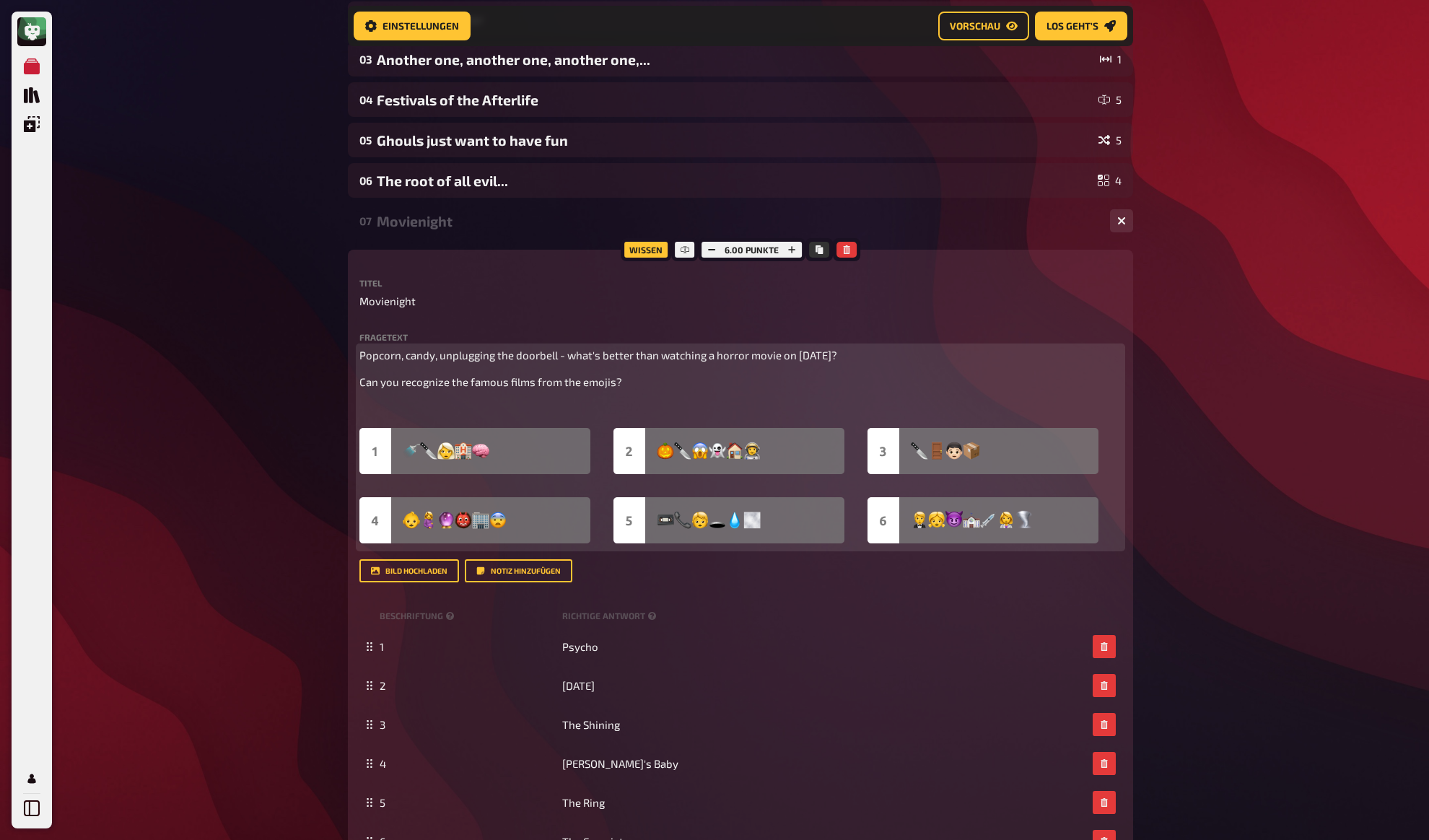
click at [436, 411] on p "﻿" at bounding box center [740, 409] width 762 height 17
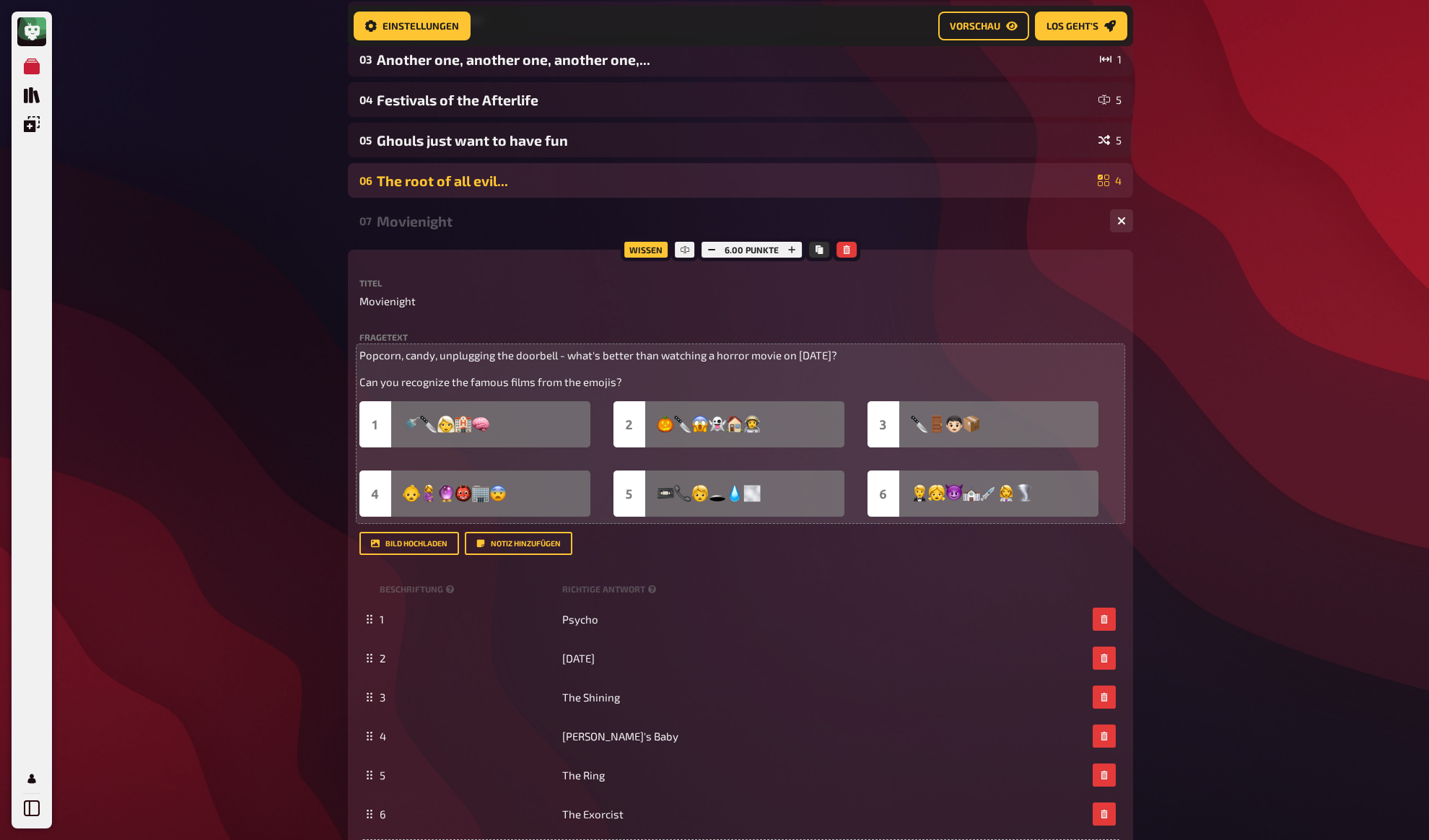
click at [444, 180] on div "The root of all evil..." at bounding box center [734, 181] width 716 height 17
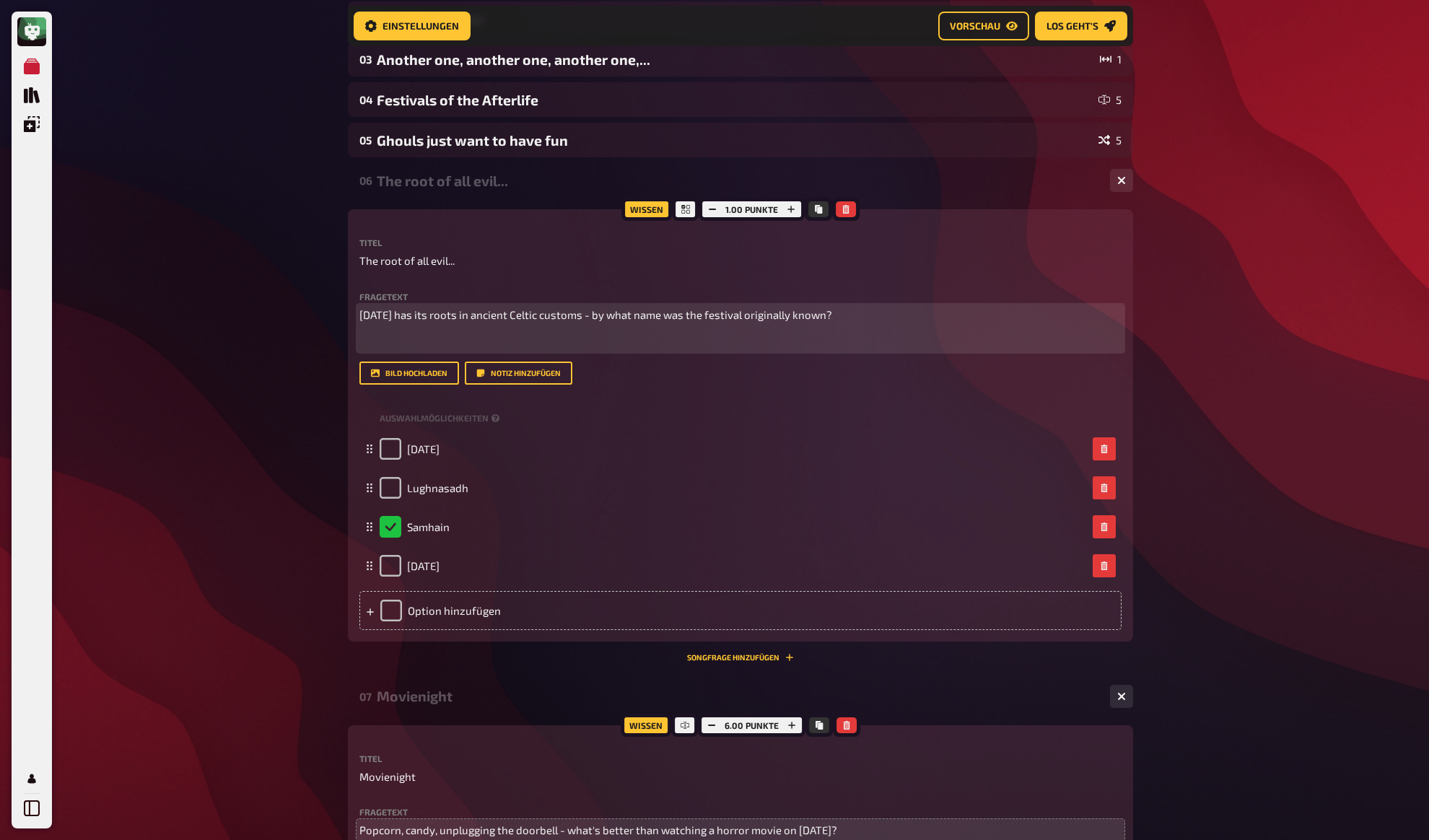
click at [425, 341] on p "﻿" at bounding box center [740, 341] width 762 height 17
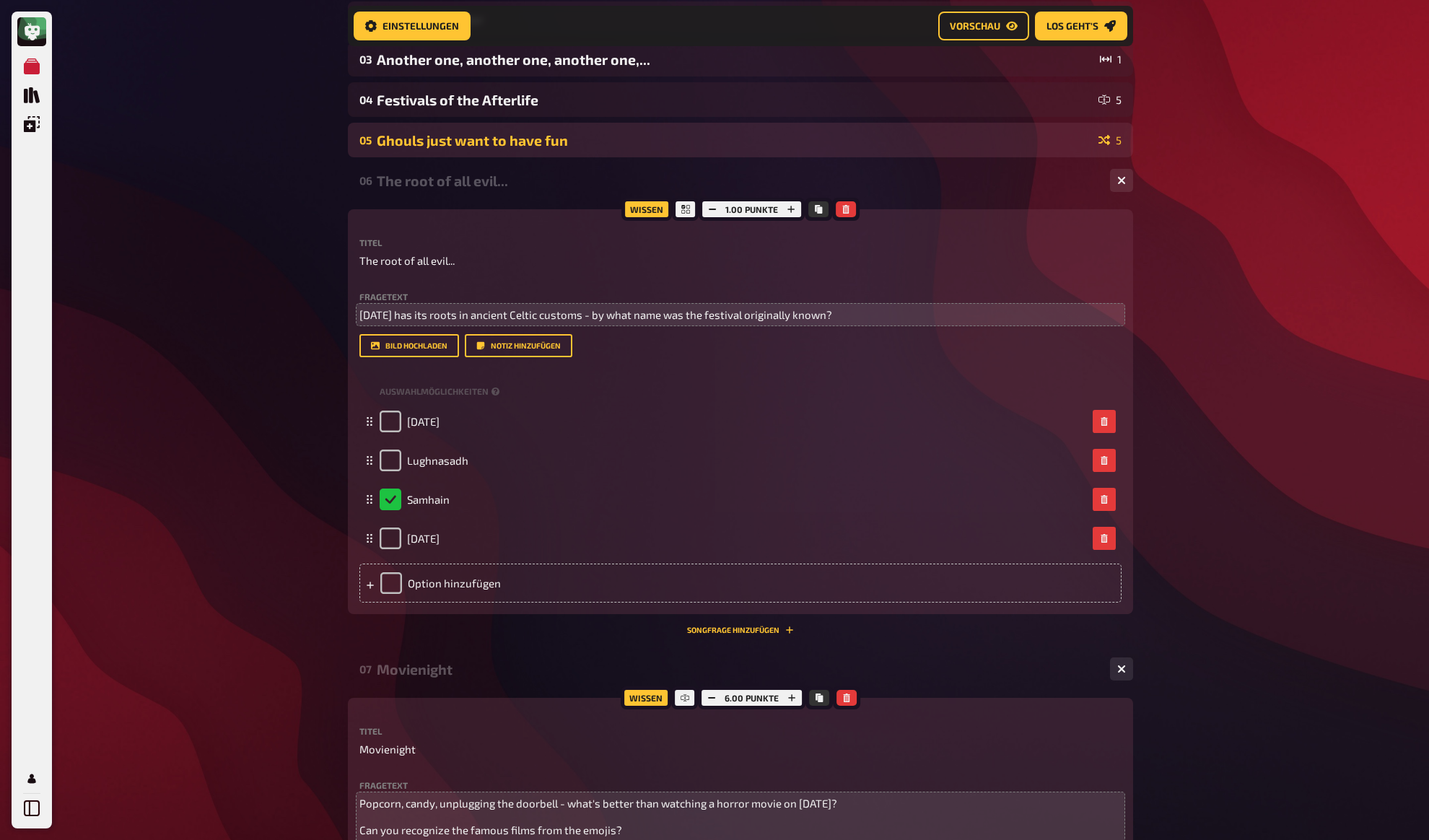
click at [437, 139] on div "Ghouls just want to have fun" at bounding box center [734, 140] width 716 height 17
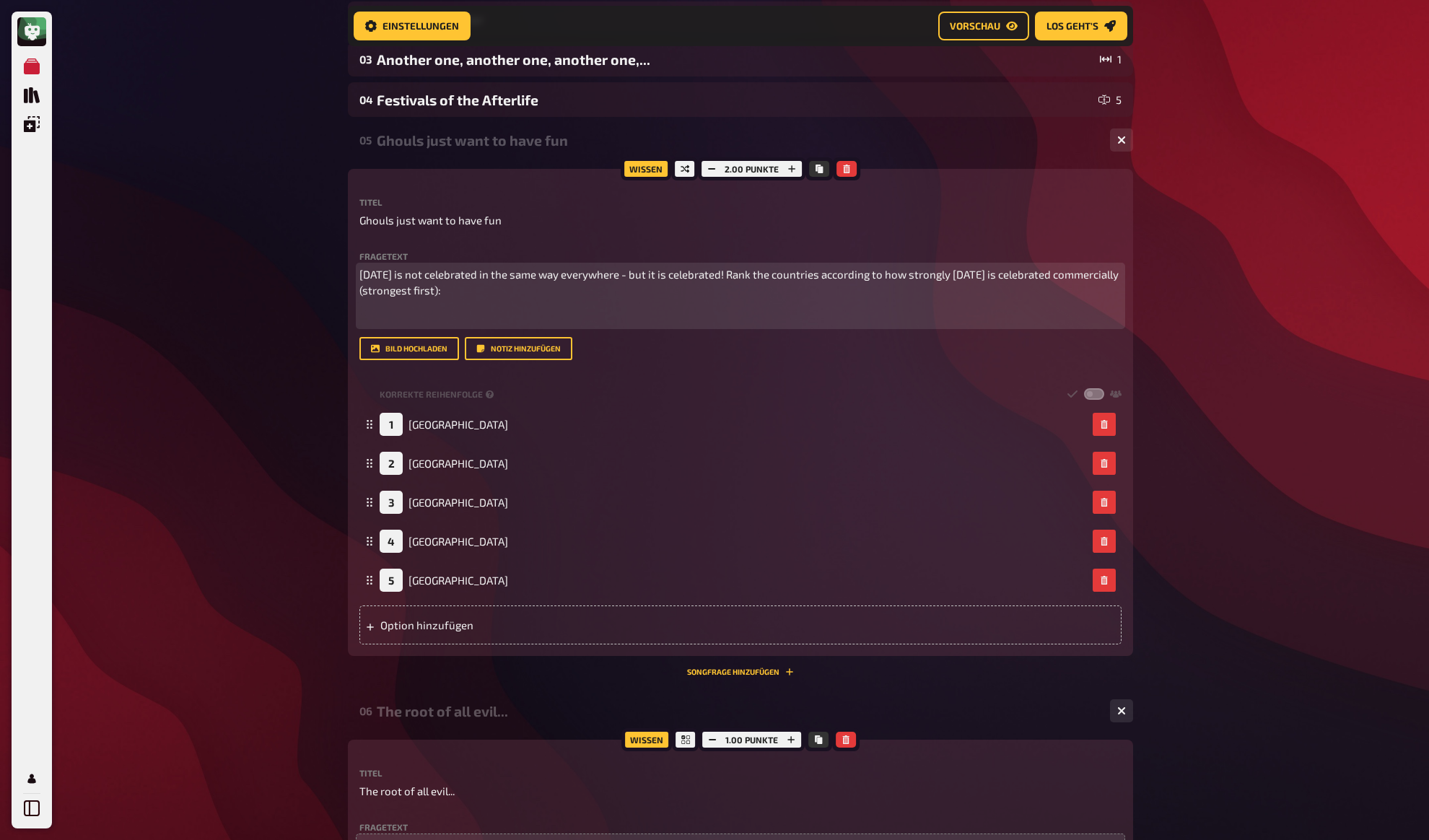
click at [419, 315] on p "﻿" at bounding box center [740, 317] width 762 height 17
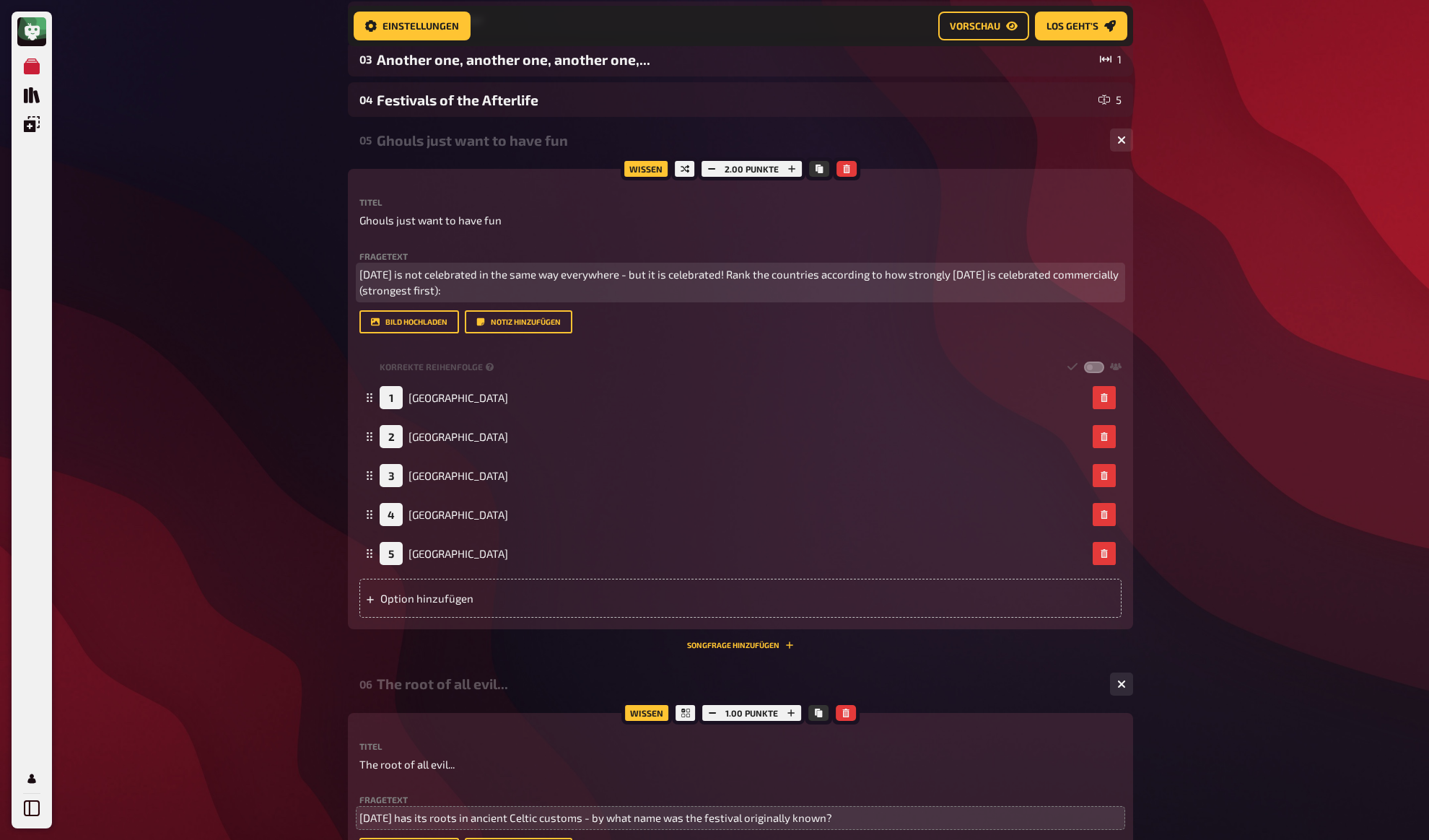
click at [438, 295] on span "Halloween is not celebrated in the same way everywhere - but it is celebrated! …" at bounding box center [740, 282] width 761 height 30
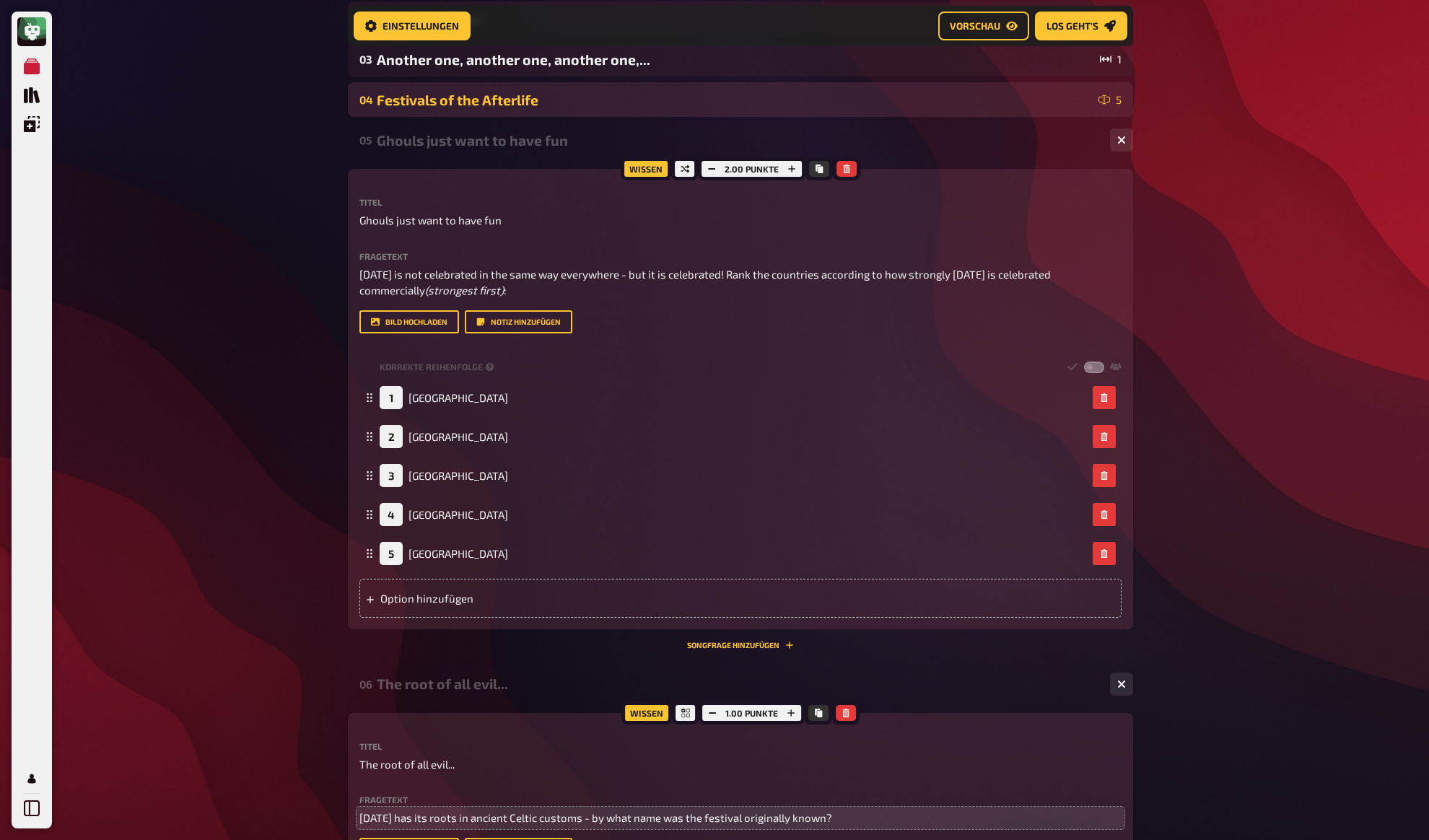
click at [413, 102] on div "Festivals of the Afterlife" at bounding box center [734, 100] width 716 height 17
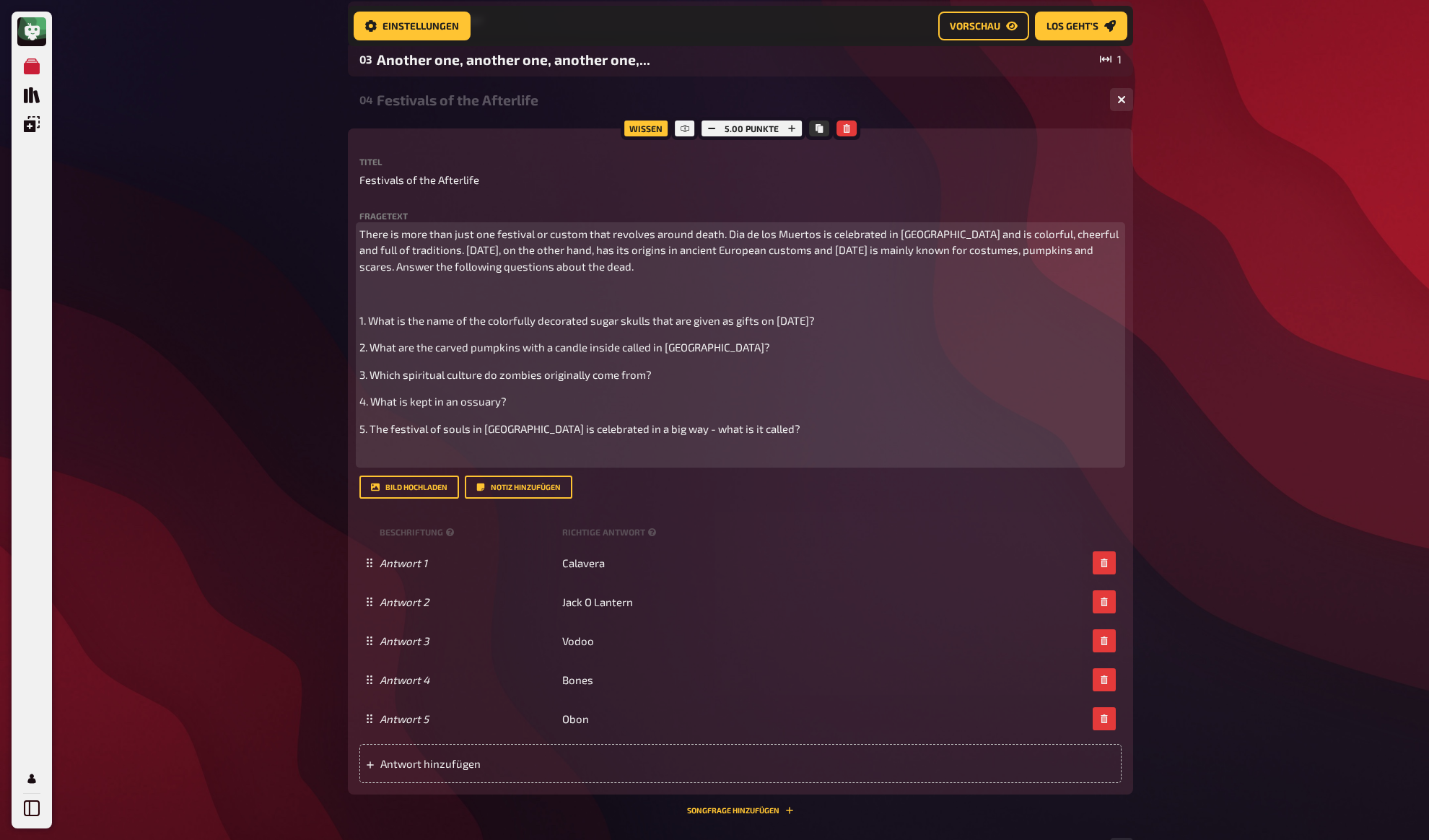
click at [412, 462] on p "﻿" at bounding box center [740, 456] width 762 height 17
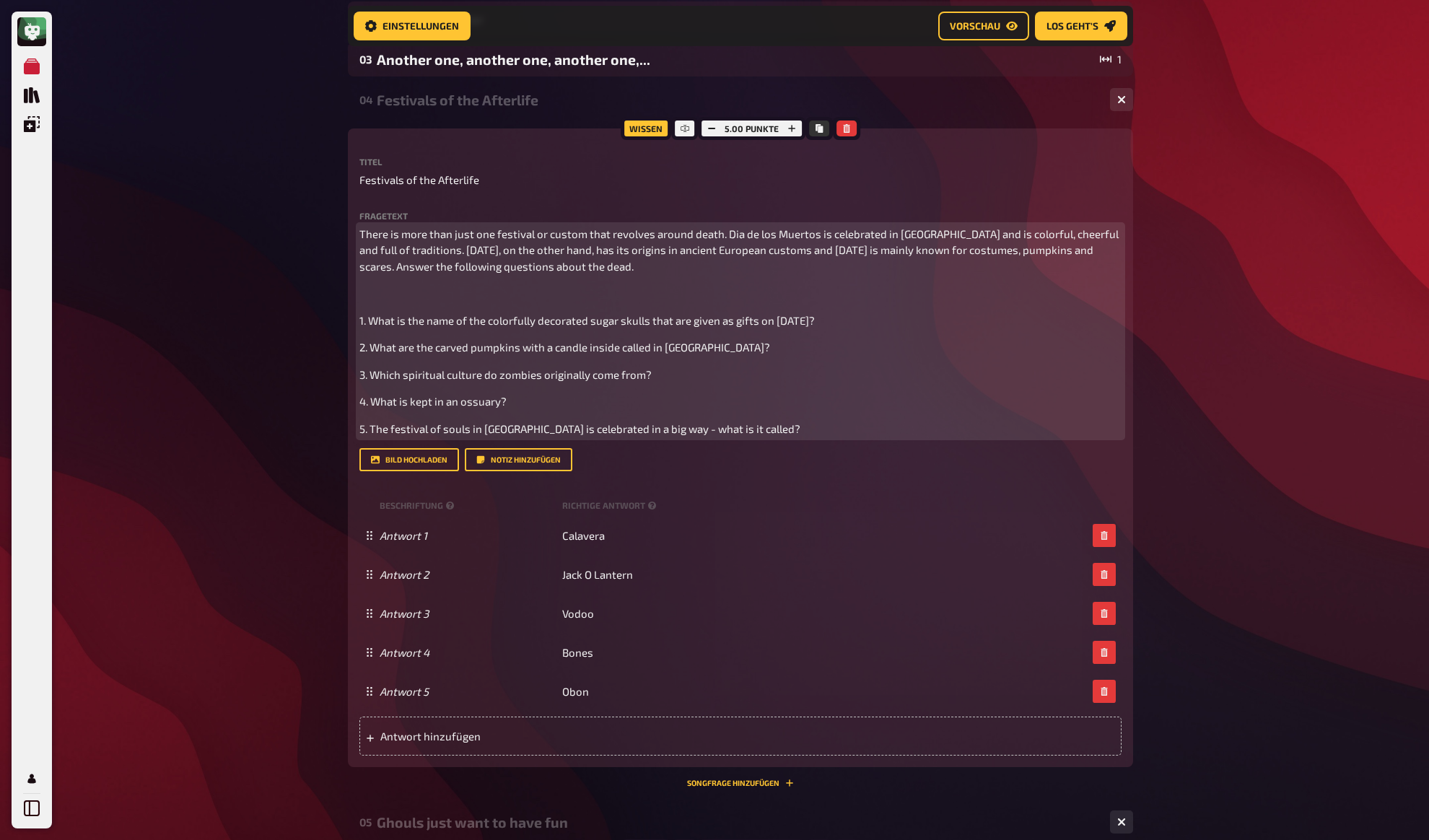
click at [388, 290] on p "﻿" at bounding box center [740, 293] width 762 height 17
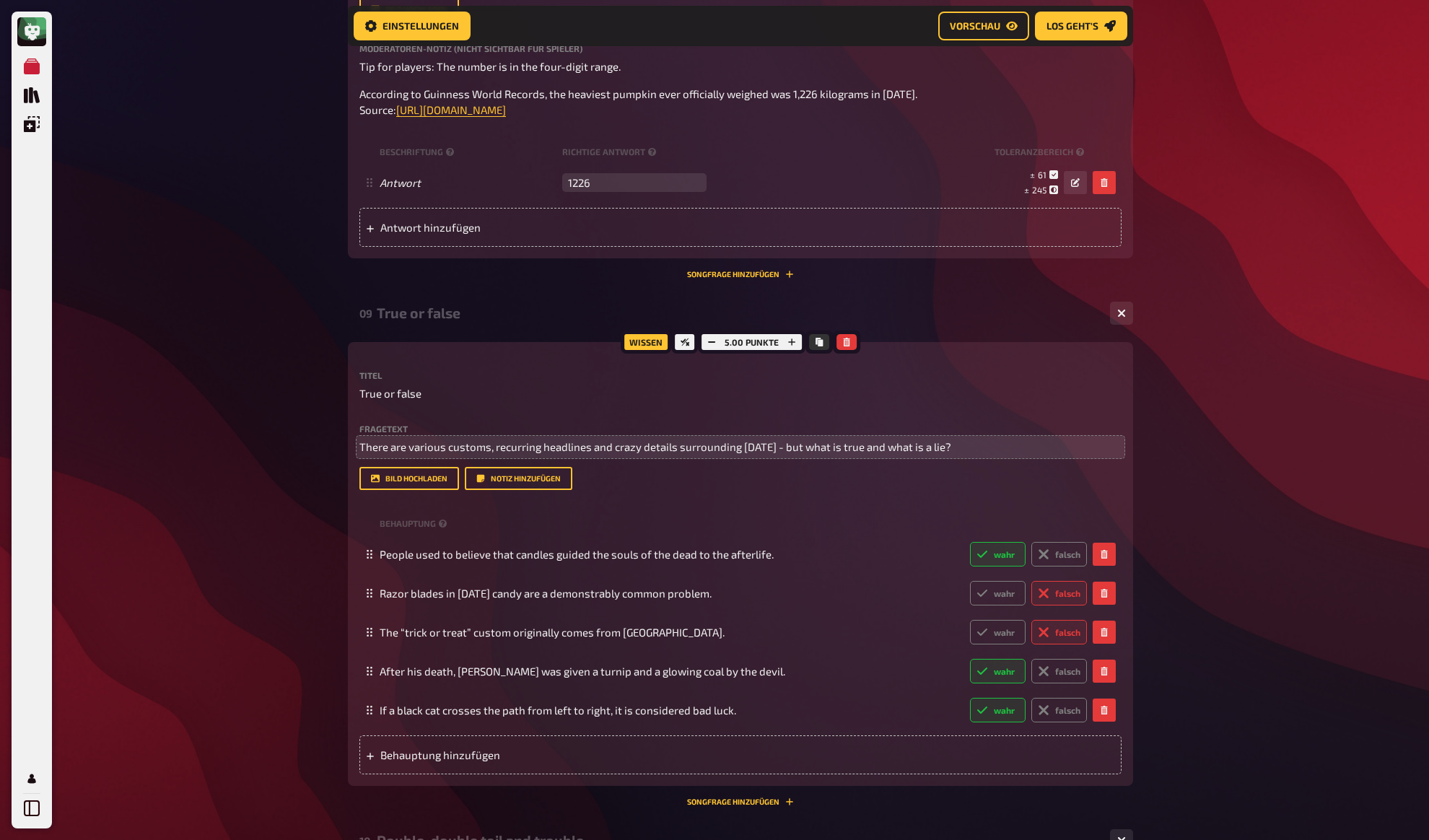
scroll to position [3496, 0]
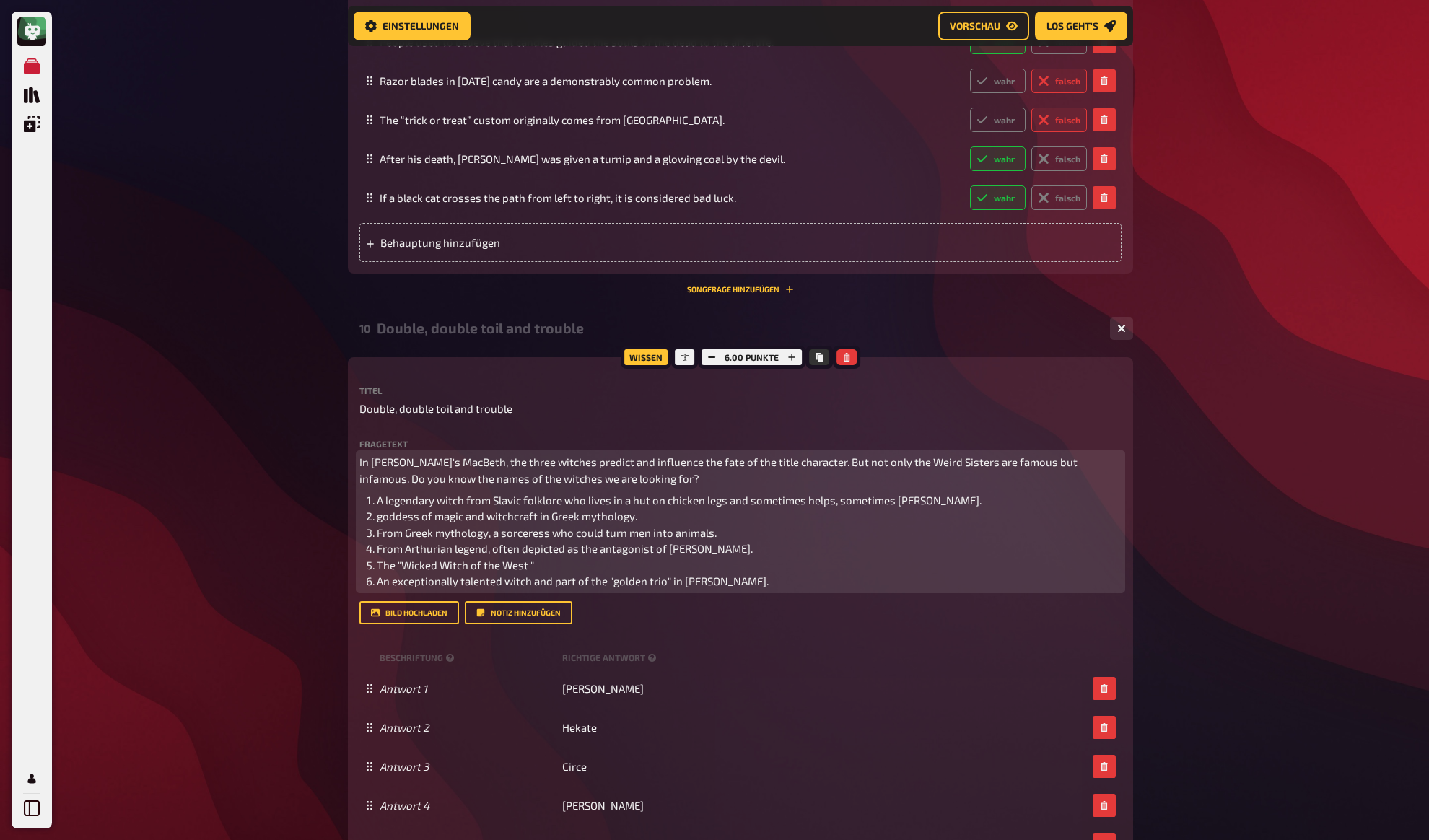
click at [403, 507] on span "A legendary witch from Slavic folklore who lives in a hut on chicken legs and s…" at bounding box center [679, 500] width 605 height 13
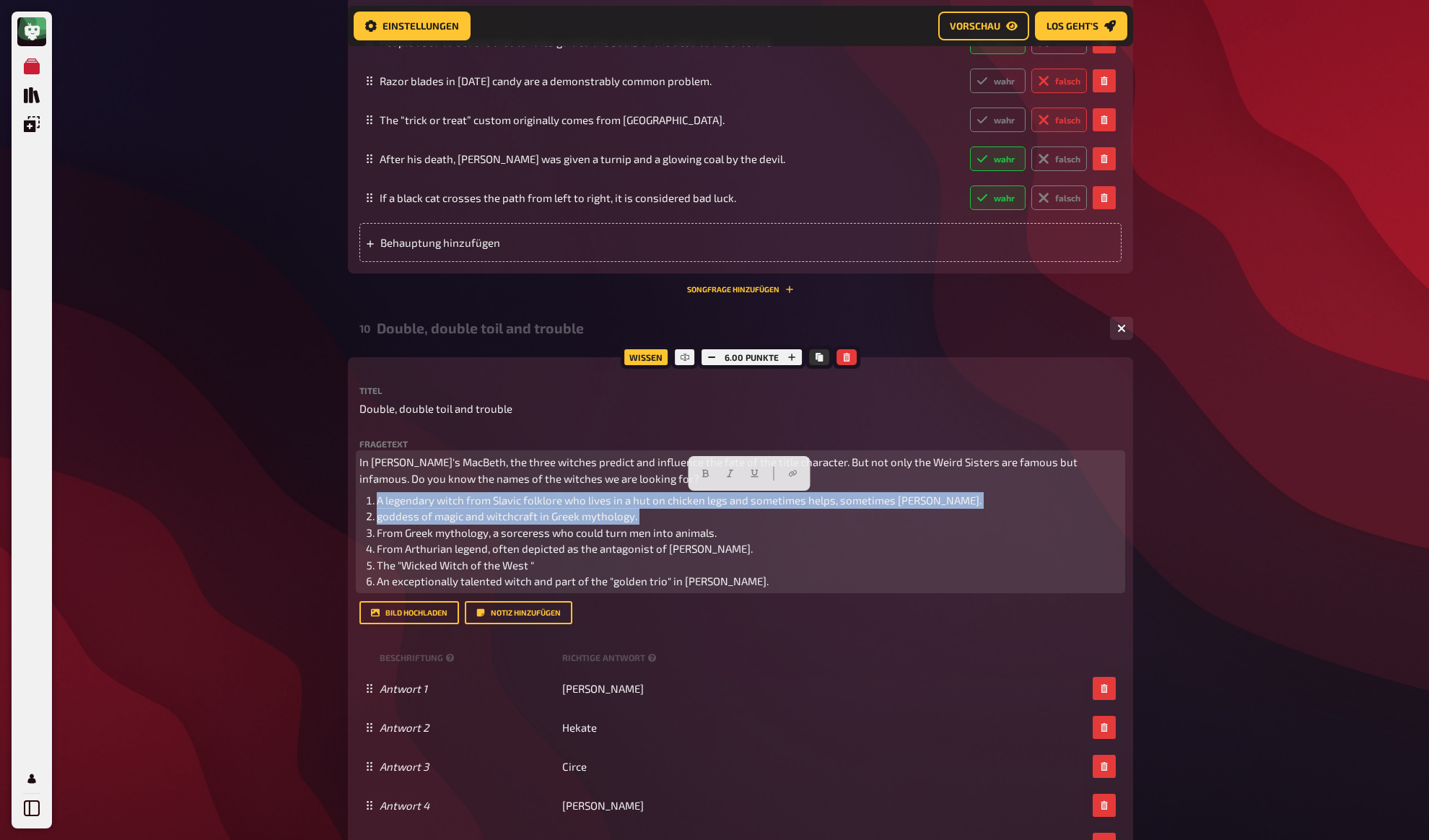
copy ol "A legendary witch from Slavic folklore who lives in a hut on chicken legs and s…"
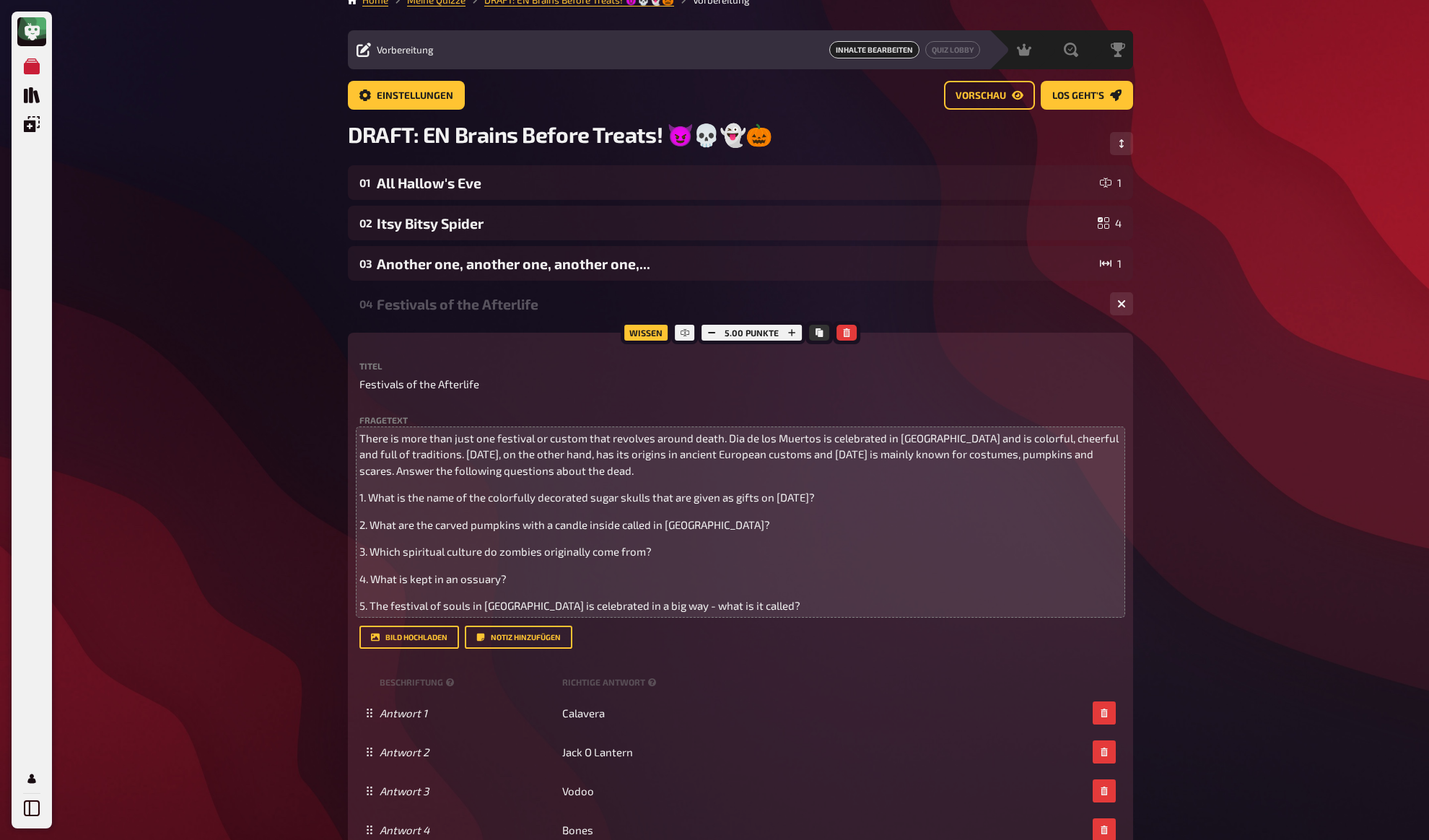
scroll to position [0, 0]
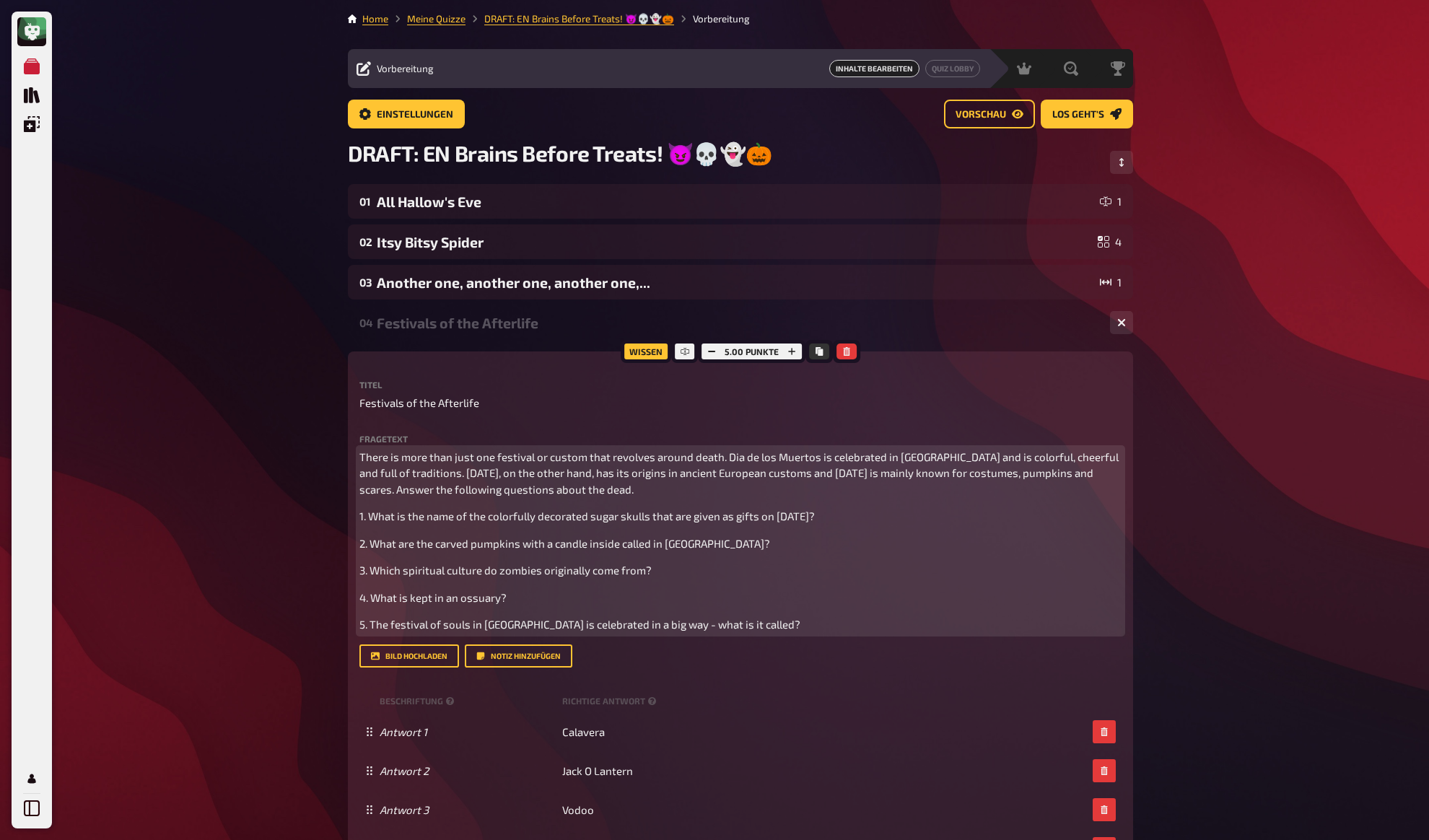
click at [581, 498] on p "There is more than just one festival or custom that revolves around death. Dia …" at bounding box center [740, 472] width 762 height 49
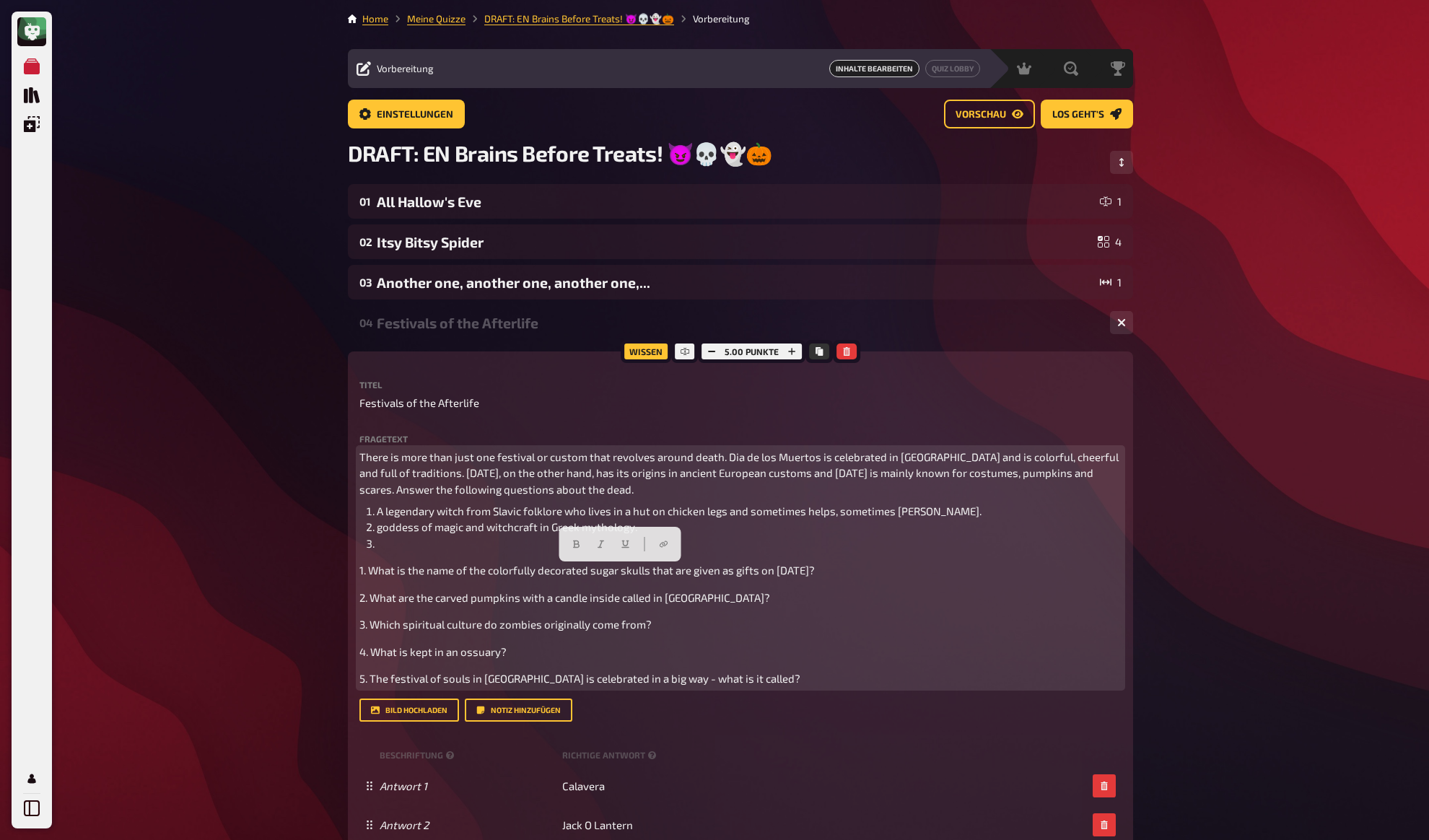
copy span "What is the name of the colorfully decorated sugar skulls that are given as gif…"
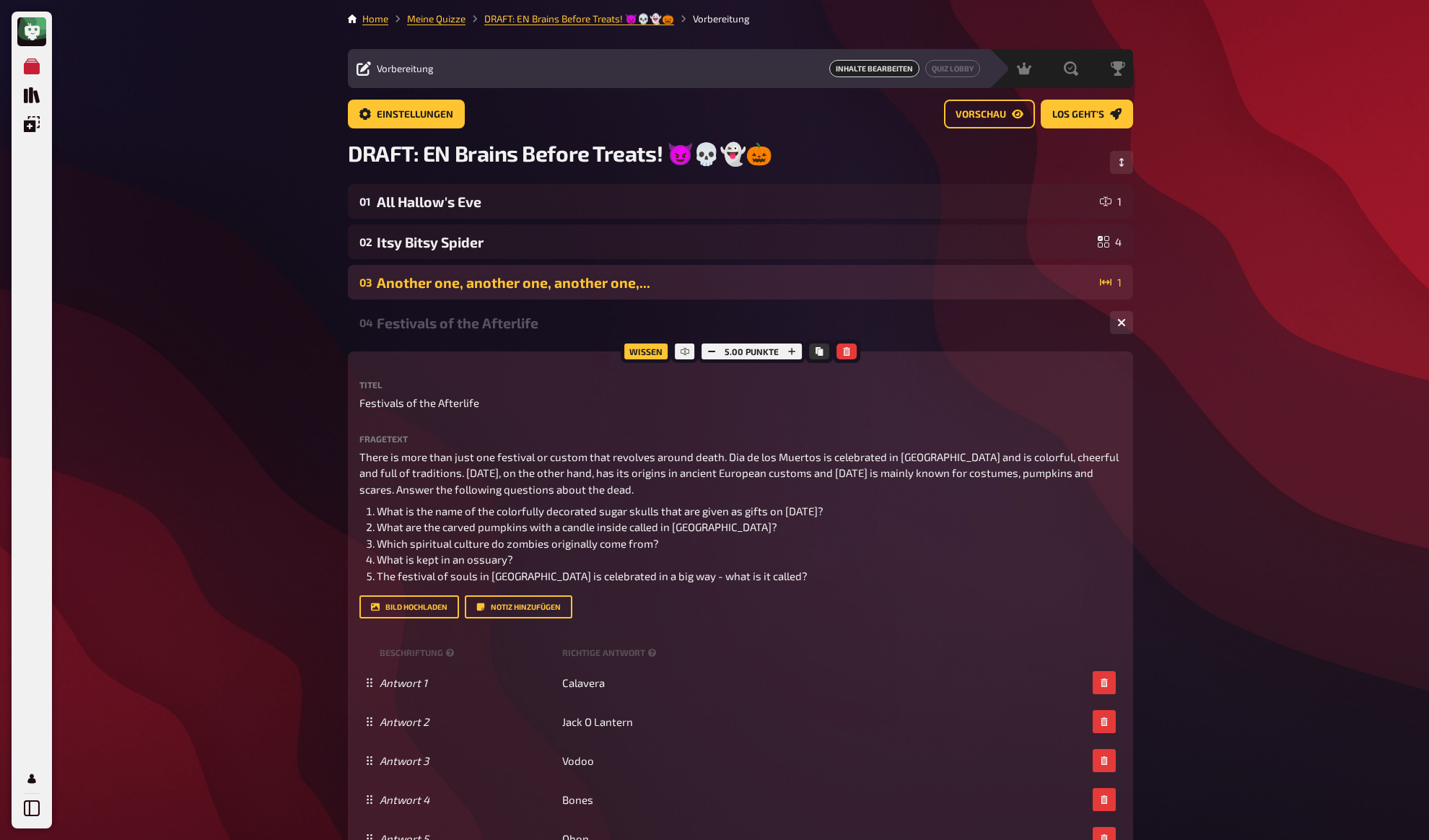
click at [457, 276] on div "Another one, another one, another one,..." at bounding box center [735, 282] width 717 height 17
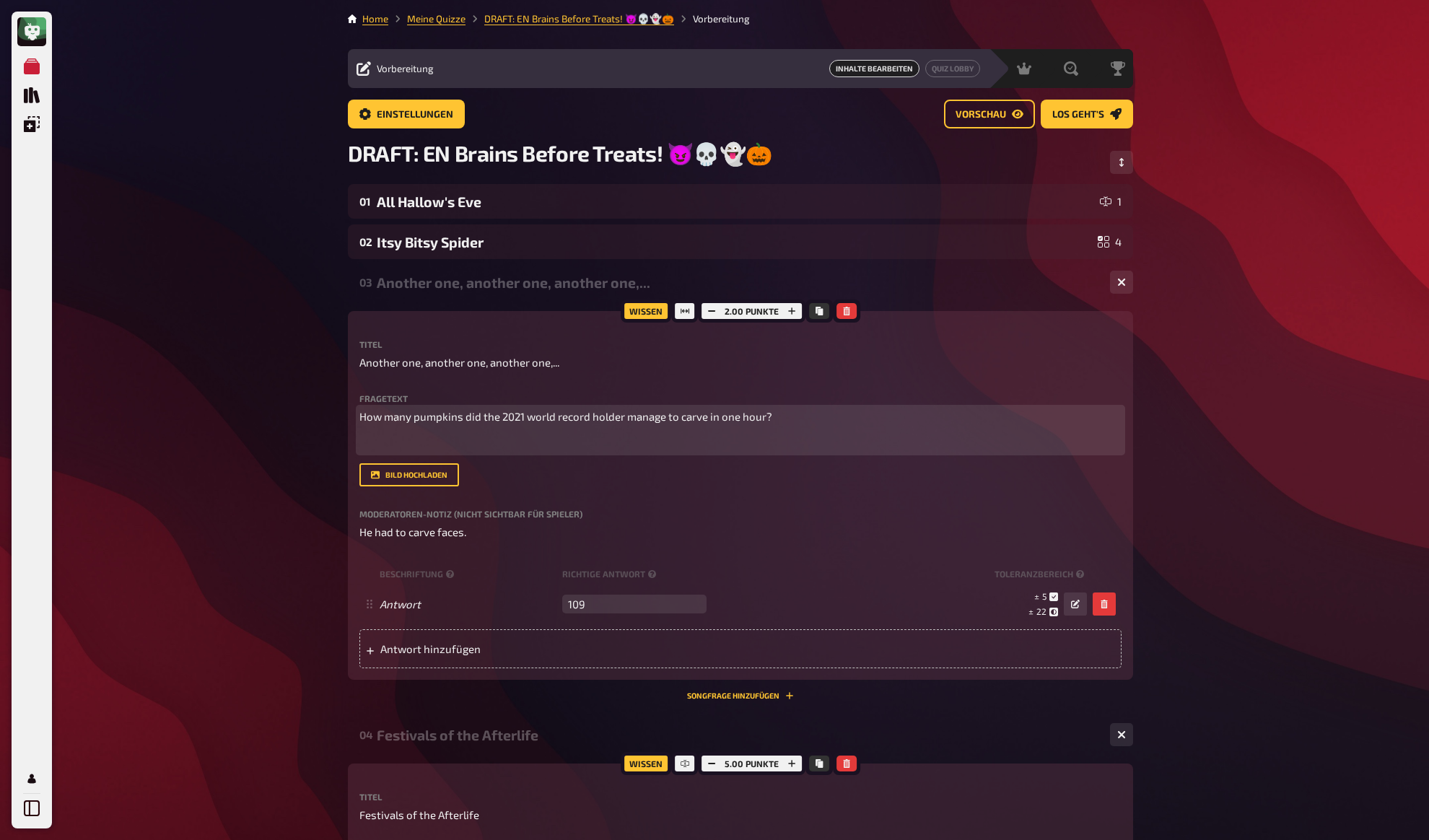
click at [445, 443] on p "﻿" at bounding box center [740, 443] width 762 height 17
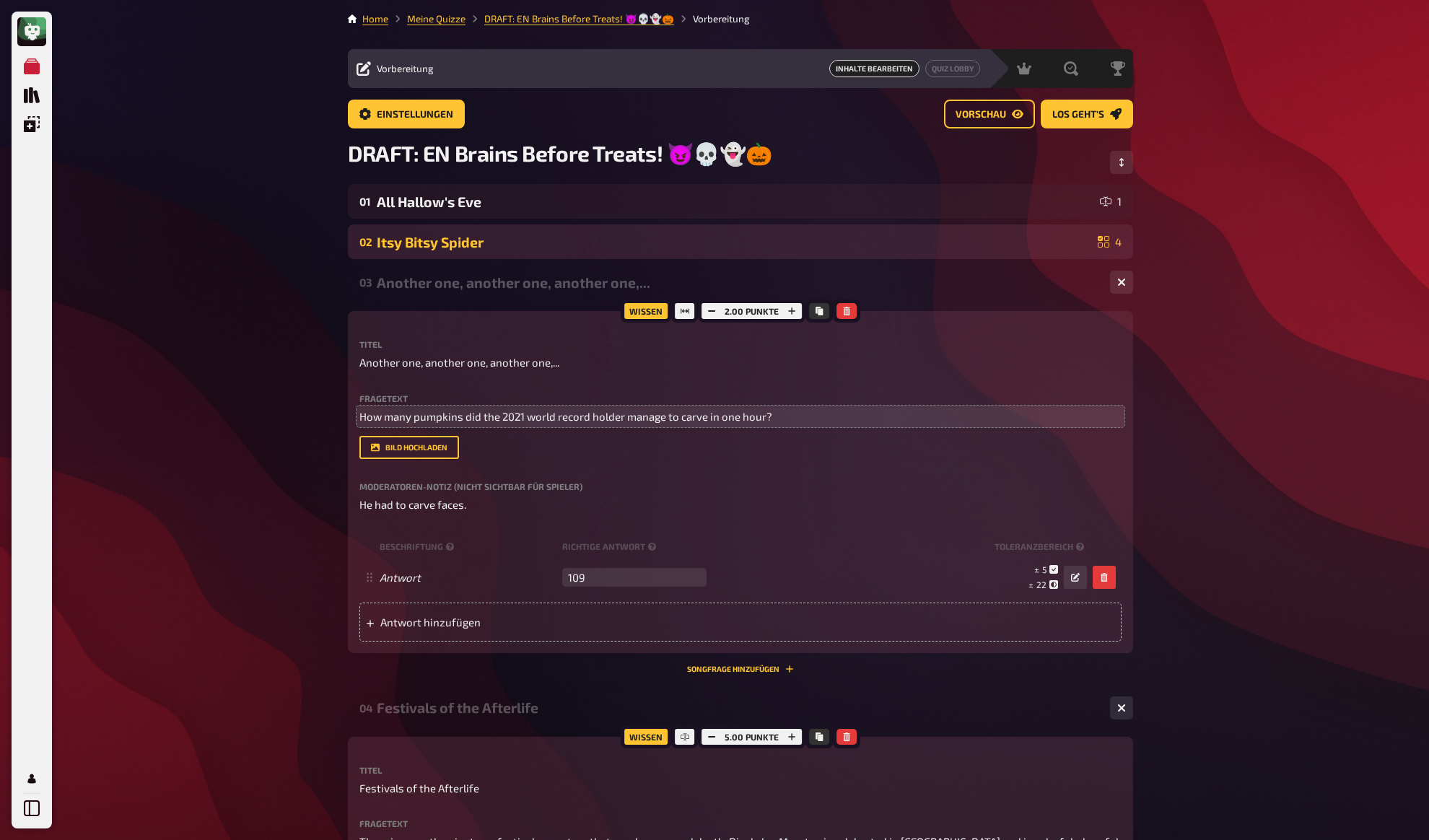
click at [437, 244] on div "Itsy Bitsy Spider" at bounding box center [734, 241] width 716 height 17
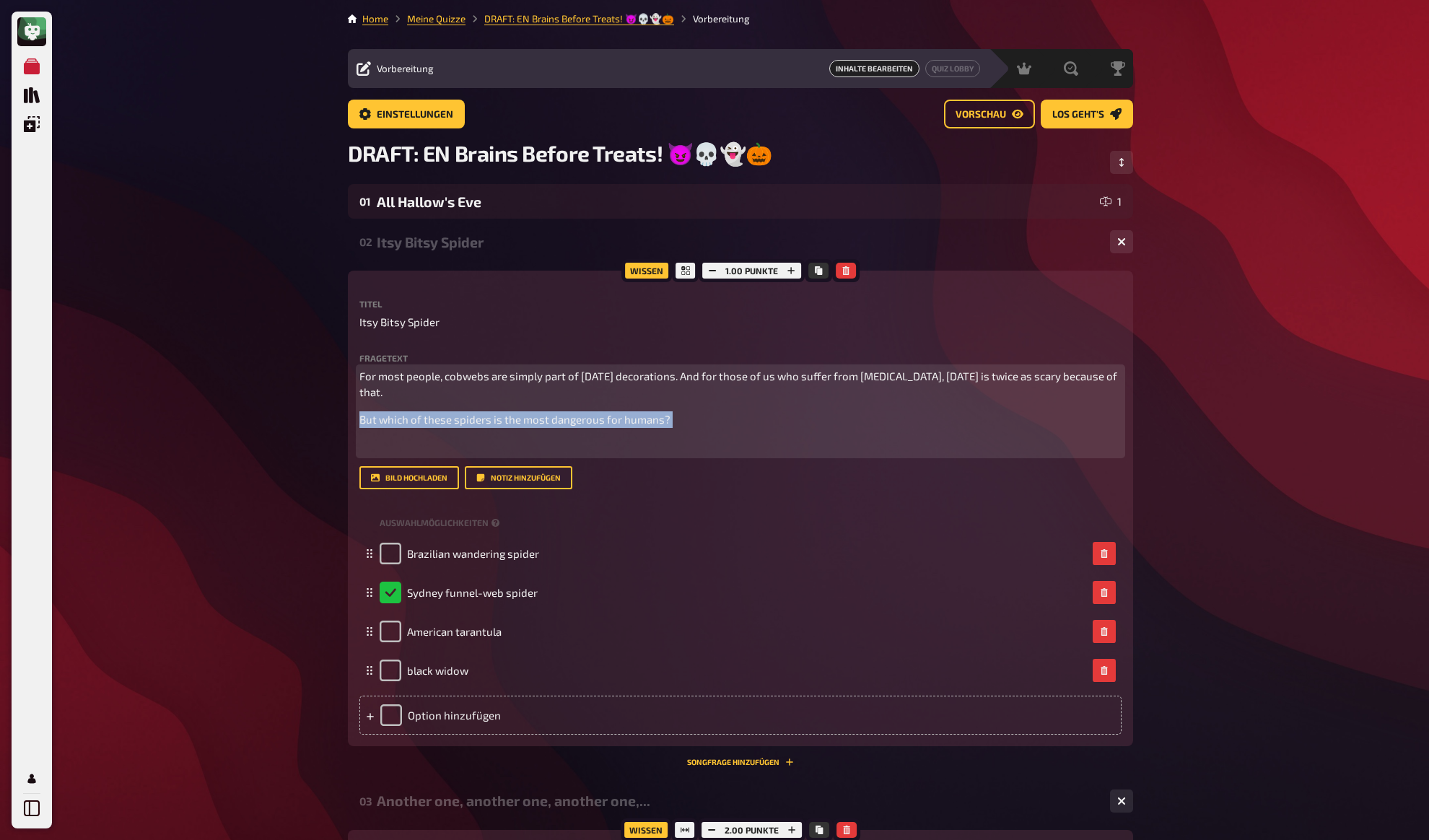
click at [433, 454] on div "For most people, cobwebs are simply part of Halloween decorations. And for thos…" at bounding box center [740, 411] width 762 height 86
click at [433, 454] on p "﻿" at bounding box center [740, 446] width 762 height 17
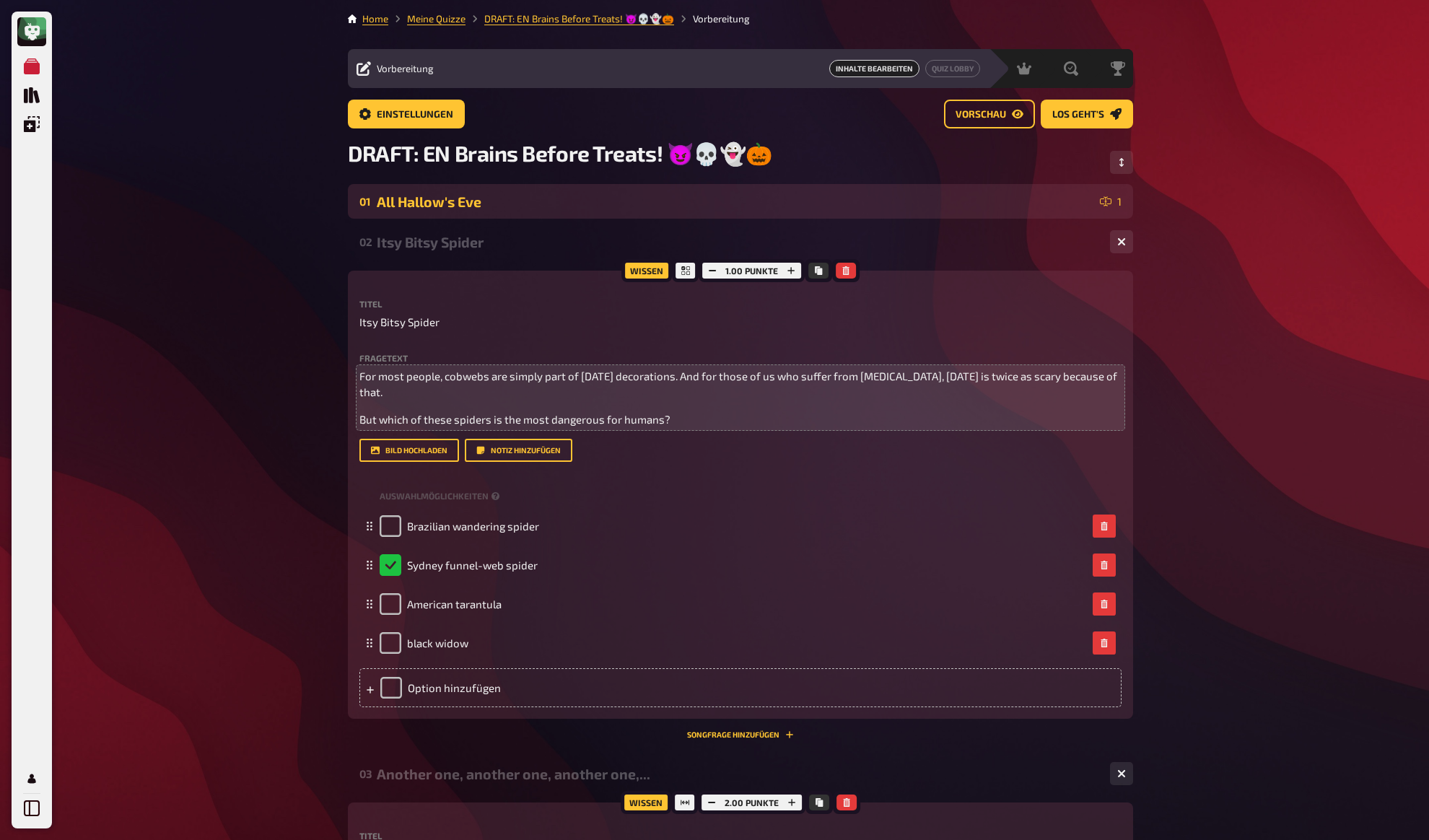
click at [458, 204] on div "All Hallow's Eve" at bounding box center [735, 201] width 717 height 17
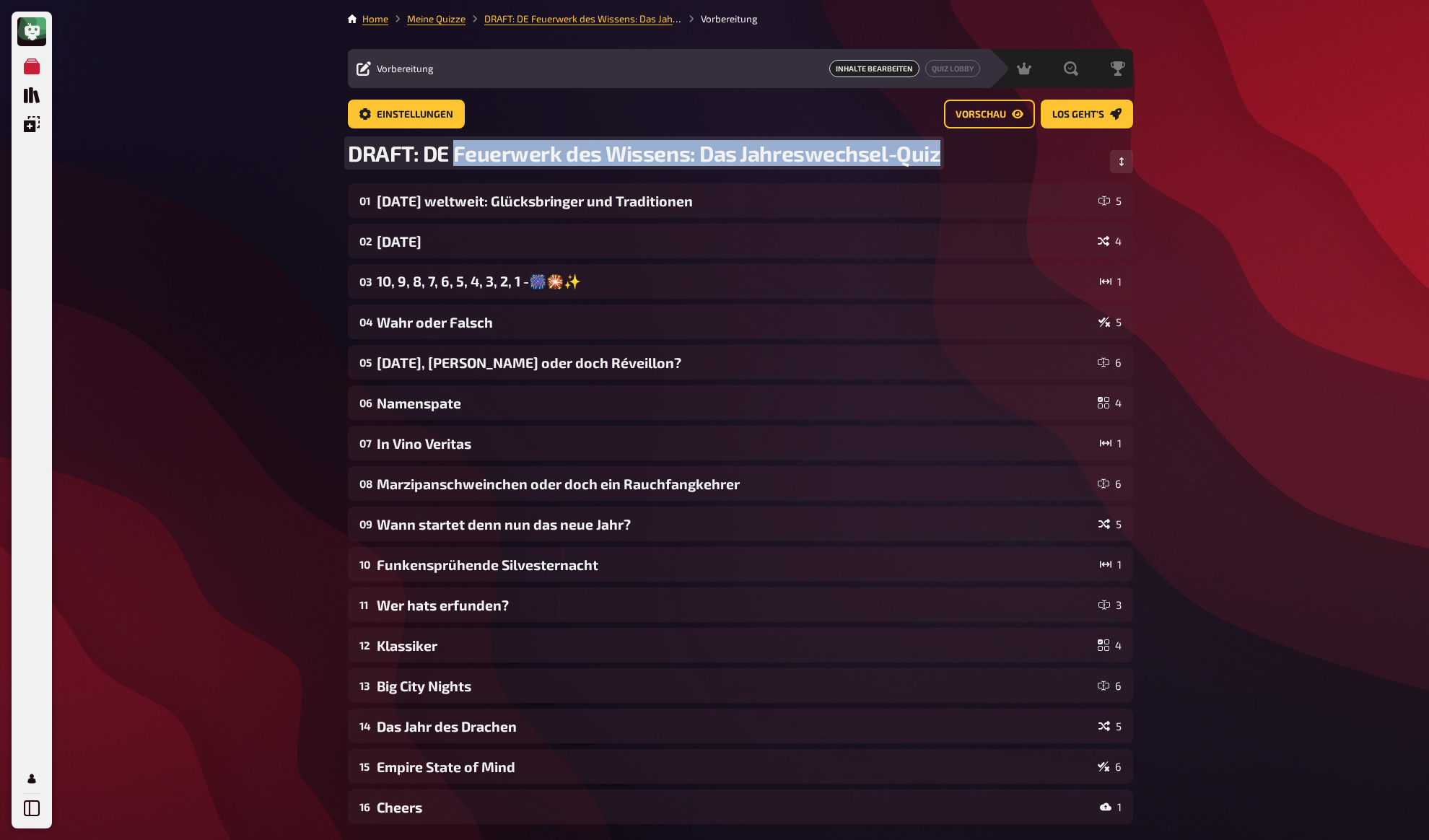
drag, startPoint x: 458, startPoint y: 156, endPoint x: 976, endPoint y: 151, distance: 518.0
click at [976, 151] on div "DRAFT: DE Feuerwerk des Wissens: Das Jahreswechsel-Quiz" at bounding box center [740, 161] width 785 height 43
copy span "Feuerwerk des Wissens: Das Jahreswechsel-Quiz"
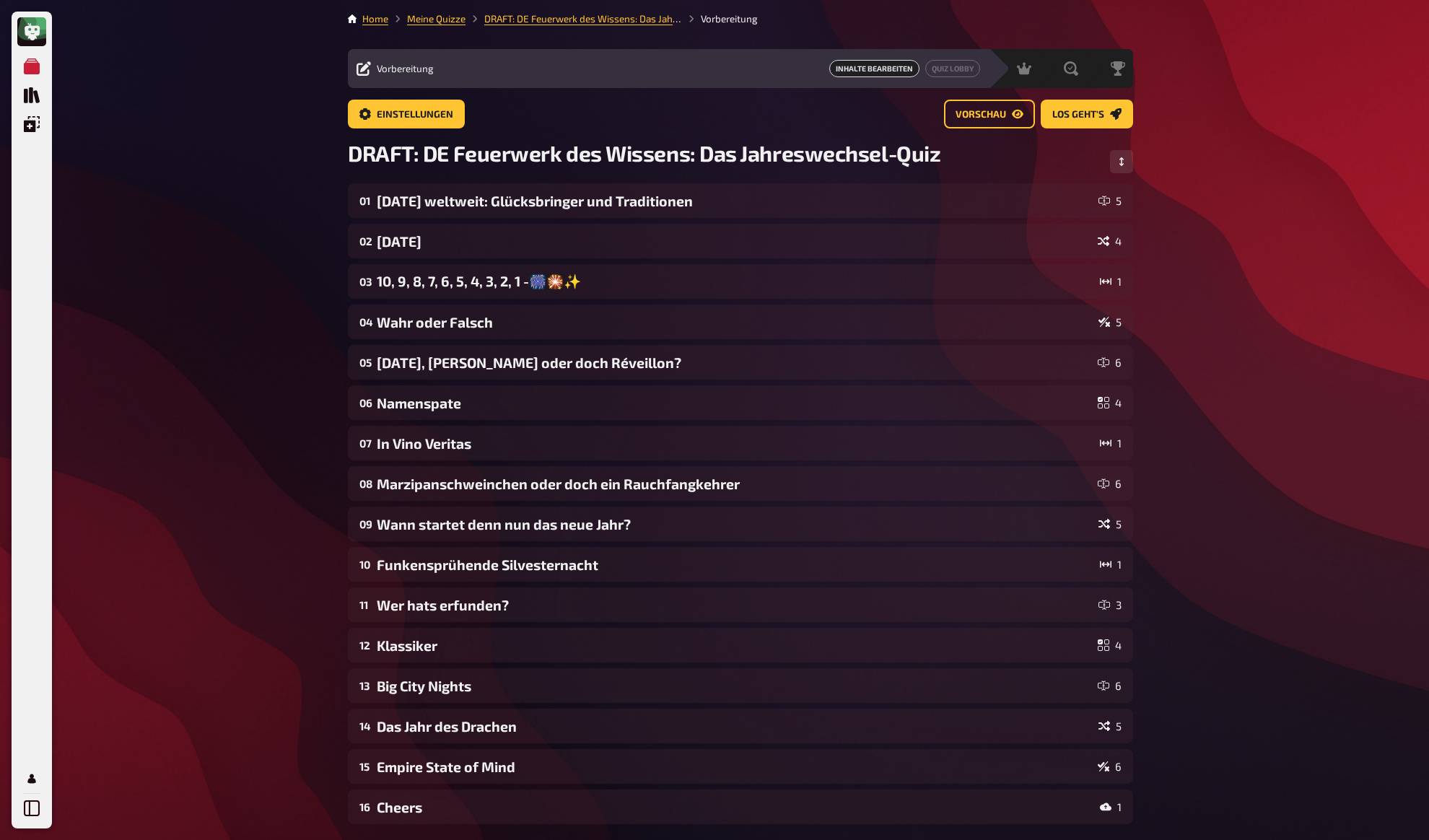
click at [226, 381] on div "Meine Quizze Quiz Sammlung Einblendungen Mein Konto Home Meine Quizze DRAFT: DE…" at bounding box center [714, 512] width 1429 height 1025
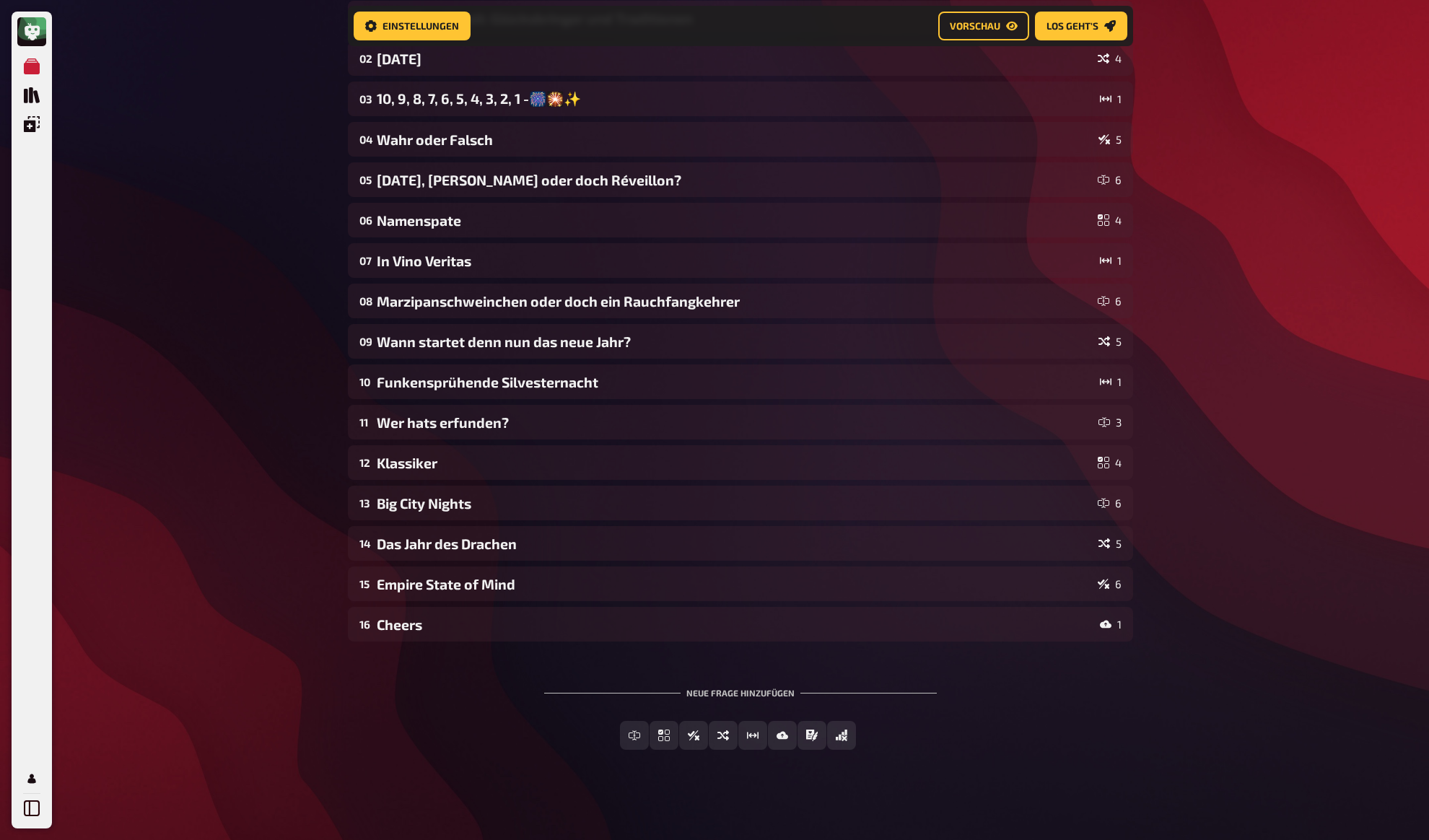
scroll to position [197, 0]
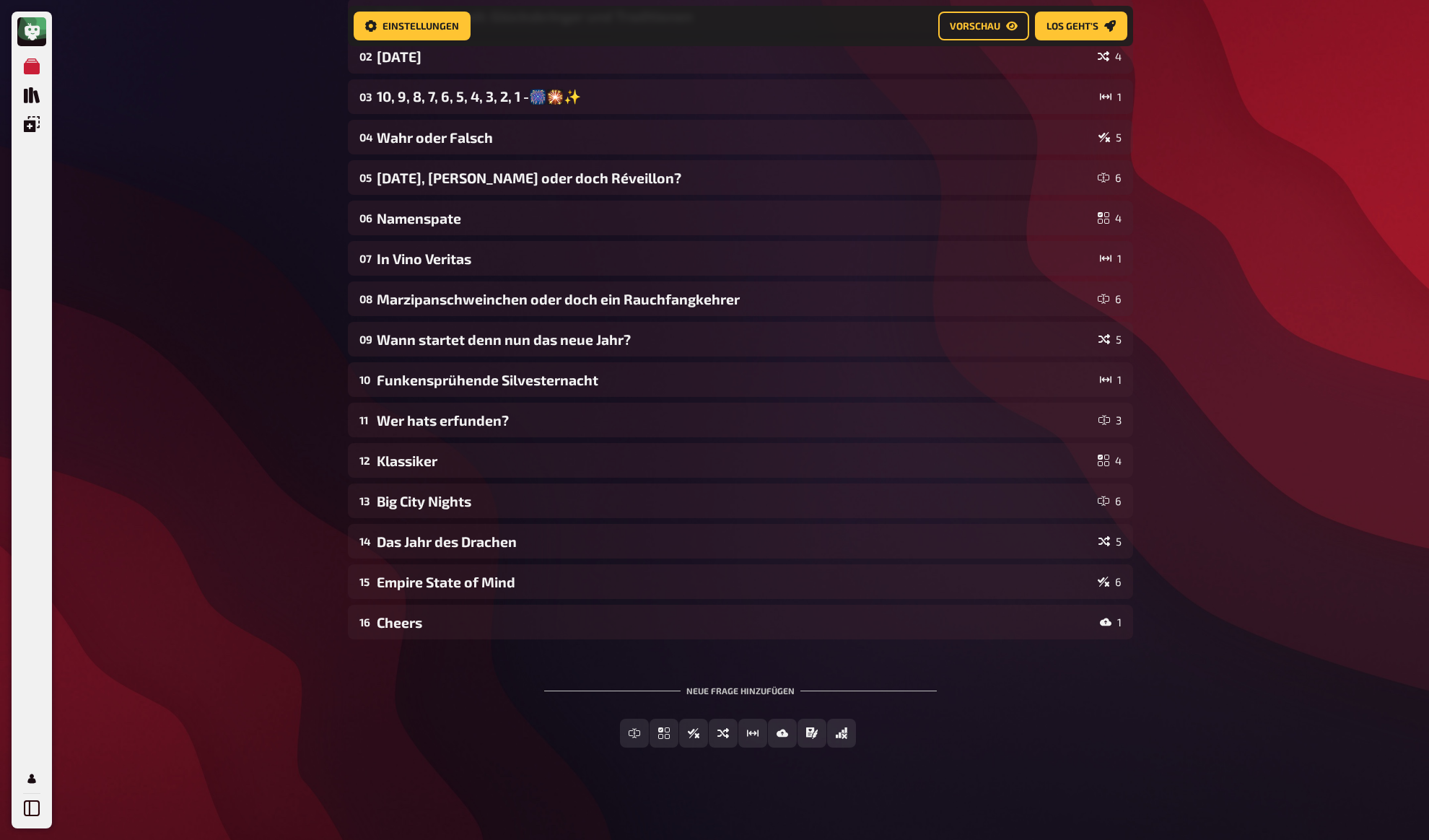
drag, startPoint x: 277, startPoint y: 370, endPoint x: 294, endPoint y: 404, distance: 38.0
click at [278, 373] on div "Meine Quizze Quiz Sammlung Einblendungen Mein Konto Home Meine Quizze DRAFT: DE…" at bounding box center [714, 321] width 1429 height 1036
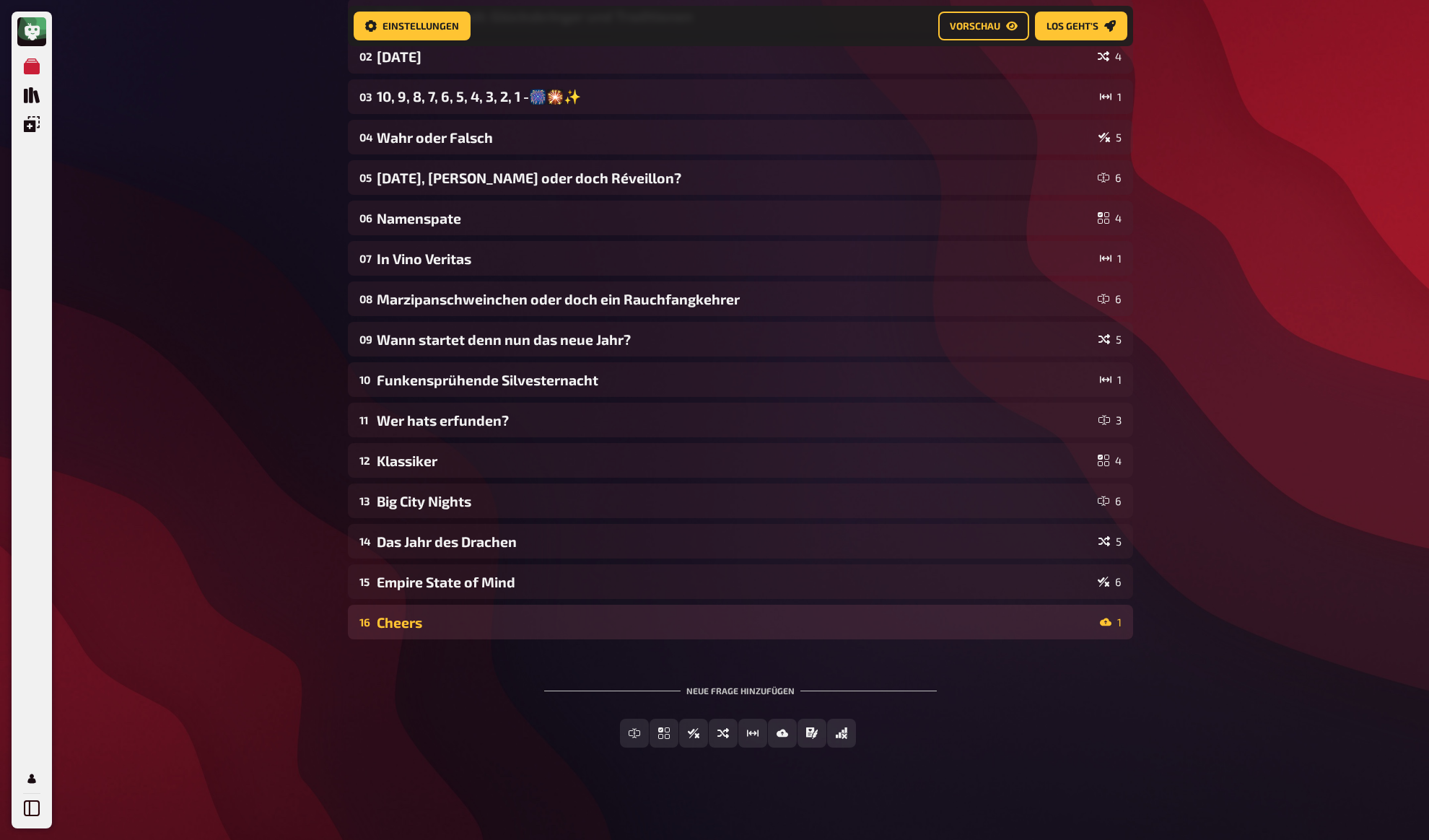
click at [516, 614] on div "Cheers" at bounding box center [735, 622] width 717 height 17
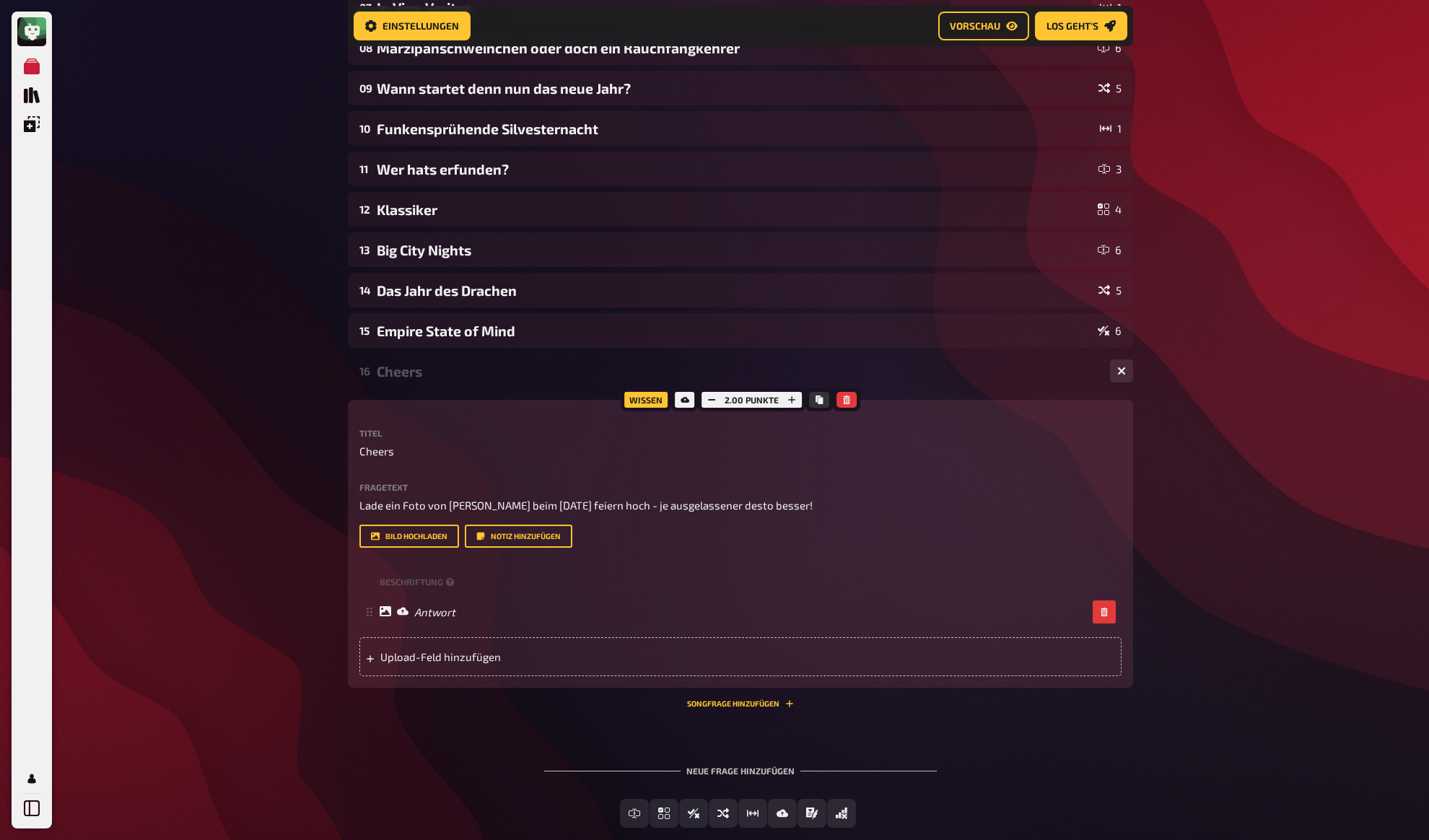
scroll to position [522, 0]
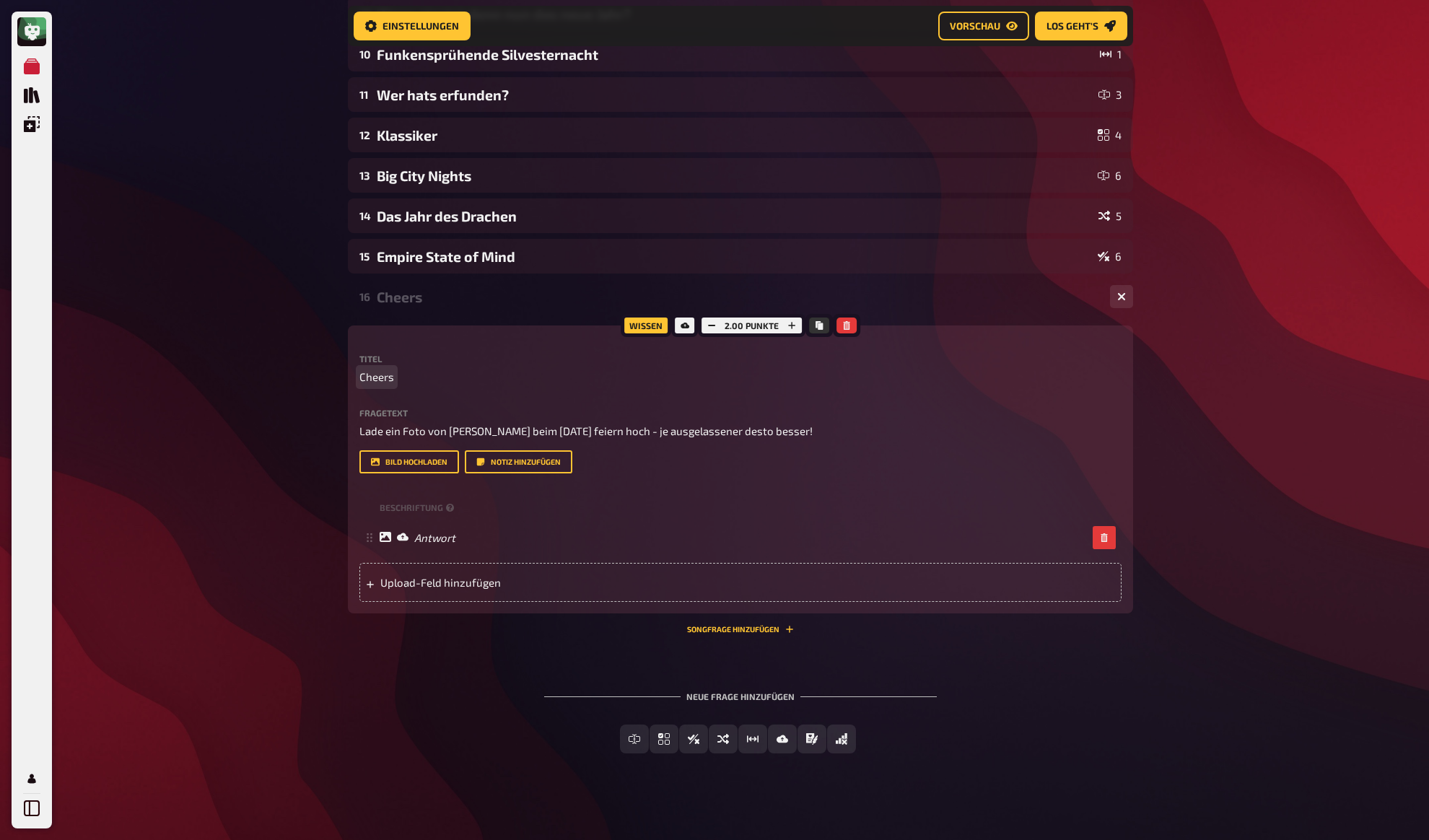
drag, startPoint x: 301, startPoint y: 367, endPoint x: 303, endPoint y: 352, distance: 15.1
click at [301, 367] on div "Meine Quizze Quiz Sammlung Einblendungen Mein Konto Home Meine Quizze DRAFT: DE…" at bounding box center [714, 161] width 1429 height 1367
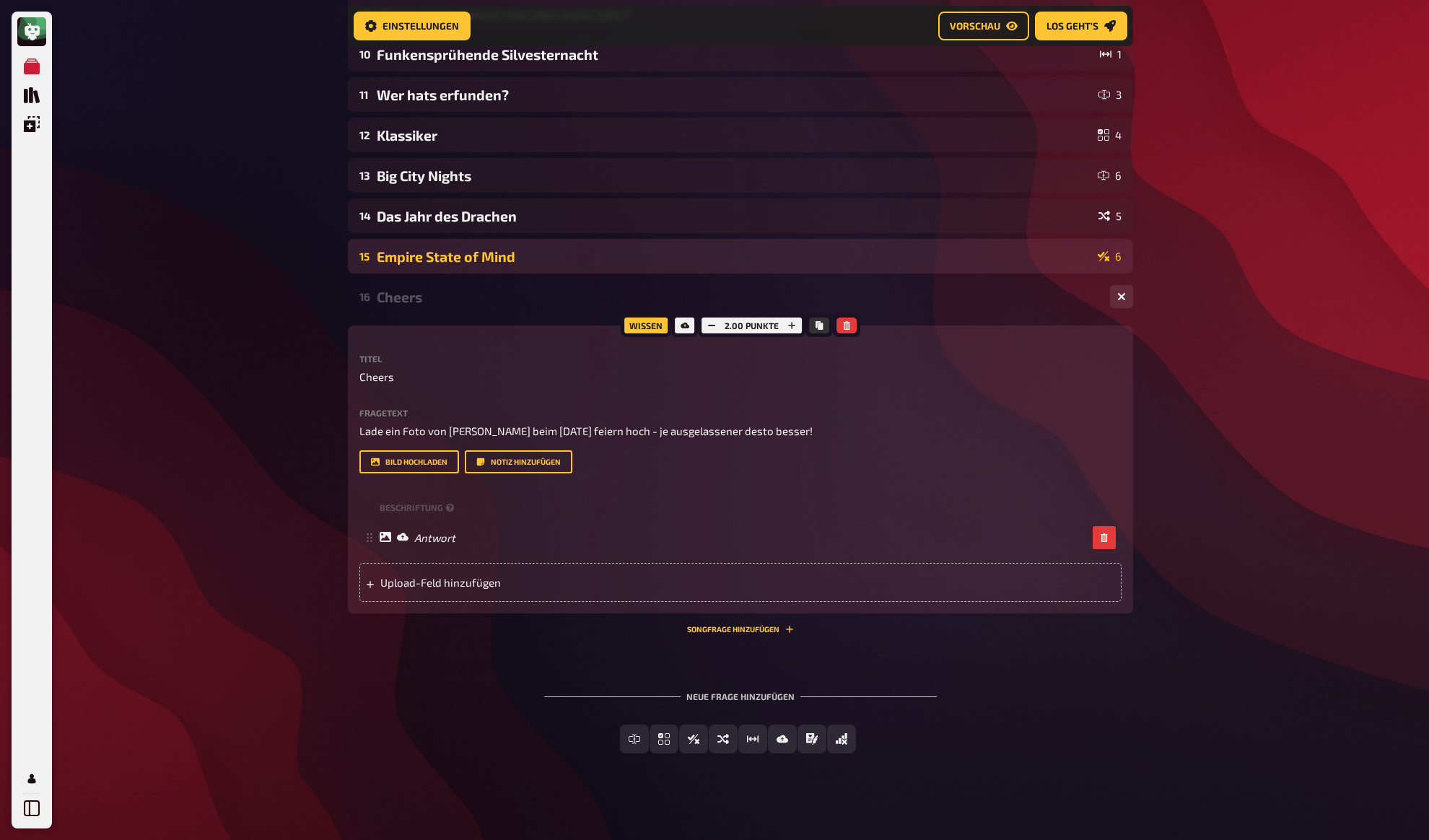
click at [423, 253] on div "Empire State of Mind" at bounding box center [734, 257] width 716 height 17
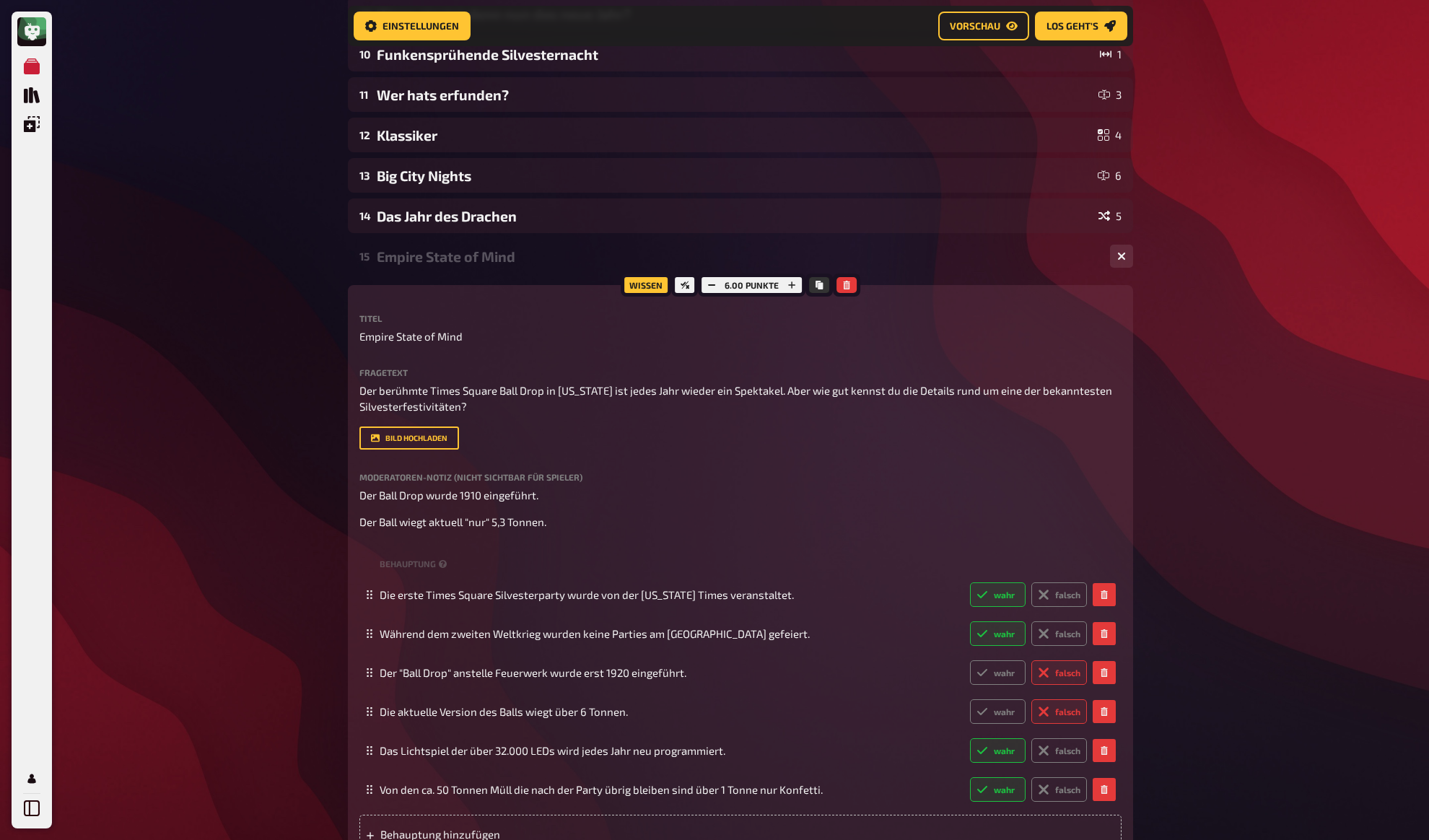
click at [256, 281] on div "Meine Quizze Quiz Sammlung Einblendungen Mein Konto Home Meine Quizze DRAFT: DE…" at bounding box center [714, 473] width 1429 height 1991
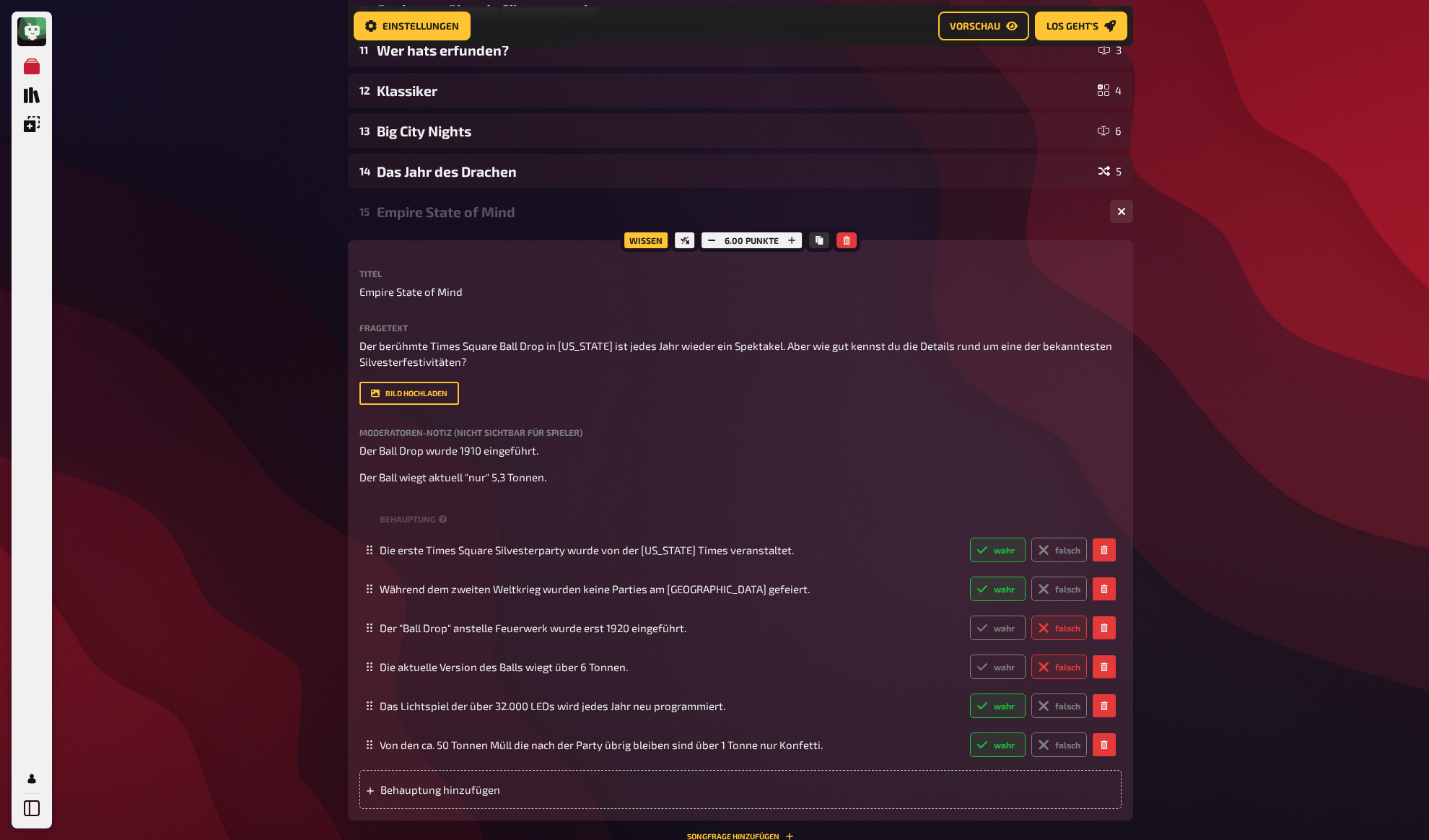
scroll to position [575, 0]
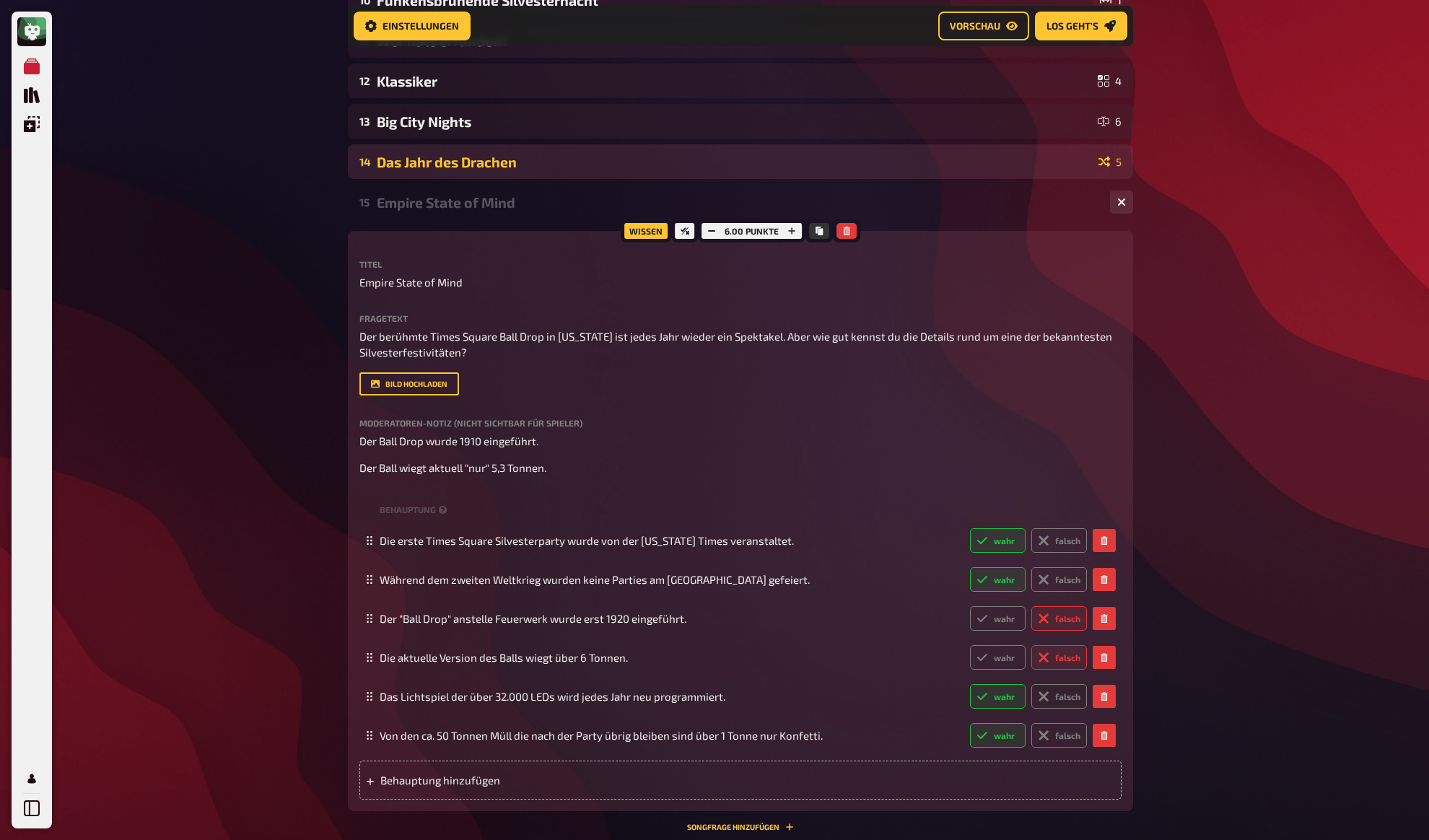
click at [386, 174] on div "14 Das Jahr des Drachen 5" at bounding box center [740, 161] width 785 height 34
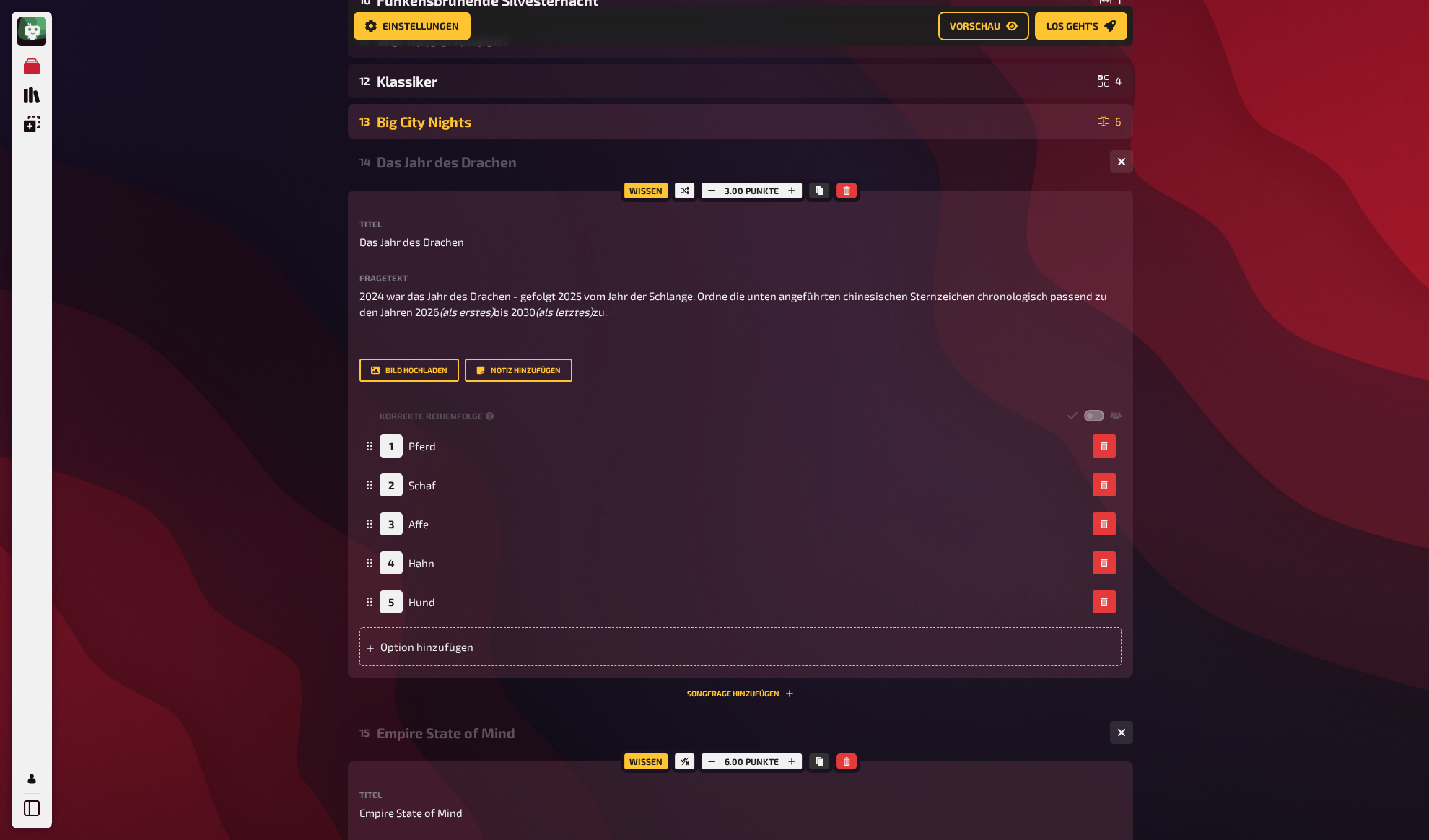
click at [429, 123] on div "Big City Nights" at bounding box center [734, 121] width 716 height 17
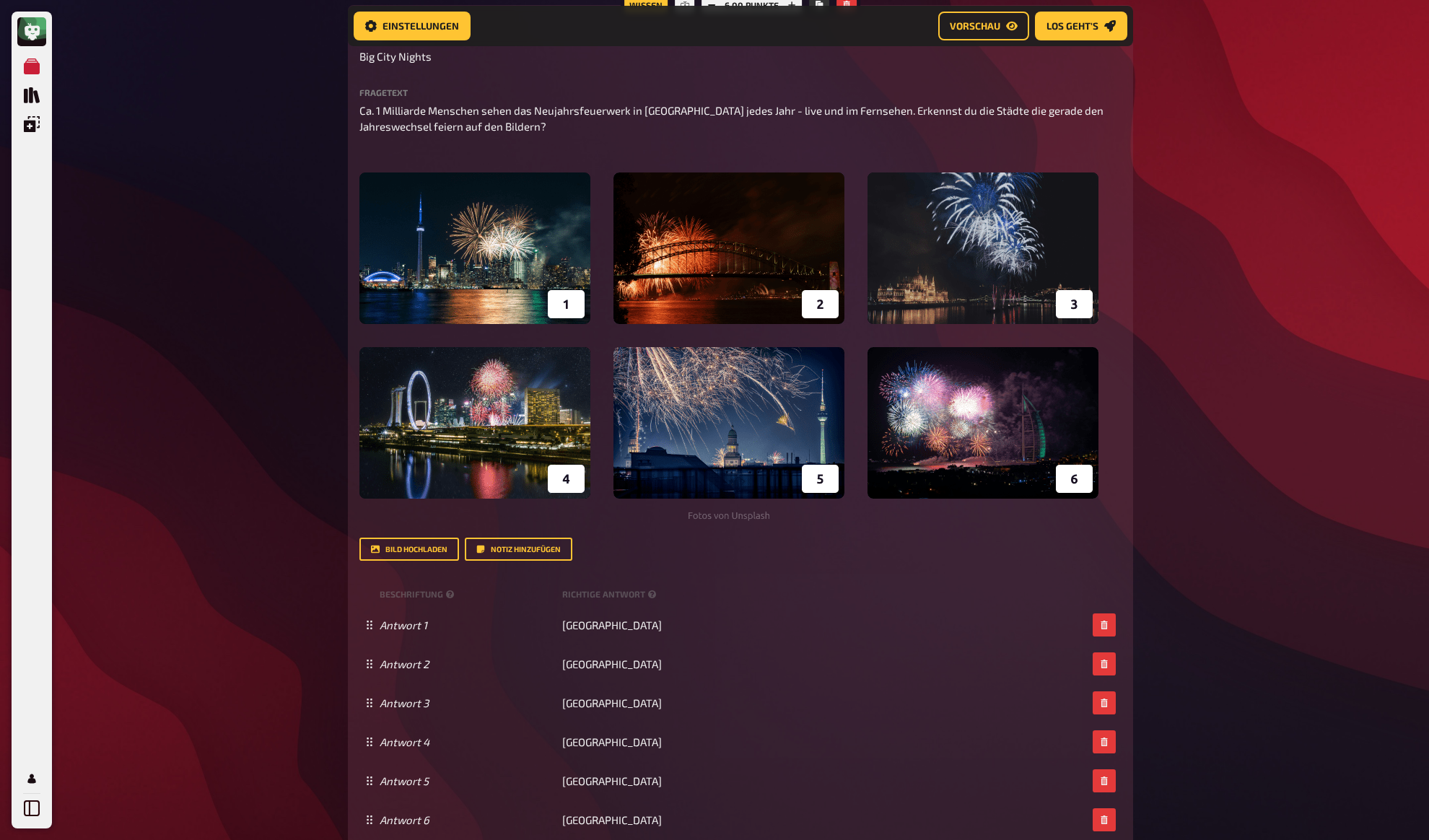
scroll to position [396, 0]
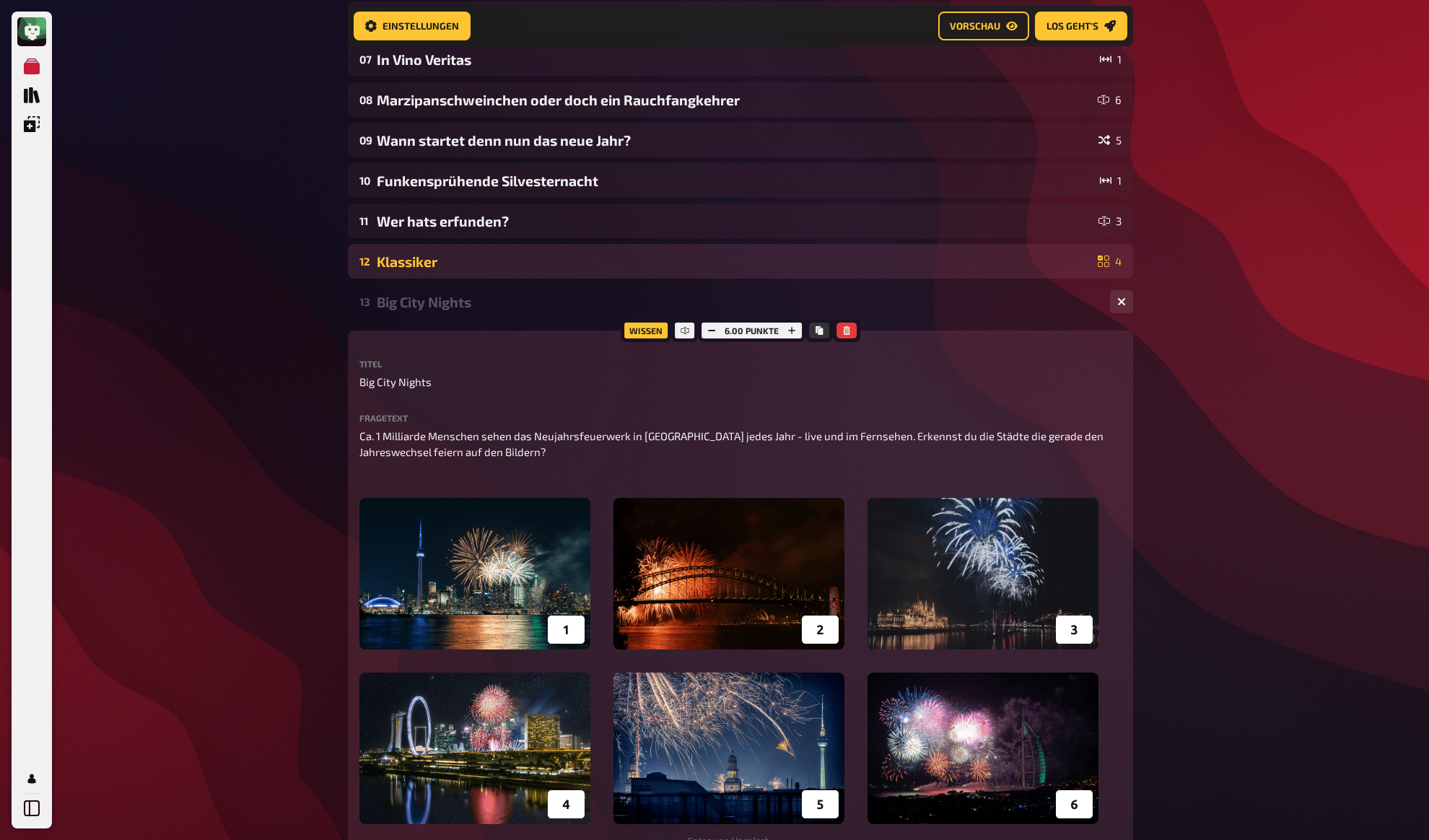
click at [410, 251] on div "12 Klassiker 4" at bounding box center [740, 261] width 785 height 34
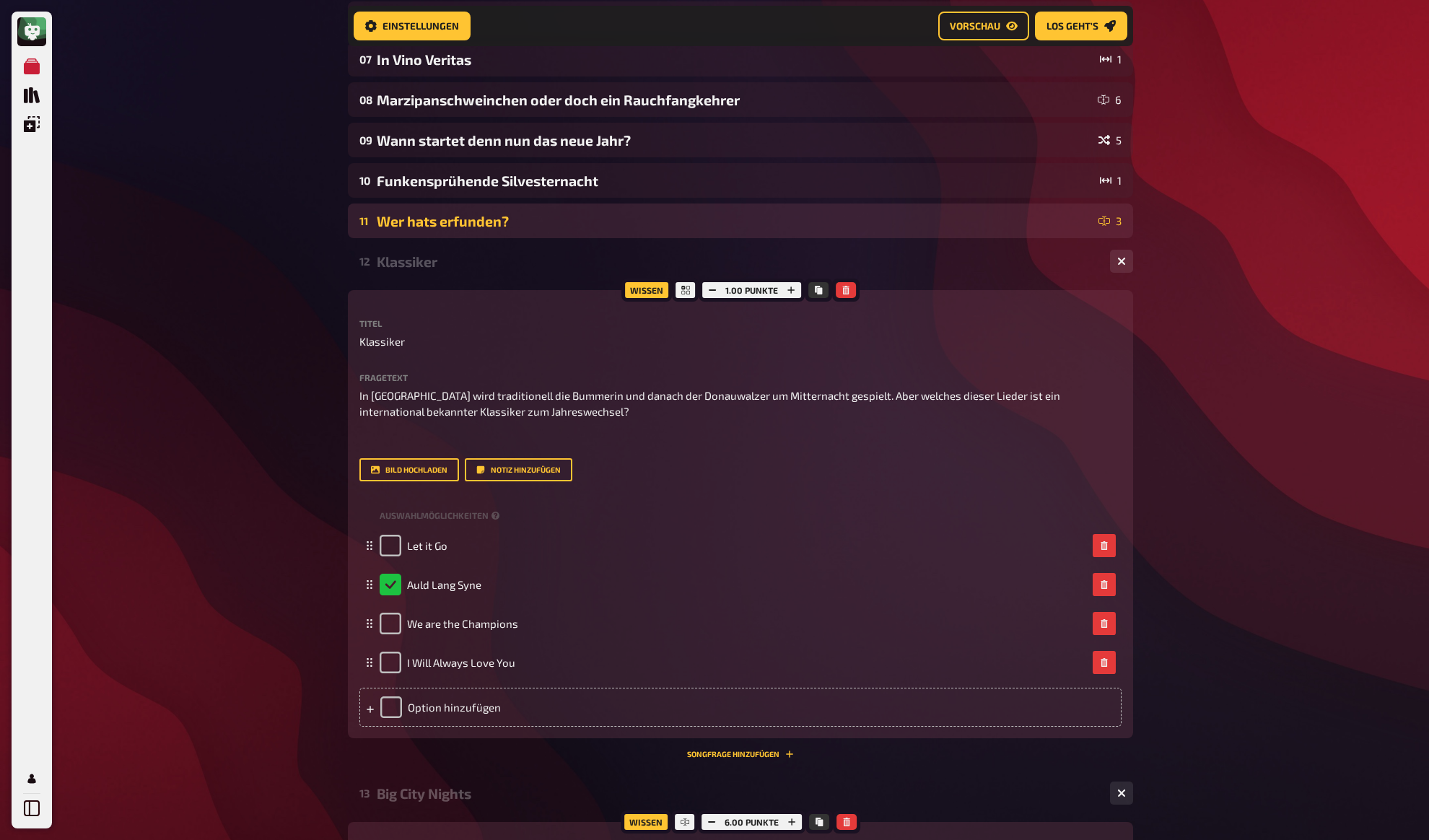
click at [441, 224] on div "Wer hats erfunden?" at bounding box center [734, 221] width 716 height 17
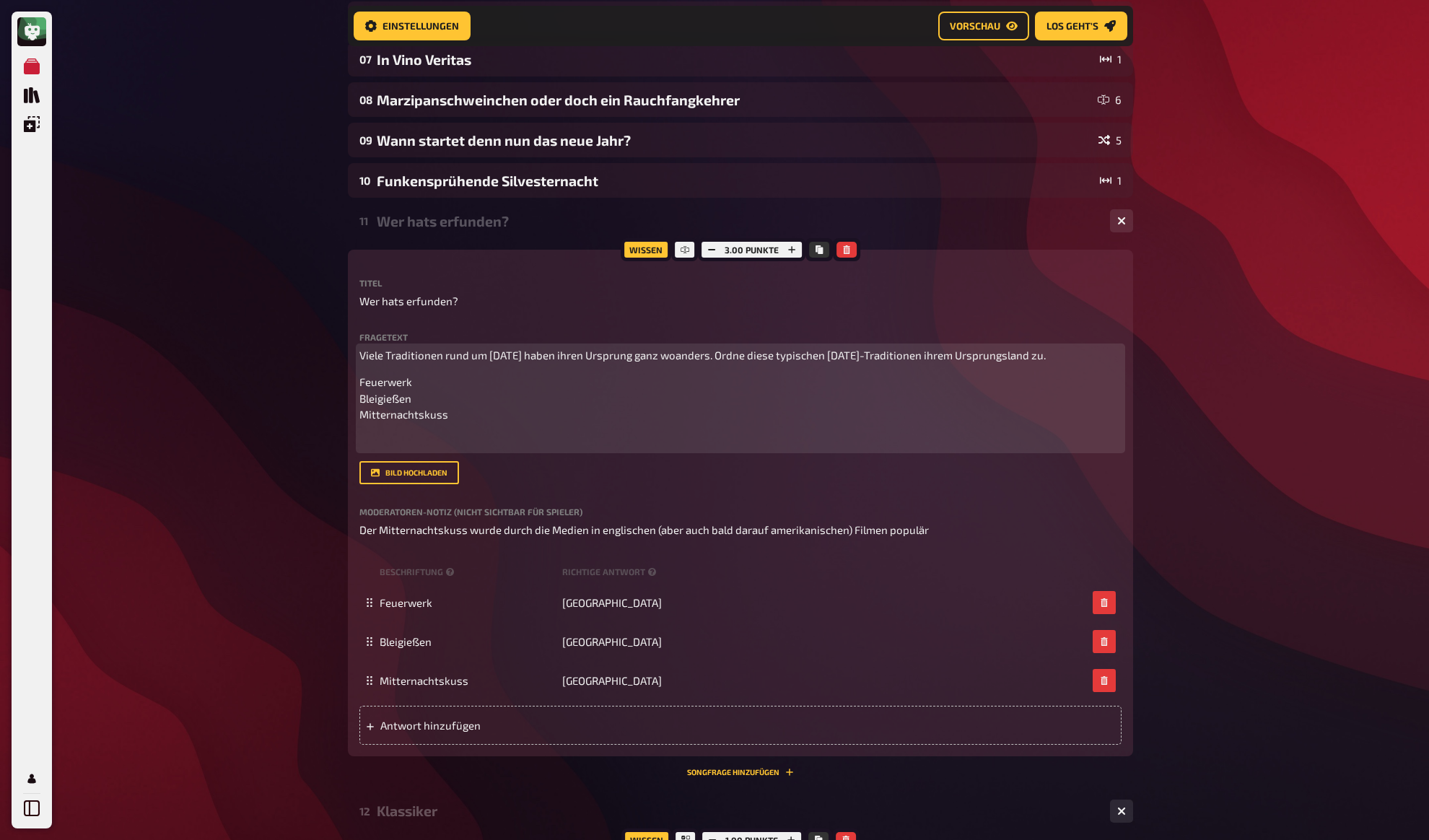
click at [429, 388] on div "Viele Traditionen rund um Silvester haben ihren Ursprung ganz woanders. Ordne d…" at bounding box center [740, 398] width 762 height 103
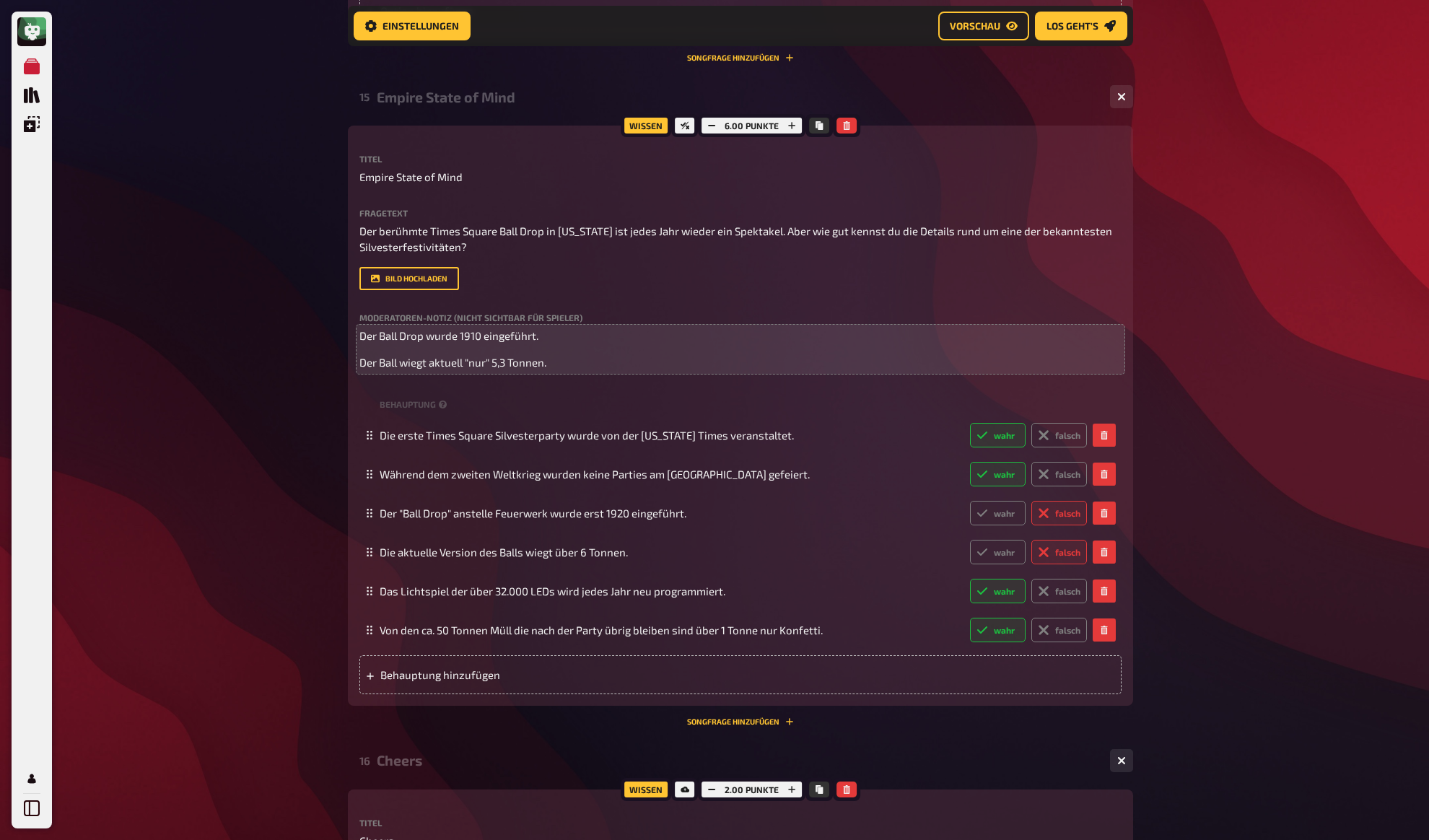
scroll to position [3167, 0]
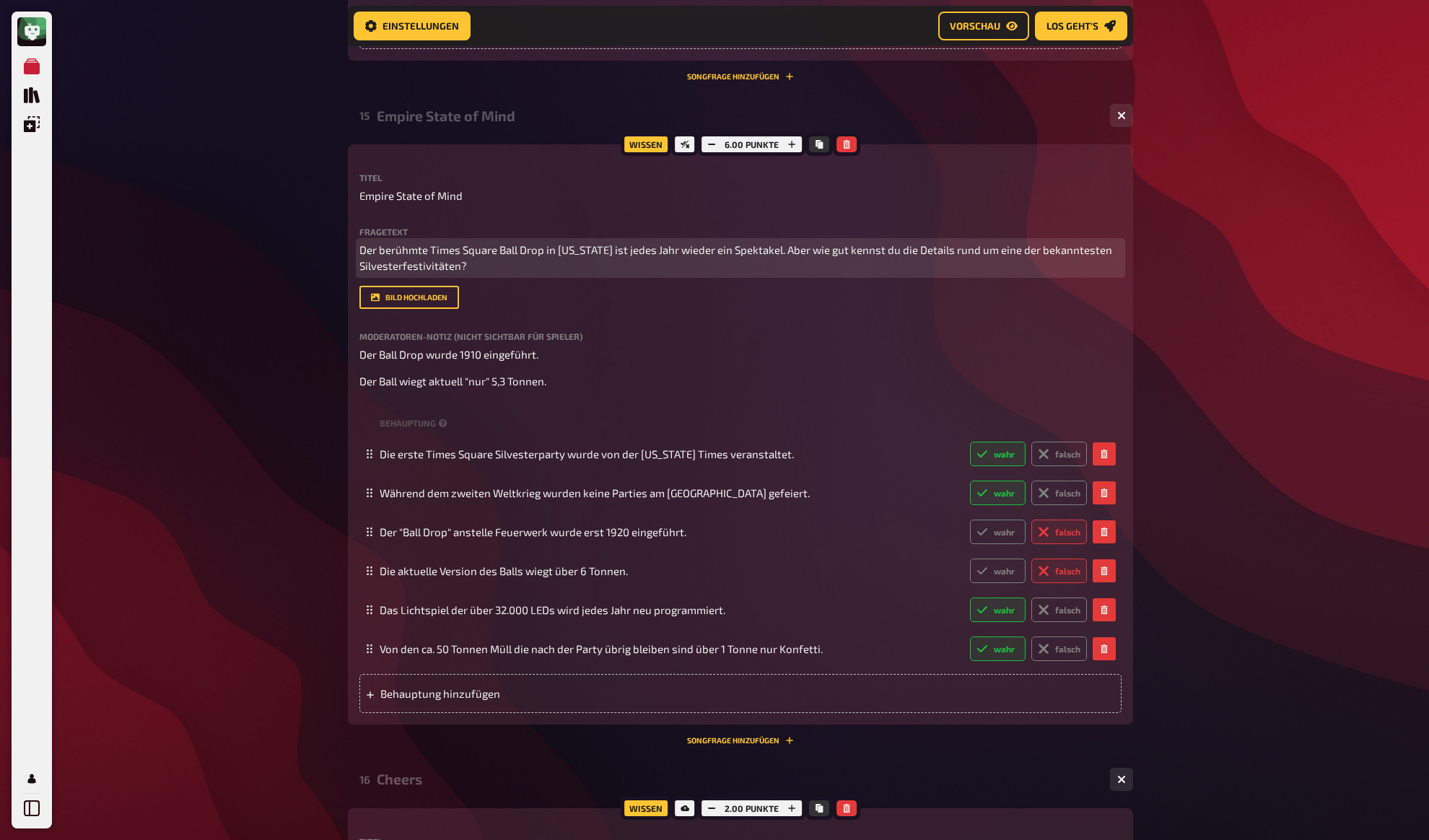
click at [485, 274] on p "Der berühmte Times Square Ball Drop in New York ist jedes Jahr wieder ein Spekt…" at bounding box center [740, 257] width 762 height 33
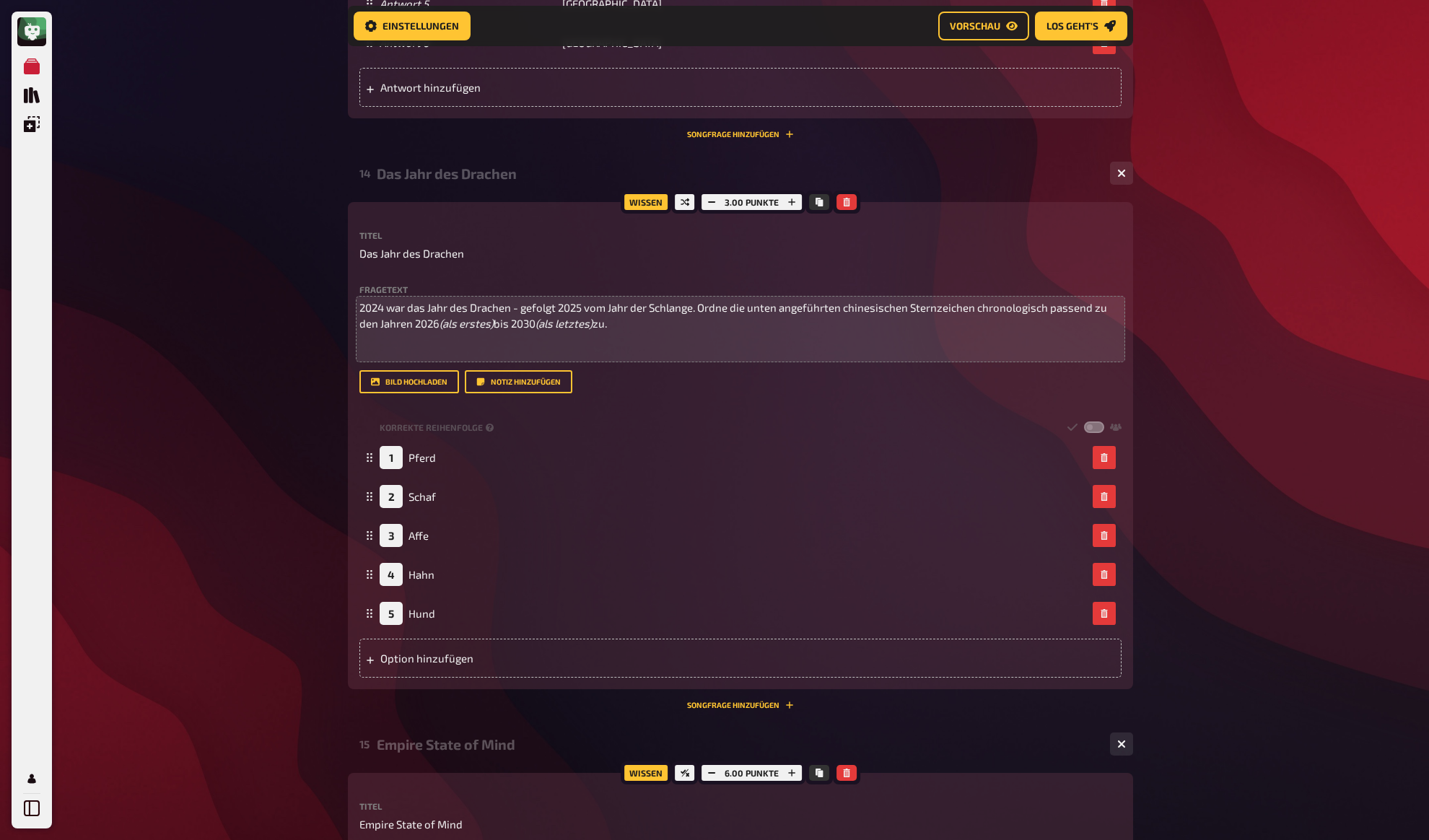
scroll to position [2538, 0]
click at [607, 360] on p "﻿" at bounding box center [740, 352] width 762 height 17
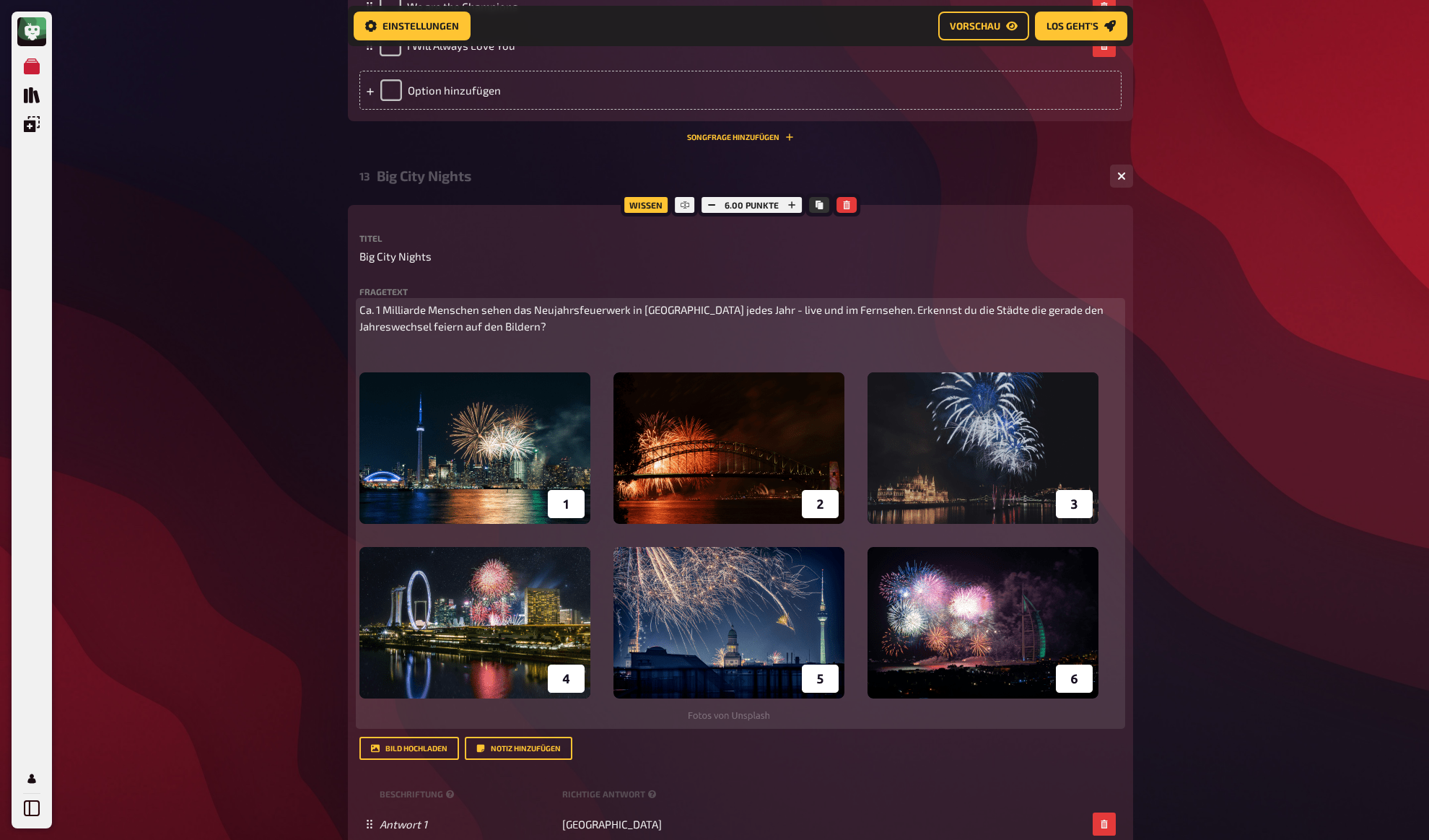
scroll to position [1561, 0]
click at [458, 362] on p "﻿" at bounding box center [740, 353] width 762 height 17
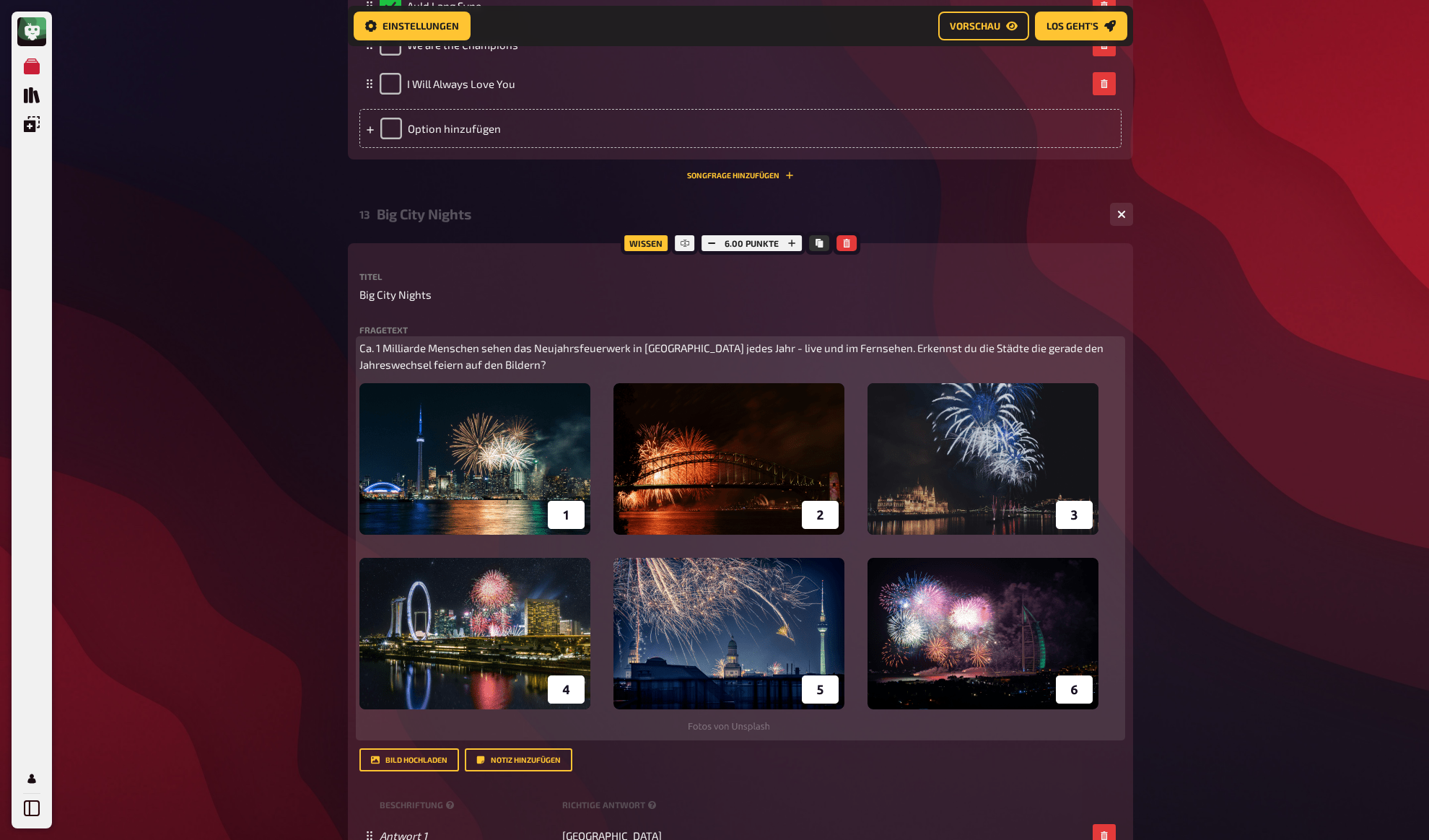
scroll to position [1505, 0]
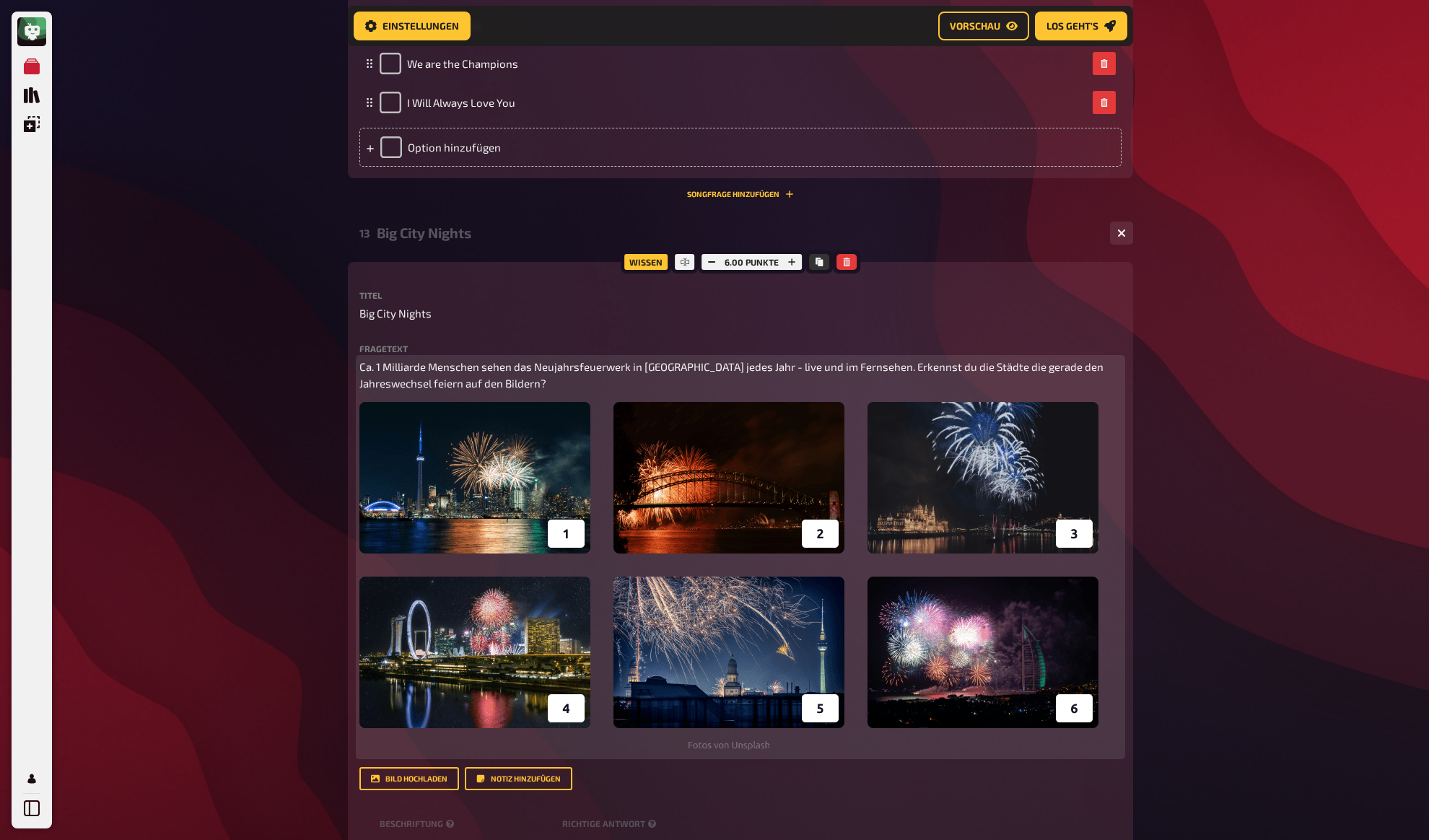
click at [438, 751] on img at bounding box center [729, 576] width 739 height 349
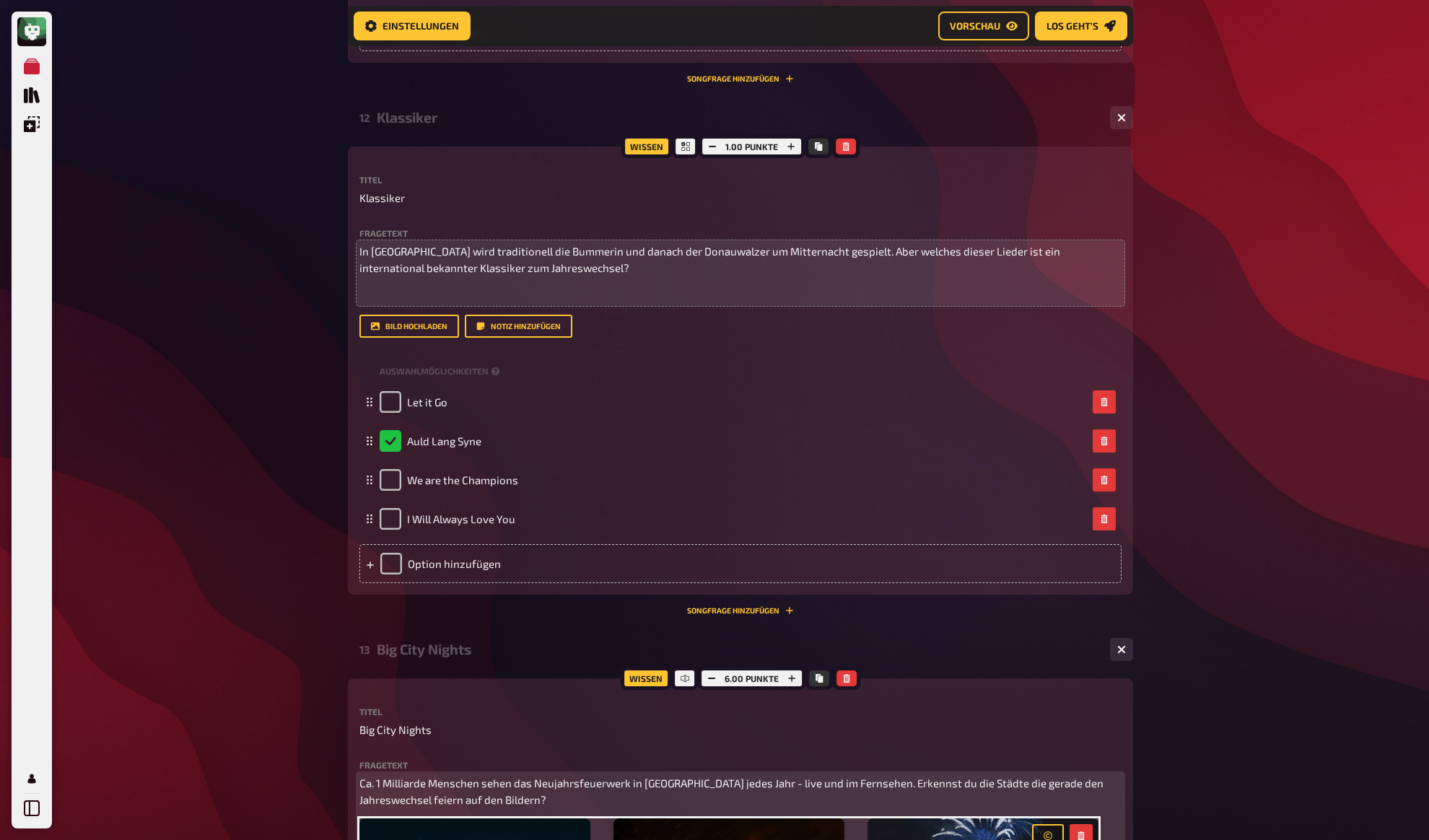
scroll to position [1085, 0]
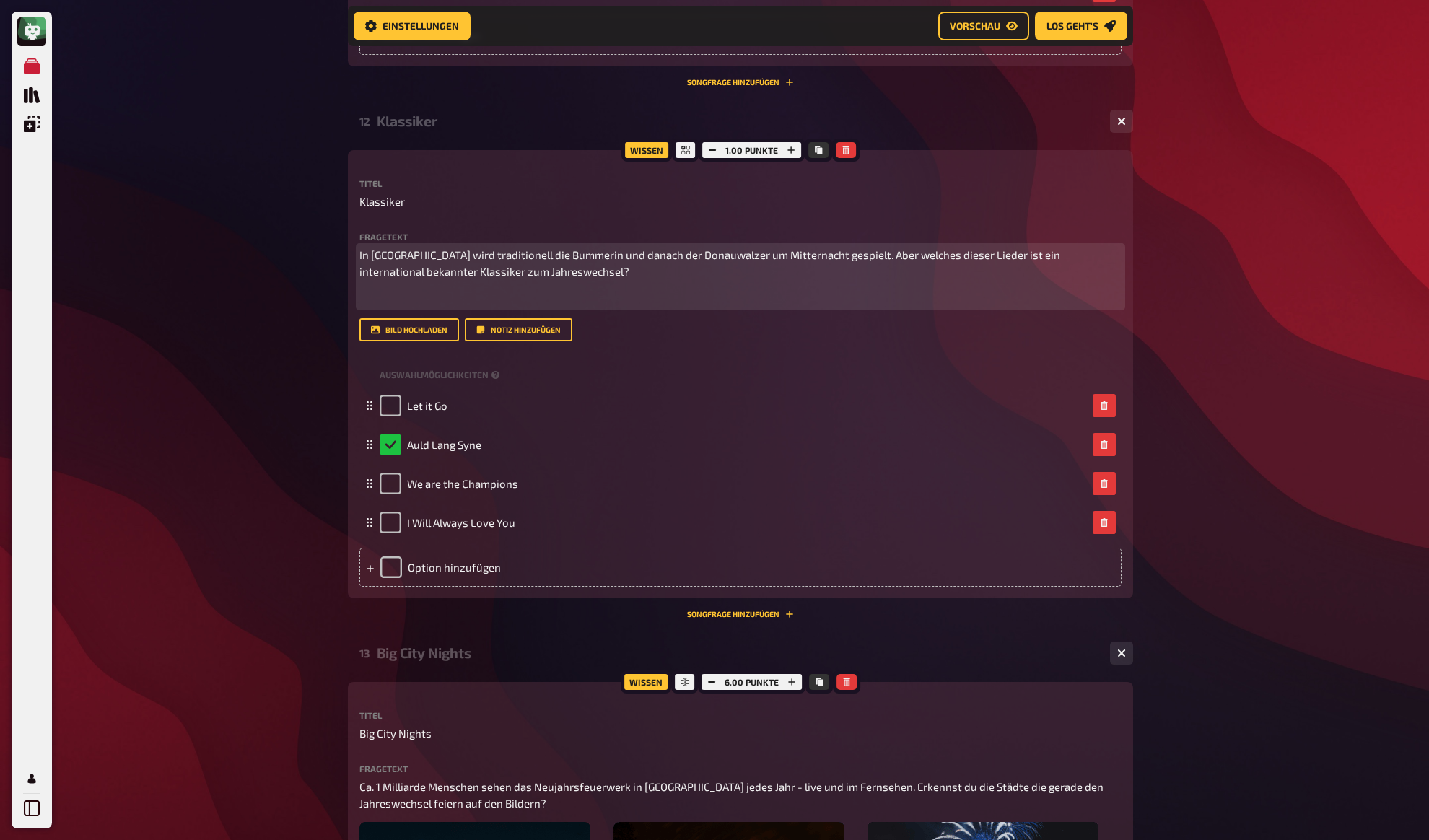
click at [554, 307] on p "﻿" at bounding box center [740, 298] width 762 height 17
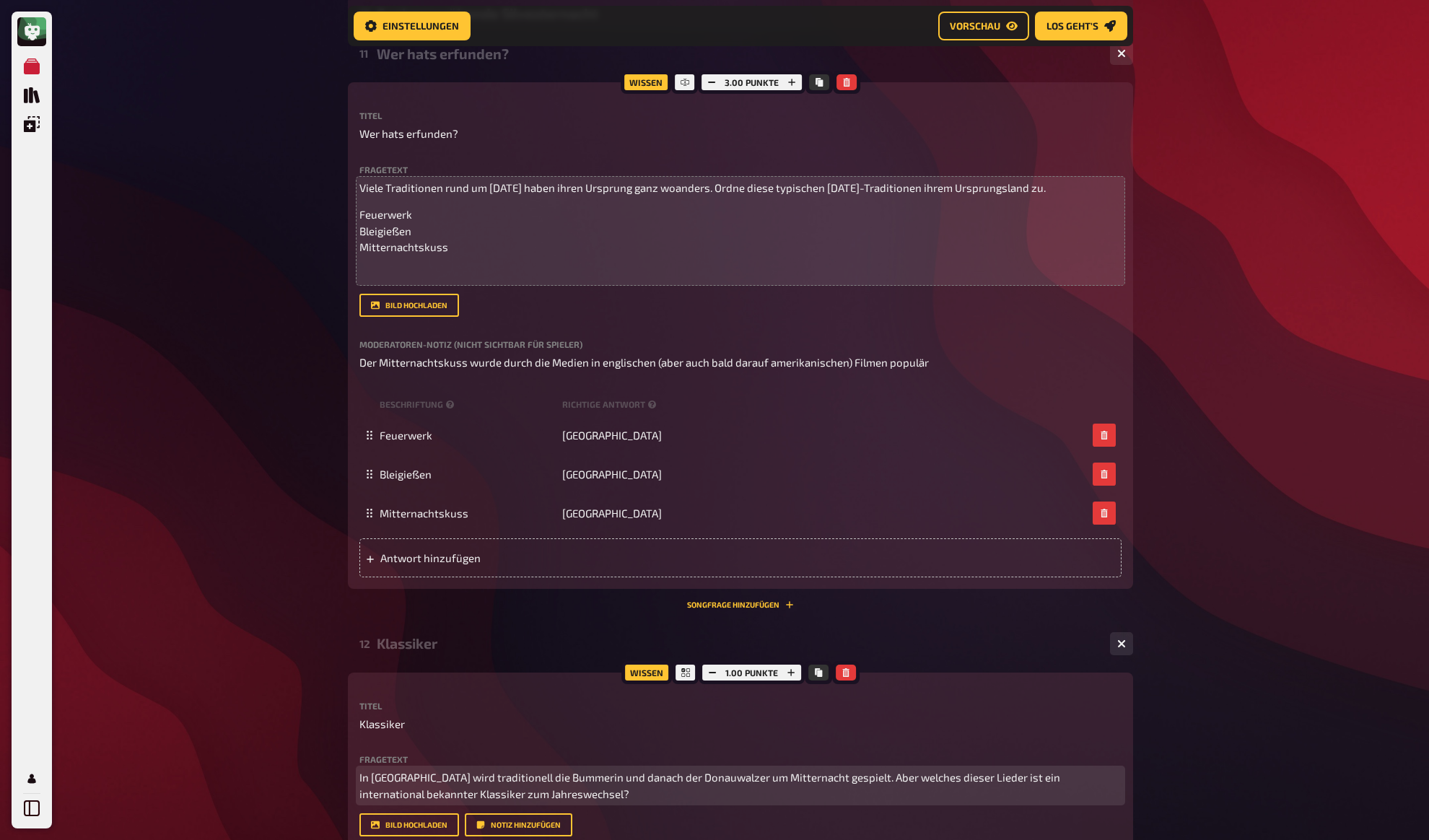
scroll to position [550, 0]
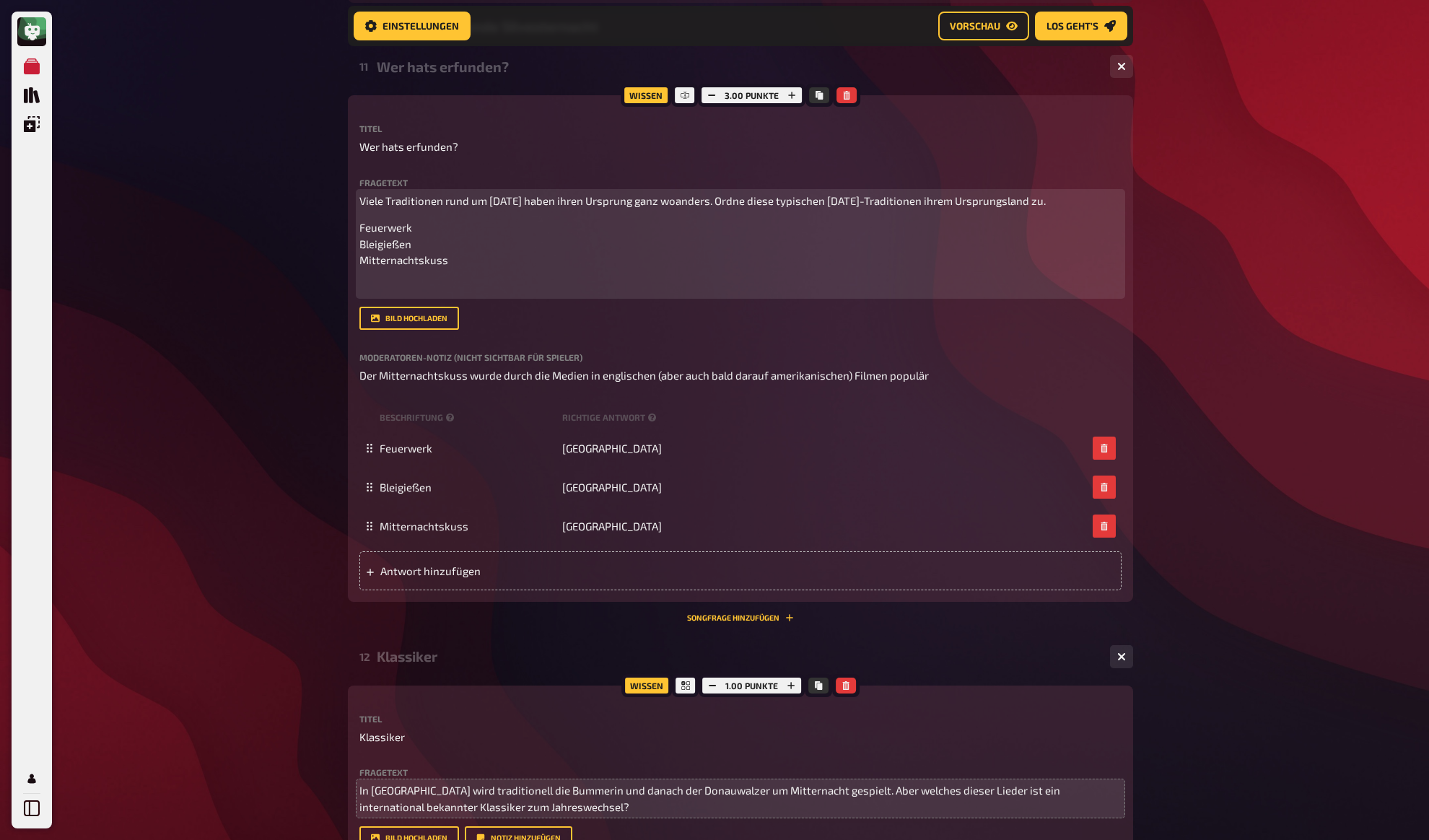
click at [414, 296] on p "﻿" at bounding box center [740, 287] width 762 height 17
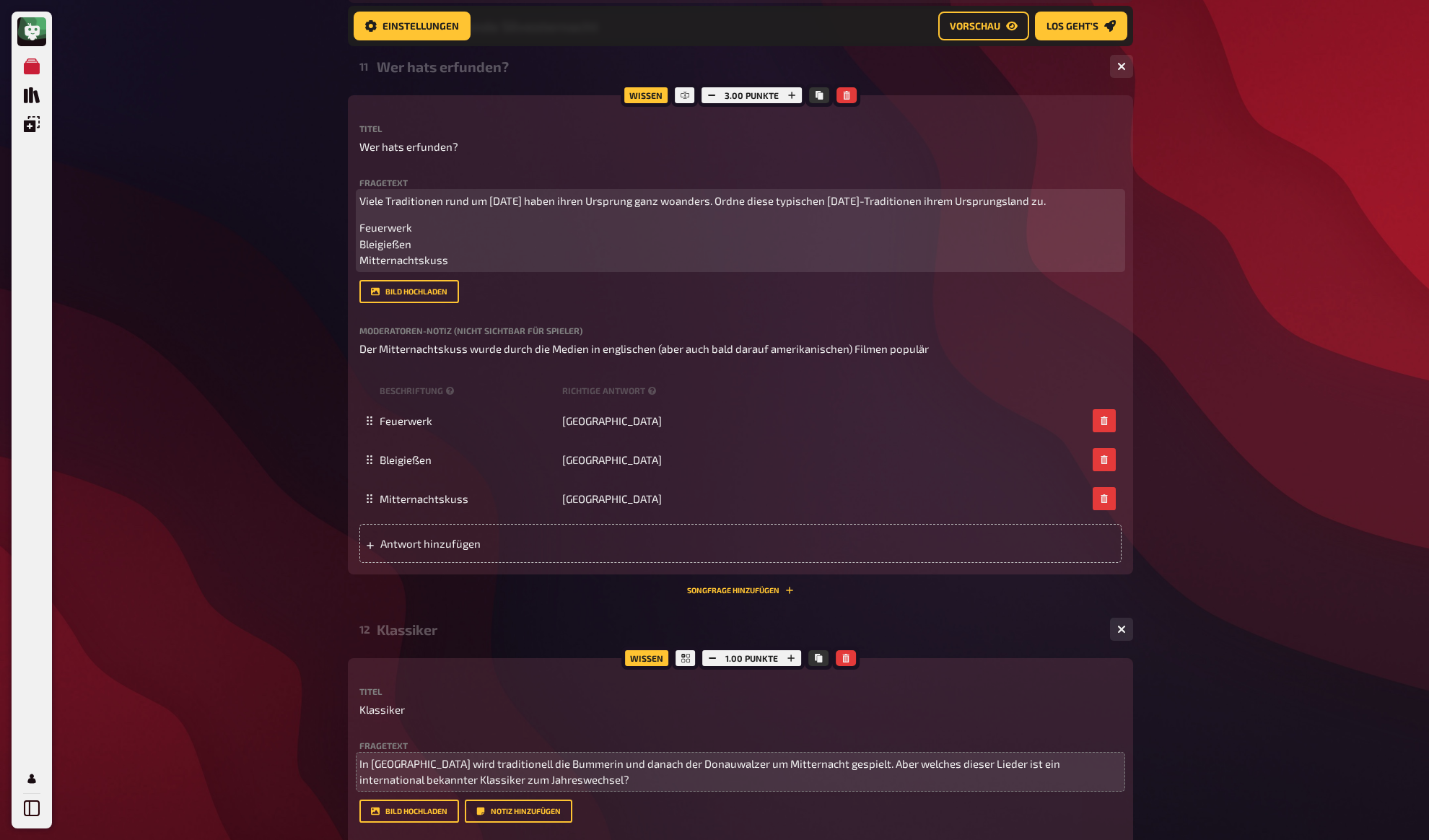
click at [887, 206] on span "Viele Traditionen rund um Silvester haben ihren Ursprung ganz woanders. Ordne d…" at bounding box center [703, 201] width 686 height 13
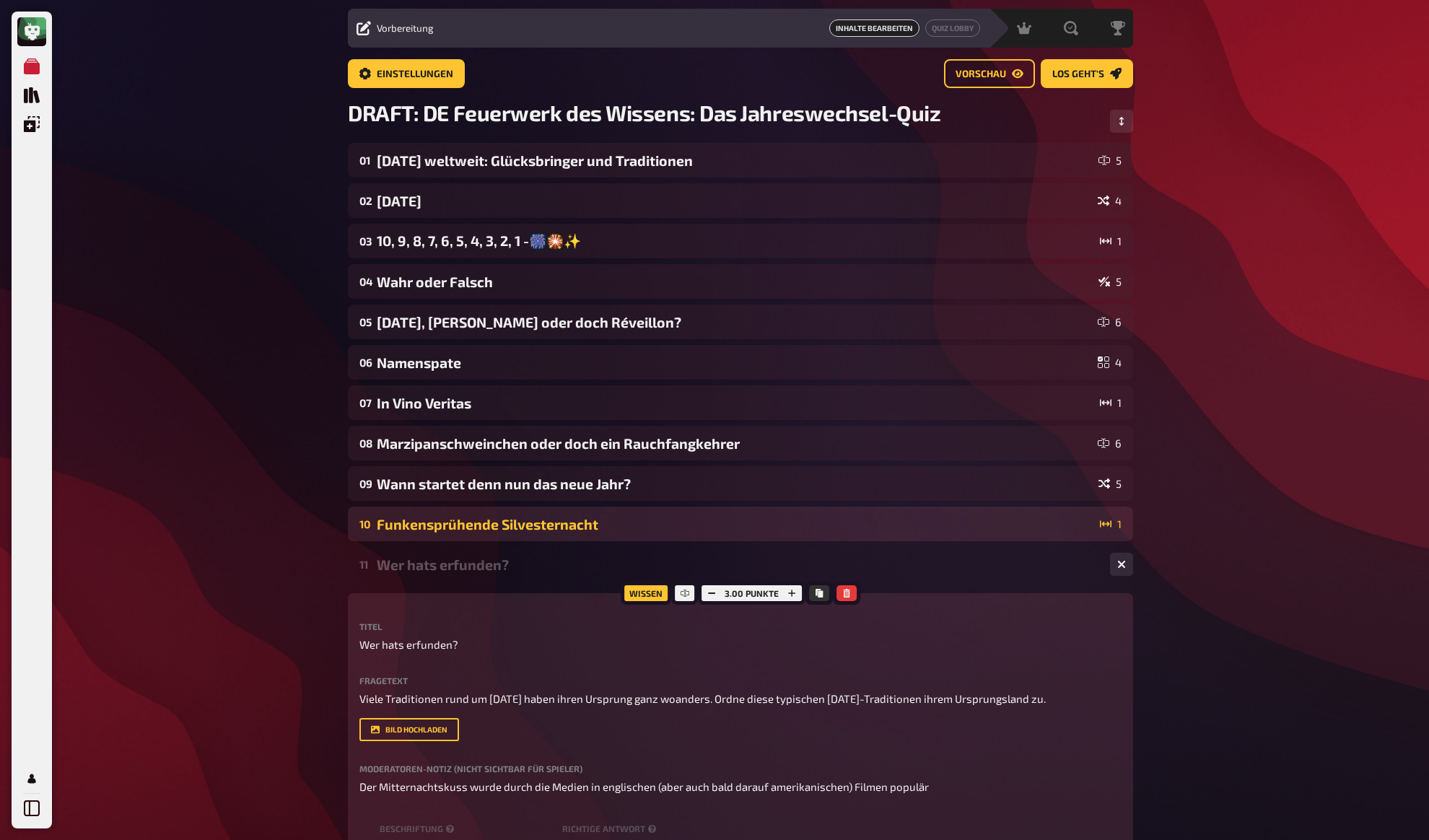
click at [498, 523] on div "Funkensprühende Silvesternacht" at bounding box center [735, 524] width 717 height 17
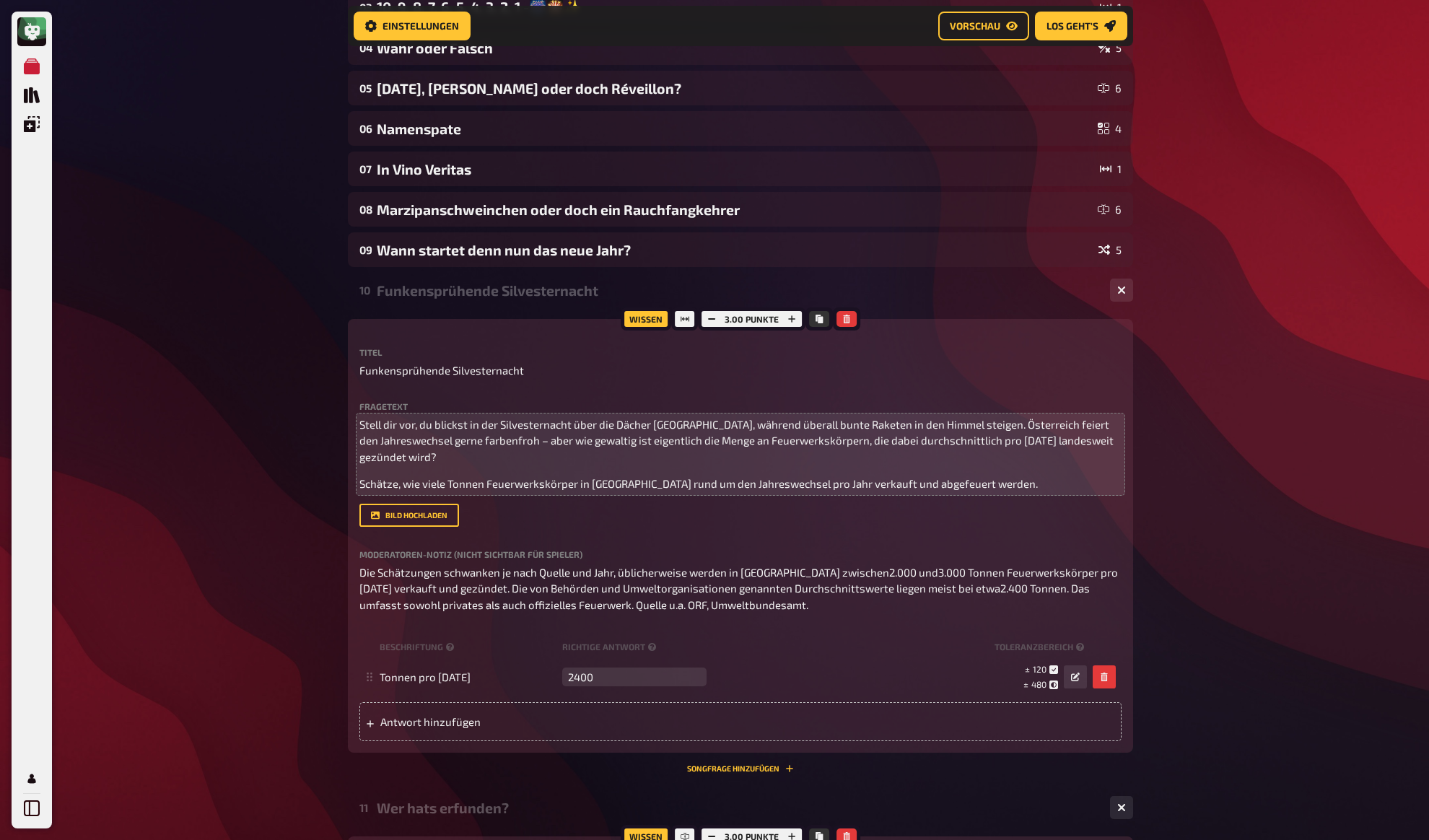
scroll to position [293, 0]
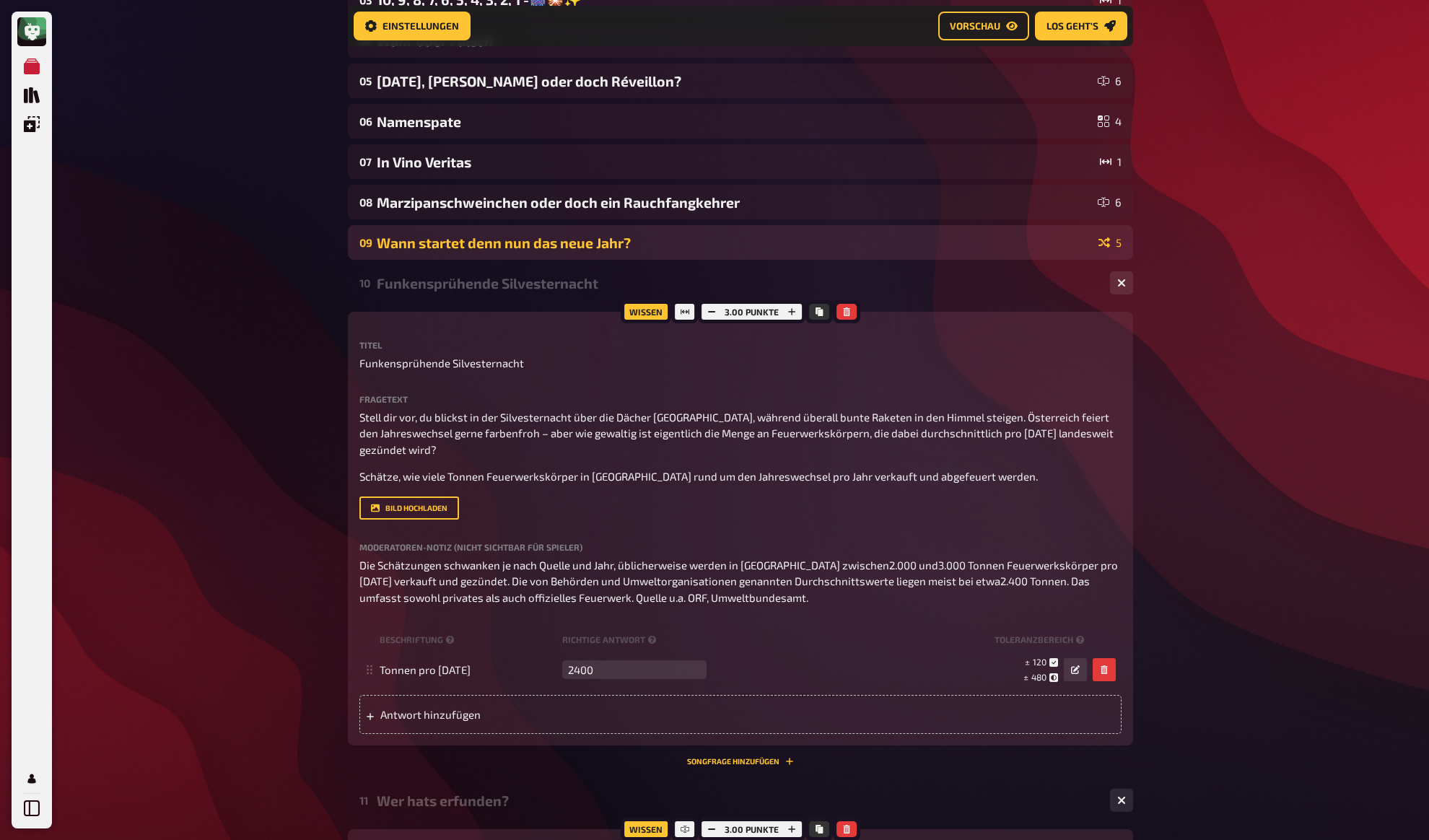
click at [421, 242] on div "Wann startet denn nun das neue Jahr?" at bounding box center [734, 242] width 716 height 17
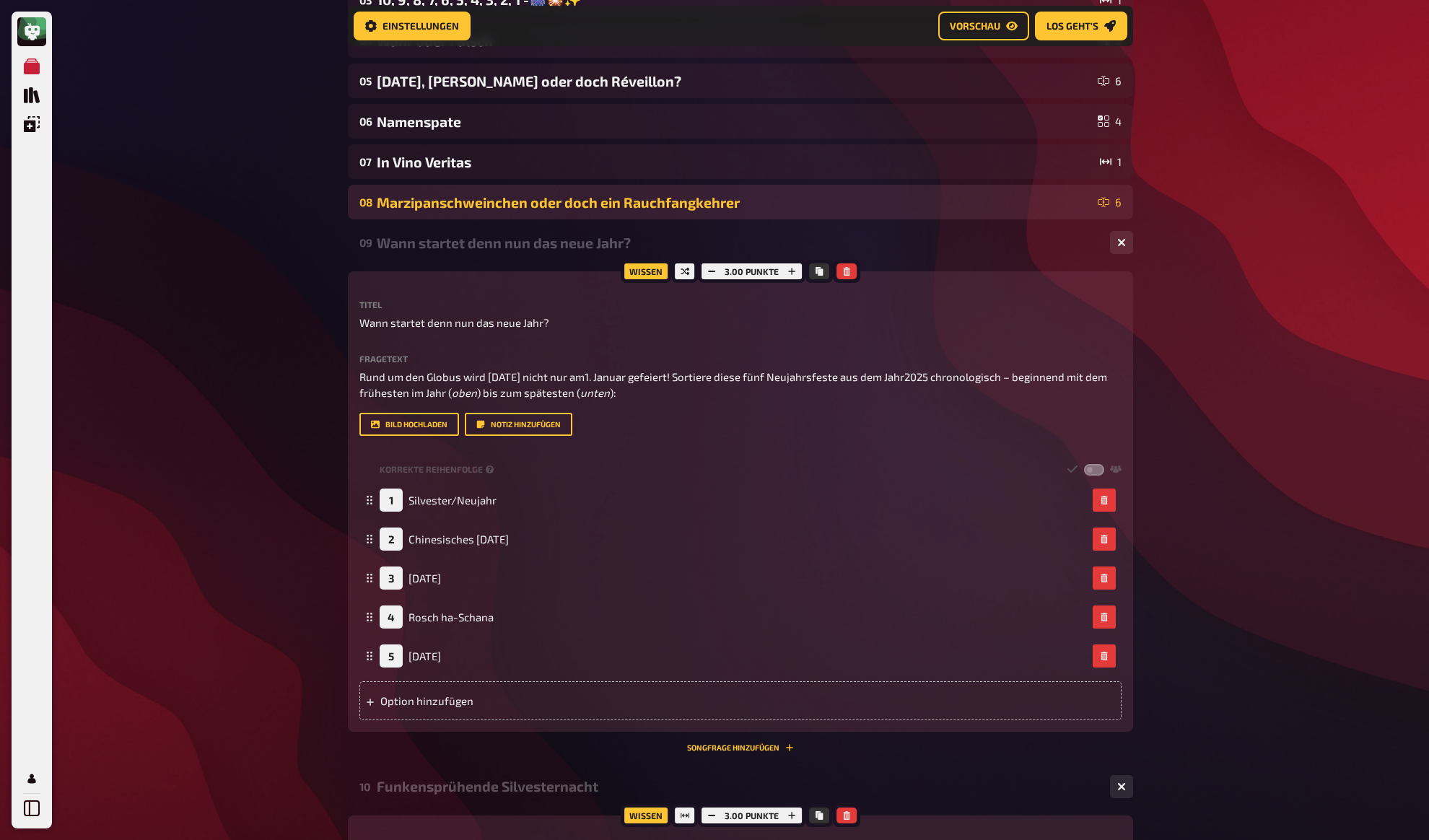
click at [449, 203] on div "Marzipanschweinchen oder doch ein Rauchfangkehrer" at bounding box center [734, 202] width 716 height 17
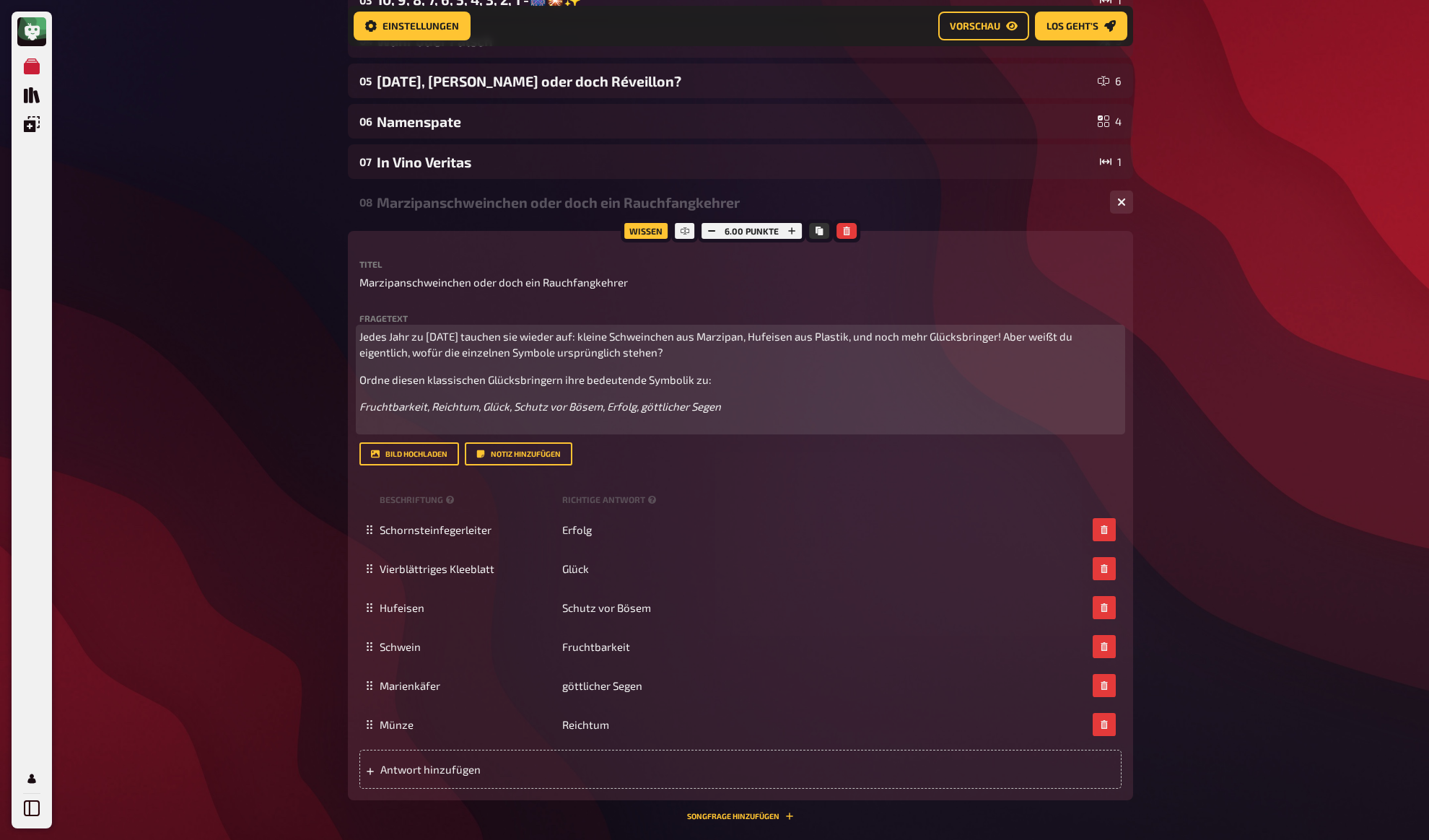
click at [427, 425] on p "Fruchtbarkeit, Reichtum, Glück, Schutz vor Bösem, Erfolg, göttlicher Segen" at bounding box center [740, 414] width 762 height 33
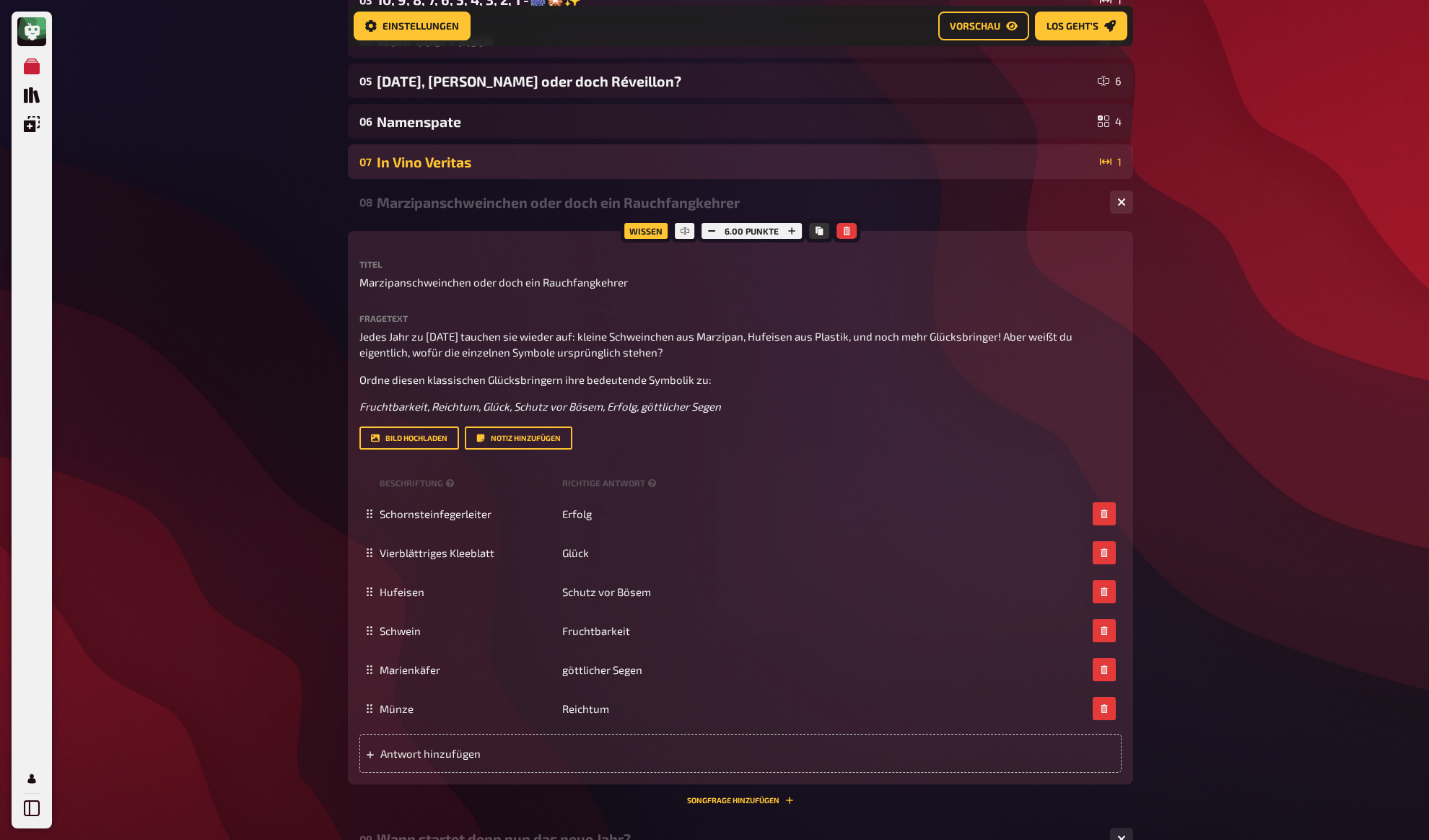
click at [429, 159] on div "In Vino Veritas" at bounding box center [735, 161] width 717 height 17
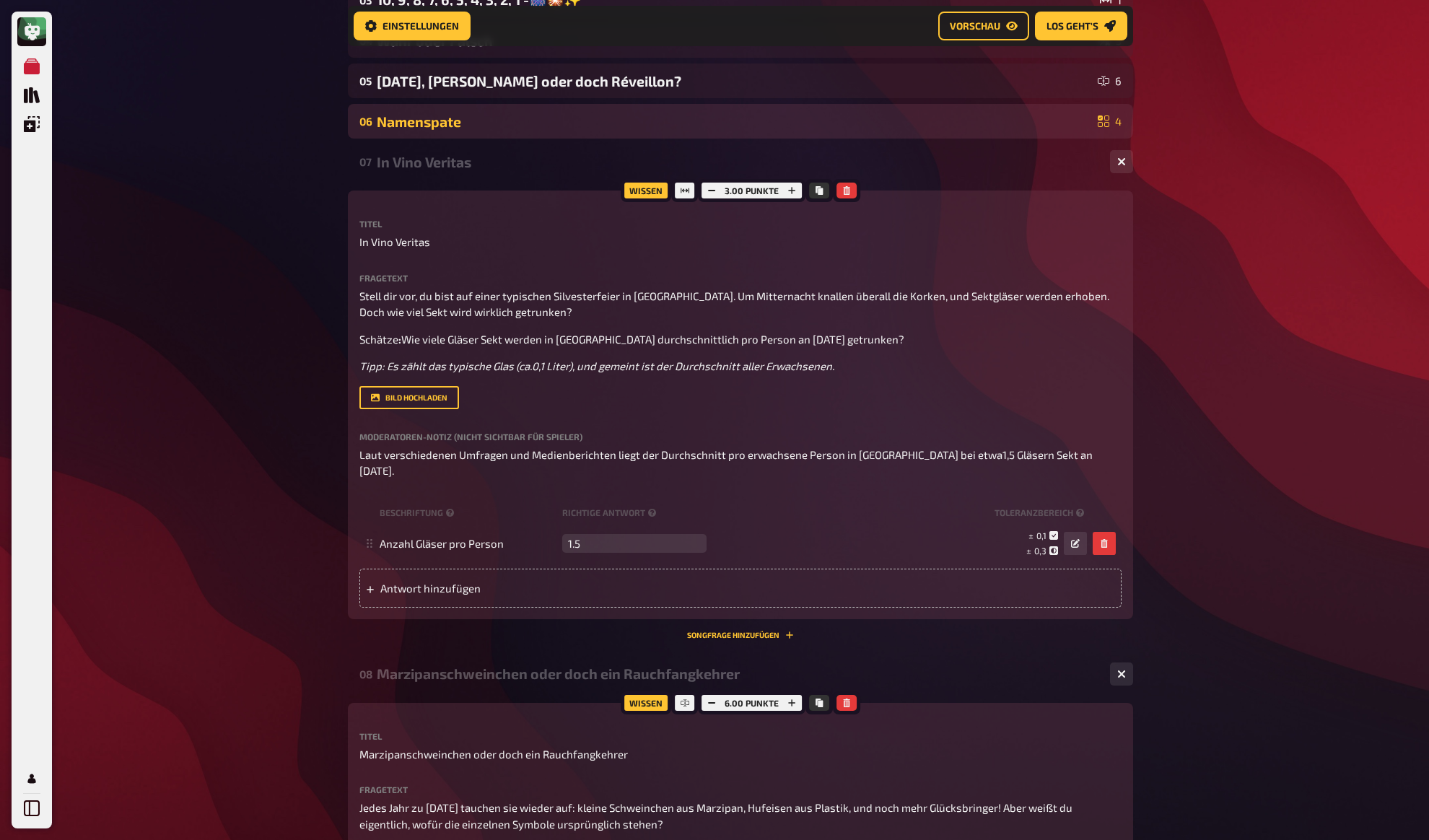
click at [434, 120] on div "Namenspate" at bounding box center [734, 121] width 716 height 17
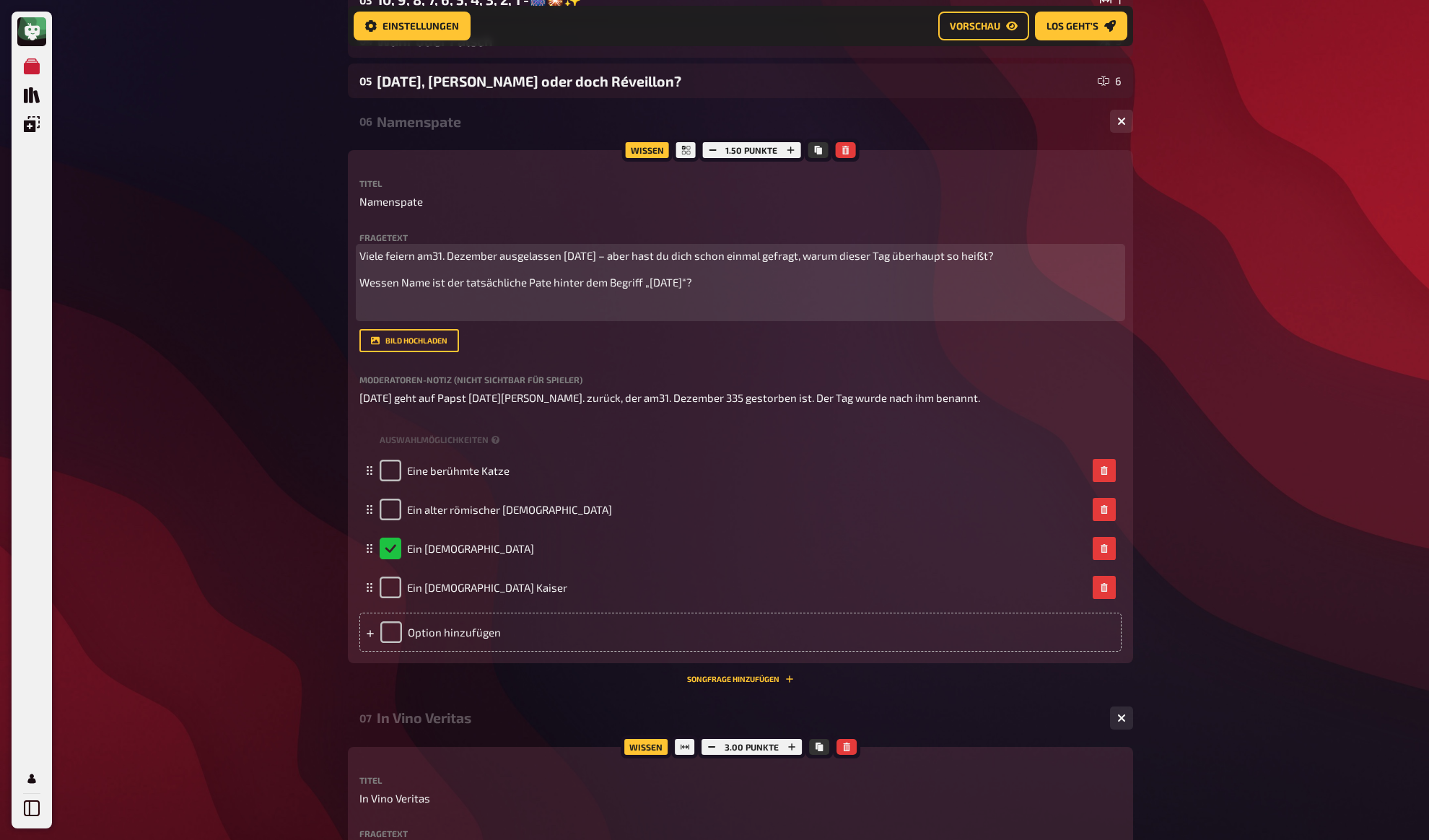
click at [437, 299] on div "Viele feiern am31. Dezember ausgelassen Silvester – aber hast du dich schon ein…" at bounding box center [740, 283] width 762 height 70
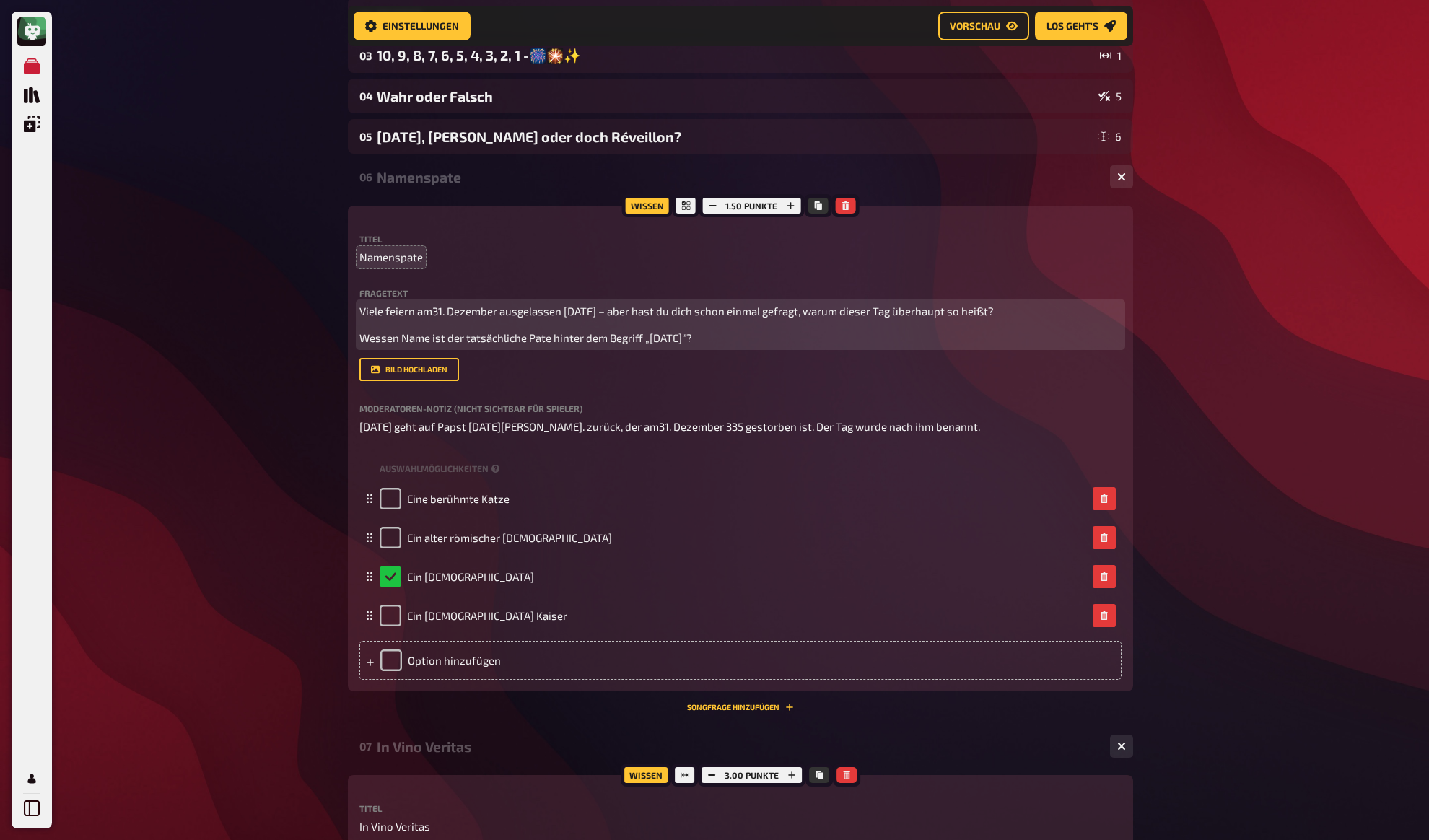
scroll to position [229, 0]
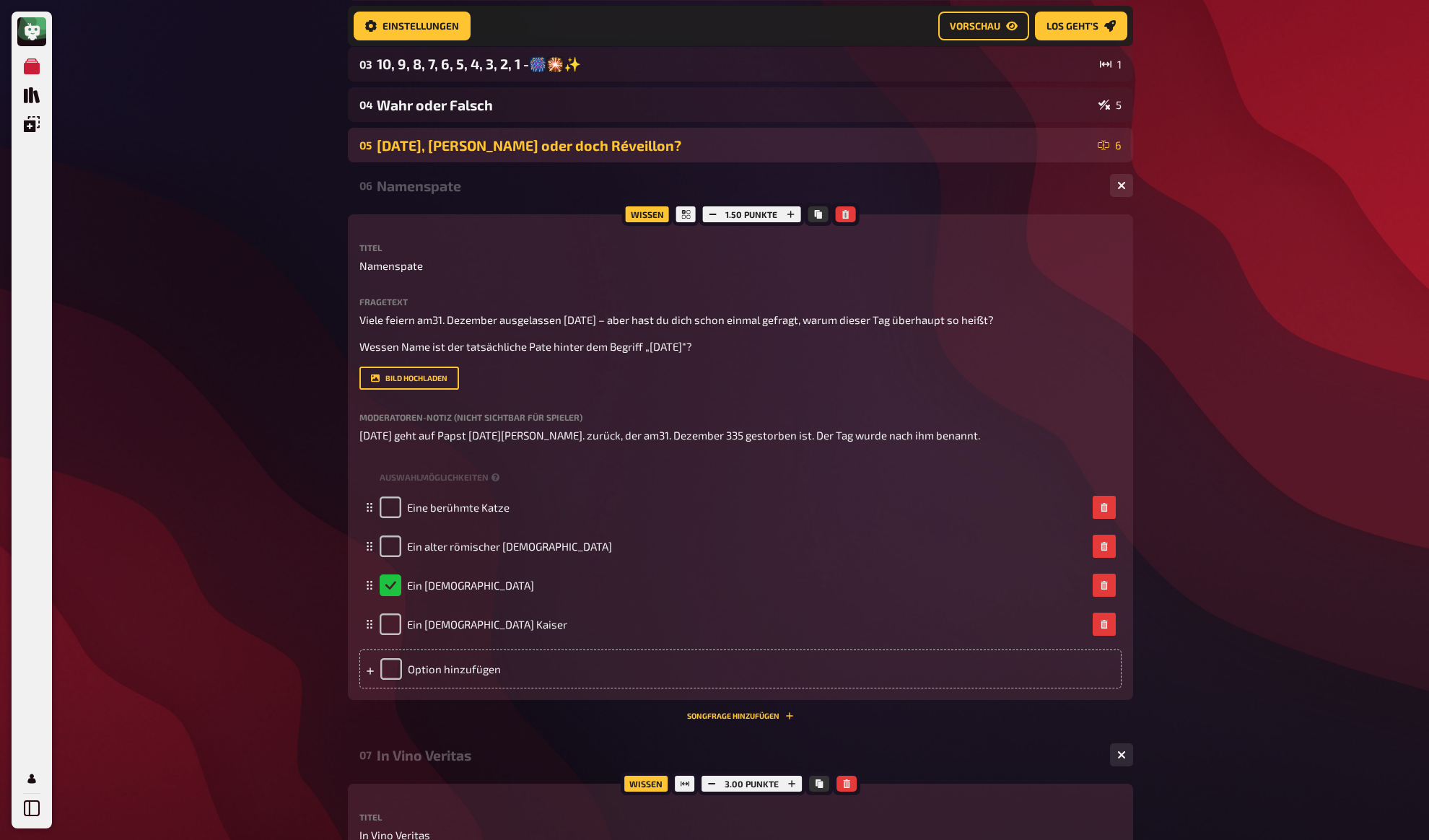
click at [426, 148] on div "Songkran, Tet Nguyên Đán oder doch Réveillon?" at bounding box center [734, 145] width 716 height 17
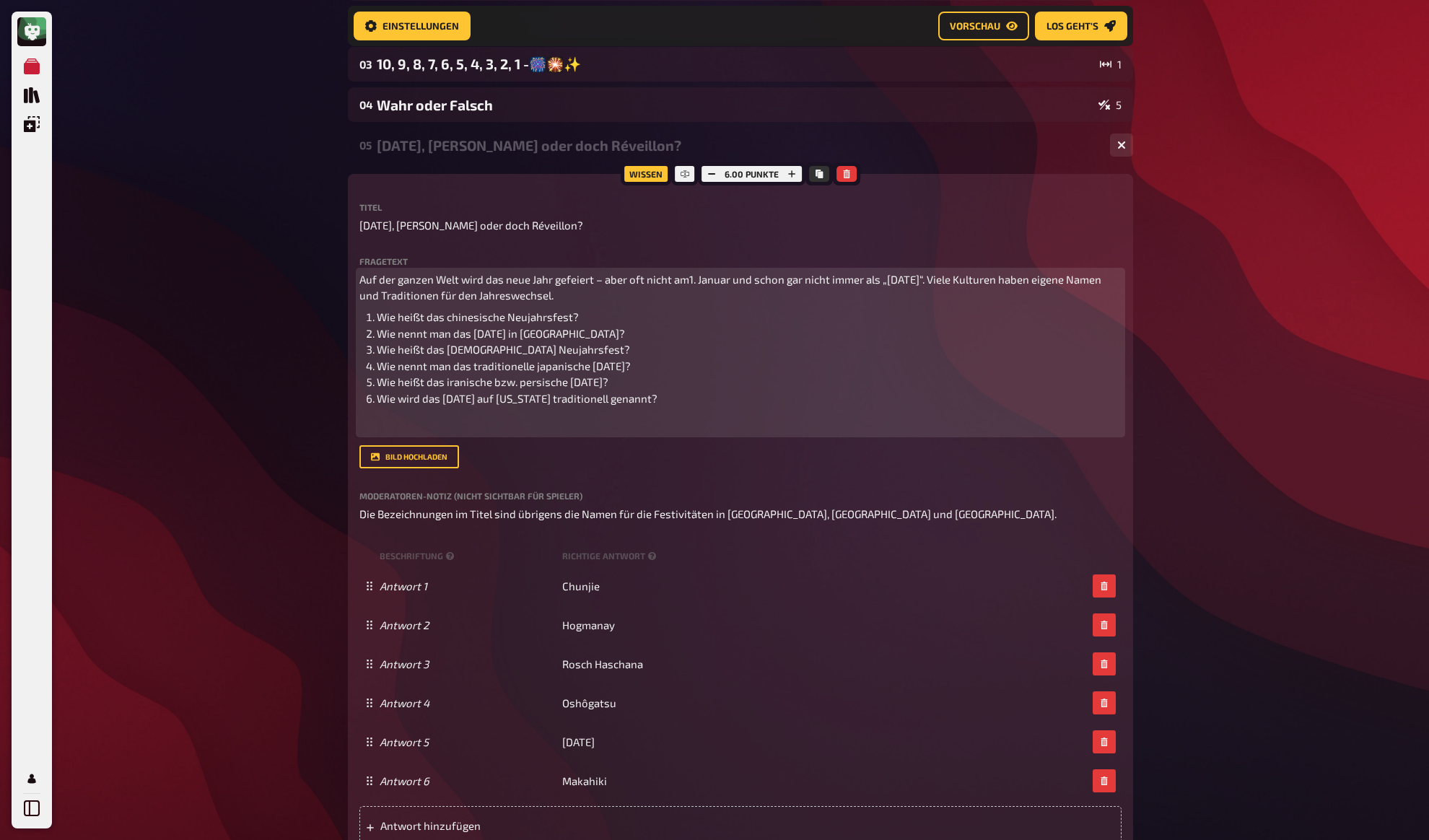
click at [421, 431] on p "﻿" at bounding box center [740, 425] width 762 height 17
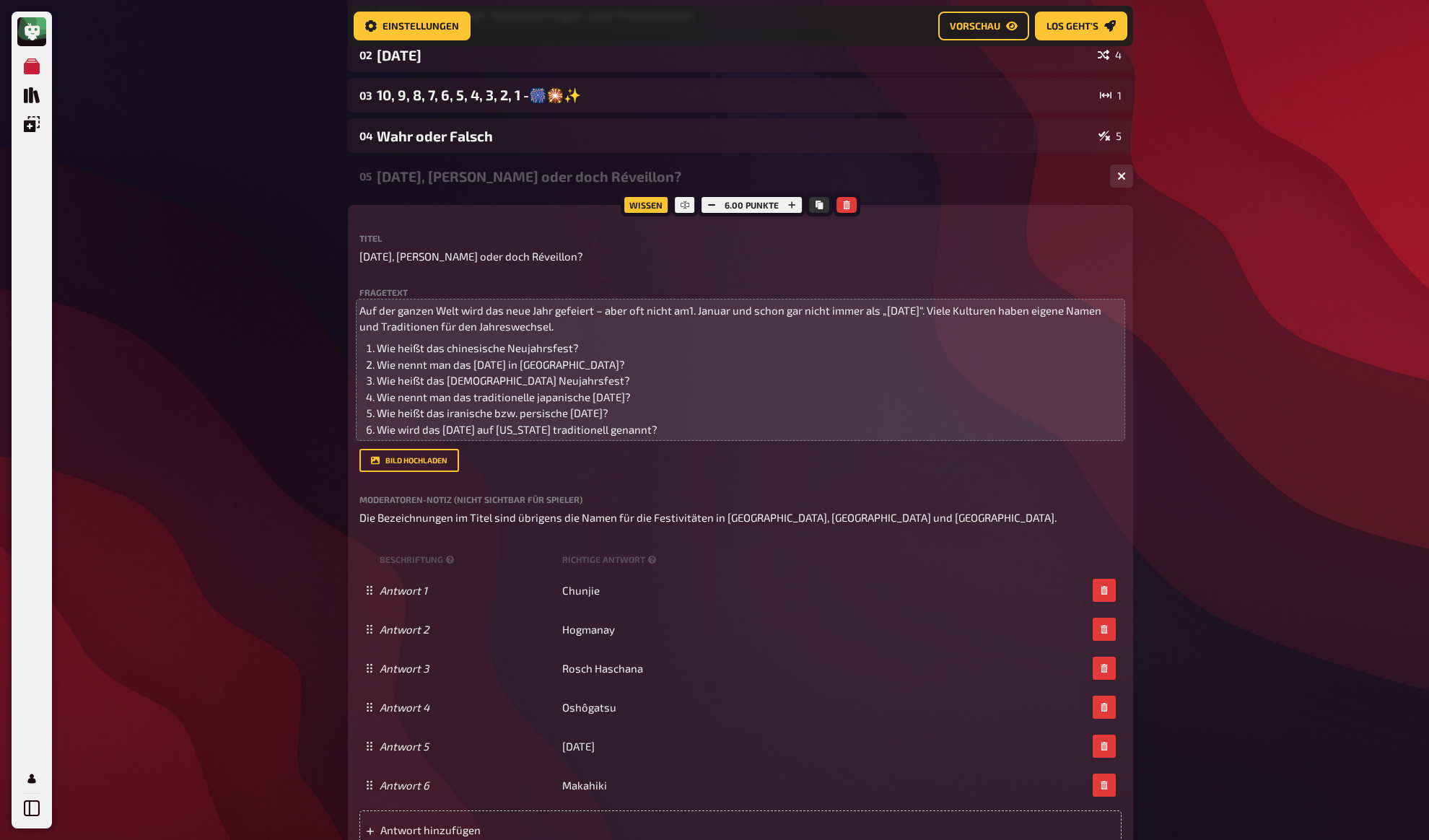
scroll to position [199, 0]
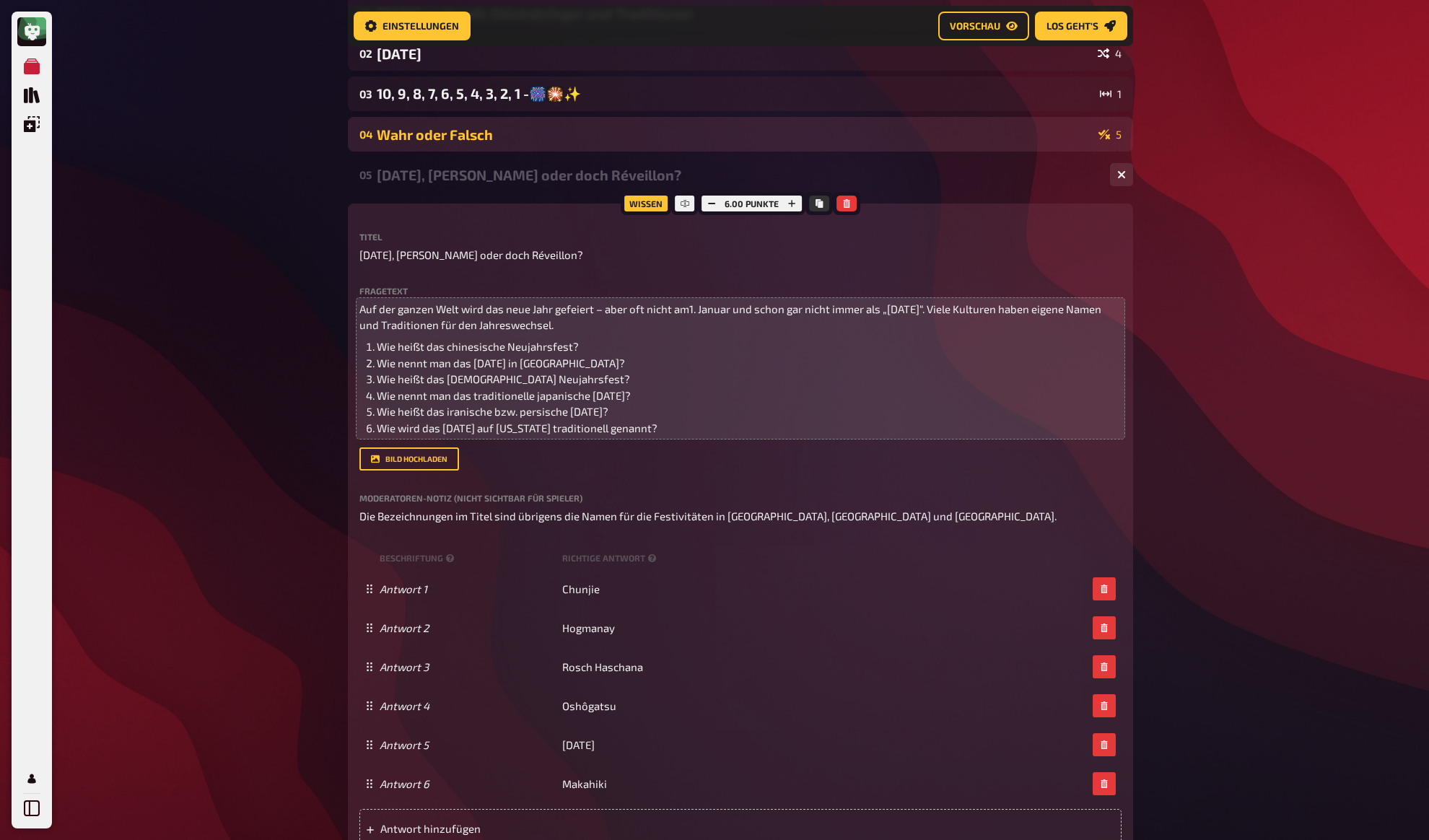
click at [477, 134] on div "Wahr oder Falsch" at bounding box center [734, 134] width 716 height 17
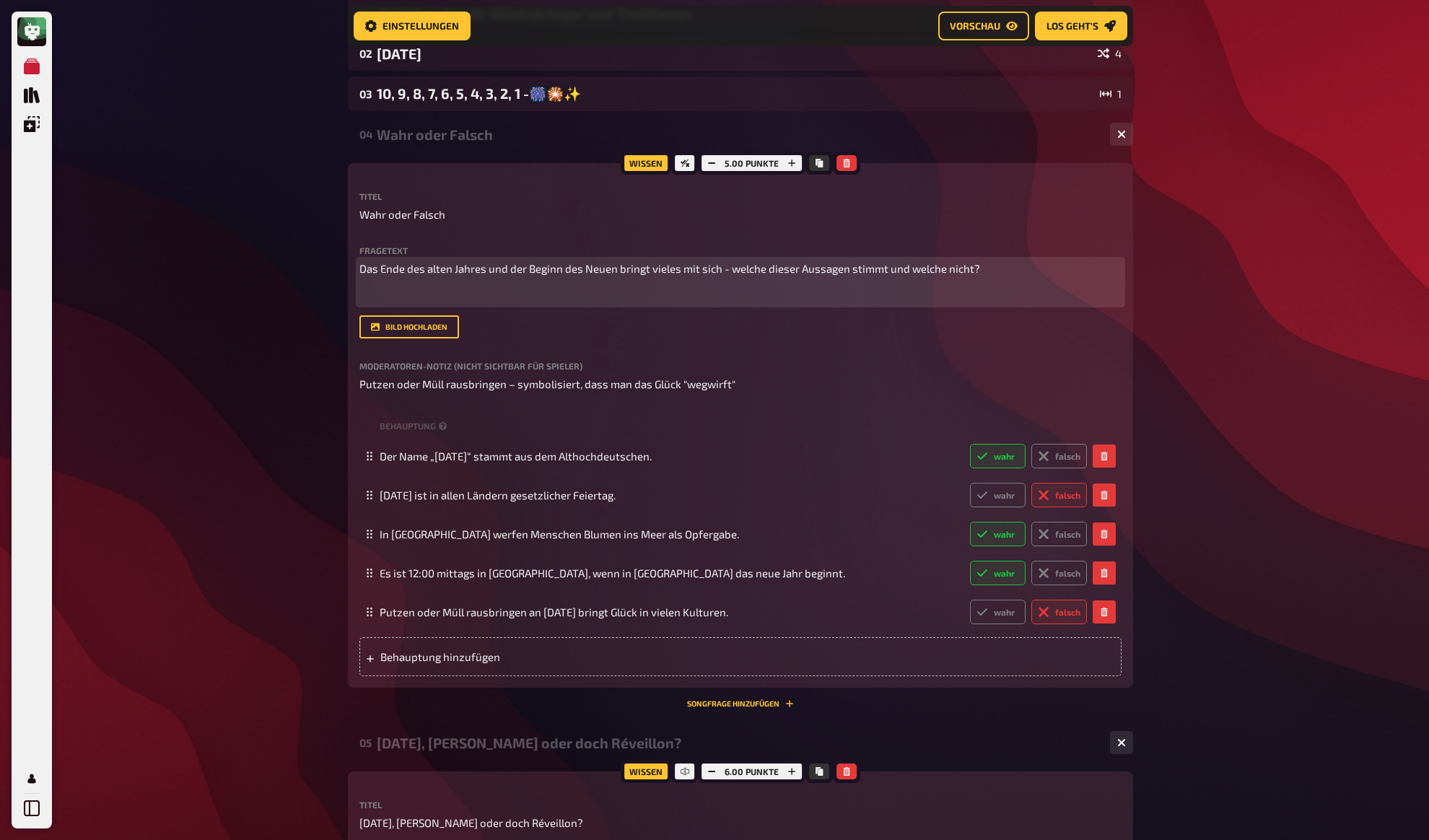
click at [468, 295] on p "﻿" at bounding box center [740, 295] width 762 height 17
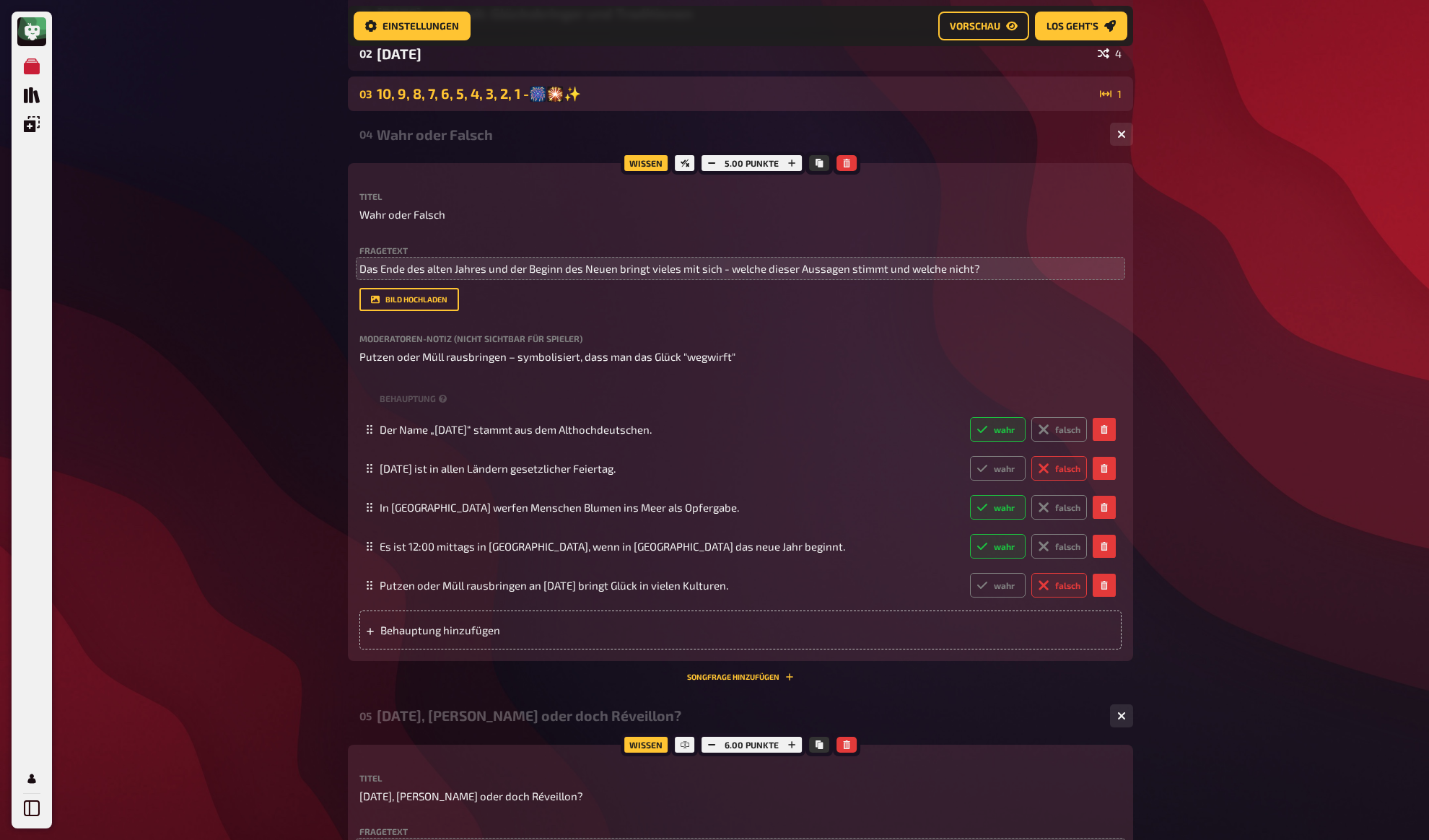
click at [491, 82] on div "03 10, 9, 8, 7, 6, 5, 4, 3, 2, 1 -🎆🎇✨ 1" at bounding box center [740, 94] width 785 height 34
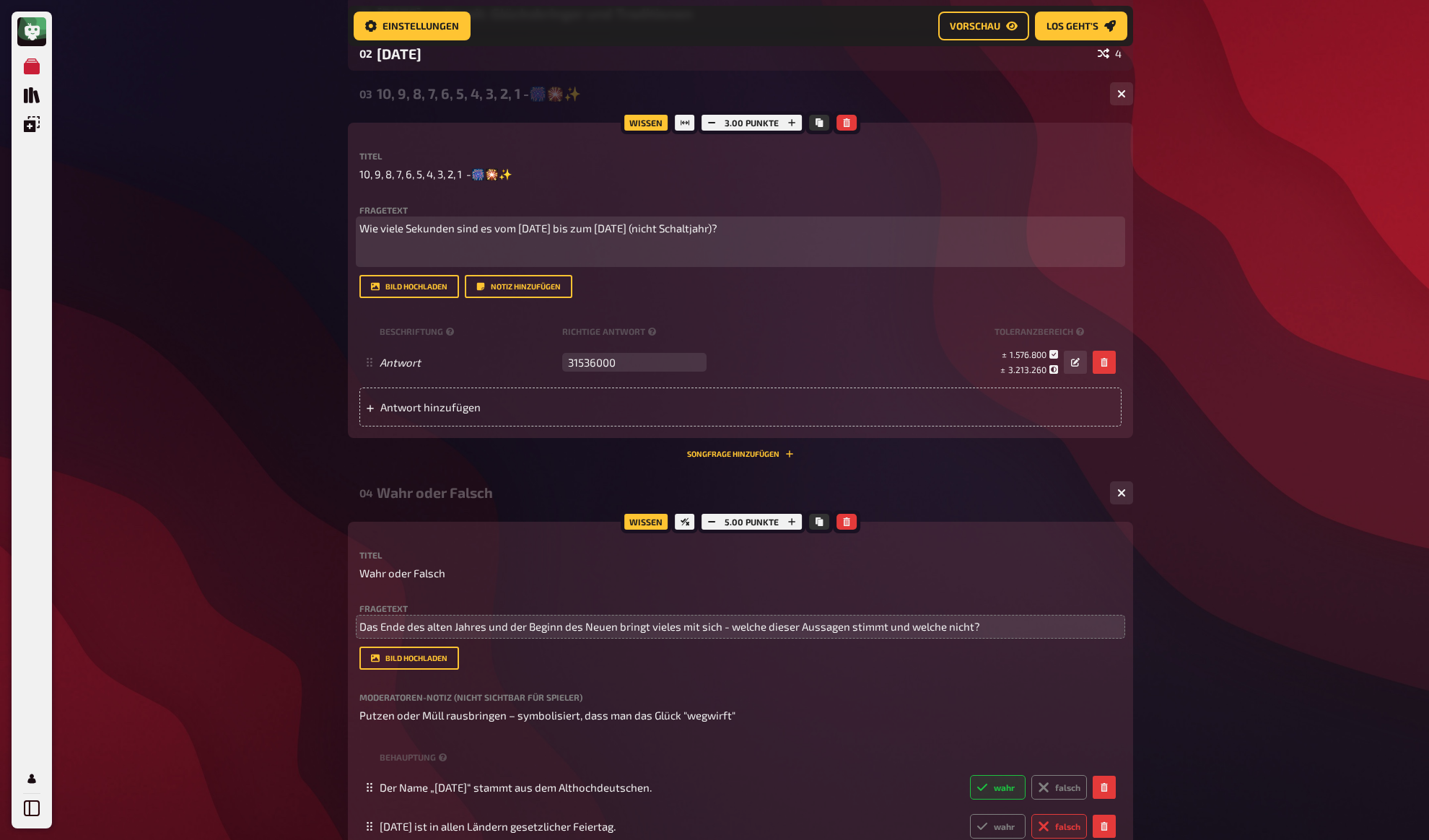
click at [469, 253] on p "﻿" at bounding box center [740, 255] width 762 height 17
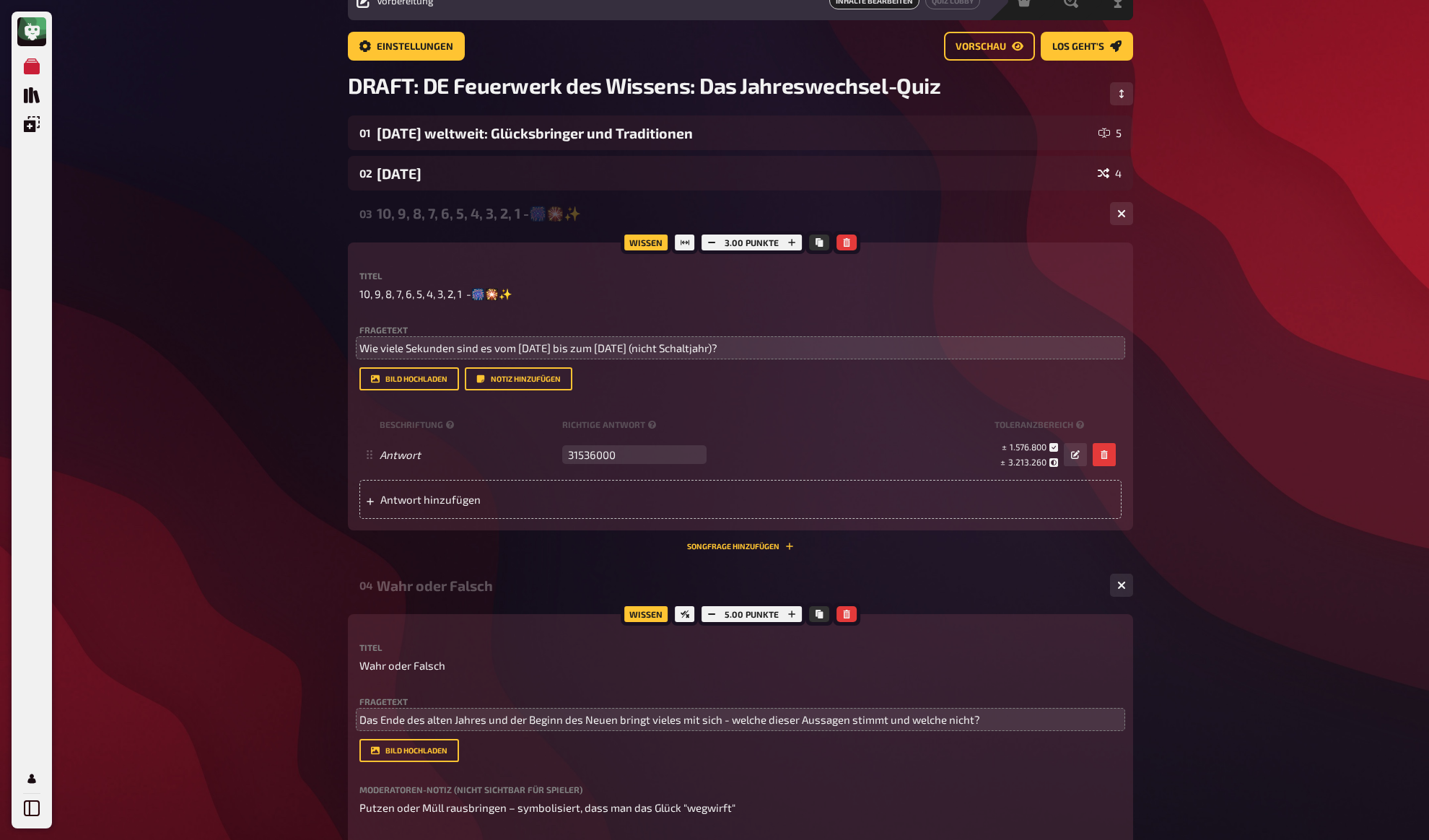
scroll to position [61, 0]
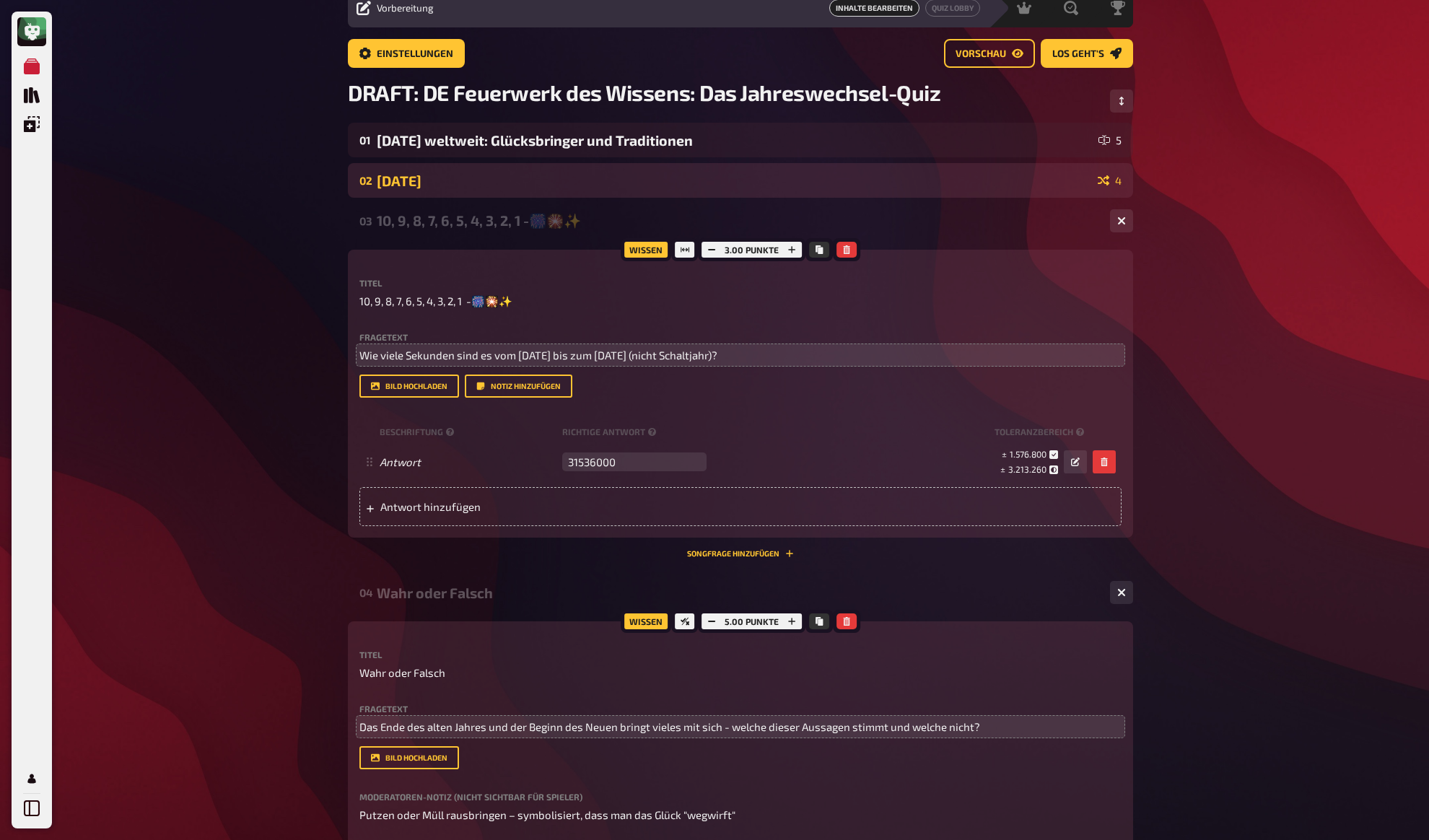
click at [461, 187] on div "New Year's Day" at bounding box center [734, 181] width 716 height 17
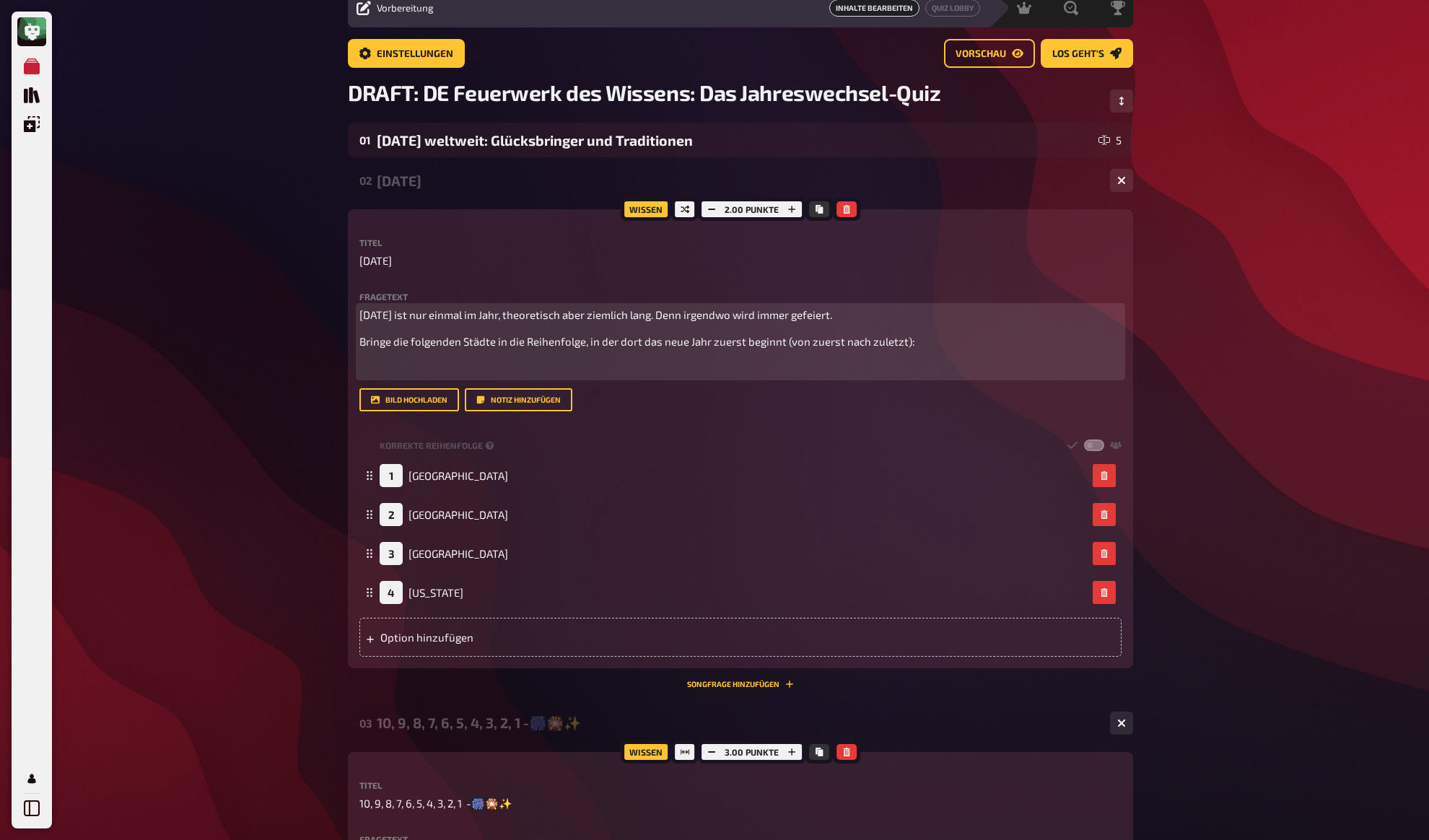
click at [466, 366] on p "﻿" at bounding box center [740, 368] width 762 height 17
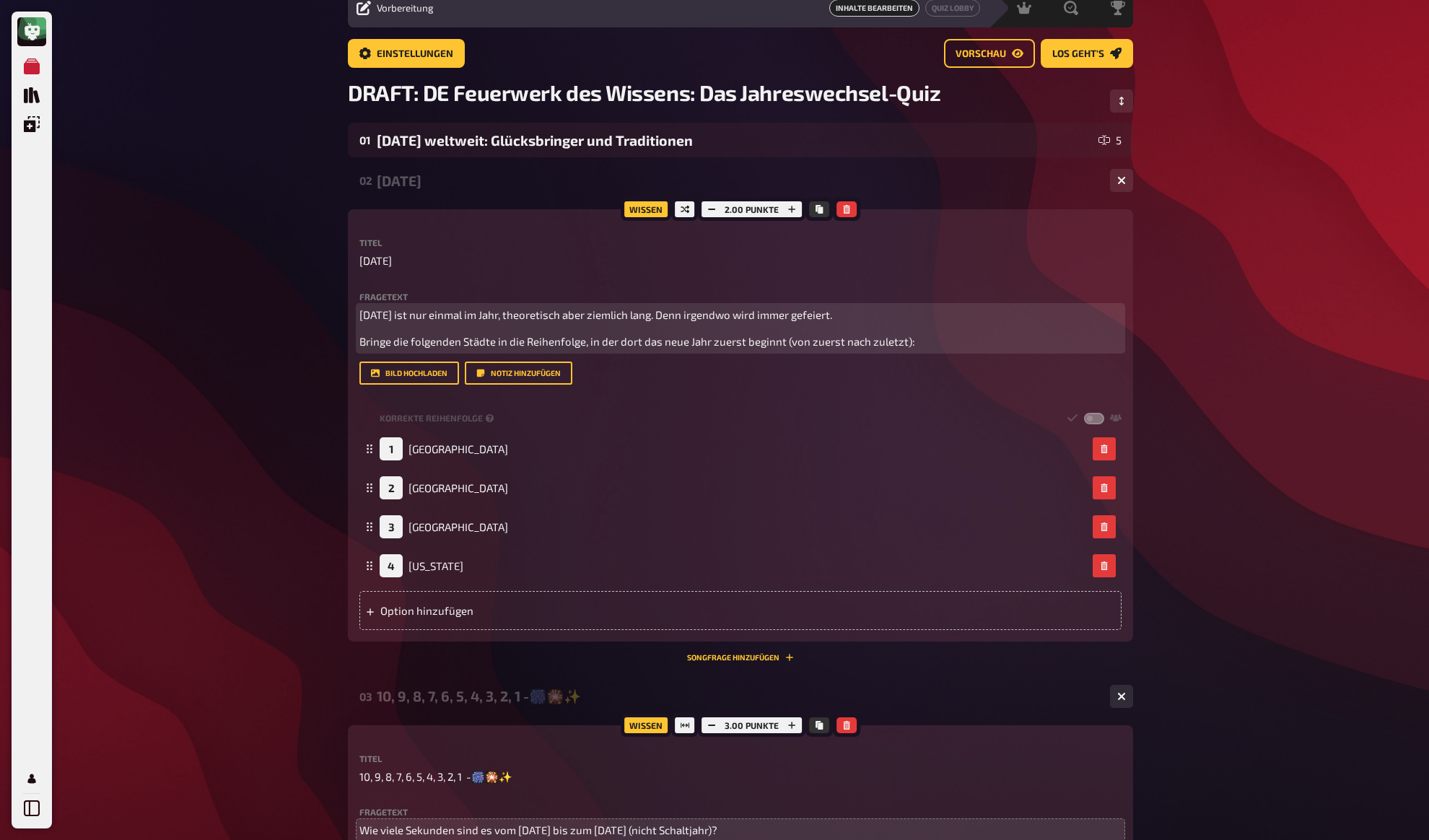
click at [796, 344] on span "Bringe die folgenden Städte in die Reihenfolge, in der dort das neue Jahr zuers…" at bounding box center [637, 341] width 556 height 13
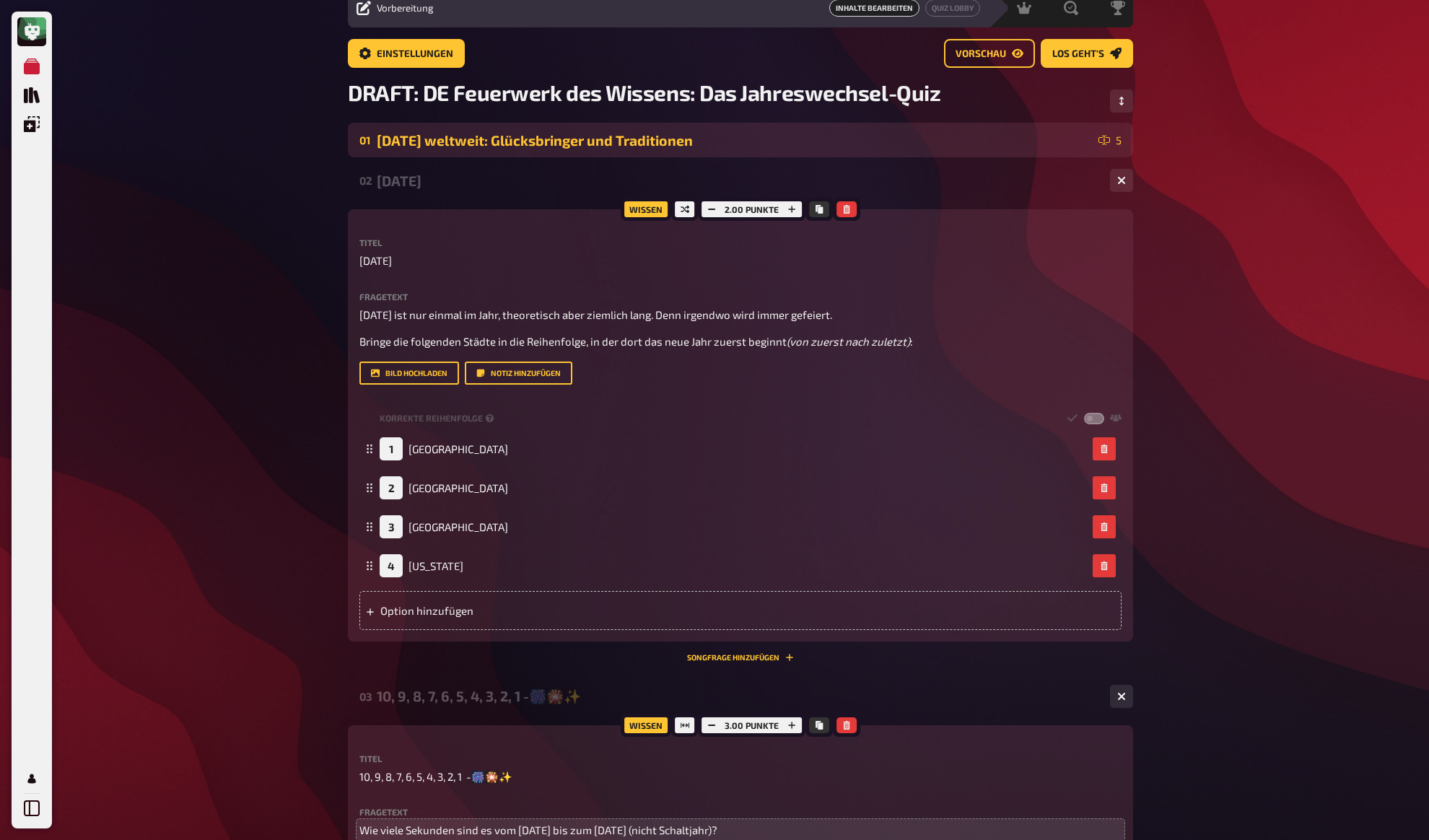
click at [424, 142] on div "Silvester weltweit: Glücksbringer und Traditionen" at bounding box center [734, 140] width 716 height 17
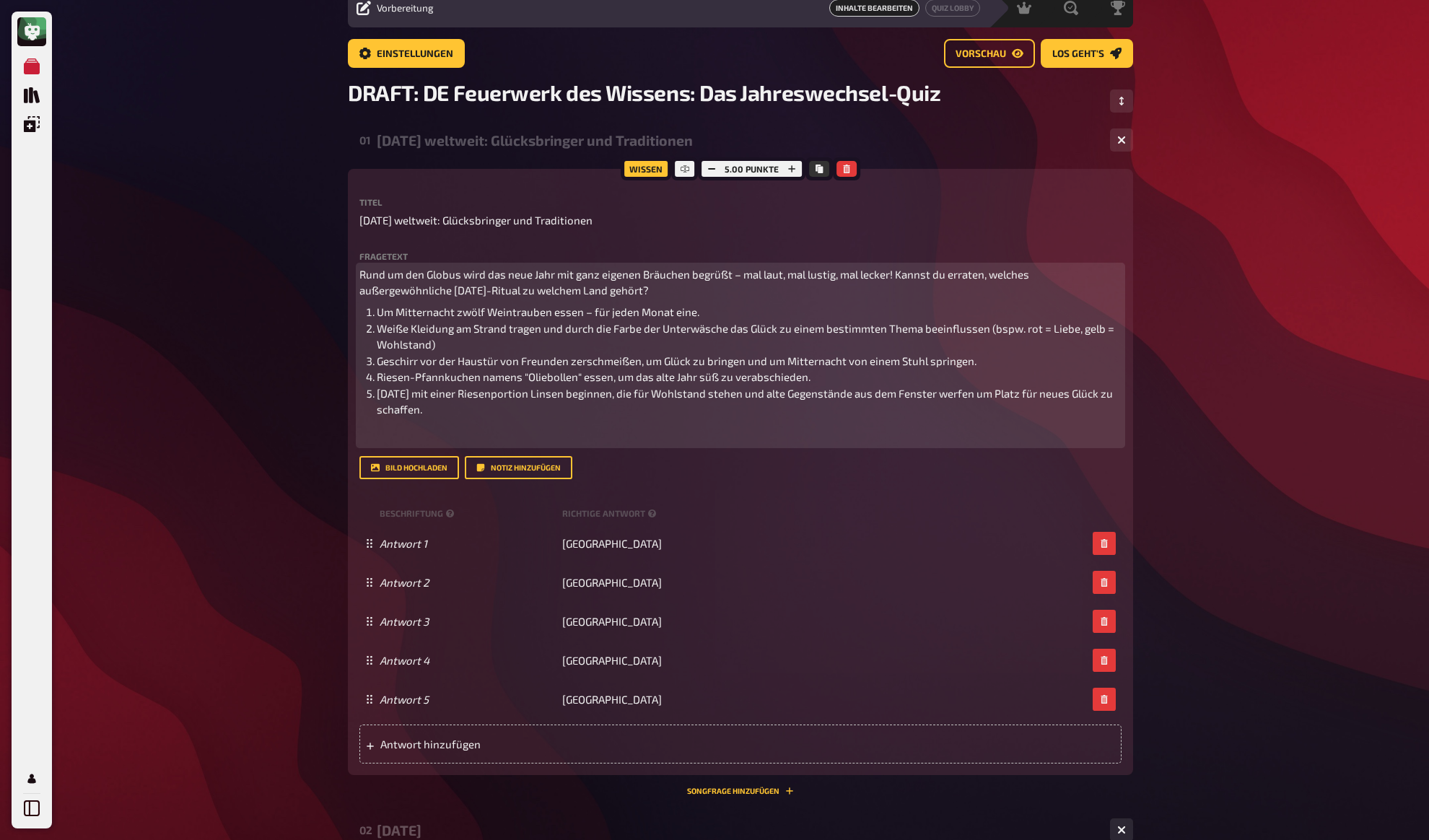
click at [405, 441] on p "﻿" at bounding box center [740, 436] width 762 height 17
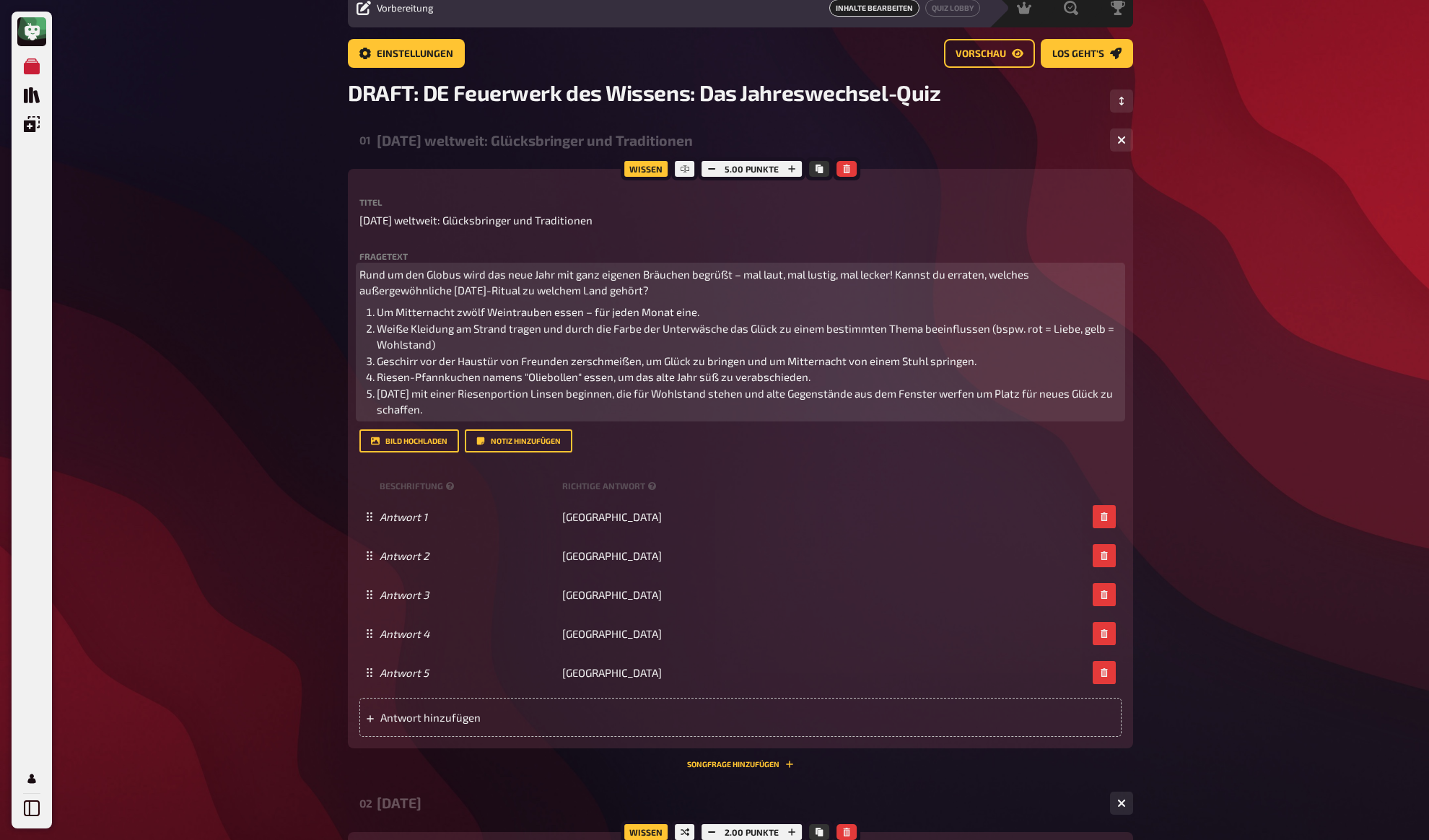
click at [686, 285] on p "Rund um den Globus wird das neue Jahr mit ganz eigenen Bräuchen begrüßt – mal l…" at bounding box center [740, 282] width 762 height 33
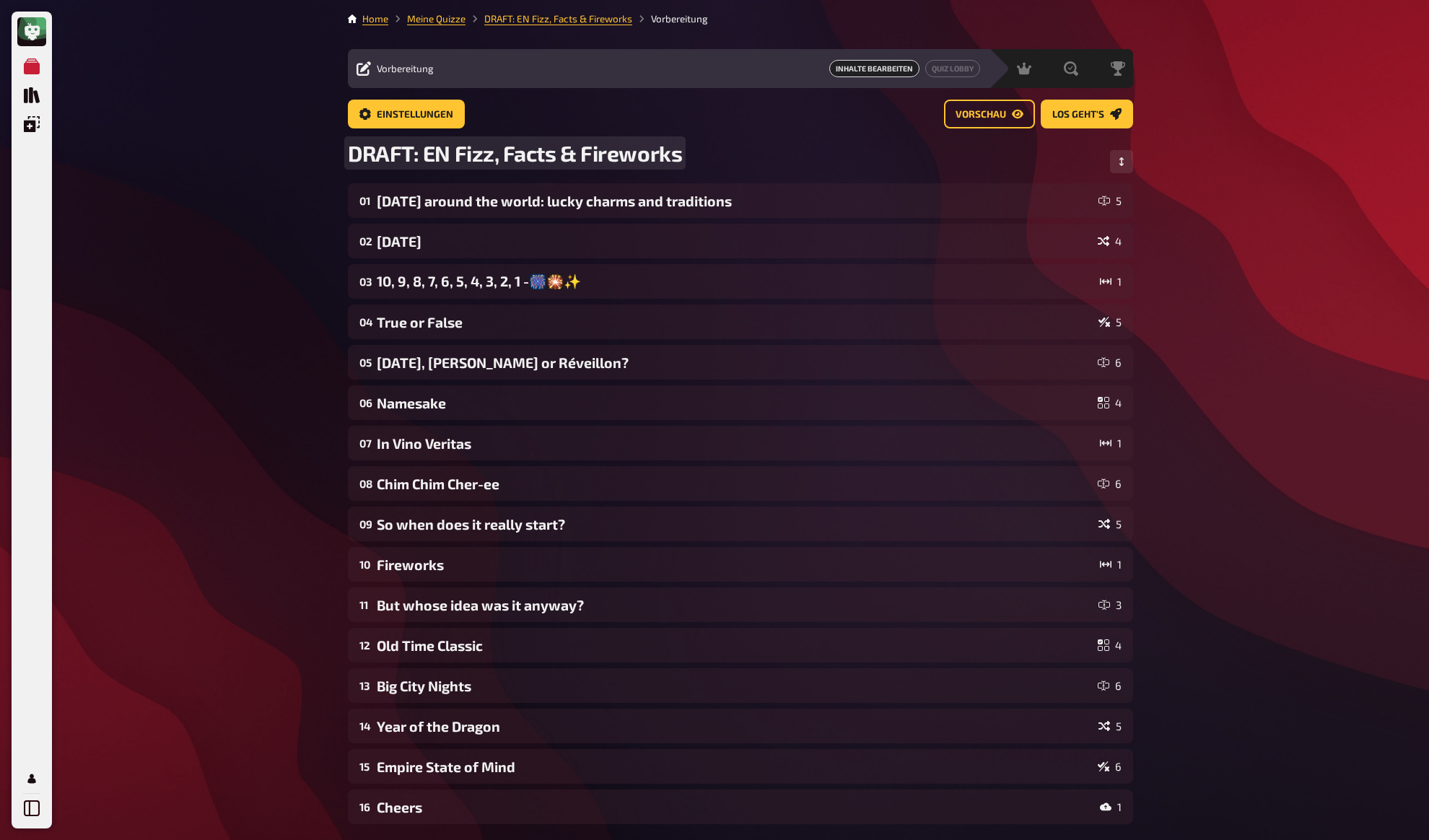
click at [465, 150] on span "DRAFT: EN Fizz, Facts & Fireworks" at bounding box center [515, 153] width 334 height 26
drag, startPoint x: 460, startPoint y: 156, endPoint x: 716, endPoint y: 149, distance: 256.1
click at [716, 149] on div "DRAFT: EN Fizz, Facts & Fireworks" at bounding box center [740, 161] width 785 height 43
copy span "Fizz, Facts & Fireworks"
click at [472, 151] on span "DRAFT: EN Fizz, Facts & Fireworks" at bounding box center [515, 153] width 334 height 26
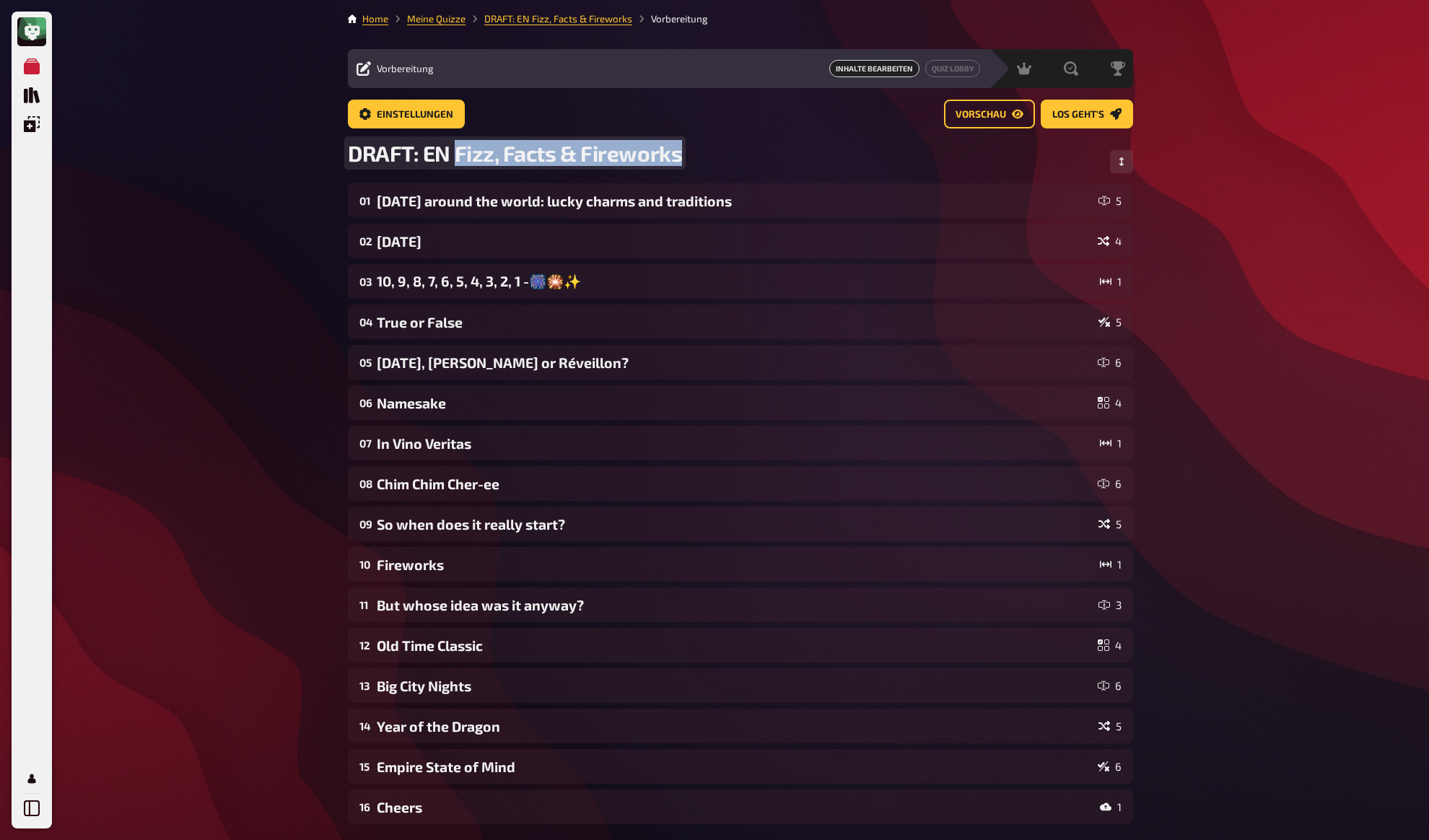
drag, startPoint x: 457, startPoint y: 155, endPoint x: 735, endPoint y: 158, distance: 278.0
click at [735, 158] on div "DRAFT: EN Fizz, Facts & Fireworks" at bounding box center [740, 161] width 785 height 43
copy span "Fizz, Facts & Fireworks"
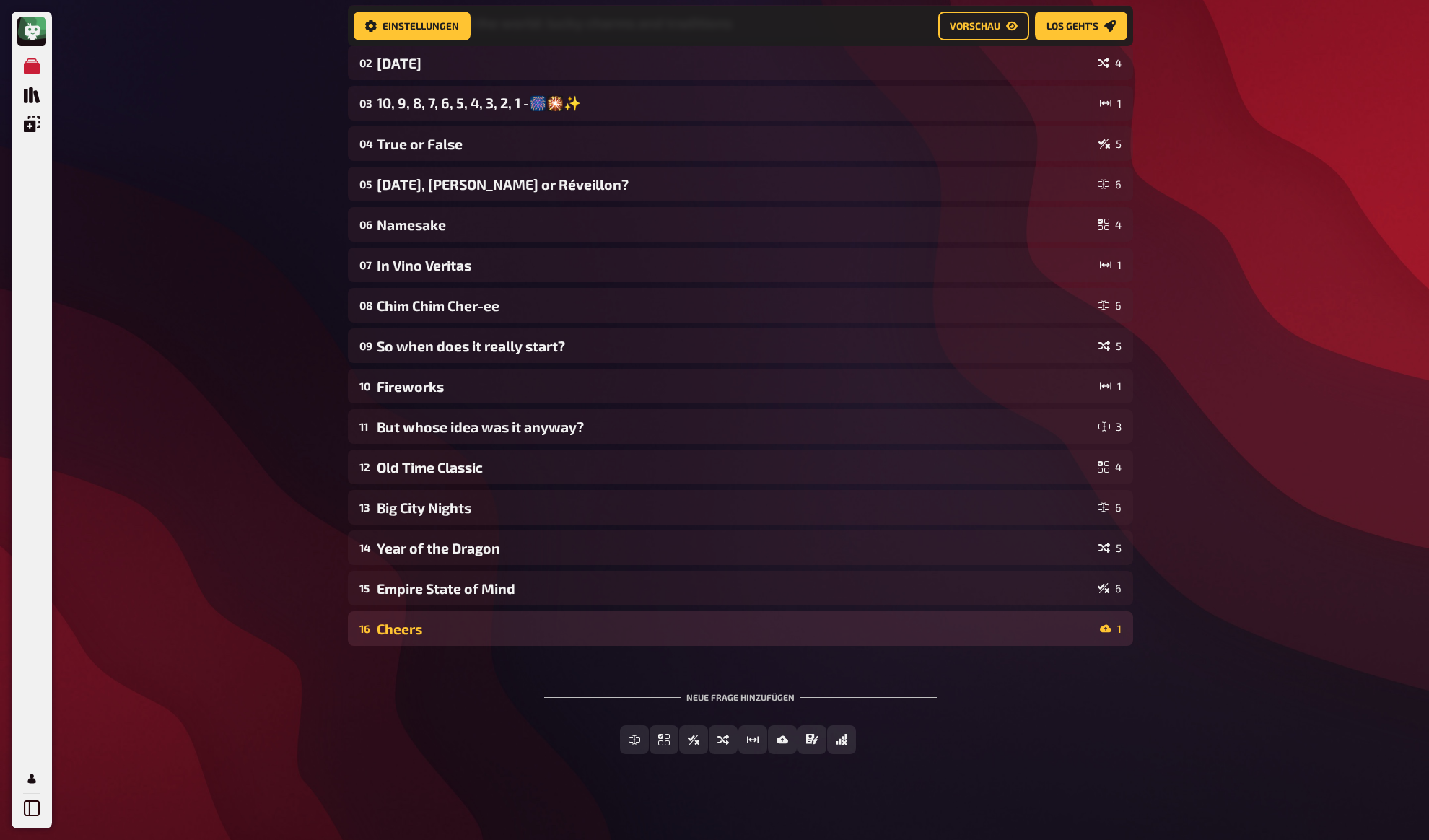
scroll to position [197, 0]
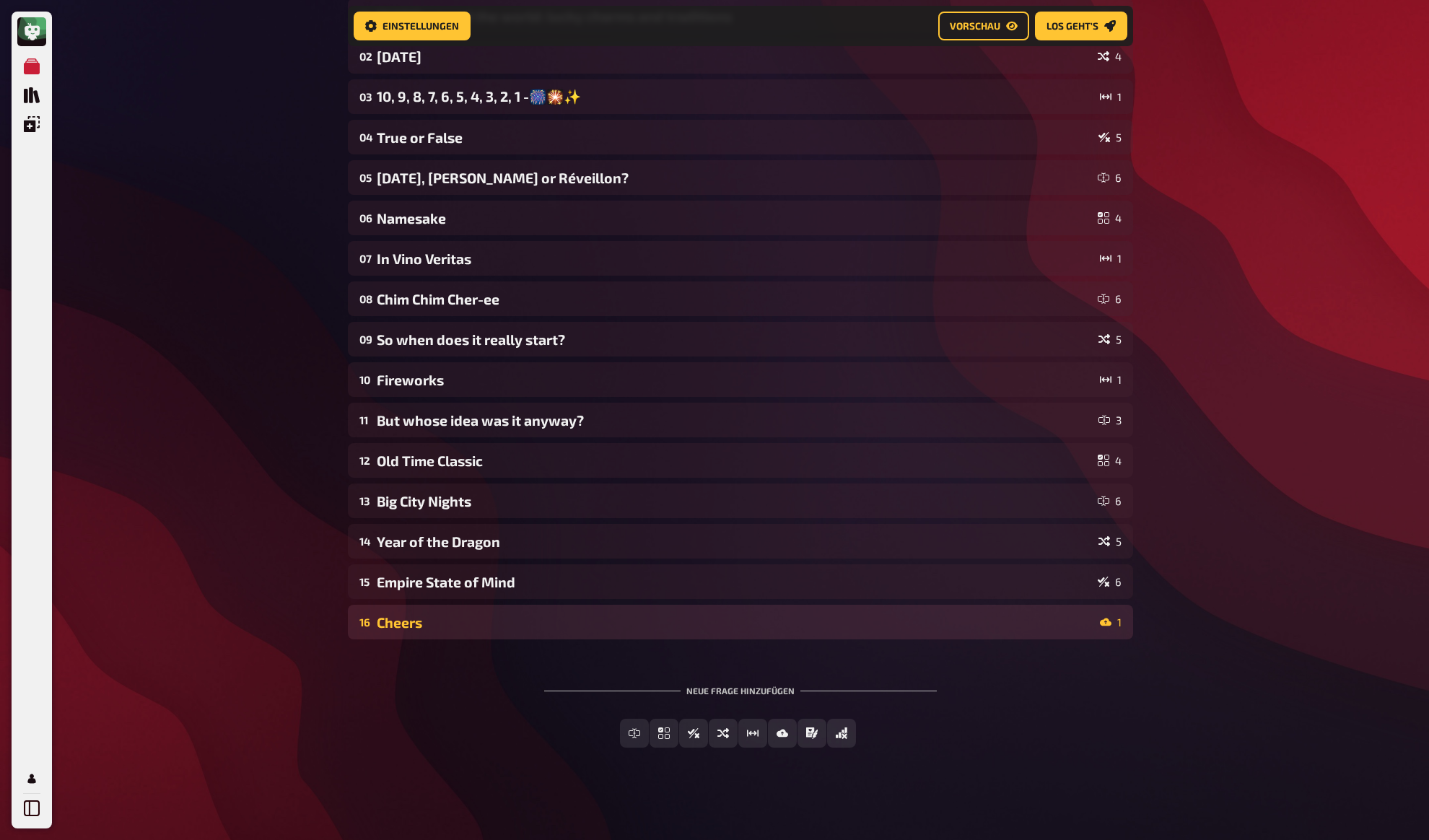
click at [457, 623] on div "Cheers" at bounding box center [735, 622] width 717 height 17
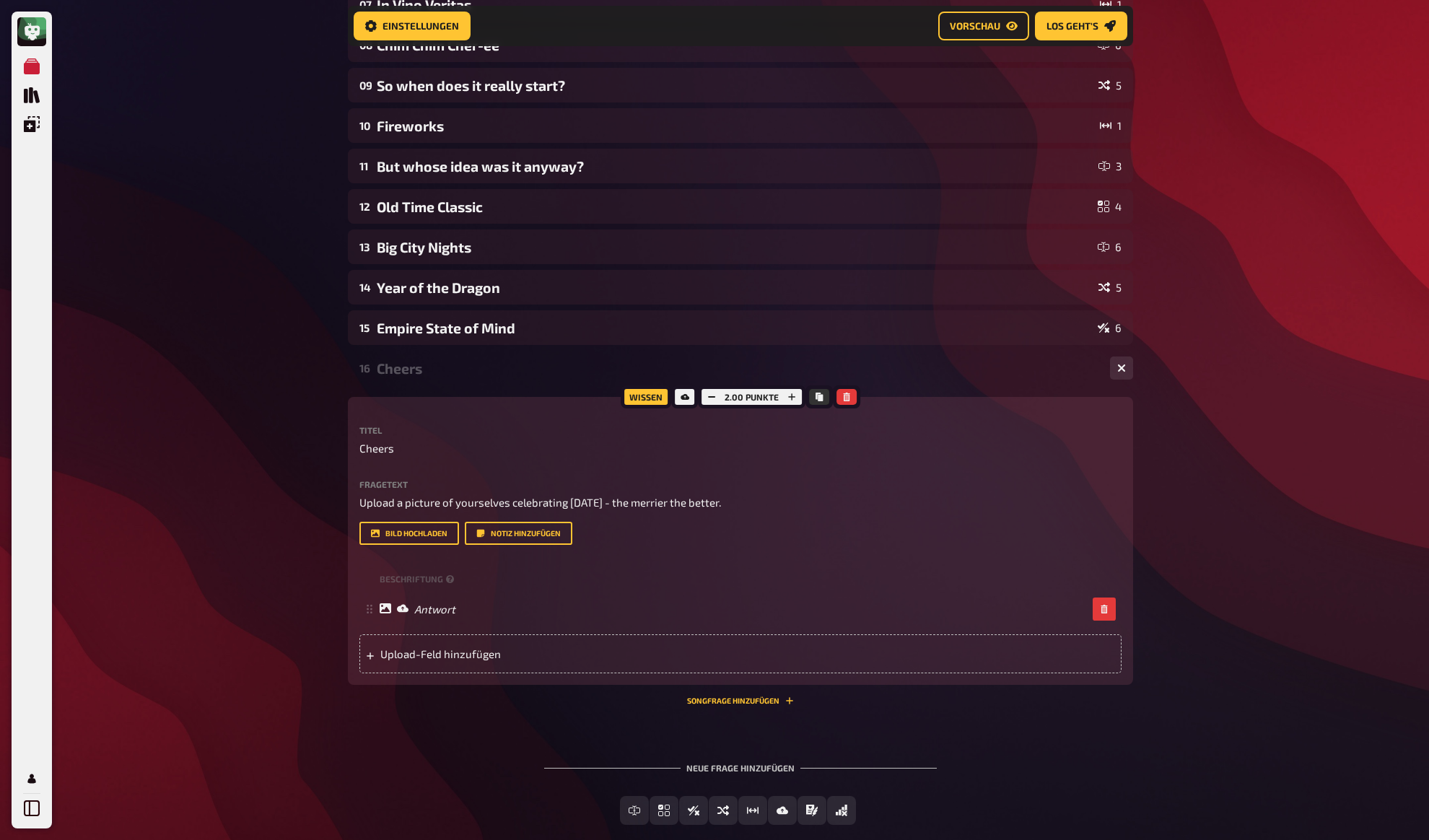
scroll to position [524, 0]
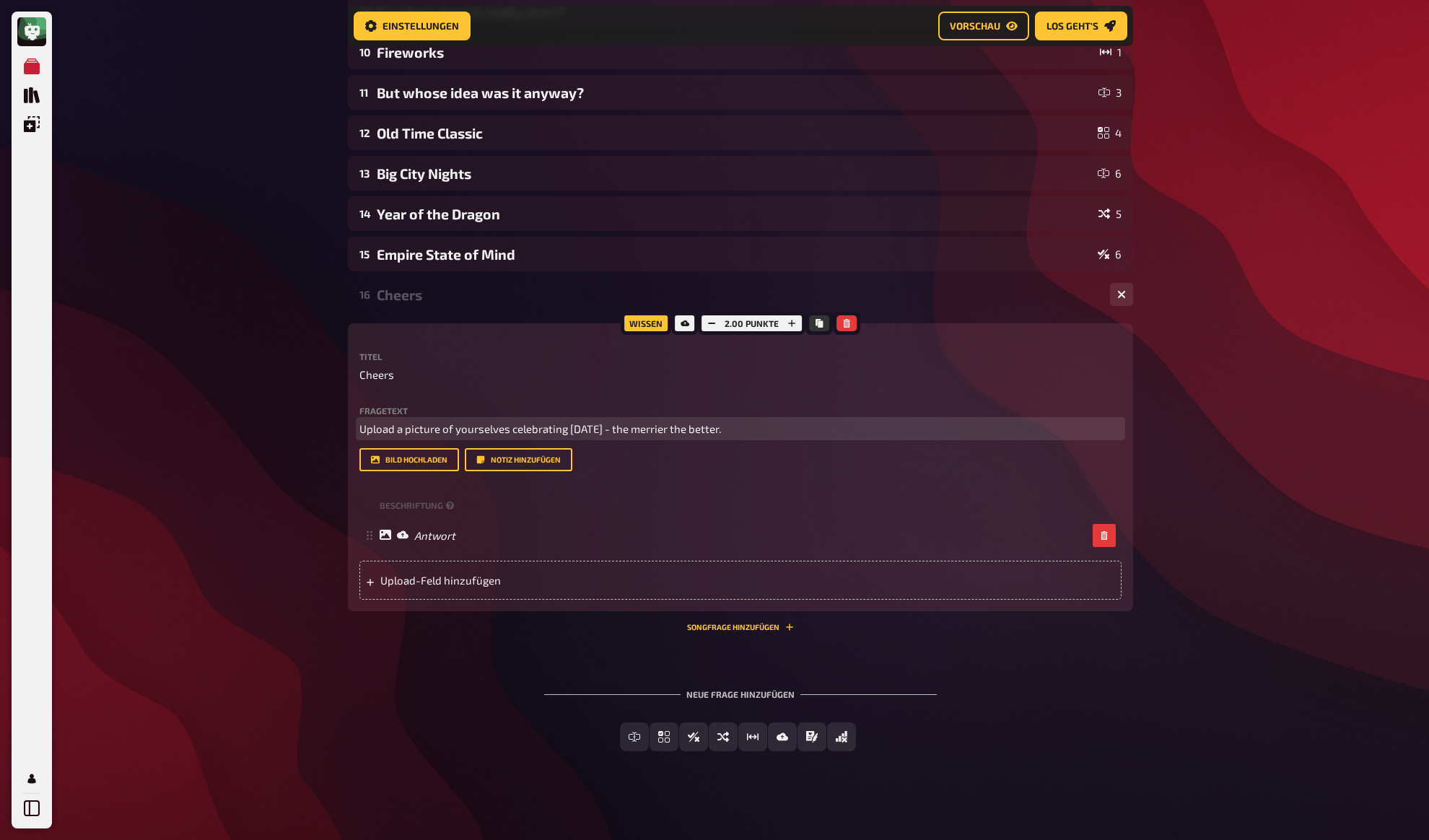
click at [467, 429] on span "Upload a picture of yourselves celebrating [DATE] - the merrier the better." at bounding box center [541, 428] width 361 height 13
click at [794, 425] on p "Upload a picture of yourselves celebrating [DATE] - the merrier the better." at bounding box center [740, 428] width 762 height 17
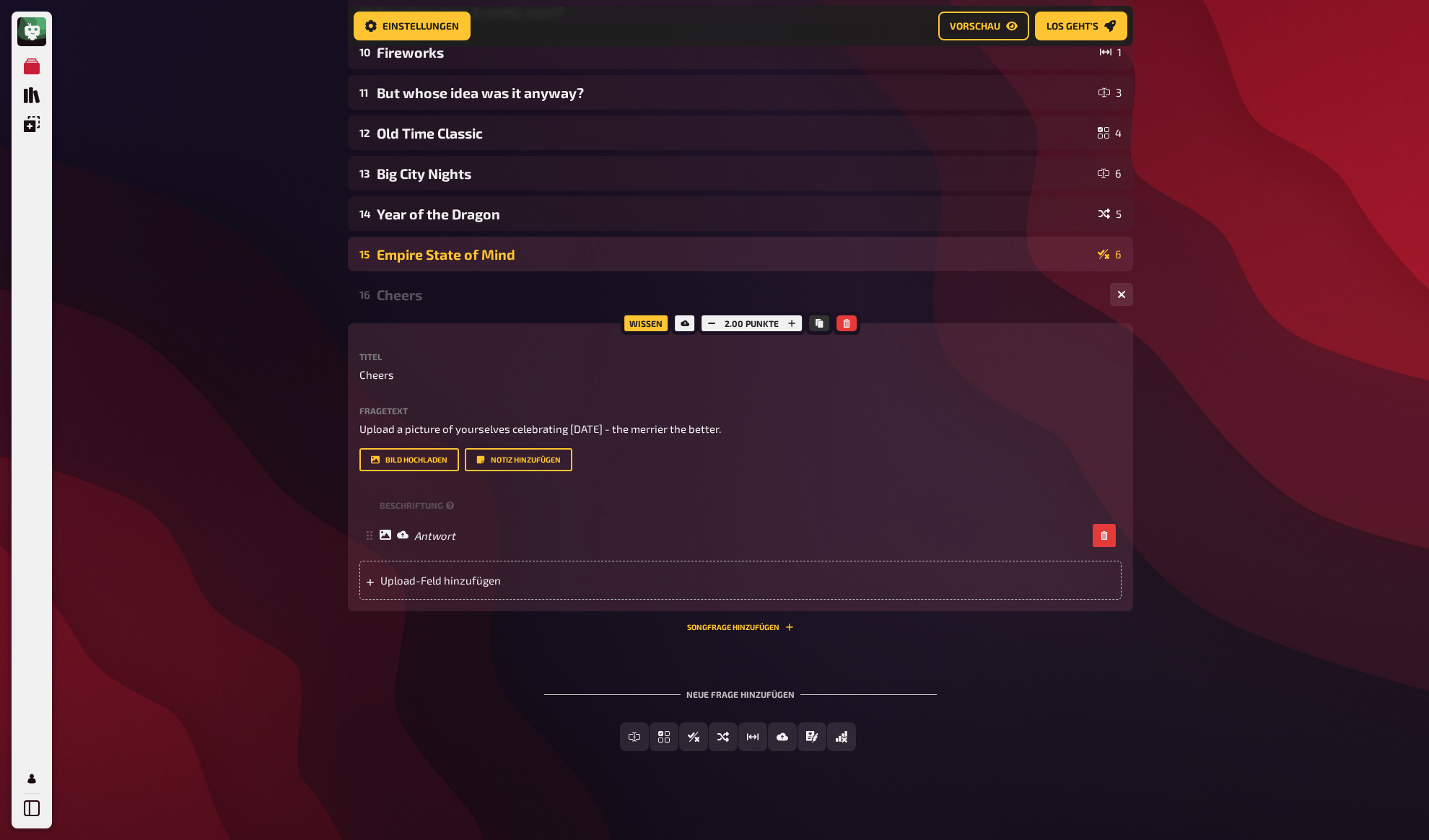
click at [438, 250] on div "Empire State of Mind" at bounding box center [734, 254] width 716 height 17
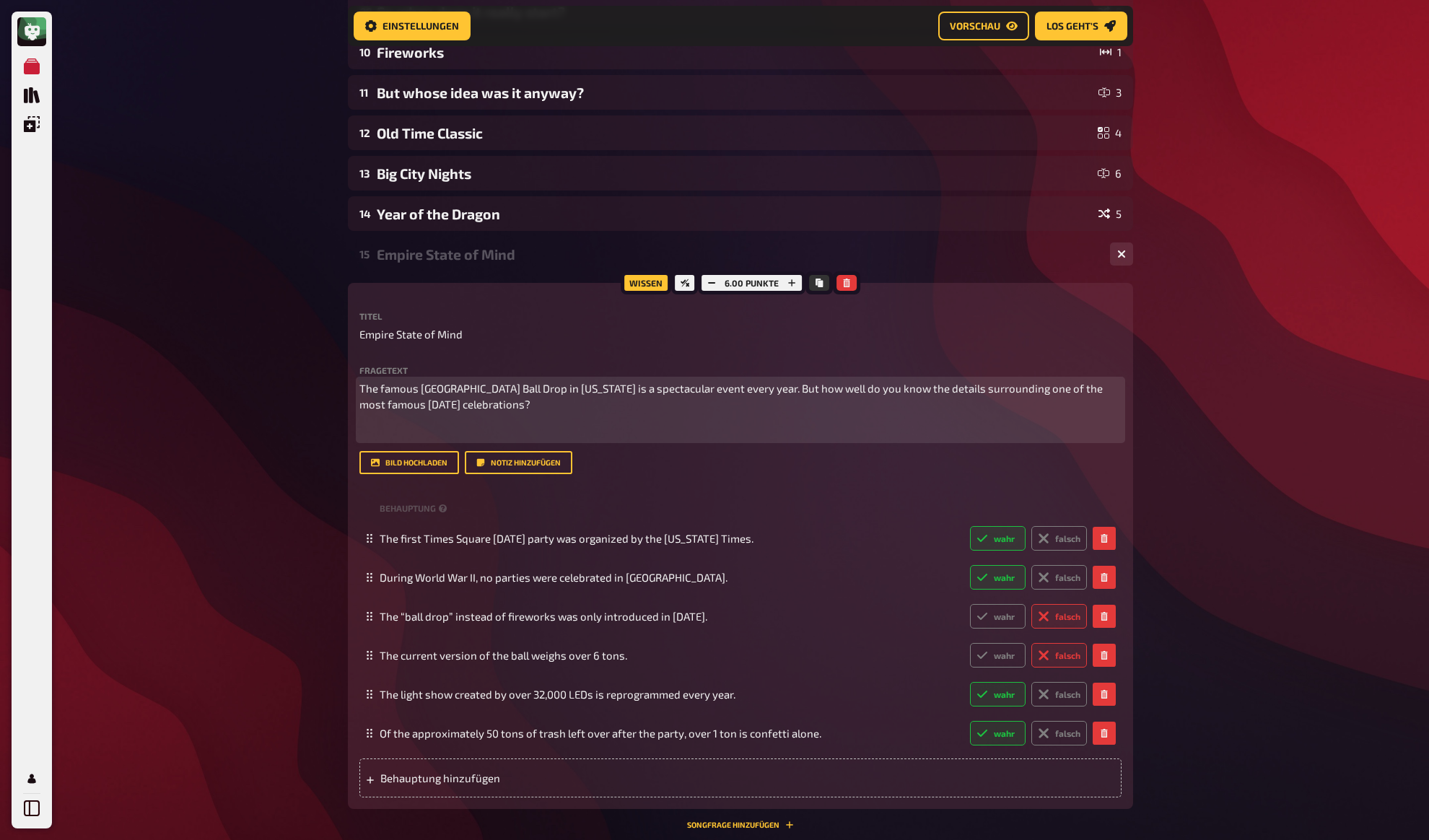
click at [597, 434] on p "﻿" at bounding box center [740, 432] width 762 height 17
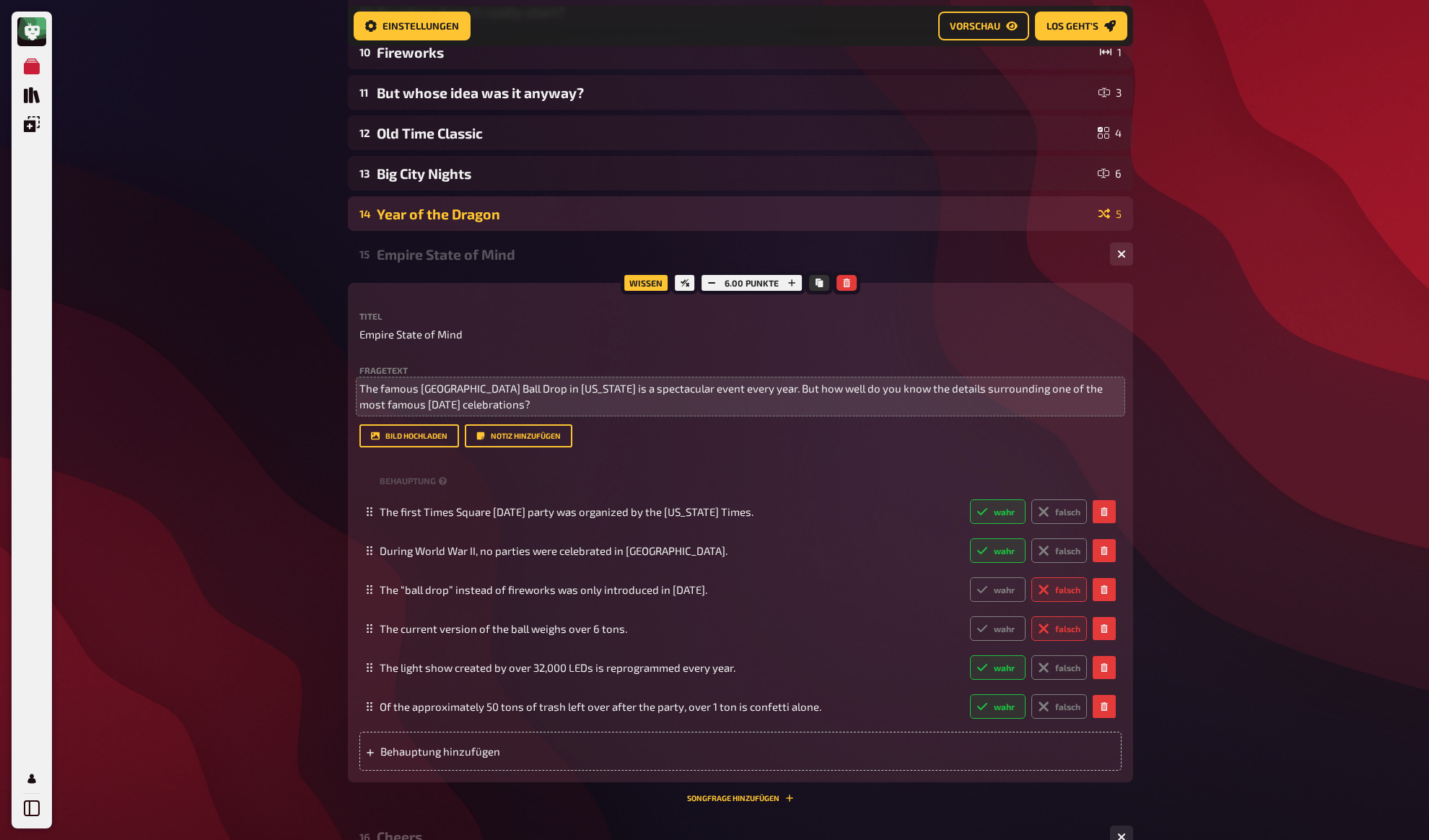
click at [474, 207] on div "Year of the Dragon" at bounding box center [734, 213] width 716 height 17
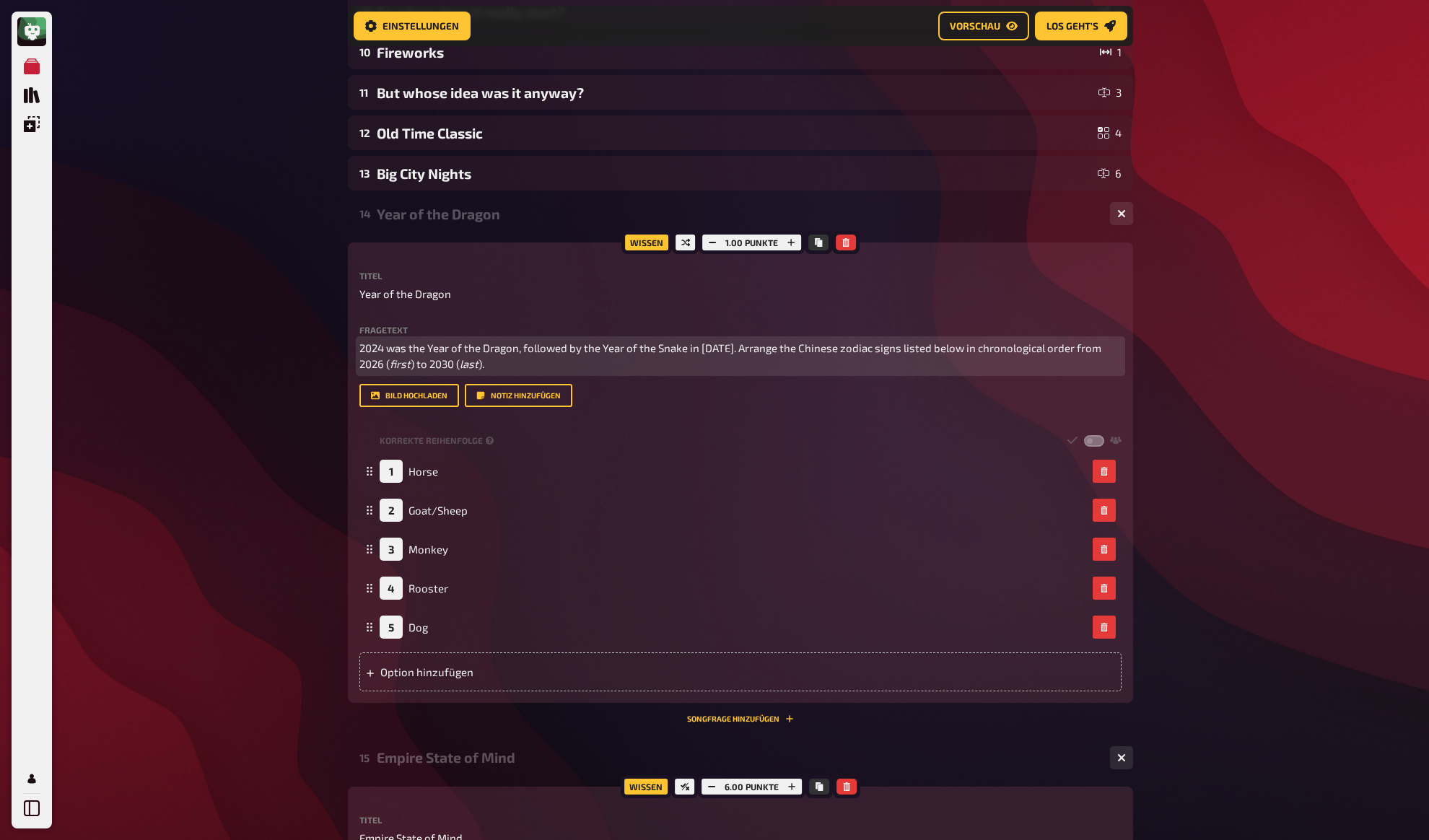
click at [507, 364] on p "2024 was the Year of the Dragon, followed by the Year of the Snake in [DATE]. A…" at bounding box center [740, 356] width 762 height 33
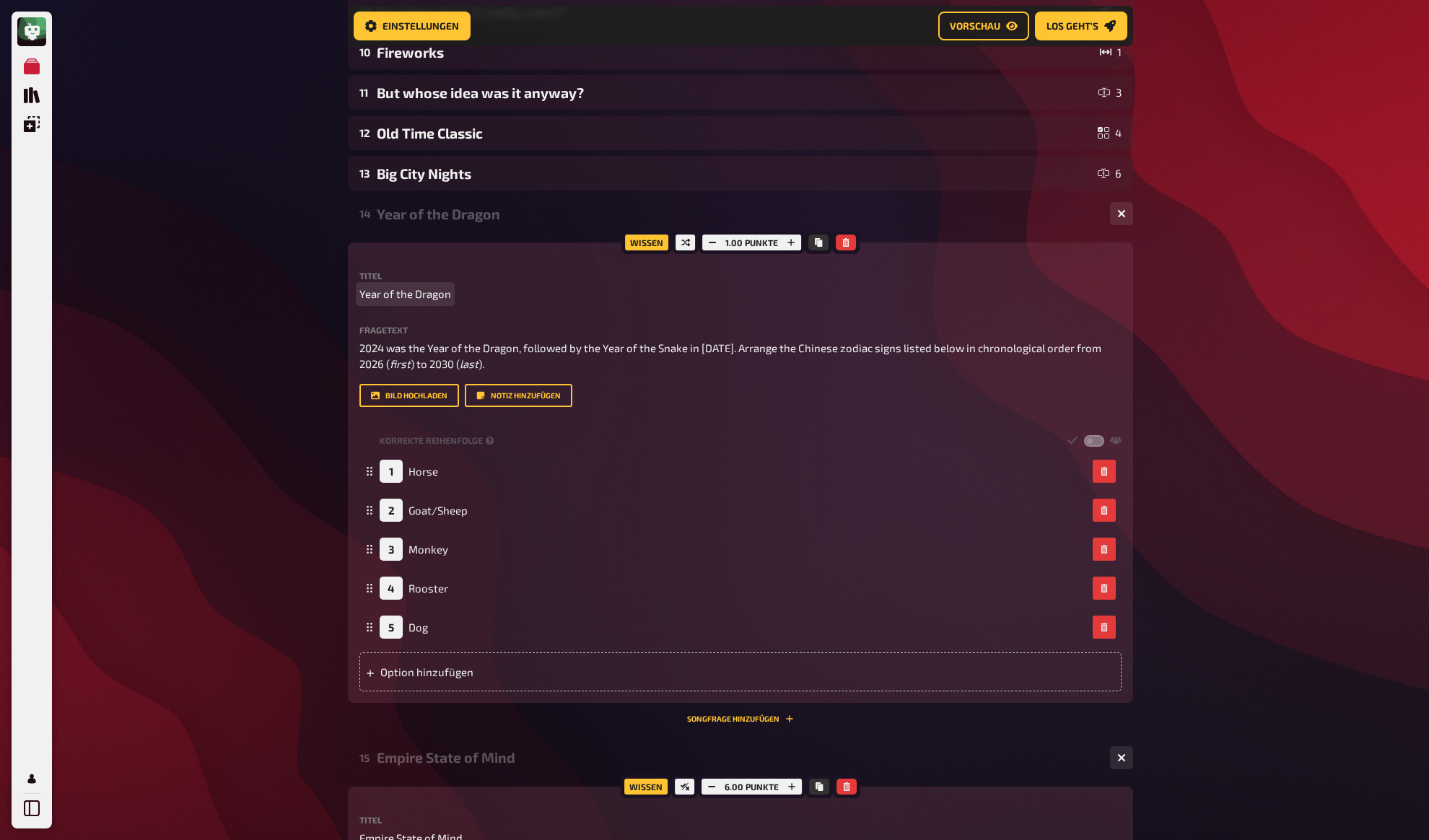
click at [269, 297] on div "Meine Quizze Quiz Sammlung Einblendungen Mein Konto Home Meine Quizze DRAFT: EN…" at bounding box center [714, 683] width 1429 height 2413
click at [272, 278] on div "Meine Quizze Quiz Sammlung Einblendungen Mein Konto Home Meine Quizze DRAFT: EN…" at bounding box center [714, 683] width 1429 height 2413
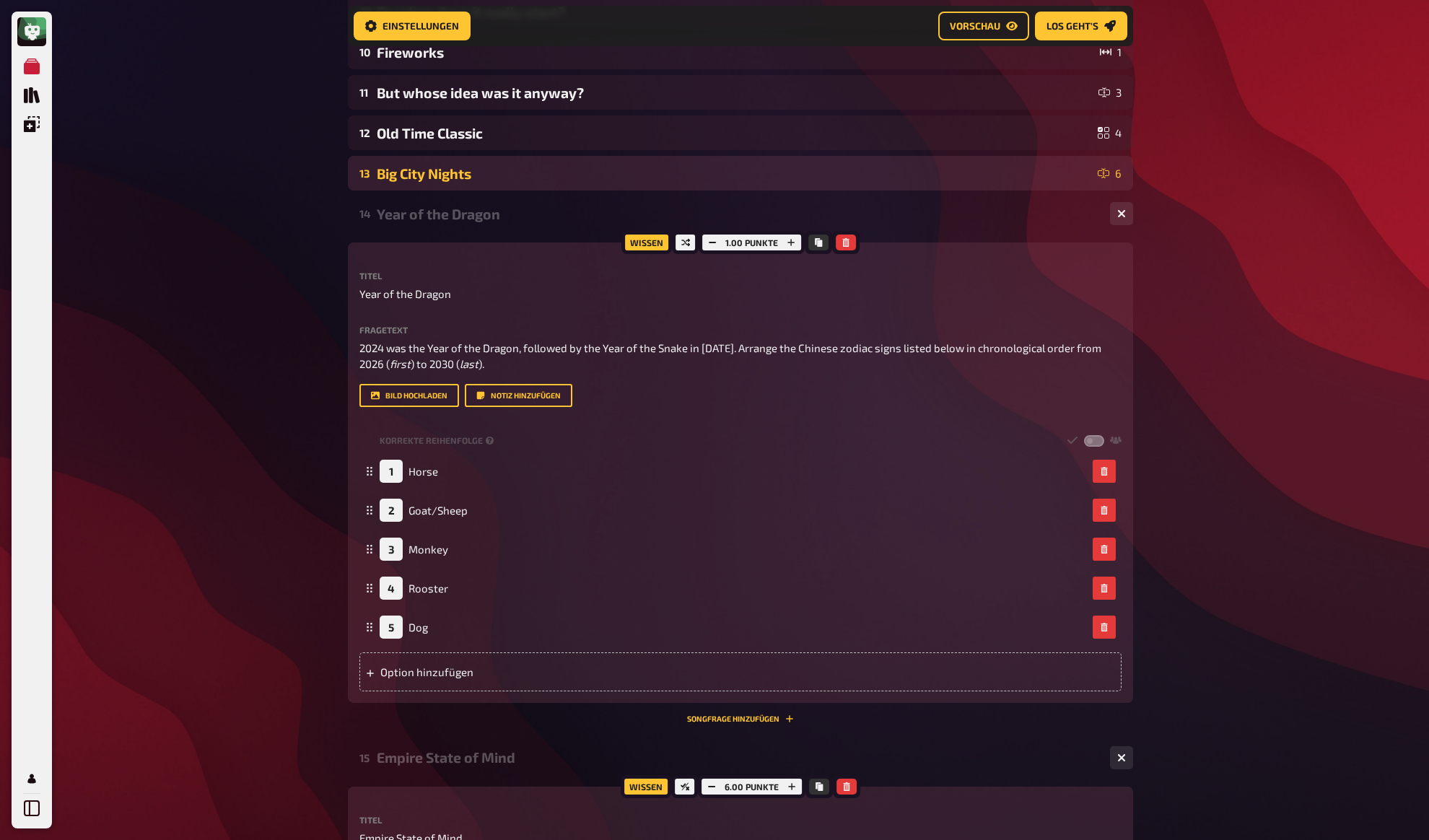
click at [379, 177] on div "Big City Nights" at bounding box center [734, 173] width 716 height 17
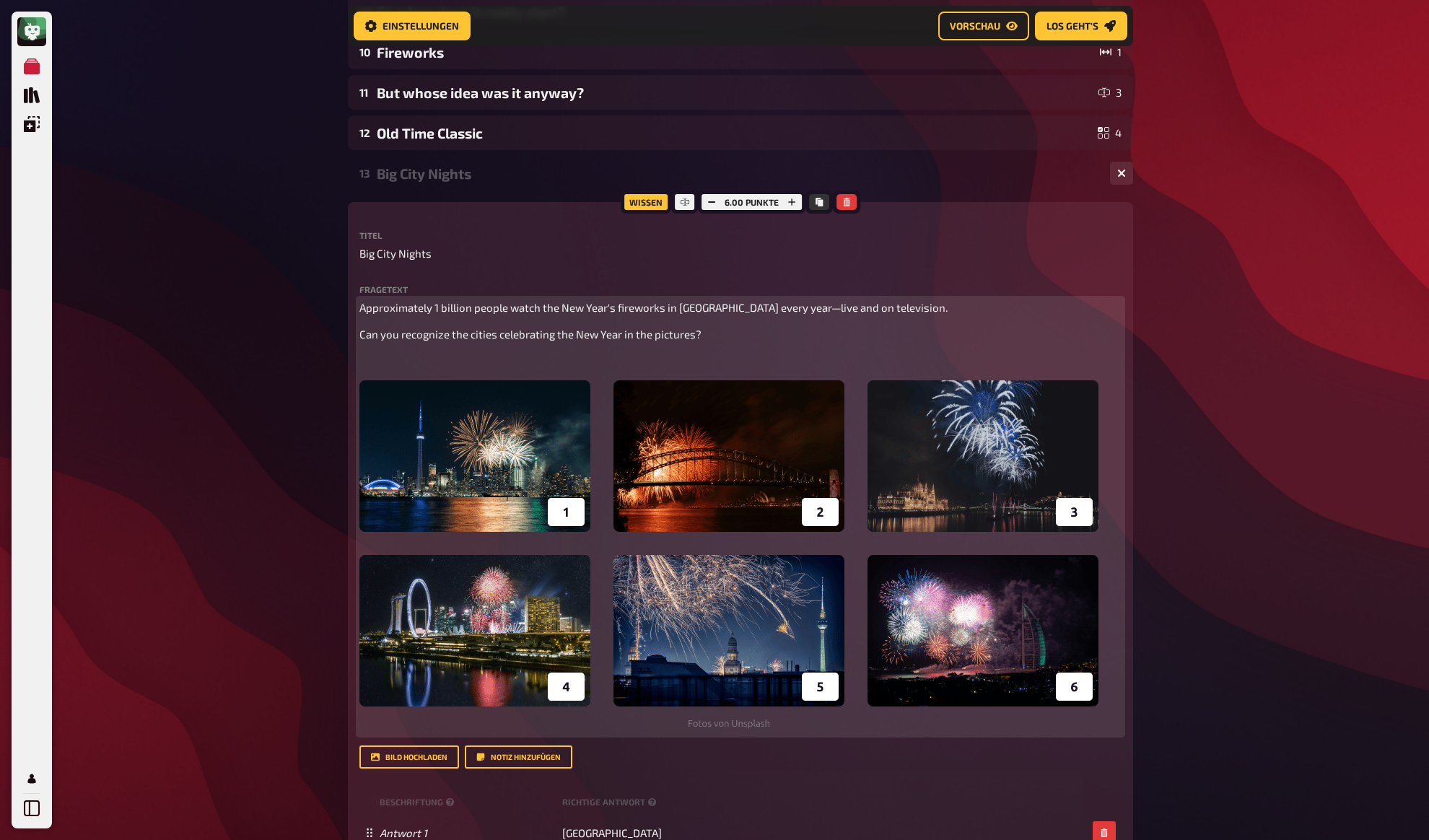
click at [448, 366] on p "﻿" at bounding box center [740, 361] width 762 height 17
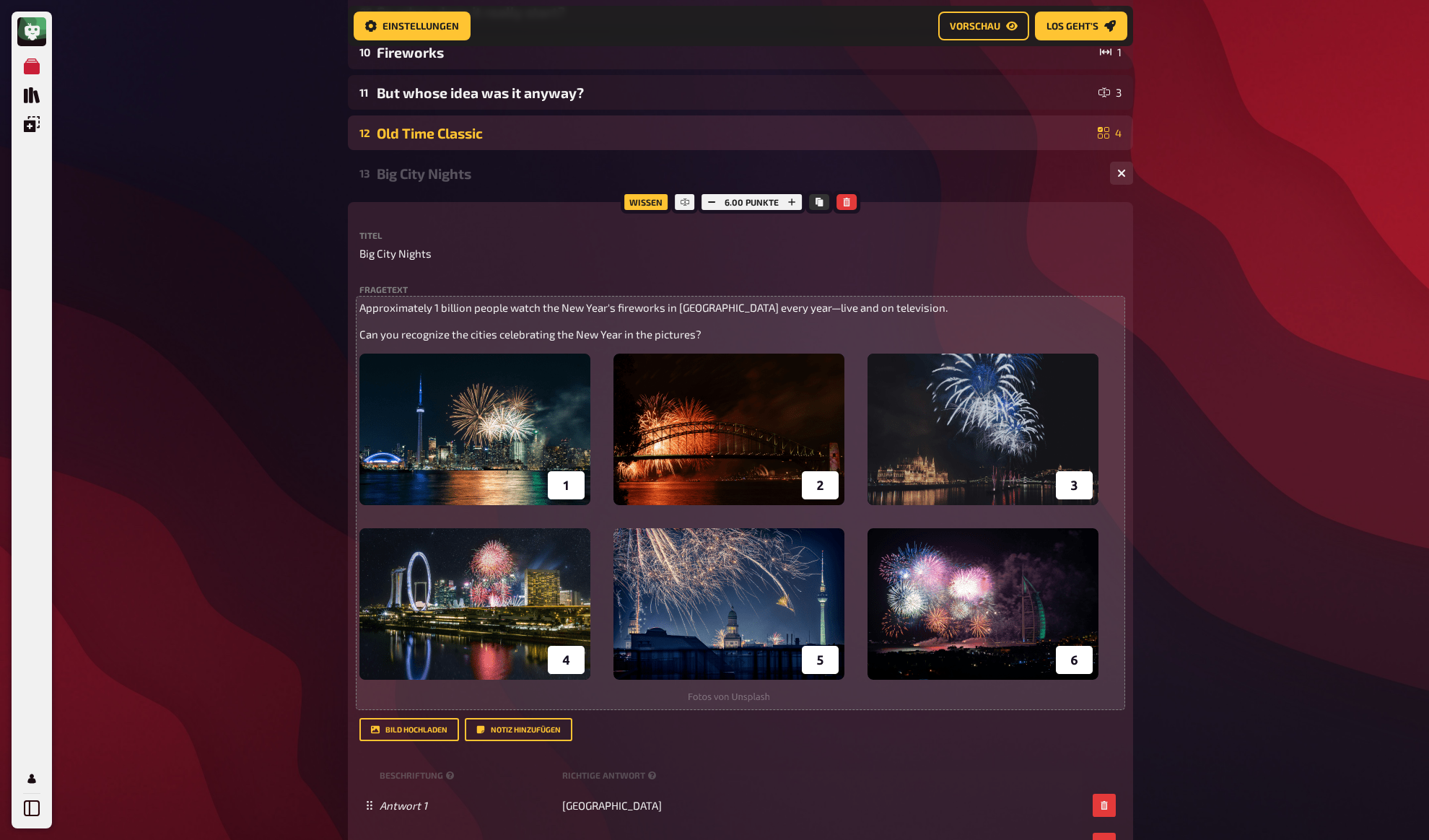
click at [434, 125] on div "Old Time Classic" at bounding box center [734, 133] width 716 height 17
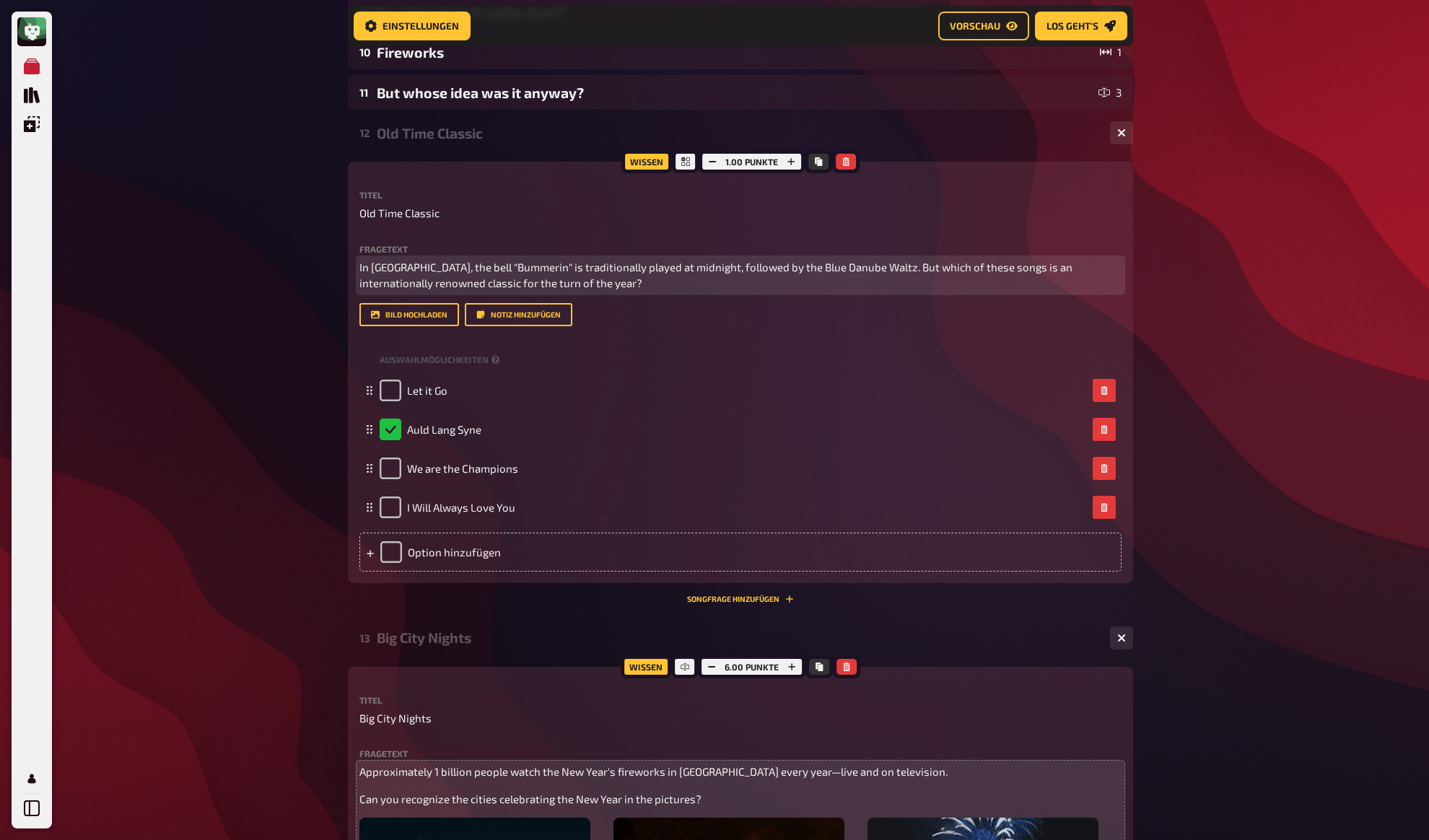
click at [620, 279] on p "In [GEOGRAPHIC_DATA], the bell "Bummerin" is traditionally played at midnight, …" at bounding box center [740, 275] width 762 height 33
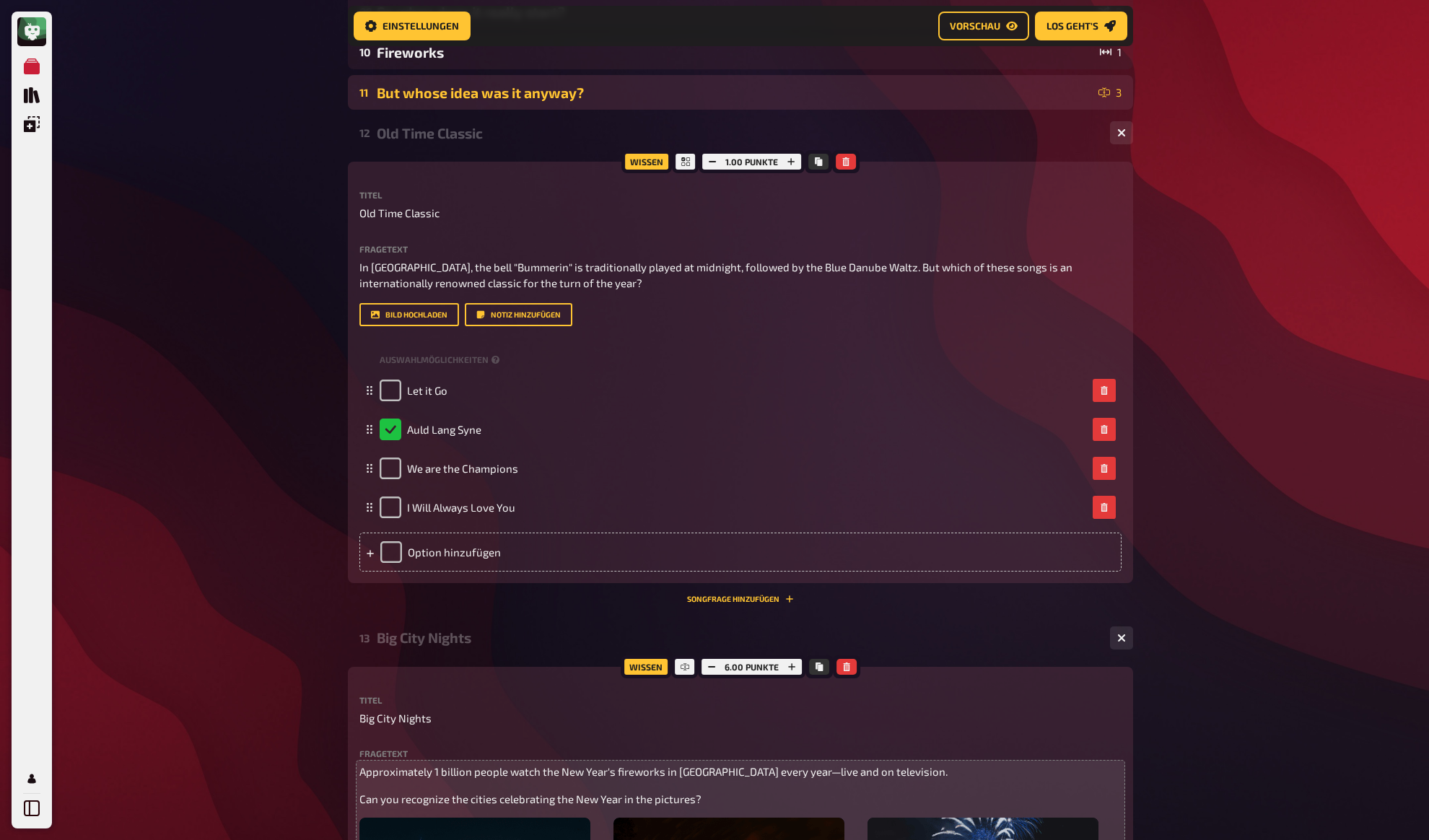
click at [445, 92] on div "But whose idea was it anyway?" at bounding box center [734, 93] width 716 height 17
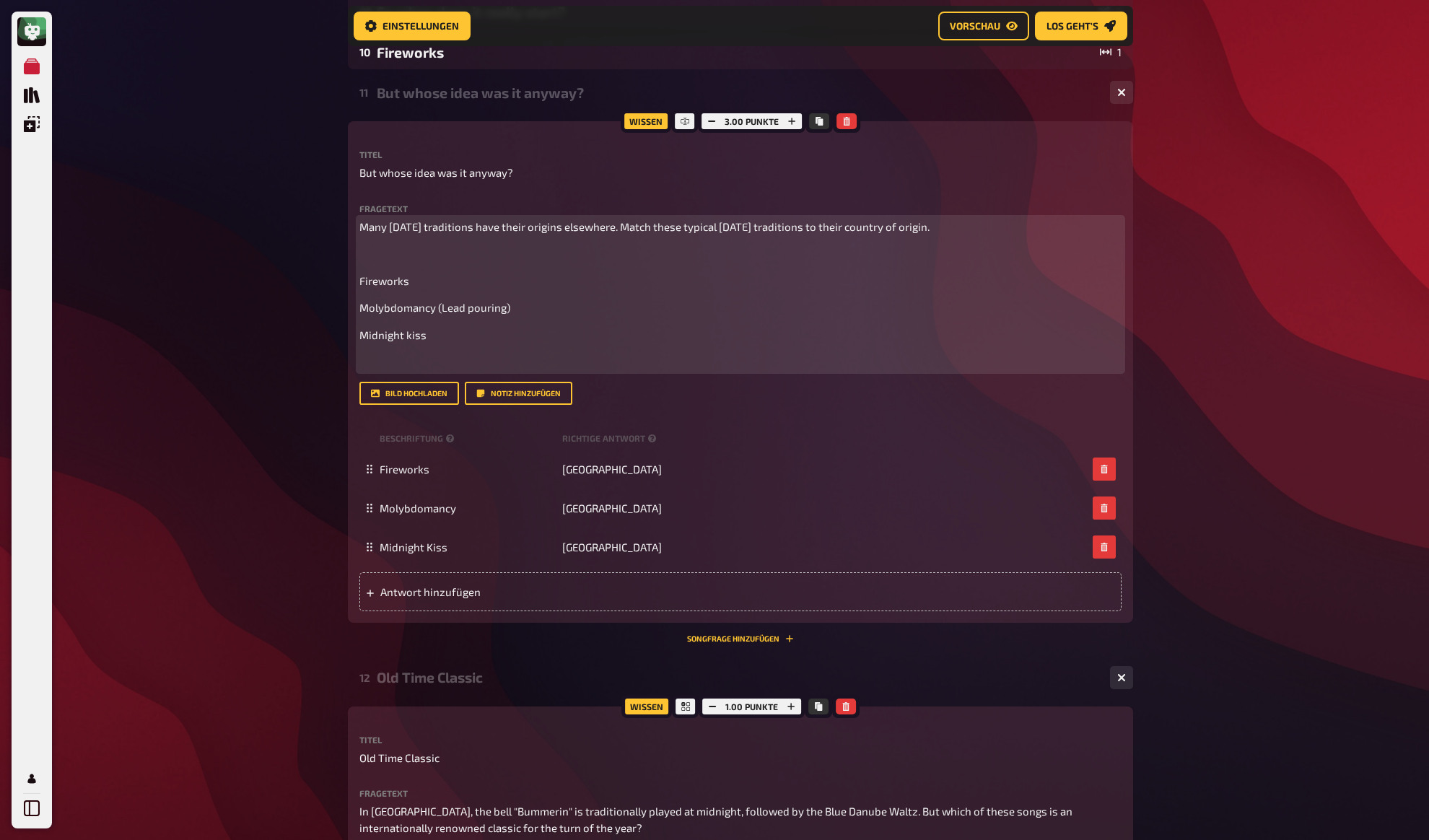
click at [493, 259] on p "﻿" at bounding box center [740, 253] width 762 height 17
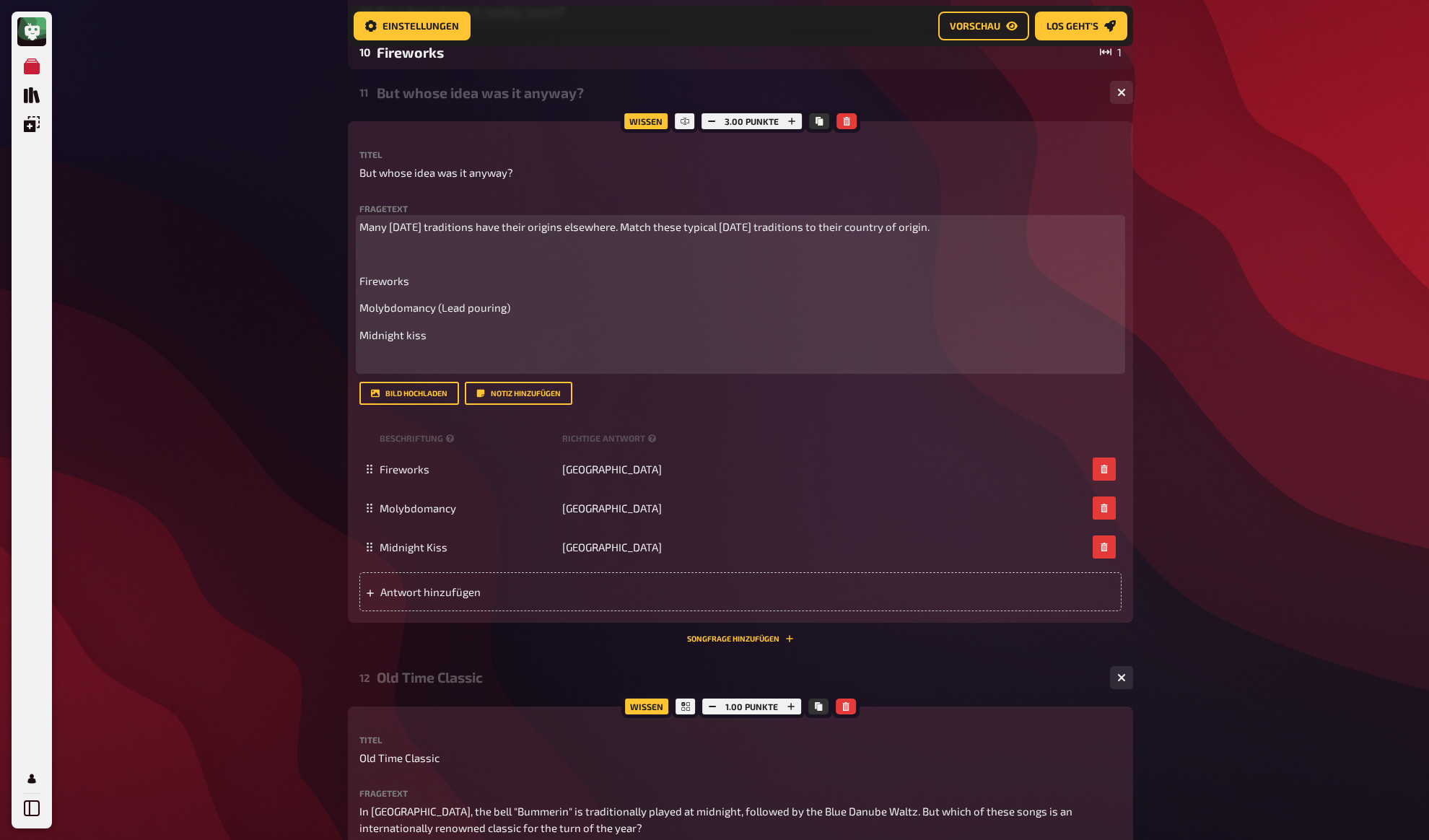
click at [789, 224] on span "Many [DATE] traditions have their origins elsewhere. Match these typical [DATE]…" at bounding box center [645, 226] width 570 height 13
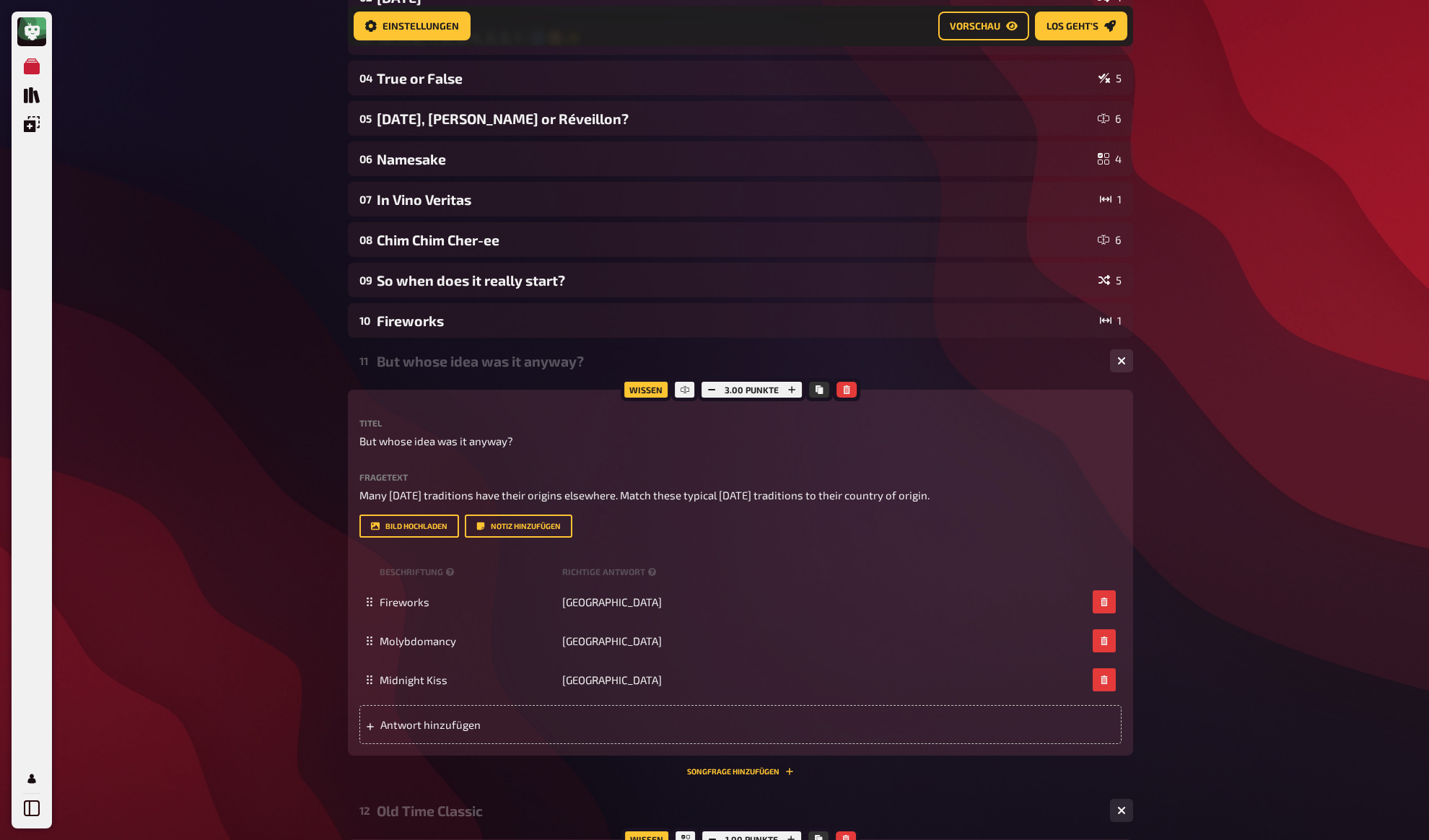
scroll to position [257, 0]
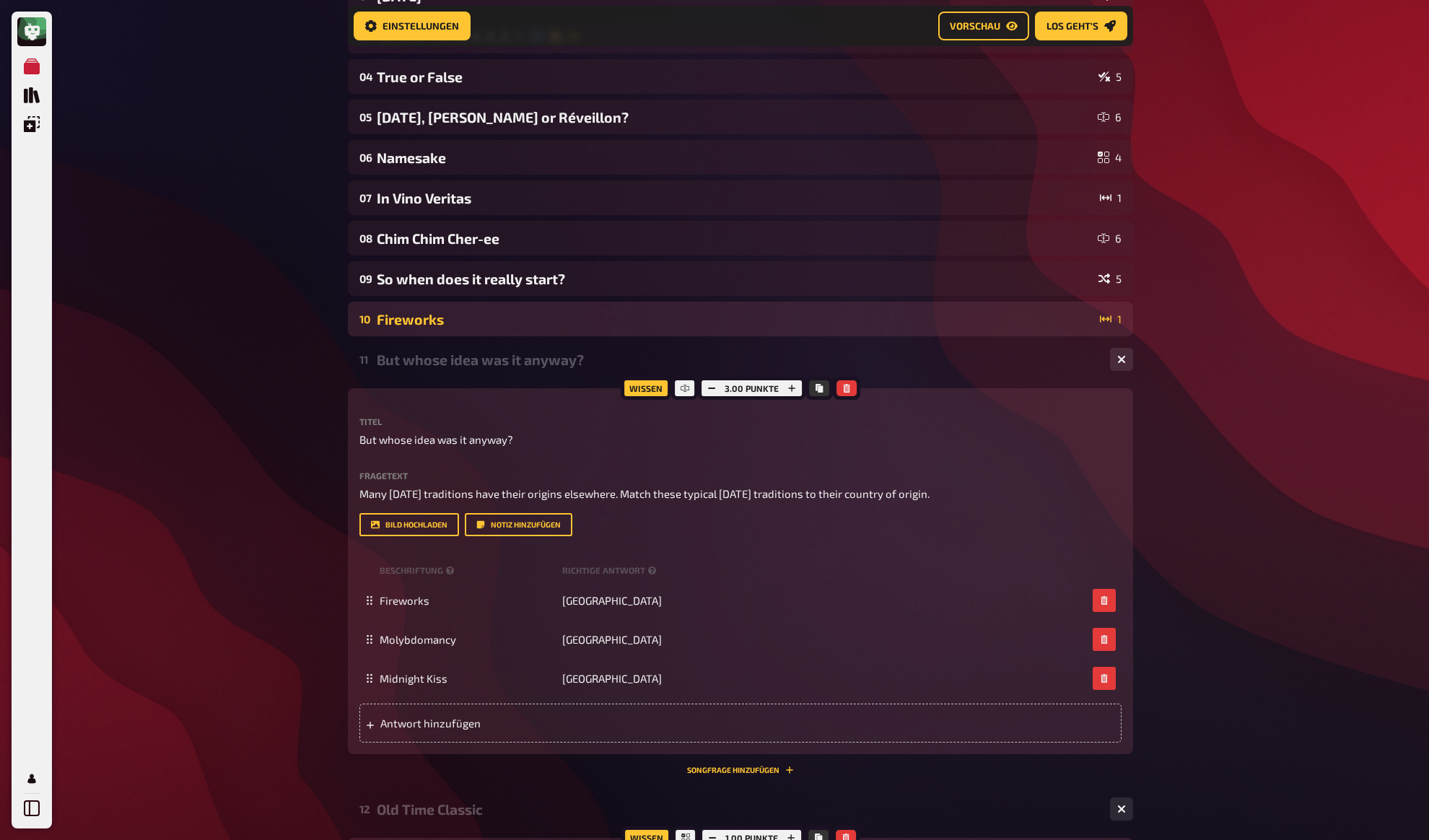
click at [427, 334] on div "10 Fireworks 1" at bounding box center [740, 318] width 785 height 34
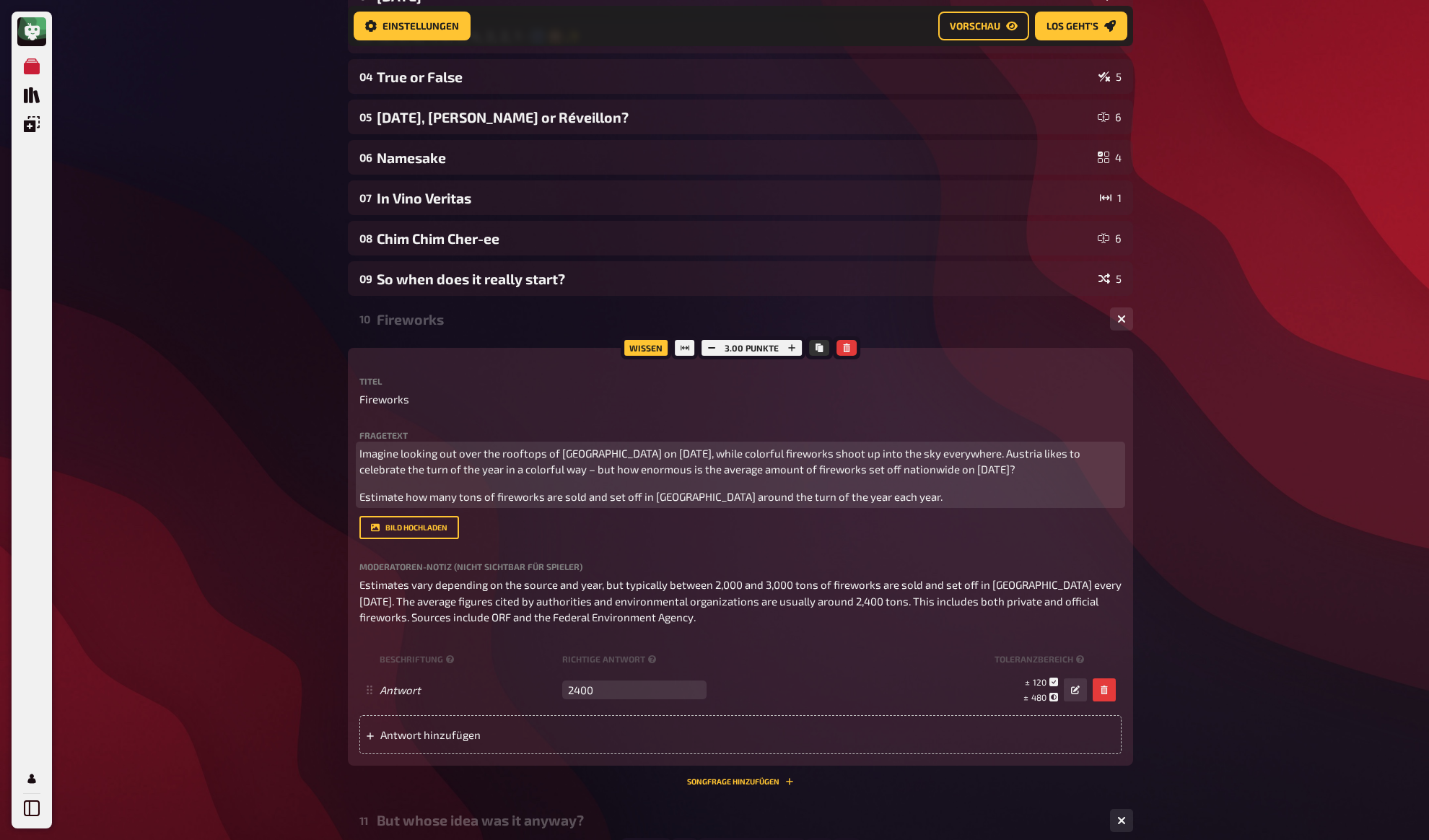
click at [918, 498] on p "Estimate how many tons of fireworks are sold and set off in [GEOGRAPHIC_DATA] a…" at bounding box center [740, 496] width 762 height 17
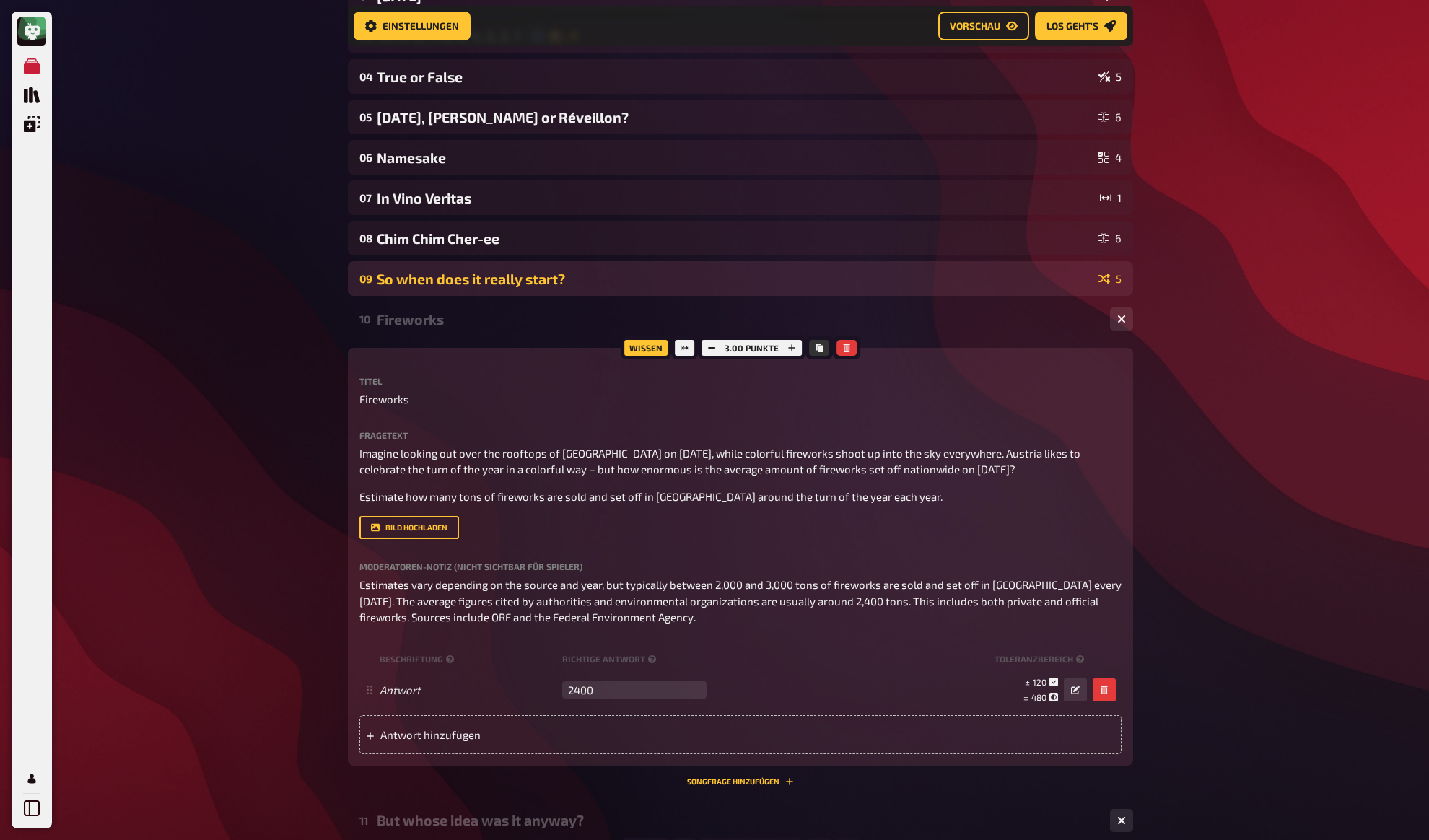
click at [478, 273] on div "So when does it really start?" at bounding box center [734, 279] width 716 height 17
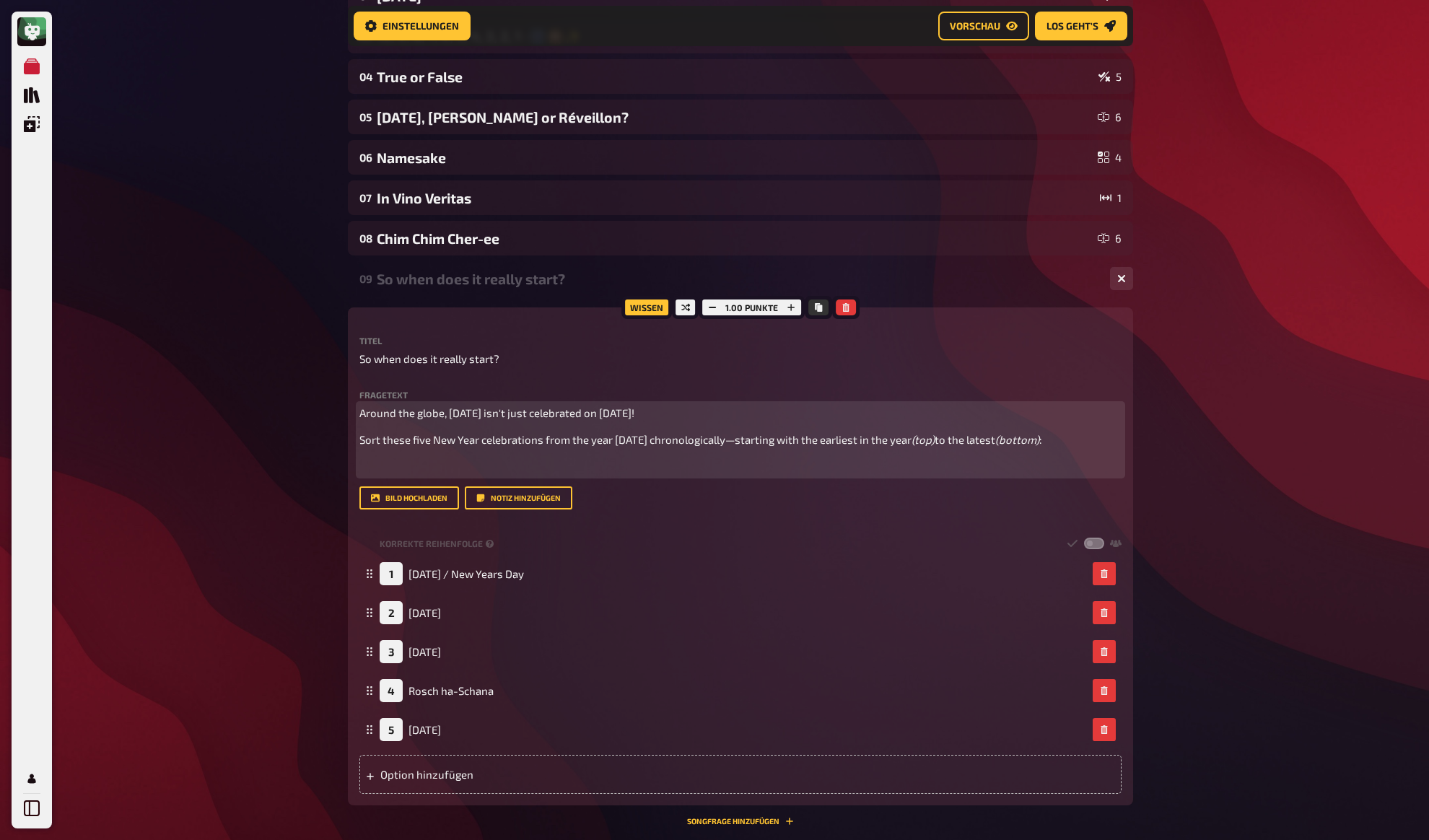
click at [545, 466] on p "﻿" at bounding box center [740, 467] width 762 height 17
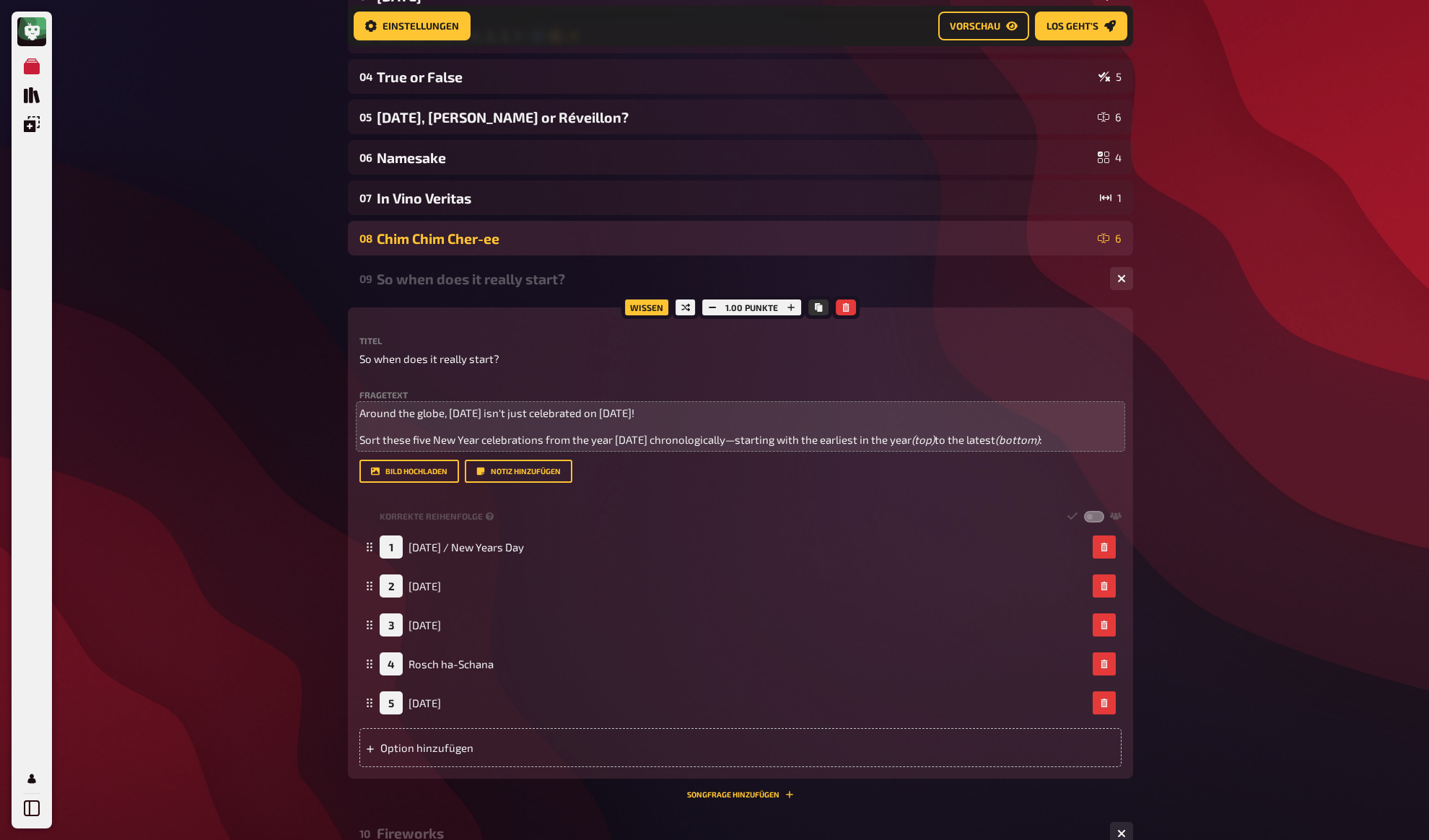
click at [434, 234] on div "Chim Chim Cher-ee" at bounding box center [734, 238] width 716 height 17
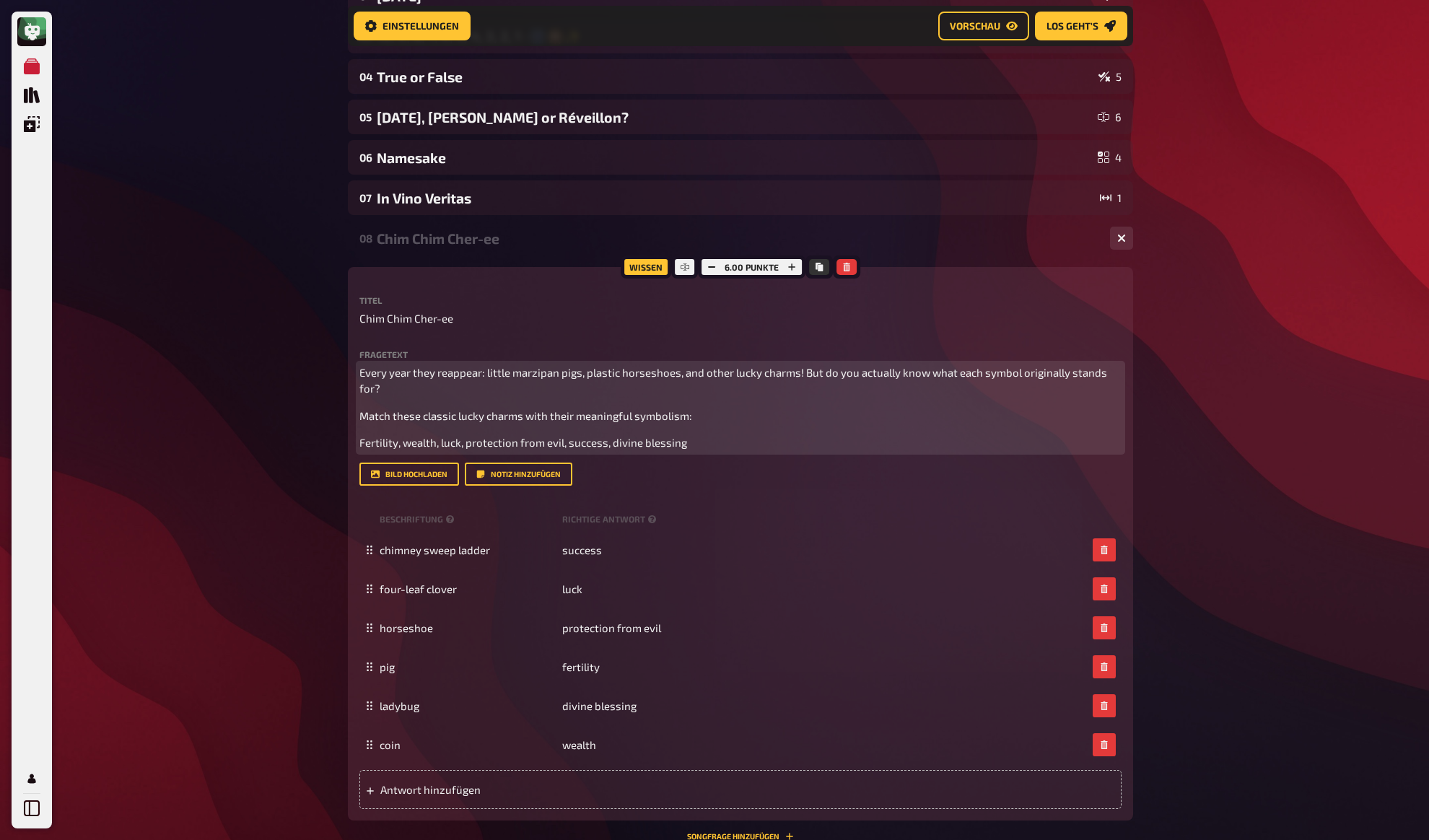
click at [458, 389] on p "Every year they reappear: little marzipan pigs, plastic horseshoes, and other l…" at bounding box center [740, 380] width 762 height 33
click at [448, 442] on span "Fertility, wealth, luck, protection from evil, success, divine blessing" at bounding box center [524, 442] width 328 height 13
click at [411, 387] on p "Every year they reappear: little marzipan pigs, plastic horseshoes, and other l…" at bounding box center [740, 380] width 762 height 33
click at [387, 429] on div "Every year they reappear: little marzipan pigs, plastic horseshoes, and other l…" at bounding box center [740, 408] width 762 height 86
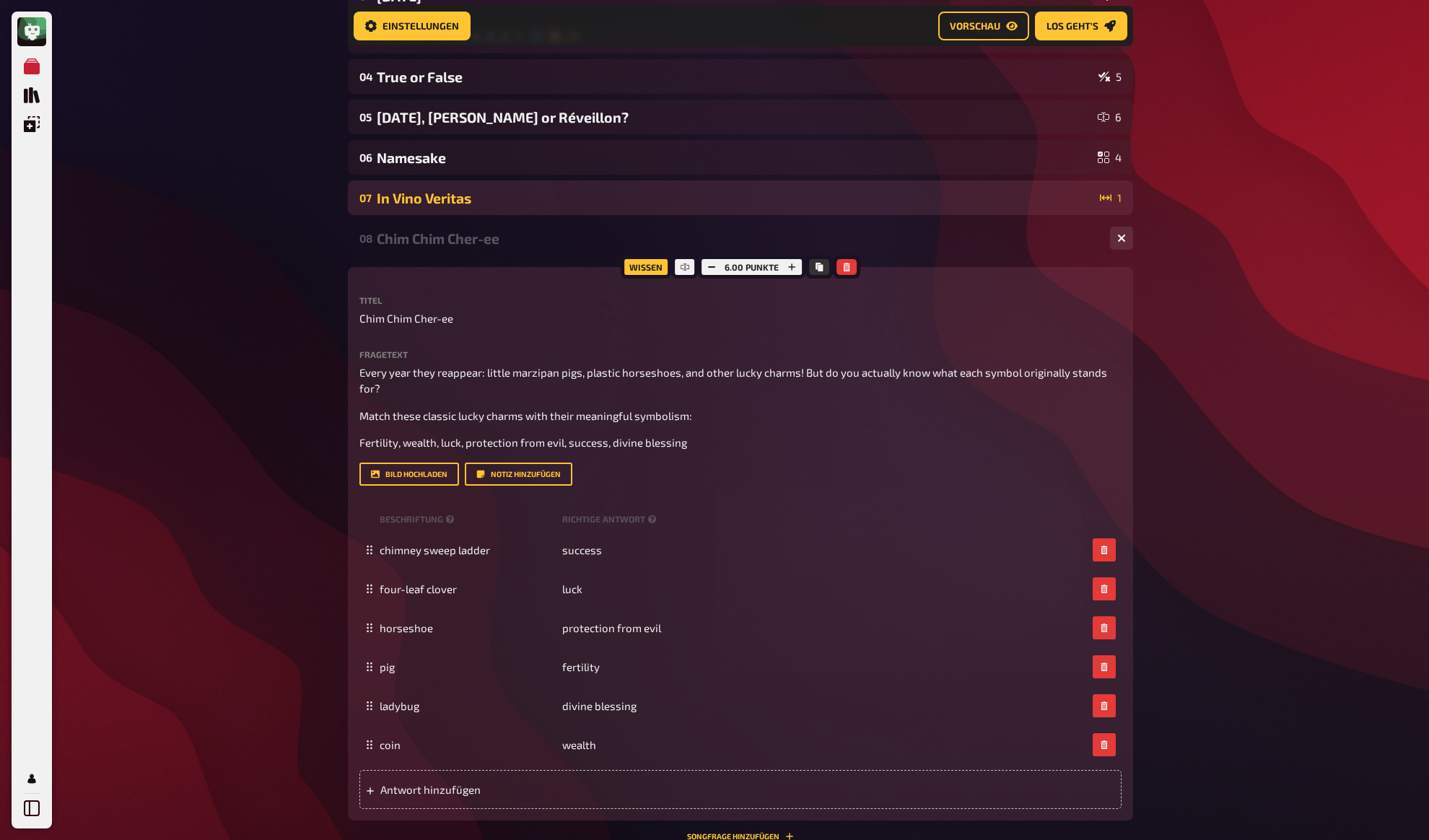
click at [412, 204] on div "In Vino Veritas" at bounding box center [735, 197] width 717 height 17
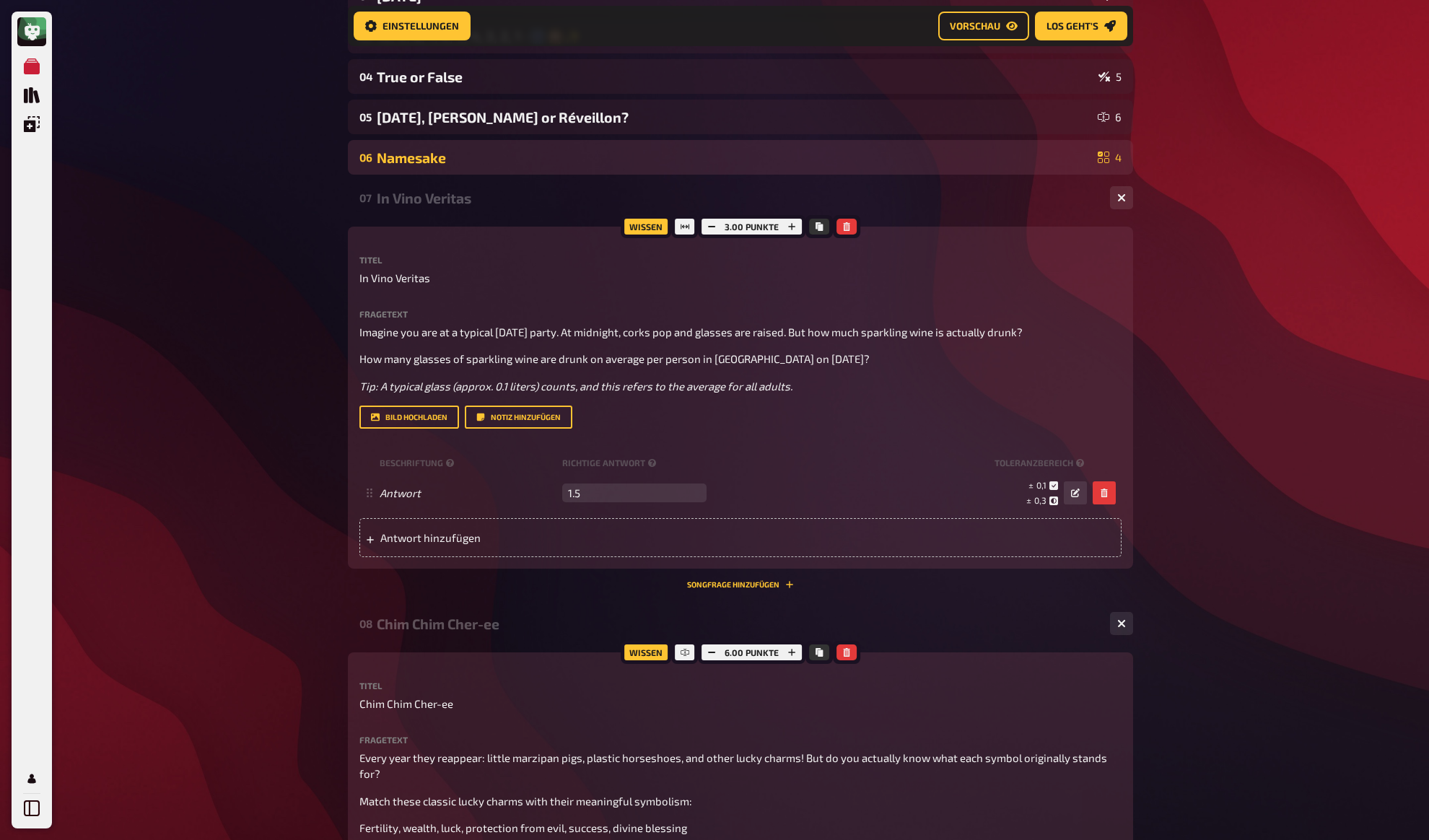
click at [438, 158] on div "Namesake" at bounding box center [734, 157] width 716 height 17
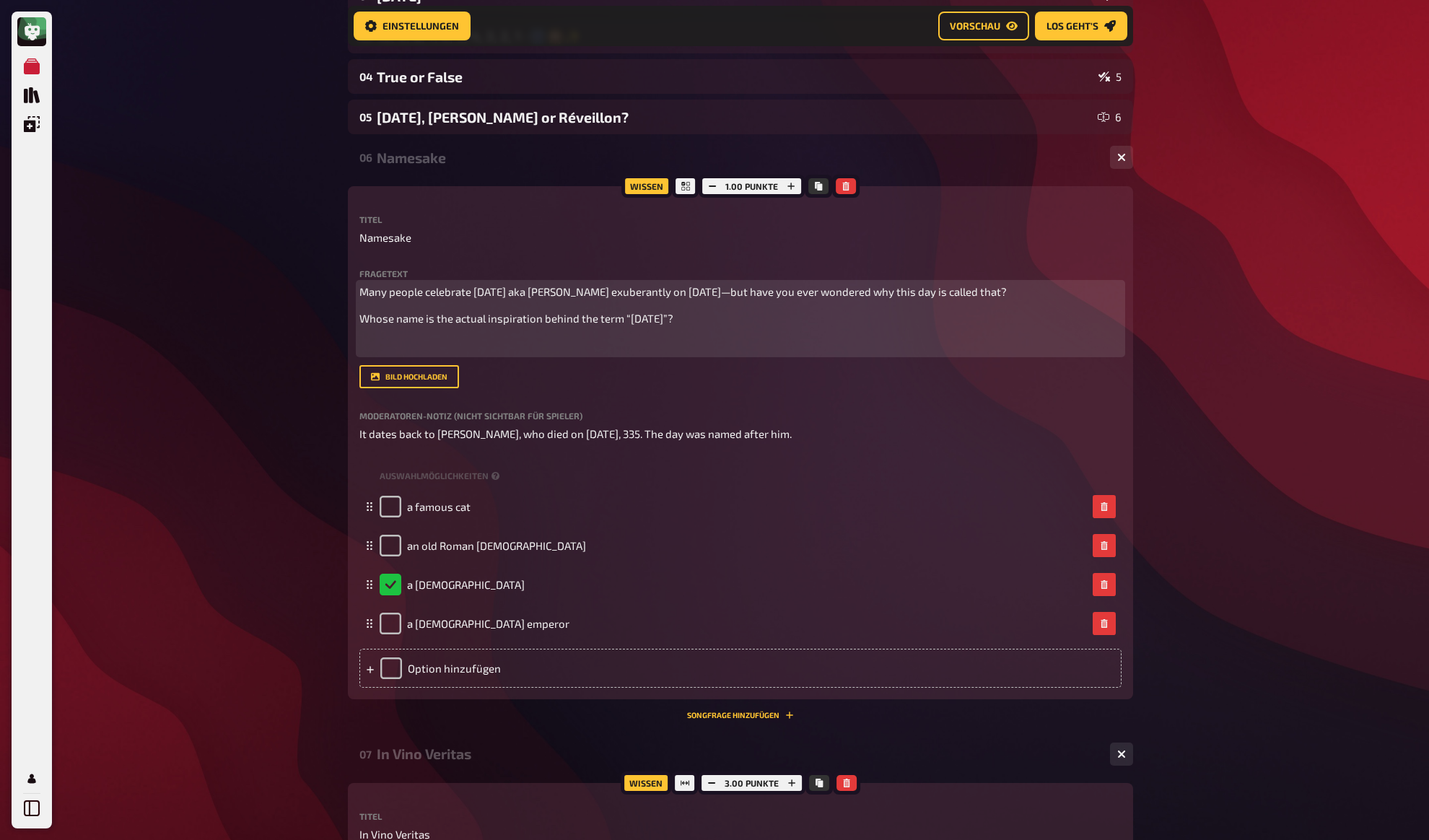
click at [457, 345] on p "﻿" at bounding box center [740, 345] width 762 height 17
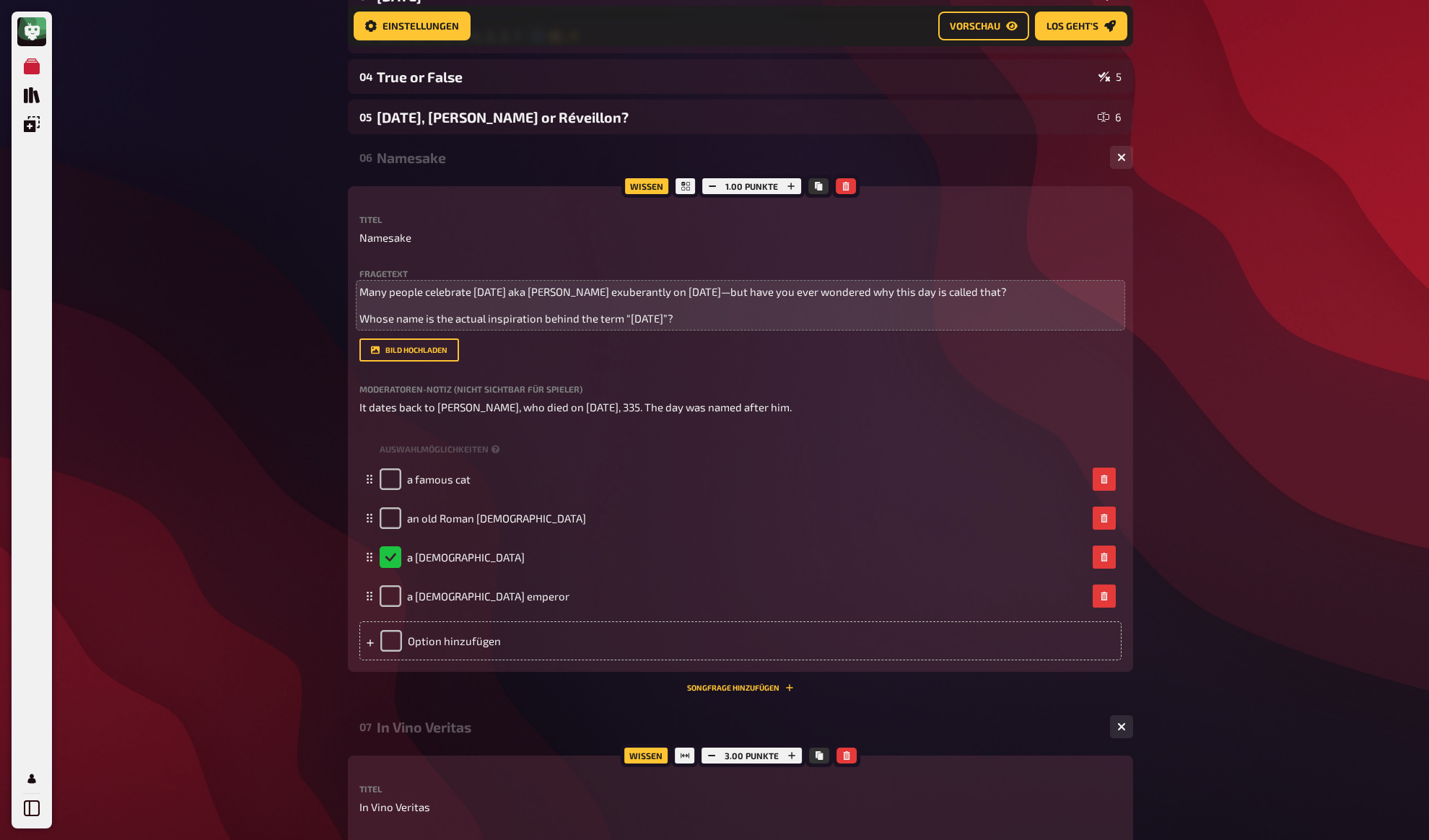
drag, startPoint x: 281, startPoint y: 263, endPoint x: 317, endPoint y: 237, distance: 44.4
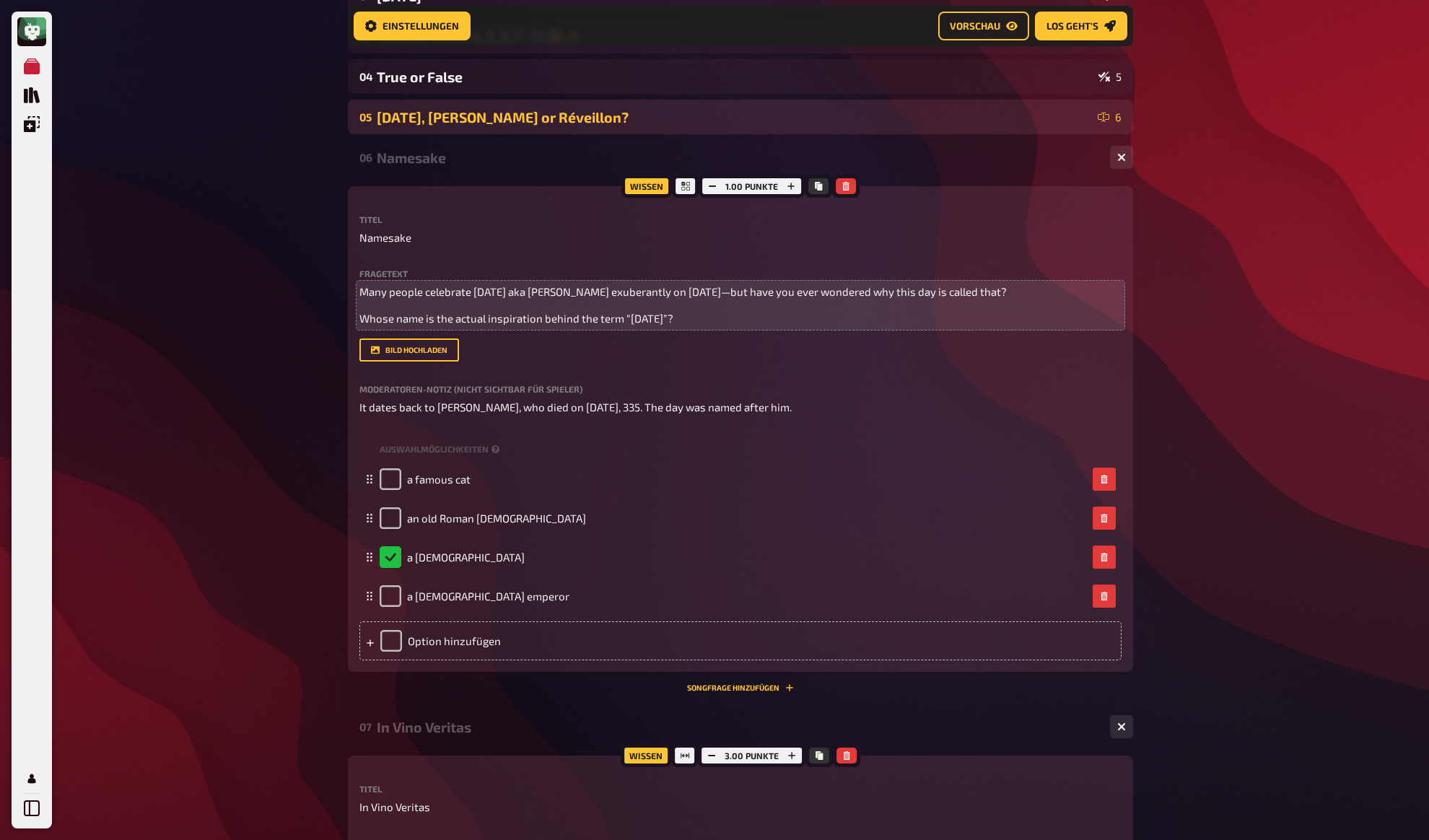
click at [450, 104] on div "05 [DATE], [PERSON_NAME] or Réveillon? 6" at bounding box center [740, 117] width 785 height 34
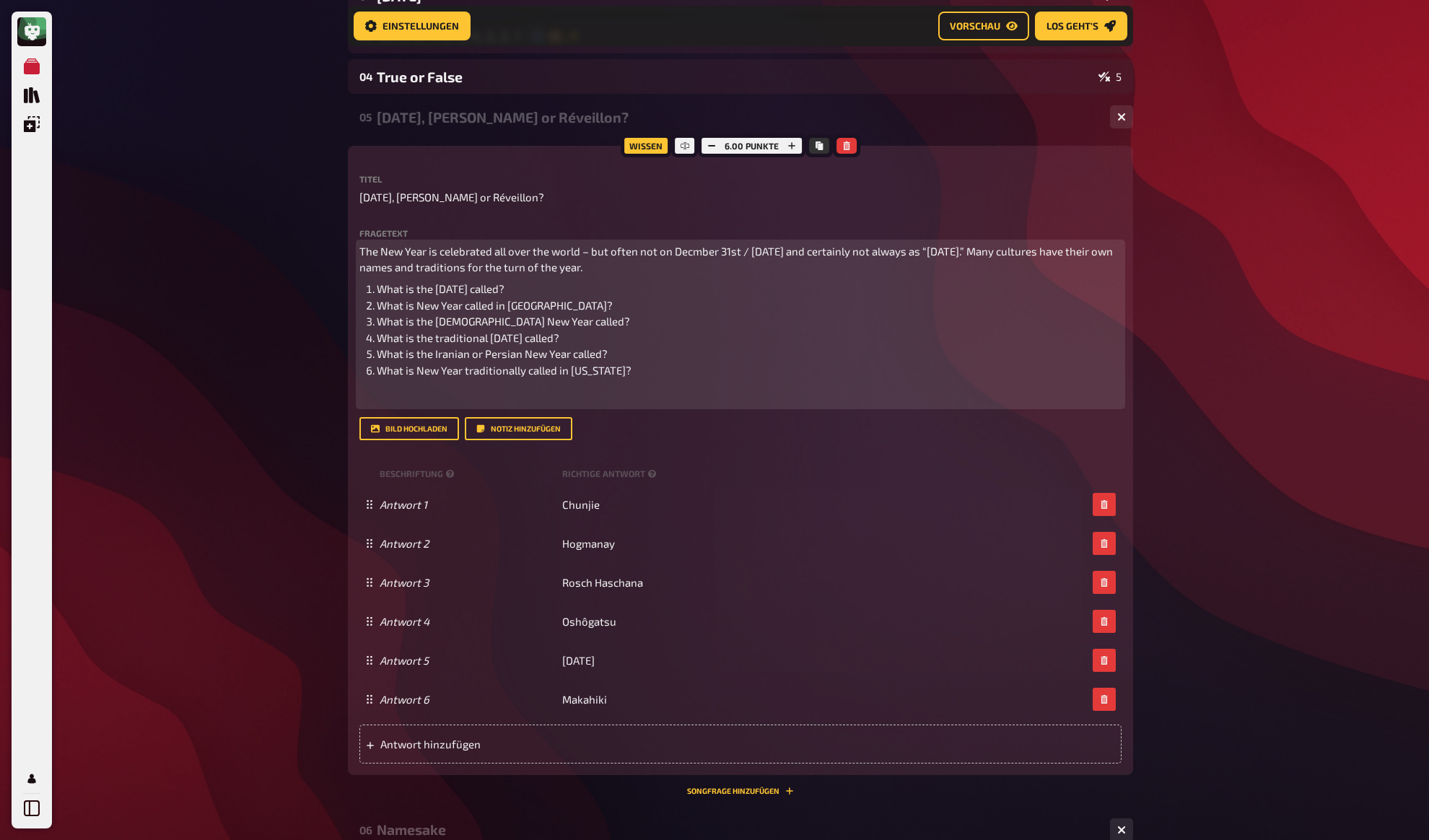
click at [644, 399] on p "﻿" at bounding box center [740, 397] width 762 height 17
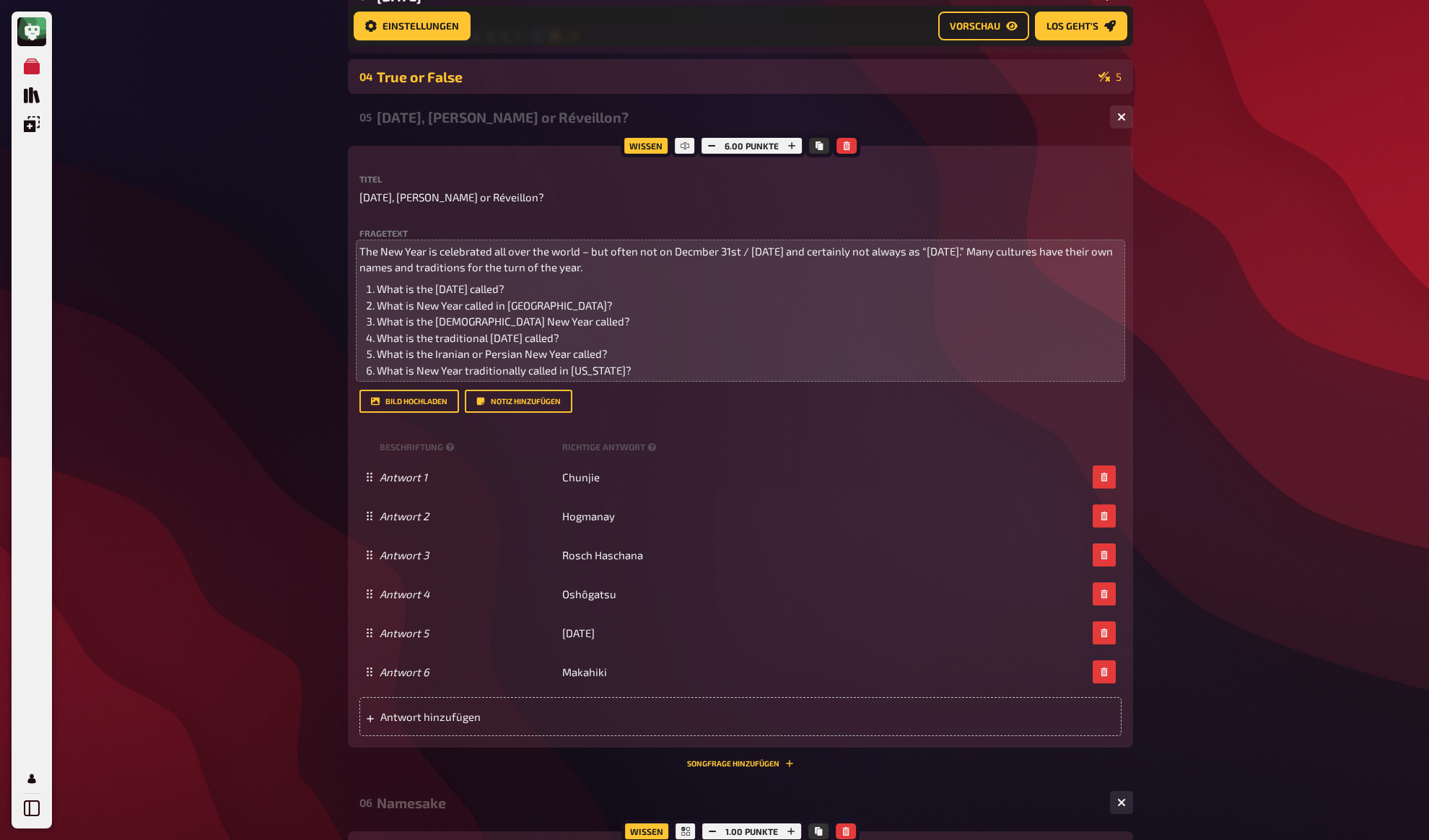
click at [445, 78] on div "True or False" at bounding box center [734, 77] width 716 height 17
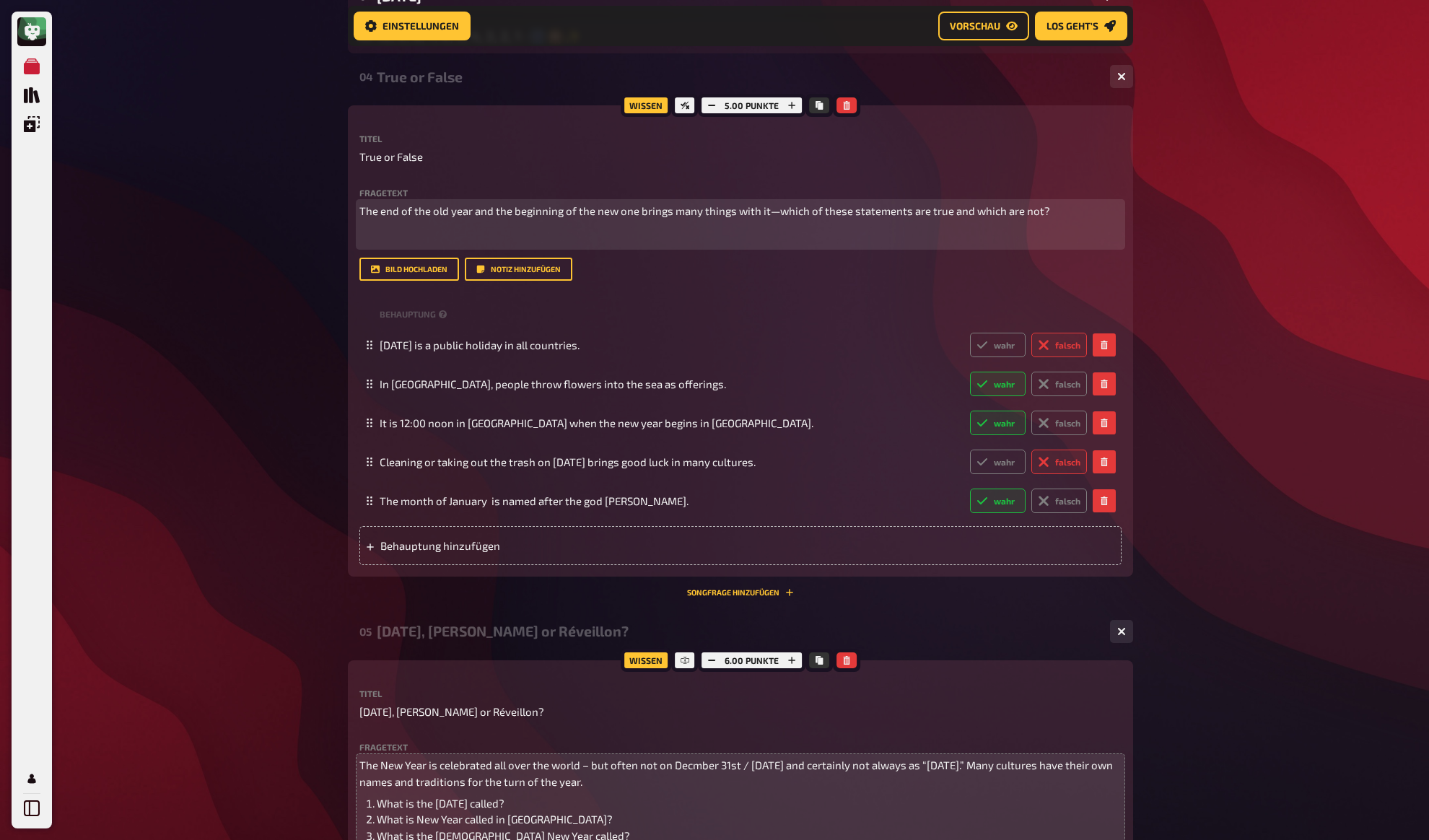
click at [516, 240] on p "﻿" at bounding box center [740, 237] width 762 height 17
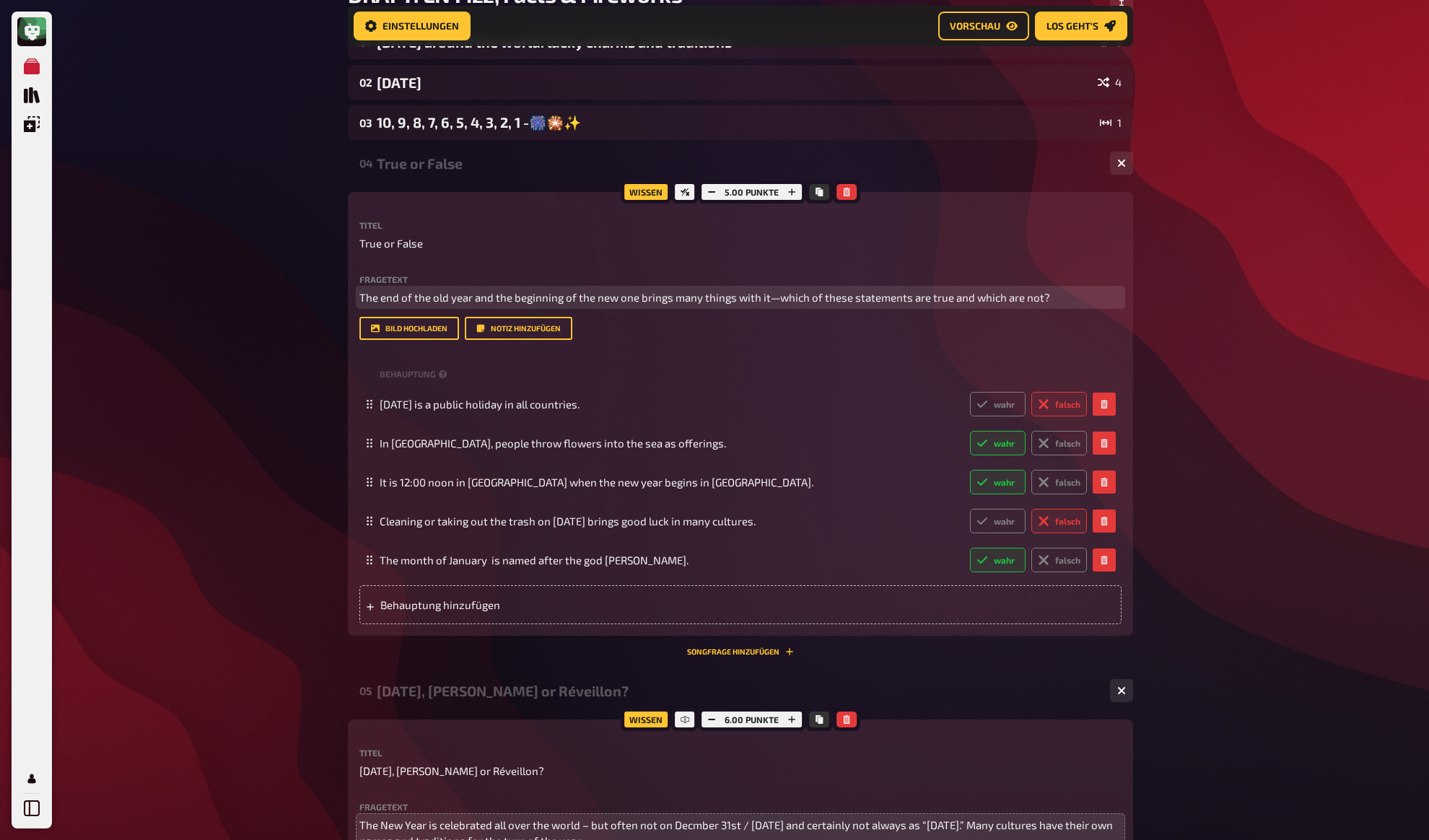
scroll to position [158, 0]
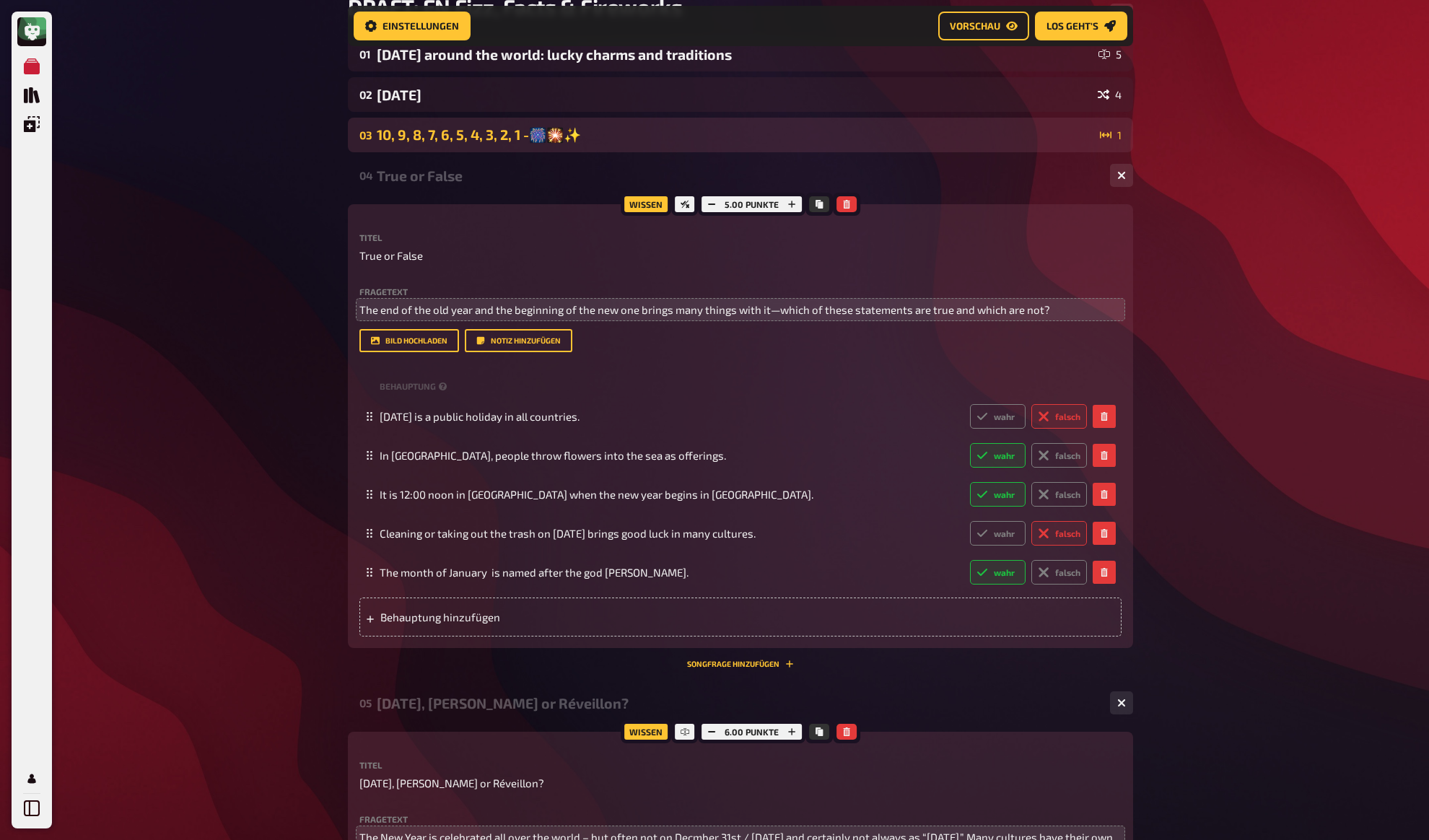
click at [397, 137] on div "10, 9, 8, 7, 6, 5, 4, 3, 2, 1 -🎆🎇✨" at bounding box center [735, 135] width 717 height 18
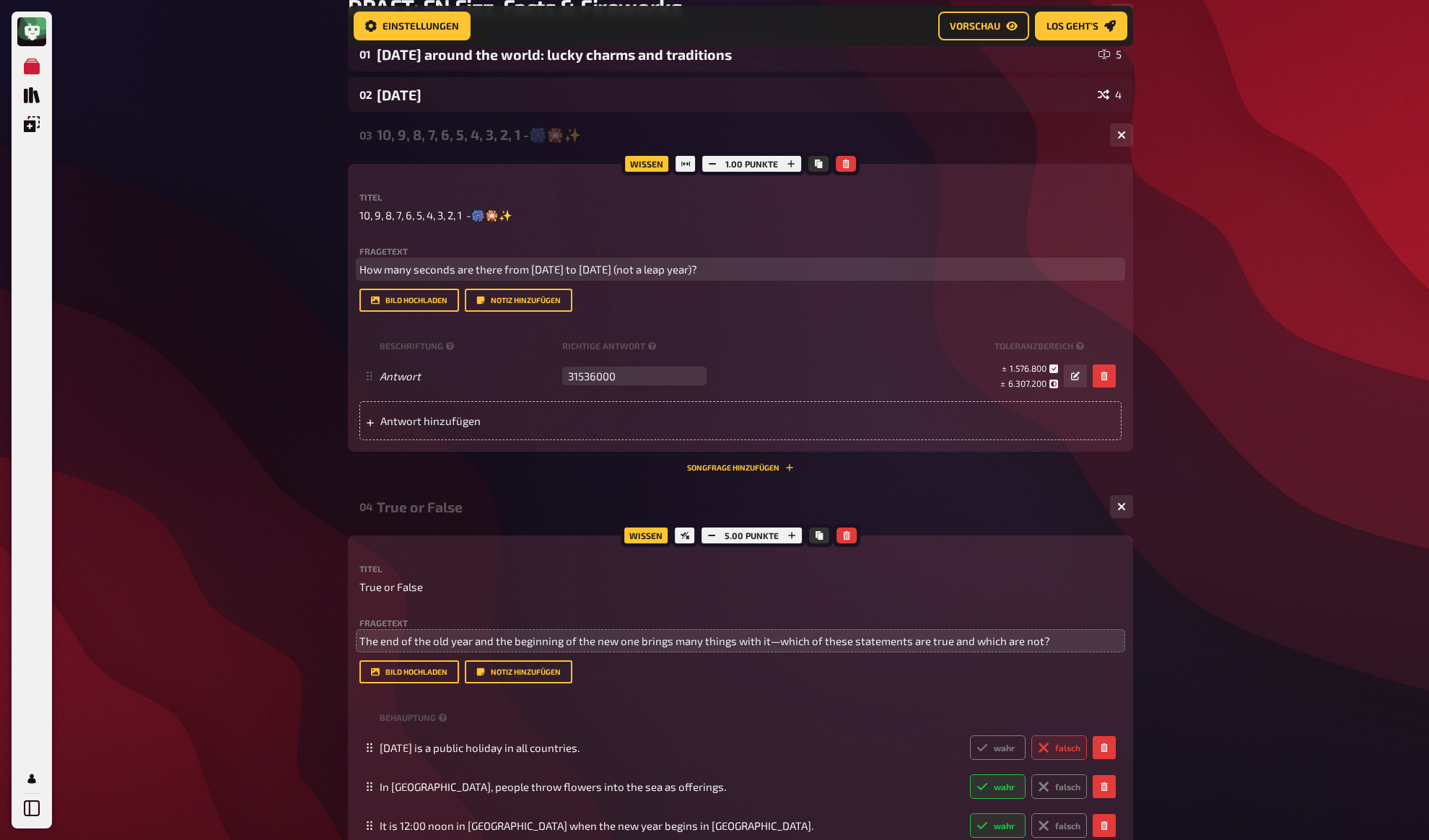
click at [786, 265] on p "How many seconds are there from [DATE] to [DATE] (not a leap year)?" at bounding box center [740, 269] width 762 height 17
drag, startPoint x: 672, startPoint y: 266, endPoint x: 806, endPoint y: 284, distance: 135.2
click at [672, 266] on span "How many seconds are there from [DATE] to [DATE] (not a leap year)?" at bounding box center [529, 269] width 337 height 13
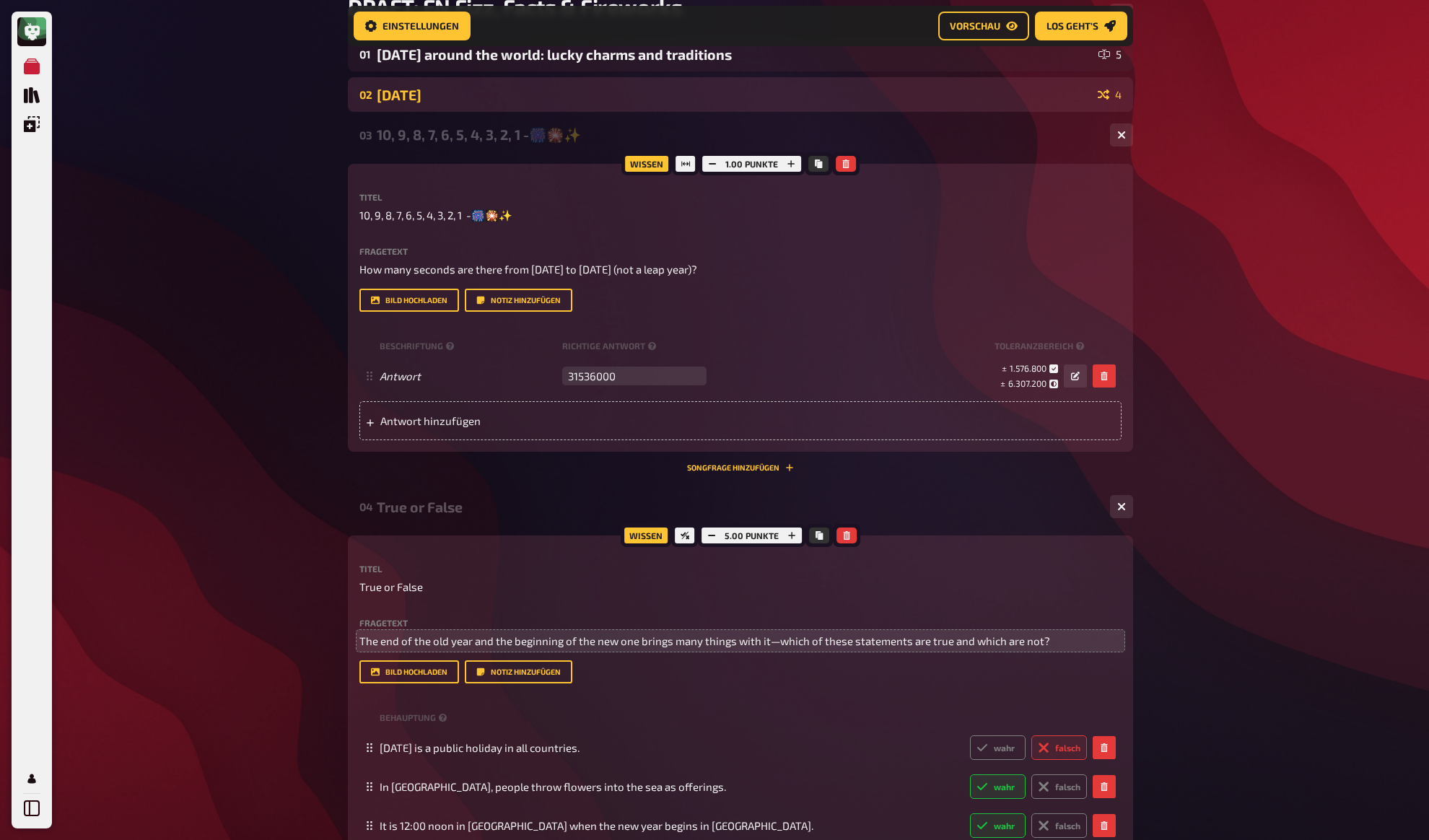
click at [420, 102] on div "[DATE]" at bounding box center [734, 94] width 716 height 17
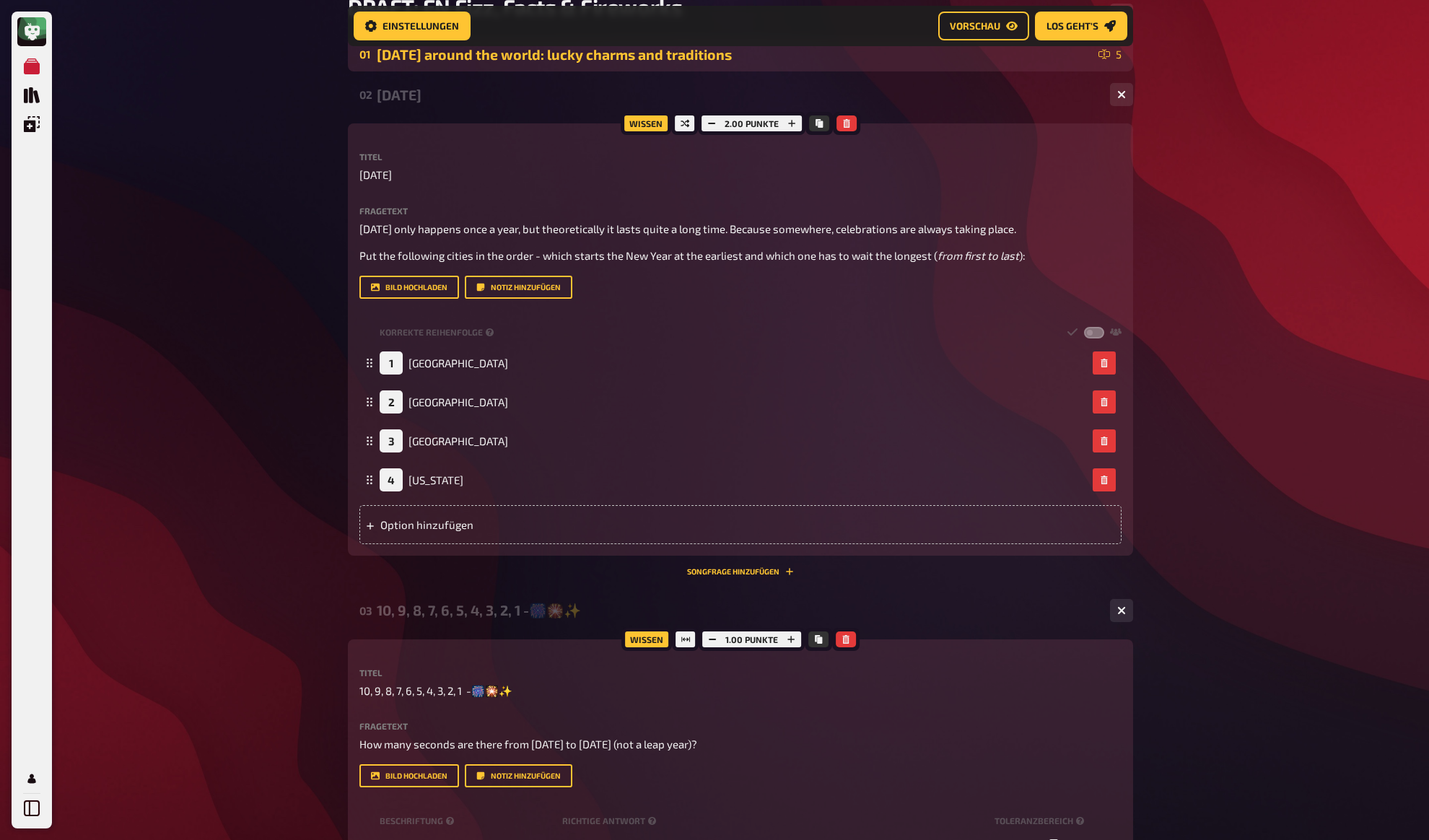
click at [502, 61] on div "[DATE] around the world: lucky charms and traditions" at bounding box center [734, 54] width 716 height 17
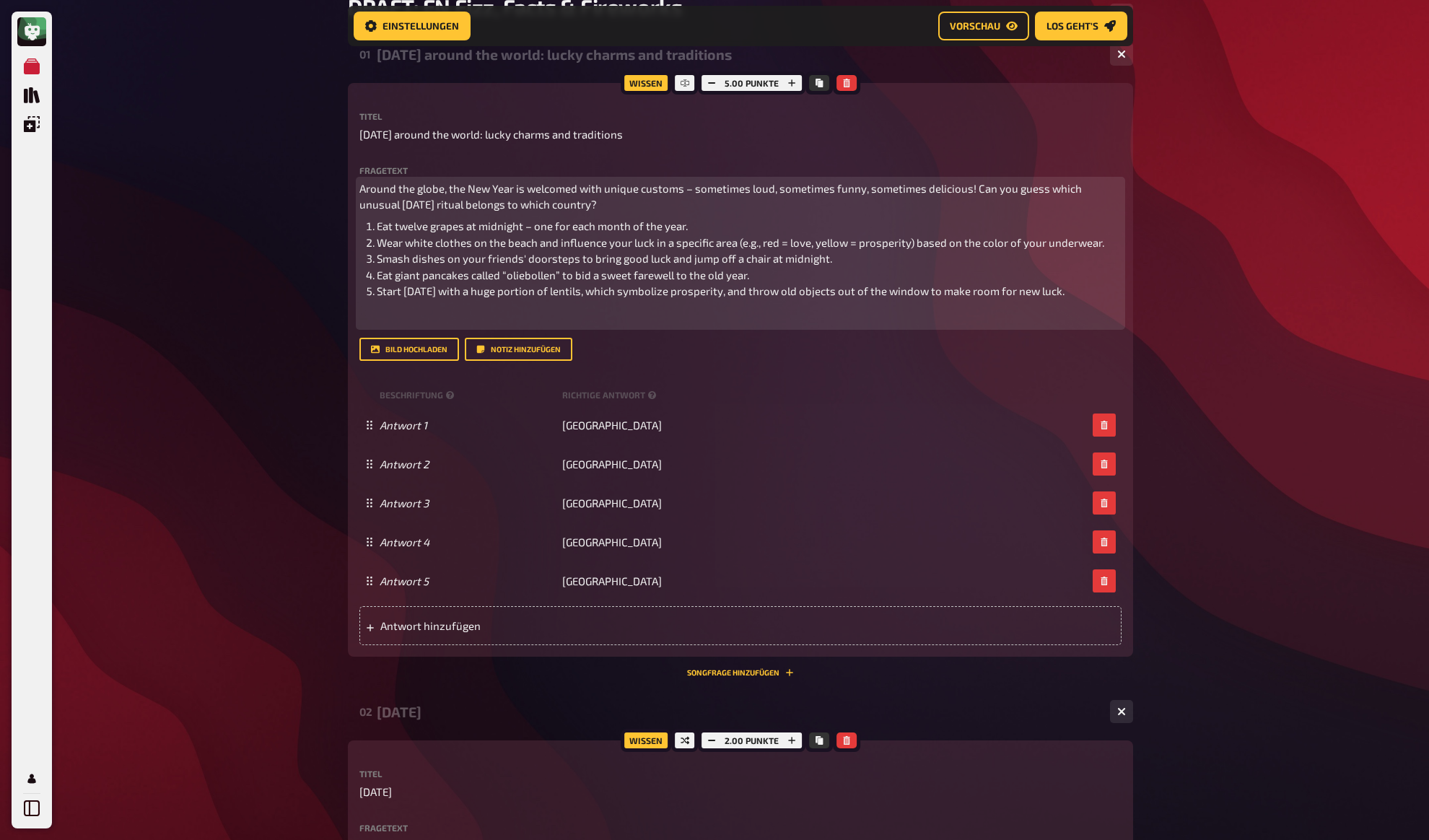
click at [448, 309] on div "Around the globe, the New Year is welcomed with unique customs – sometimes loud…" at bounding box center [740, 253] width 762 height 146
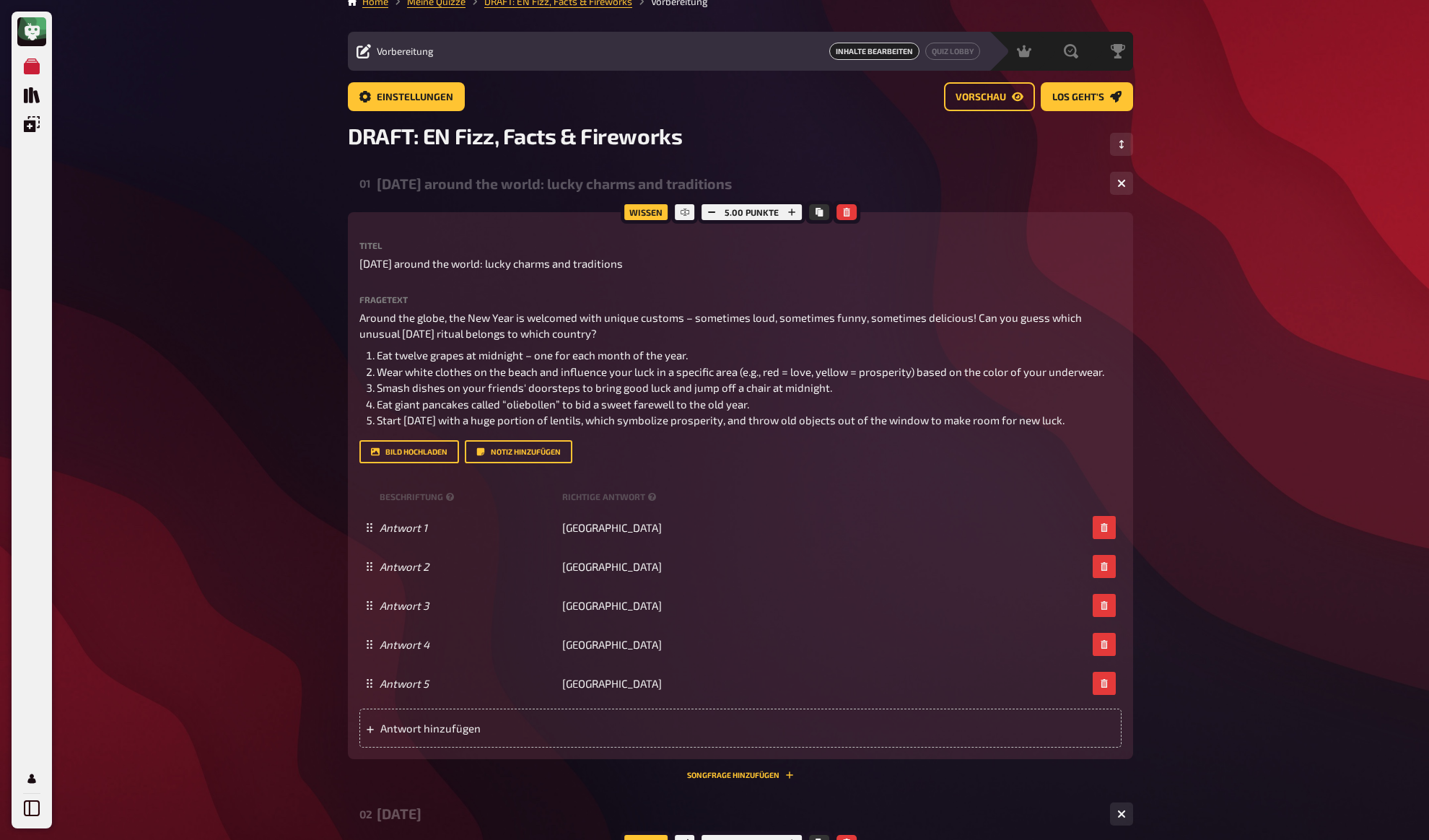
scroll to position [0, 0]
